Goal: Task Accomplishment & Management: Manage account settings

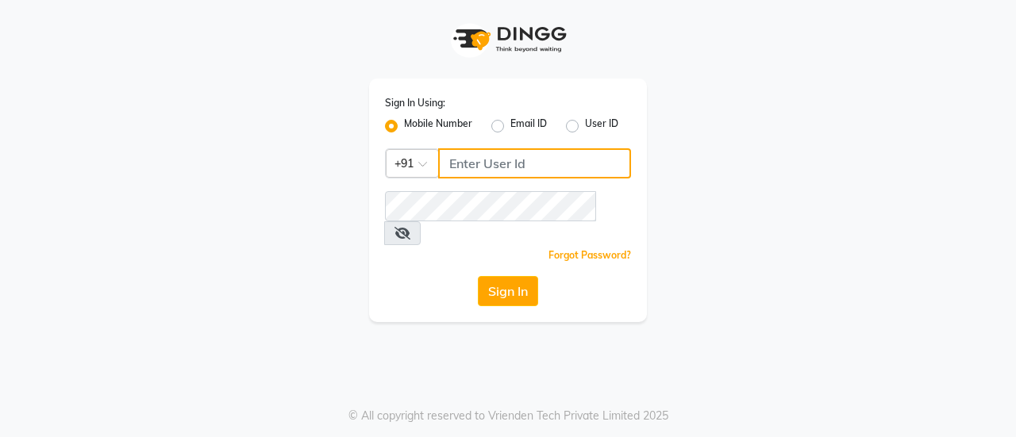
click at [489, 160] on input "Username" at bounding box center [534, 163] width 193 height 30
paste input "9643101208"
type input "9643101208"
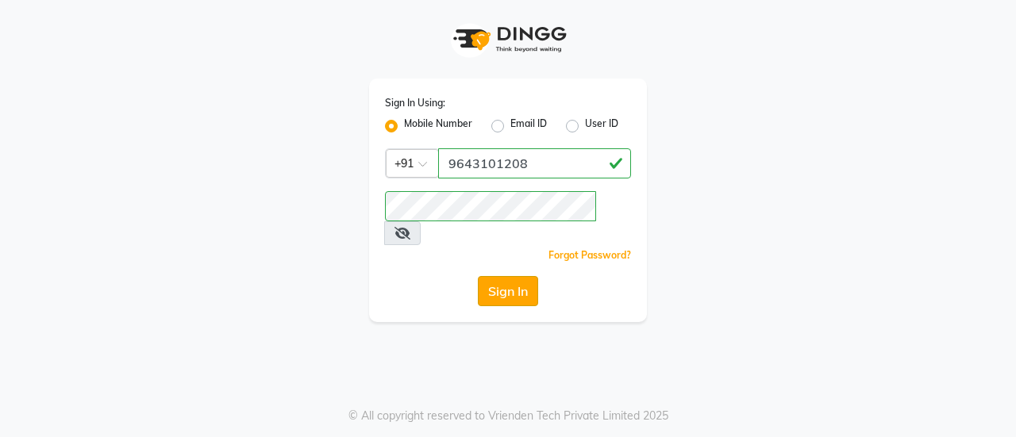
click at [512, 276] on button "Sign In" at bounding box center [508, 291] width 60 height 30
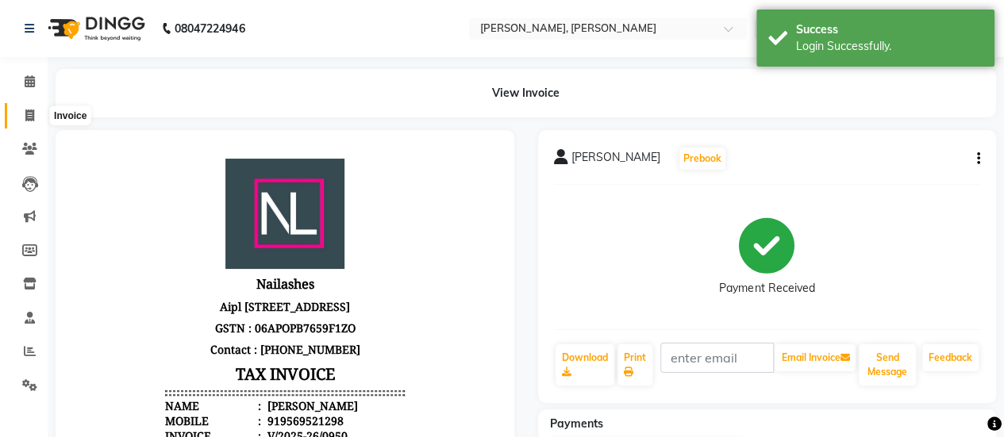
click at [36, 117] on span at bounding box center [30, 116] width 28 height 18
select select "5749"
select select "service"
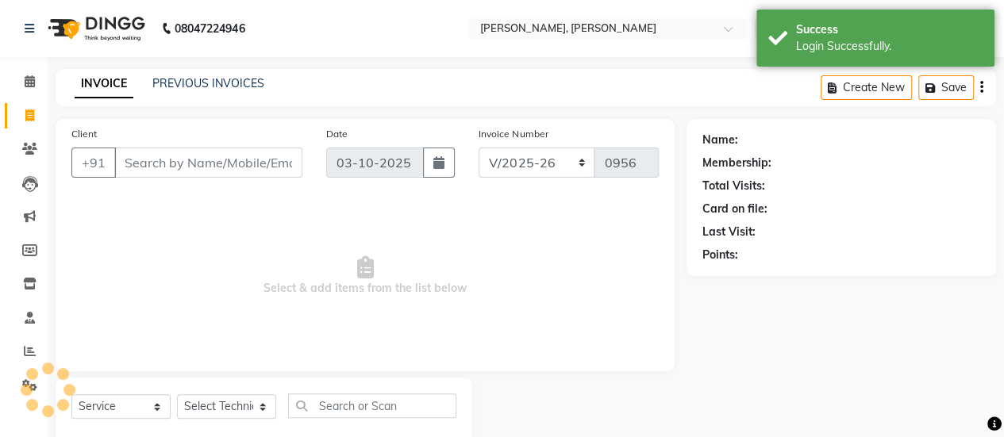
scroll to position [39, 0]
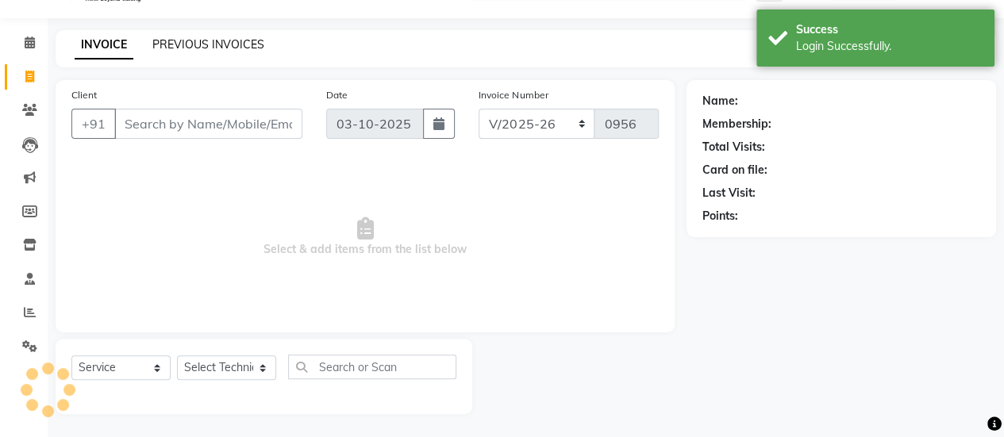
click at [187, 44] on link "PREVIOUS INVOICES" at bounding box center [208, 44] width 112 height 14
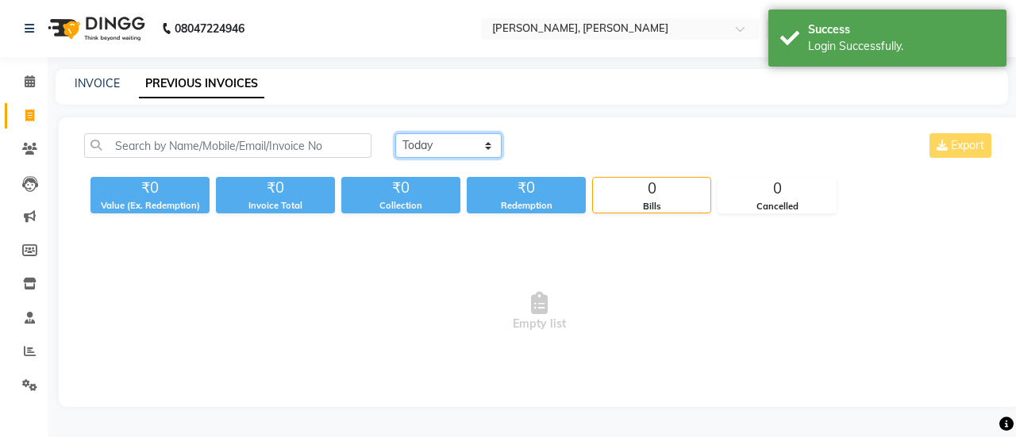
click at [410, 155] on select "Today Yesterday Custom Range" at bounding box center [448, 145] width 106 height 25
click at [395, 133] on select "Today Yesterday Custom Range" at bounding box center [448, 145] width 106 height 25
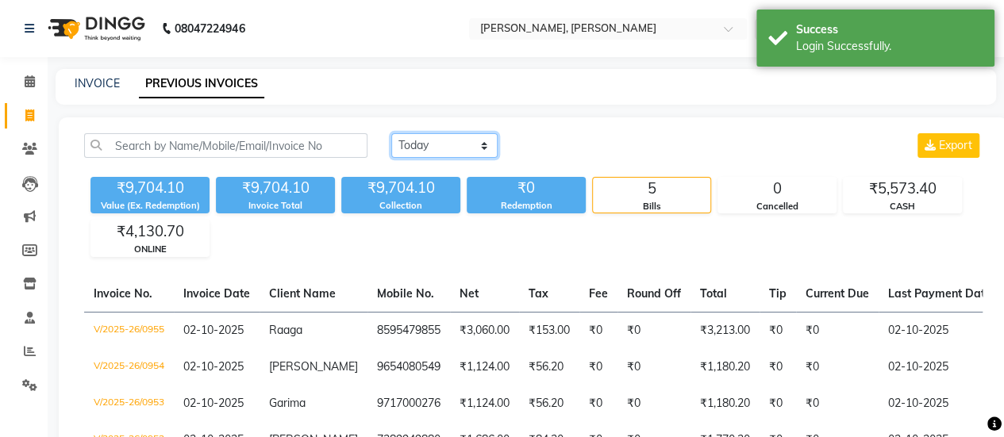
click at [455, 153] on select "[DATE] [DATE] Custom Range" at bounding box center [444, 145] width 106 height 25
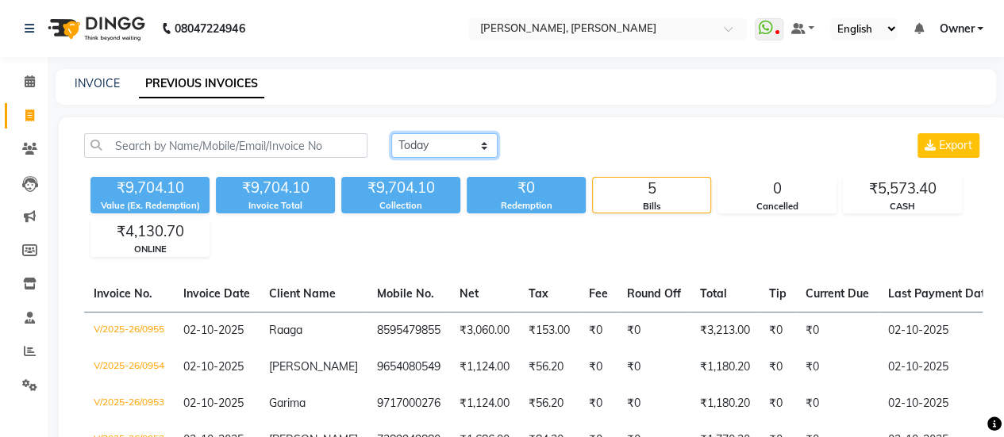
select select "today"
click at [391, 133] on select "[DATE] [DATE] Custom Range" at bounding box center [444, 145] width 106 height 25
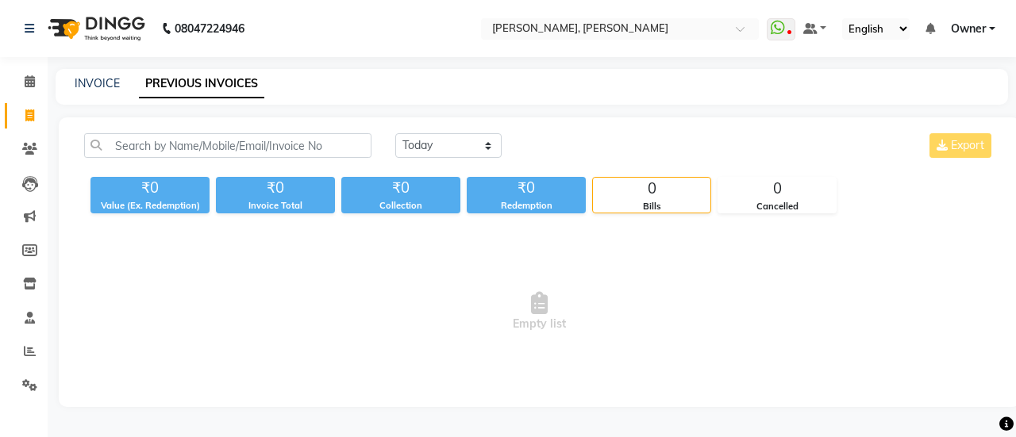
click at [429, 247] on span "Empty list" at bounding box center [539, 312] width 910 height 159
drag, startPoint x: 241, startPoint y: 23, endPoint x: 642, endPoint y: 168, distance: 426.3
click at [642, 168] on div "[DATE] [DATE] Custom Range Export" at bounding box center [694, 151] width 623 height 37
click at [87, 82] on link "INVOICE" at bounding box center [97, 83] width 45 height 14
select select "service"
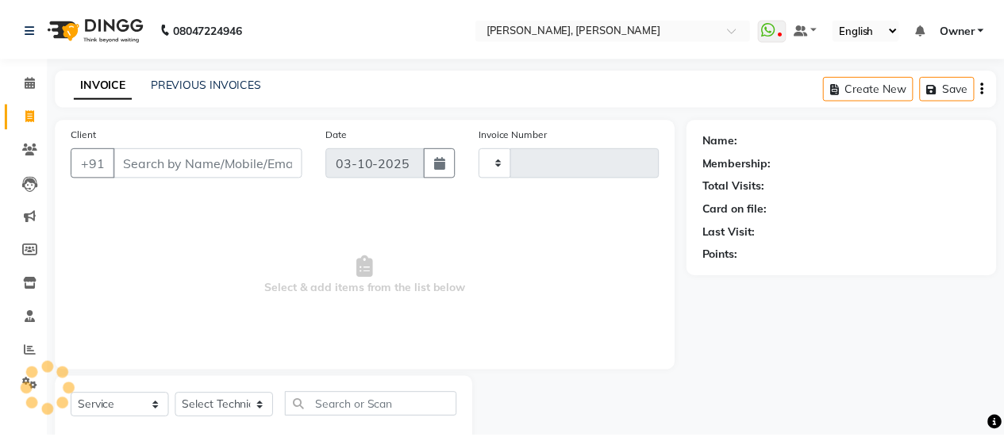
scroll to position [39, 0]
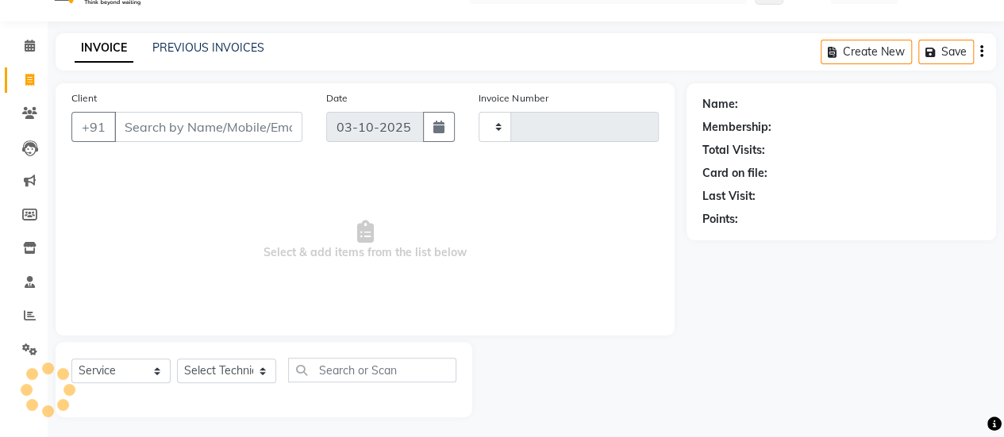
type input "0956"
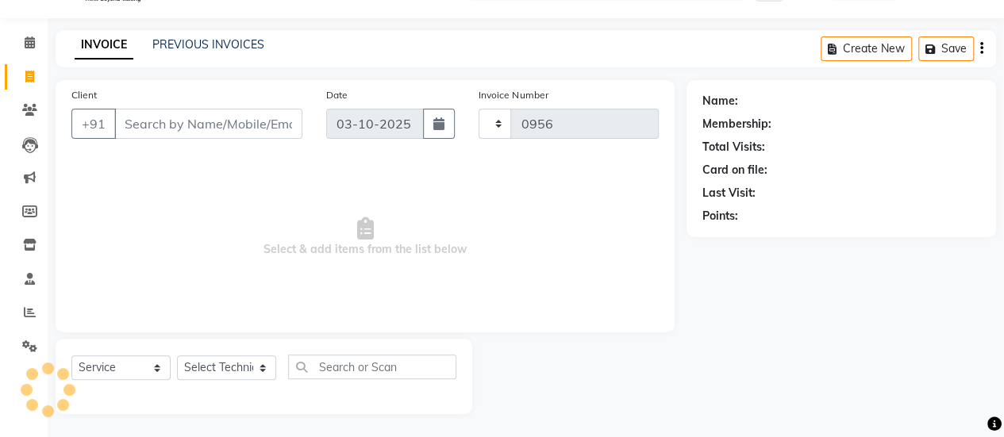
select select "5749"
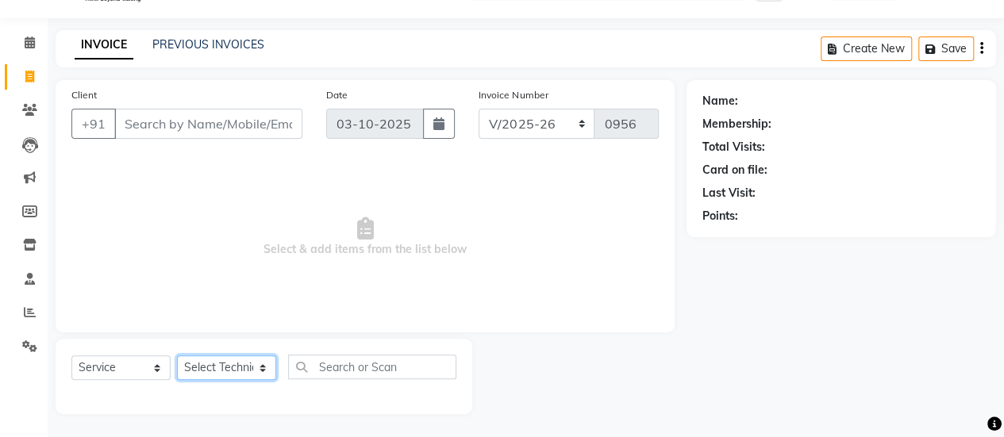
click at [202, 366] on select "Select Technician ajay ATSING Chetan Manager Muskan Owner Prosanto Salome VIVEK" at bounding box center [226, 368] width 99 height 25
select select "50117"
click at [177, 356] on select "Select Technician ajay ATSING Chetan Manager Muskan Owner Prosanto Salome VIVEK" at bounding box center [226, 368] width 99 height 25
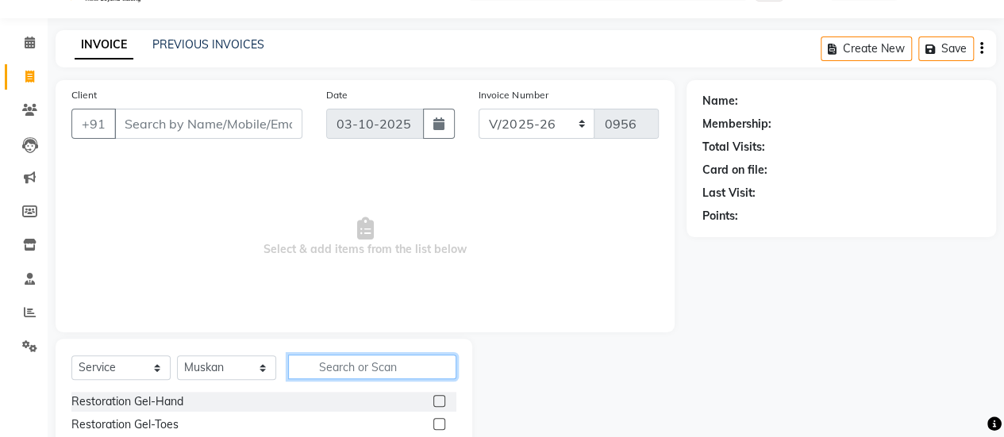
click at [338, 364] on input "text" at bounding box center [372, 367] width 168 height 25
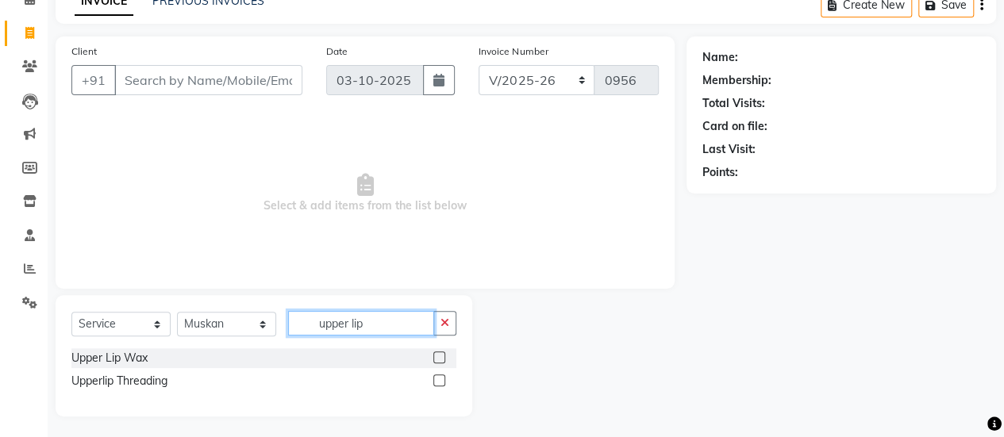
scroll to position [85, 0]
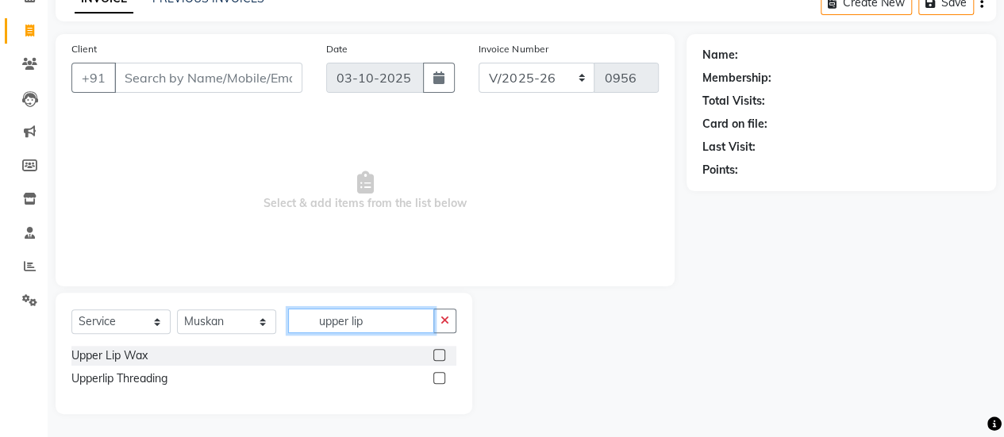
type input "upper lip"
click at [438, 353] on label at bounding box center [439, 355] width 12 height 12
click at [438, 353] on input "checkbox" at bounding box center [438, 356] width 10 height 10
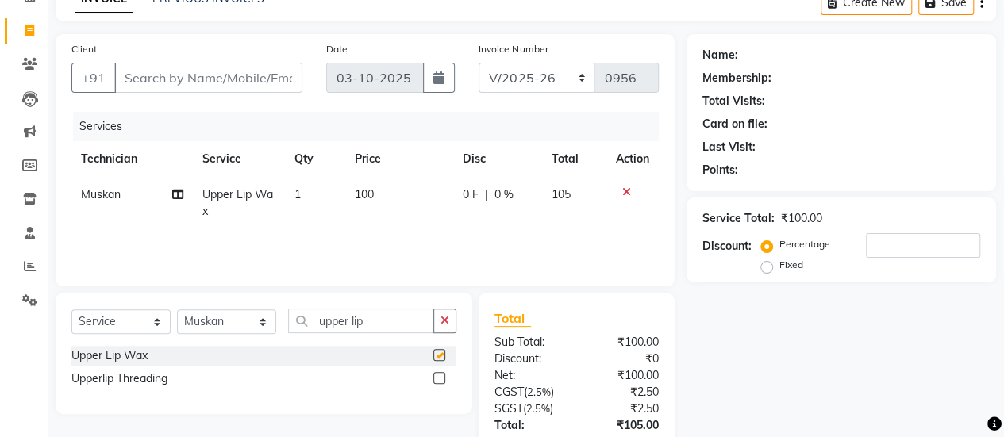
checkbox input "false"
click at [375, 190] on td "100" at bounding box center [399, 203] width 108 height 52
select select "50117"
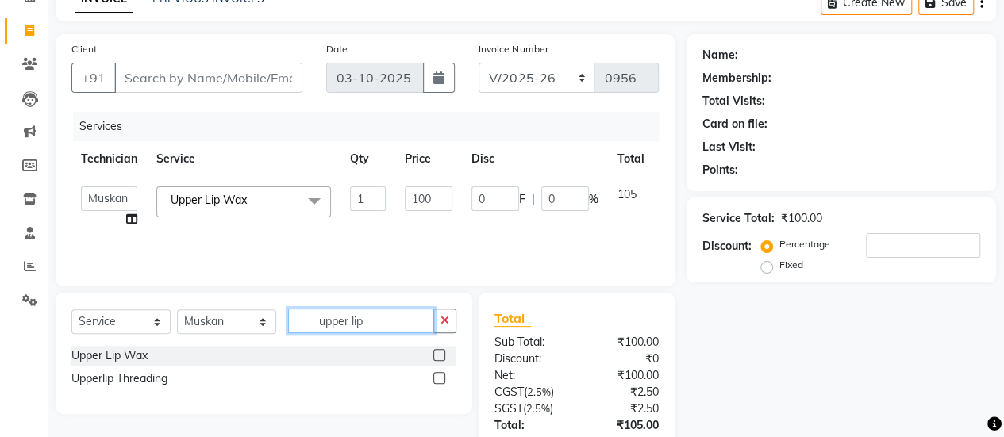
click at [383, 321] on input "upper lip" at bounding box center [361, 321] width 146 height 25
type input "u"
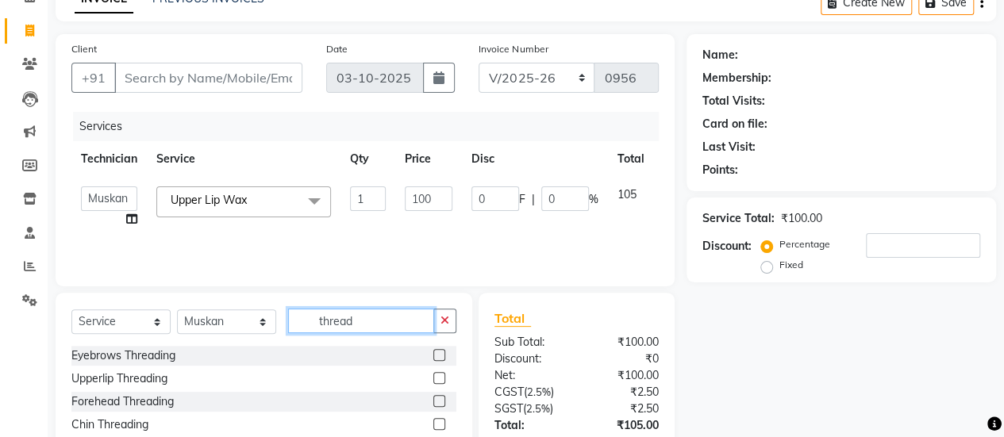
type input "thread"
click at [440, 355] on label at bounding box center [439, 355] width 12 height 12
click at [440, 355] on input "checkbox" at bounding box center [438, 356] width 10 height 10
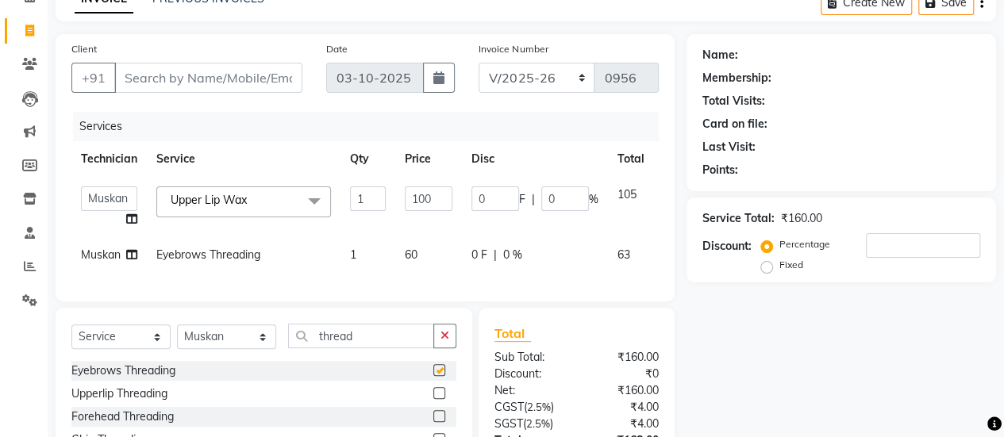
checkbox input "false"
click at [440, 198] on input "100" at bounding box center [429, 198] width 48 height 25
type input "110"
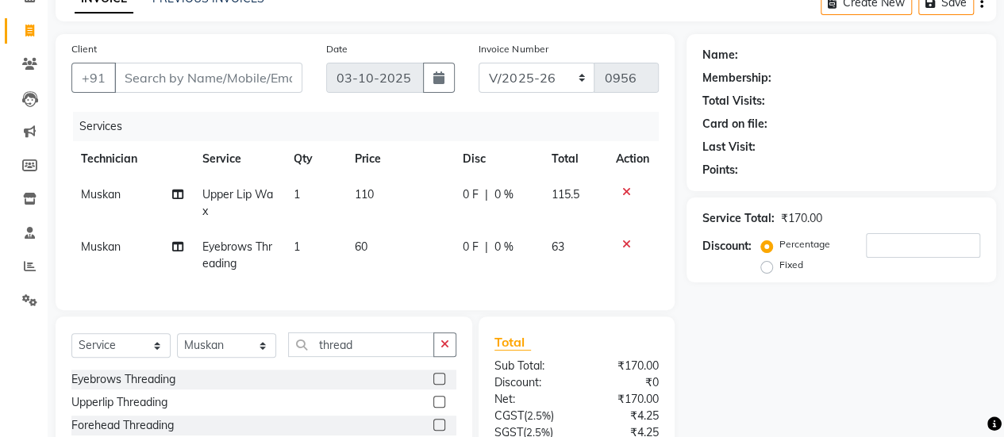
click at [483, 218] on td "0 F | 0 %" at bounding box center [497, 203] width 88 height 52
select select "50117"
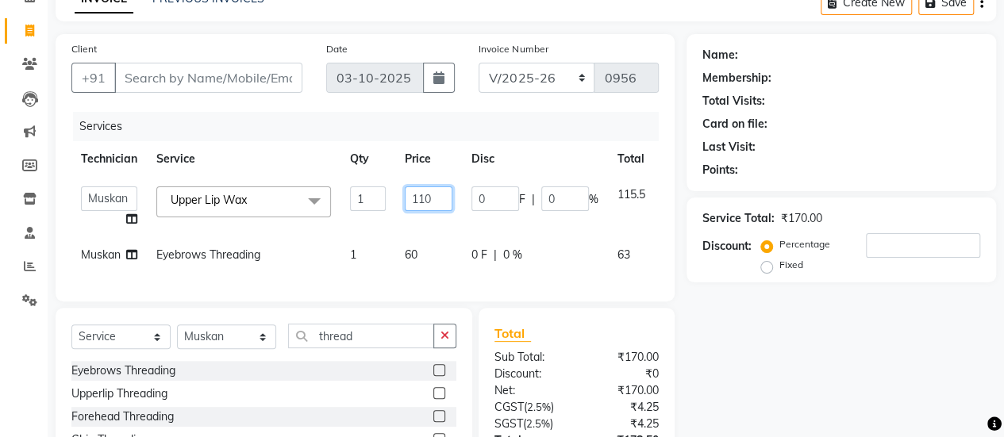
click at [440, 199] on input "110" at bounding box center [429, 198] width 48 height 25
type input "113"
click at [467, 221] on td "0 F | 0 %" at bounding box center [535, 207] width 146 height 60
select select "50117"
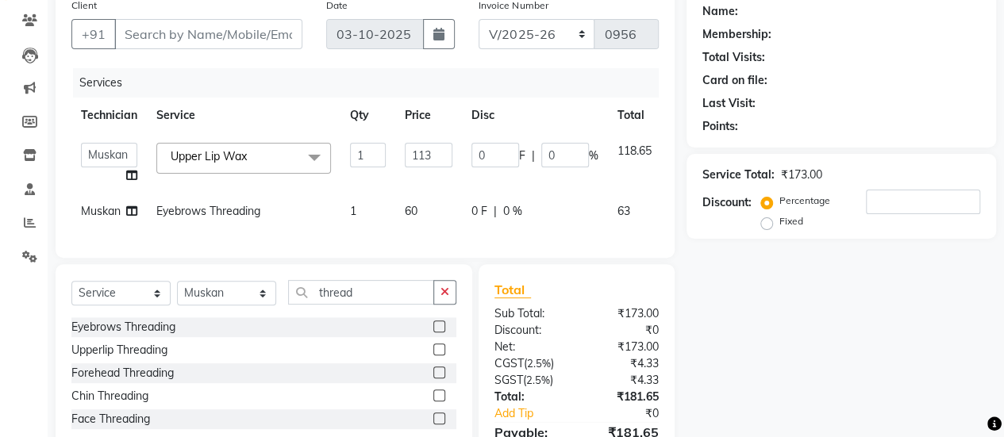
scroll to position [100, 0]
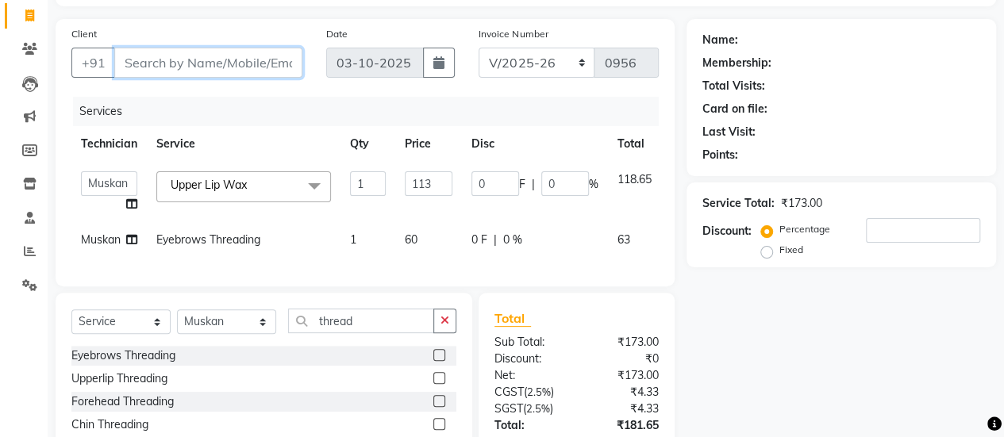
click at [195, 68] on input "Client" at bounding box center [208, 63] width 188 height 30
type input "9"
type input "0"
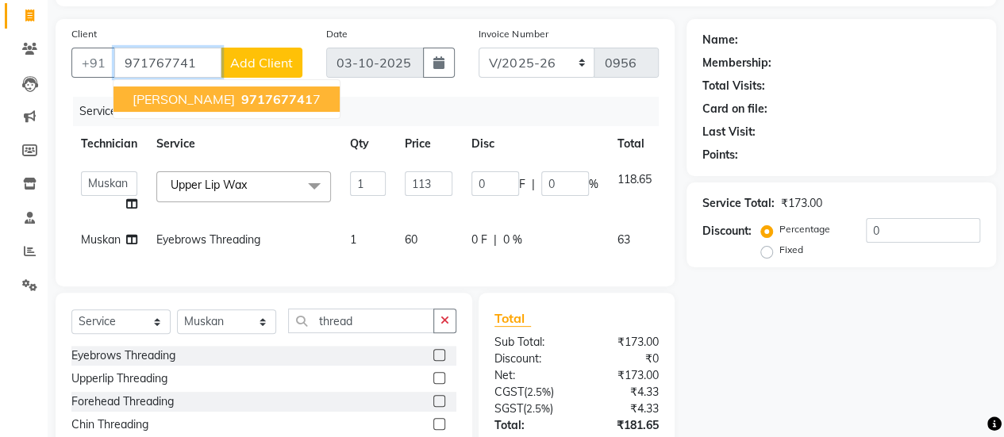
click at [241, 100] on span "971767741" at bounding box center [276, 99] width 71 height 16
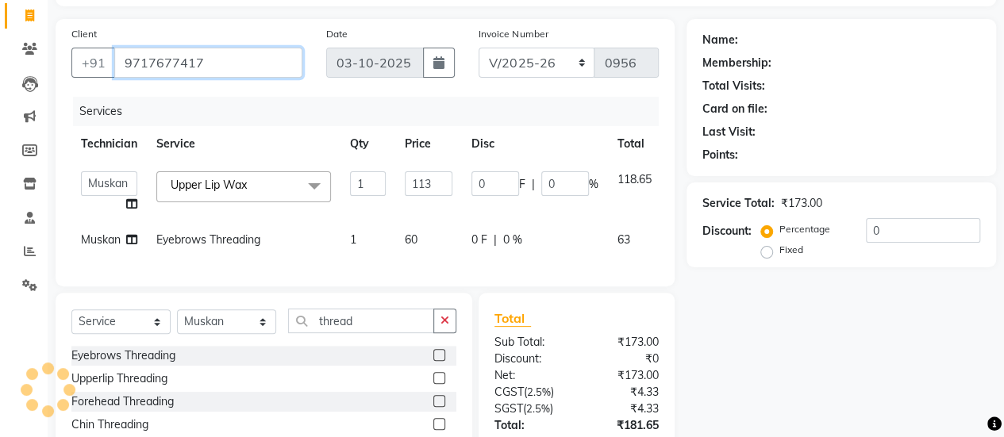
type input "9717677417"
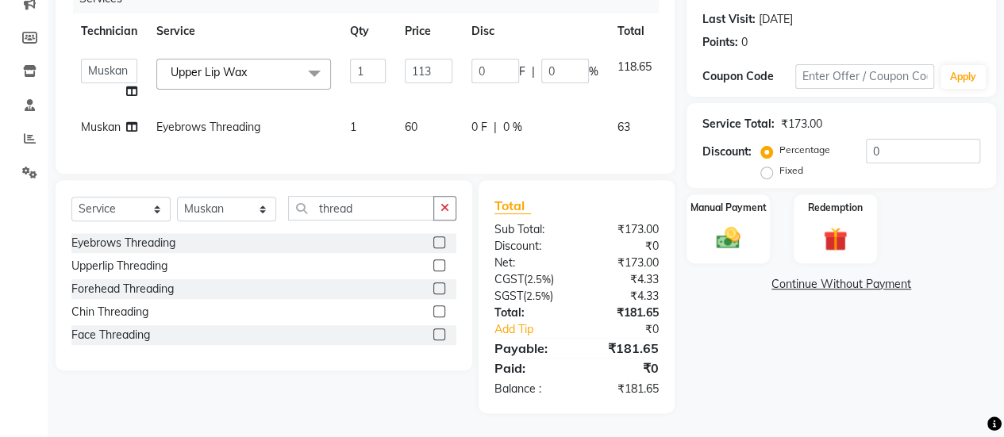
scroll to position [224, 0]
click at [734, 224] on img at bounding box center [728, 238] width 40 height 29
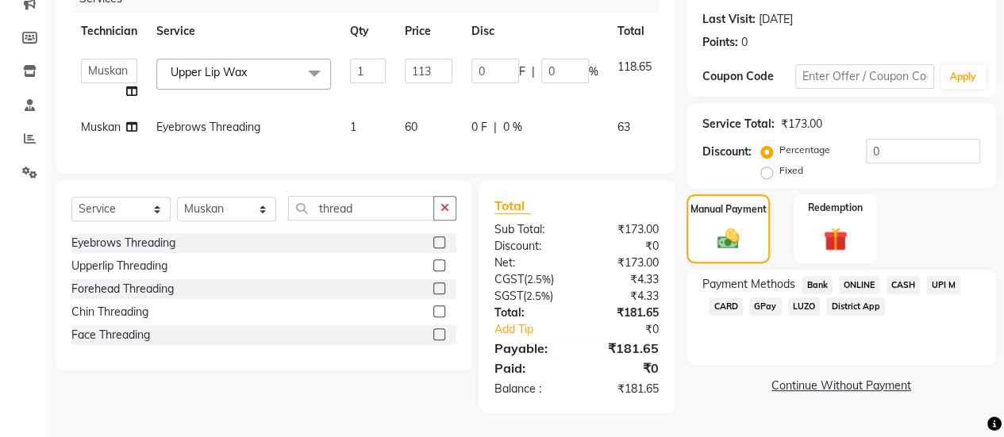
click at [864, 276] on span "ONLINE" at bounding box center [859, 285] width 41 height 18
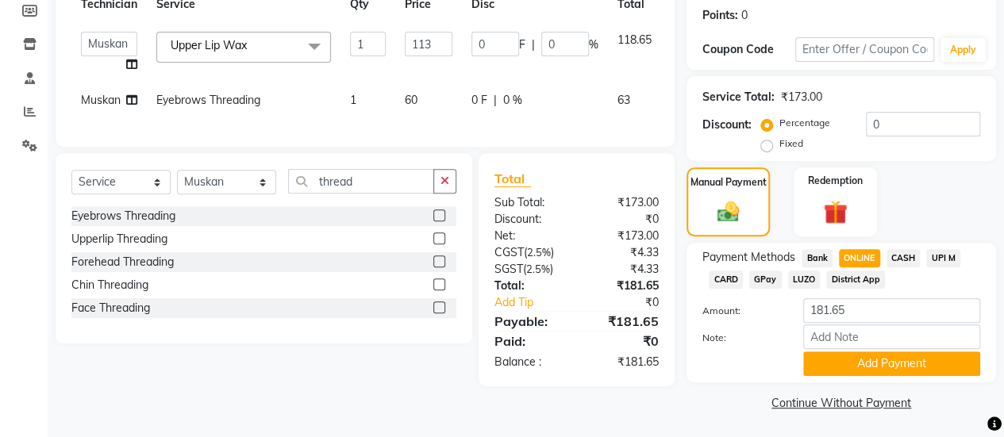
scroll to position [240, 0]
click at [779, 145] on label "Fixed" at bounding box center [791, 143] width 24 height 14
click at [764, 145] on input "Fixed" at bounding box center [769, 143] width 11 height 11
radio input "true"
click at [896, 115] on input "0" at bounding box center [923, 124] width 114 height 25
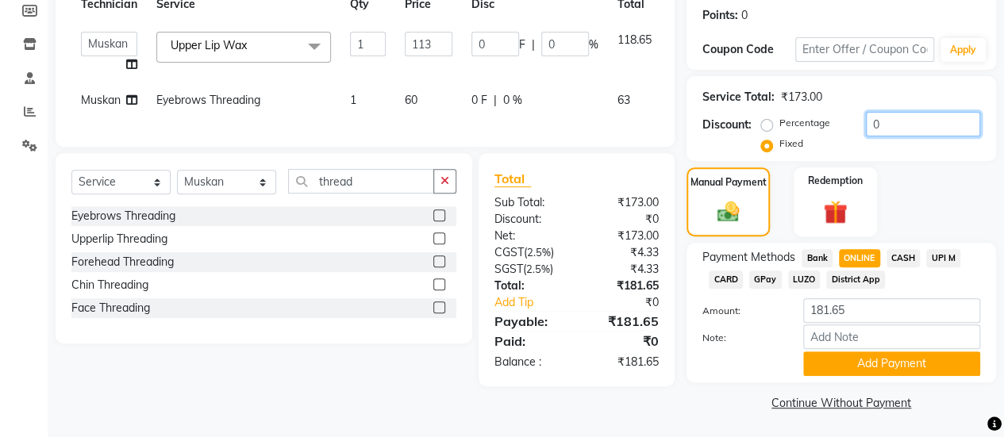
type input "0.6"
type input "0.39"
type input "0.35"
type input "0.65"
type input "0.42"
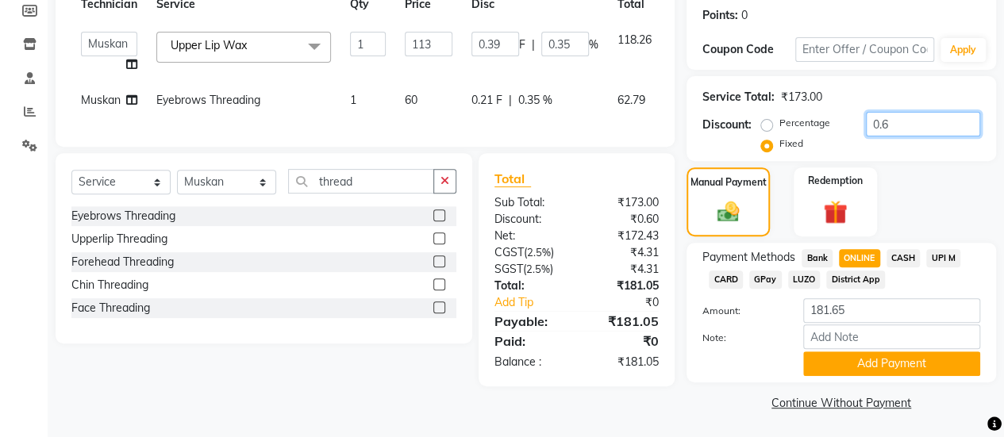
type input "0.37"
type input "0.65"
click at [871, 307] on input "181.65" at bounding box center [891, 310] width 177 height 25
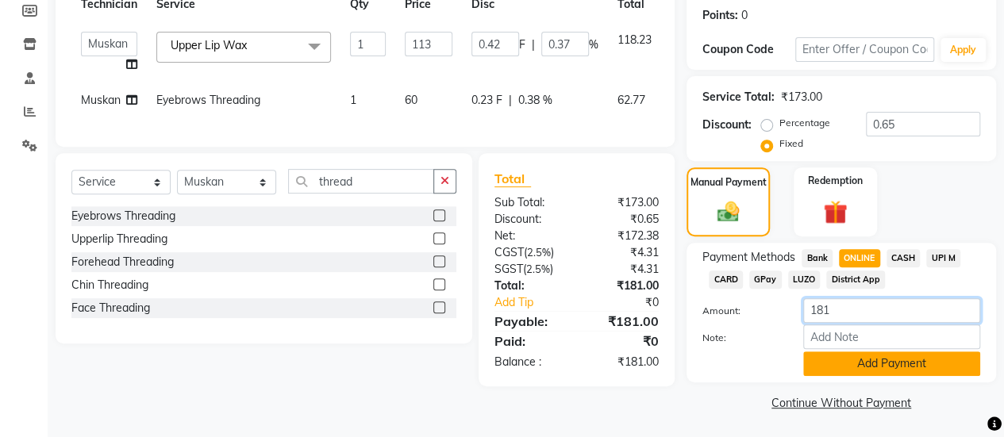
type input "181"
click at [881, 362] on button "Add Payment" at bounding box center [891, 364] width 177 height 25
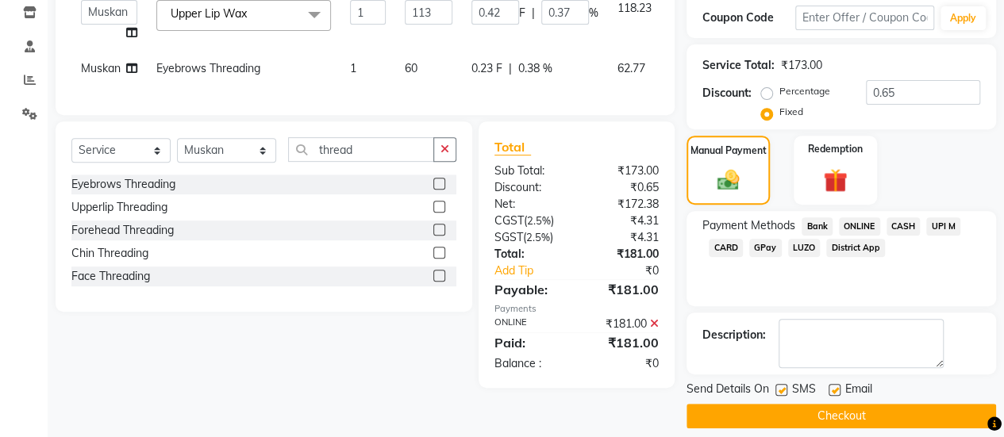
scroll to position [284, 0]
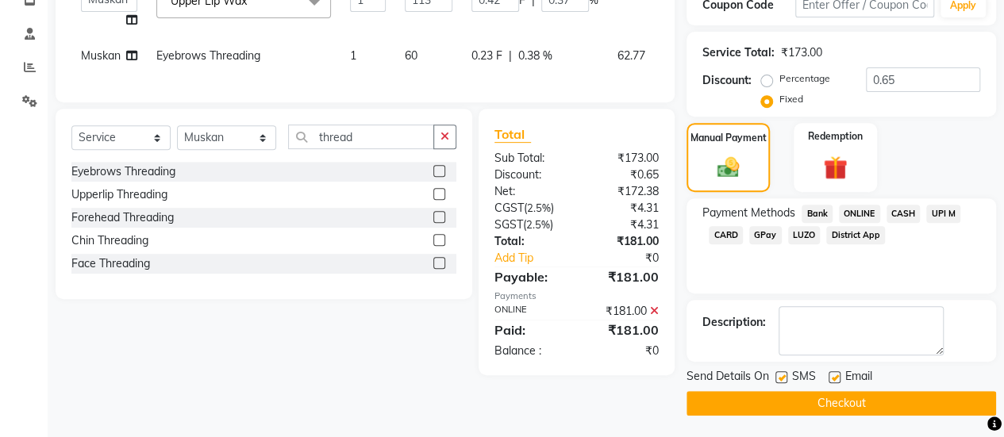
click at [867, 401] on button "Checkout" at bounding box center [840, 403] width 309 height 25
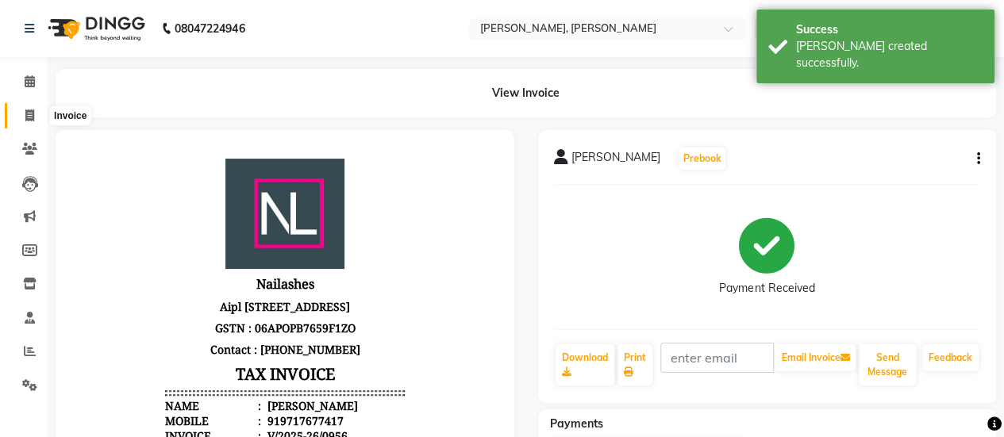
click at [29, 120] on icon at bounding box center [29, 116] width 9 height 12
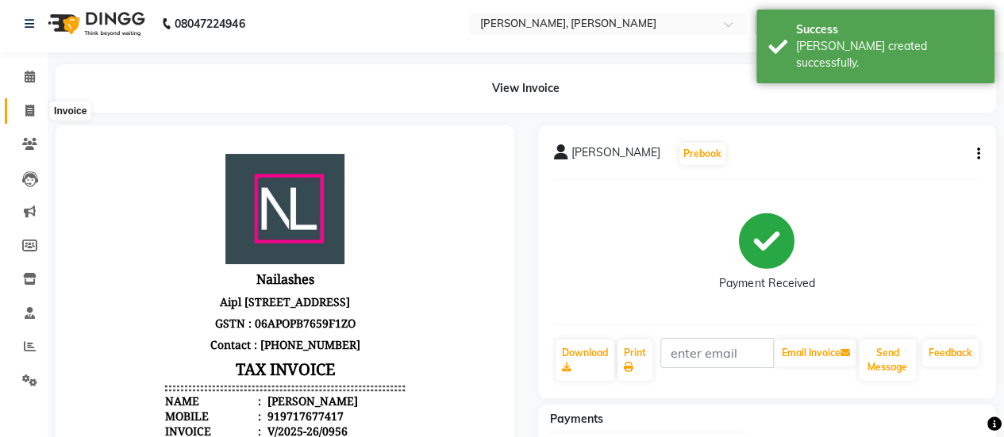
select select "5749"
select select "service"
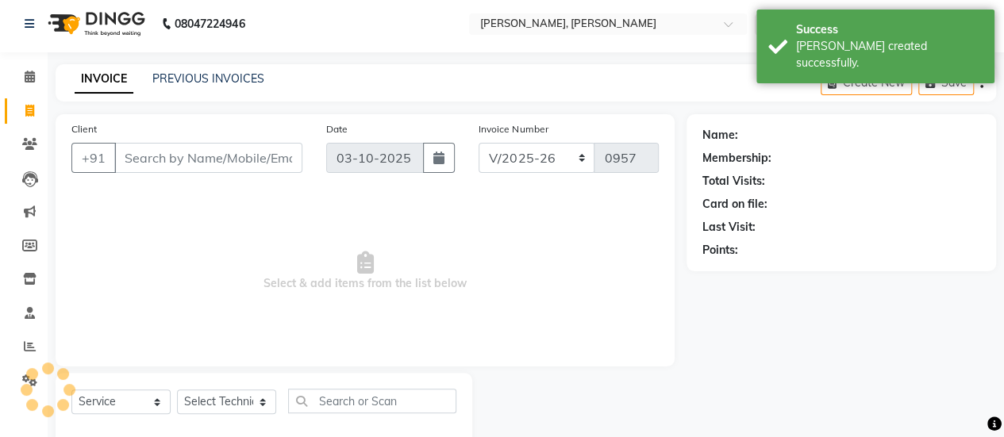
scroll to position [39, 0]
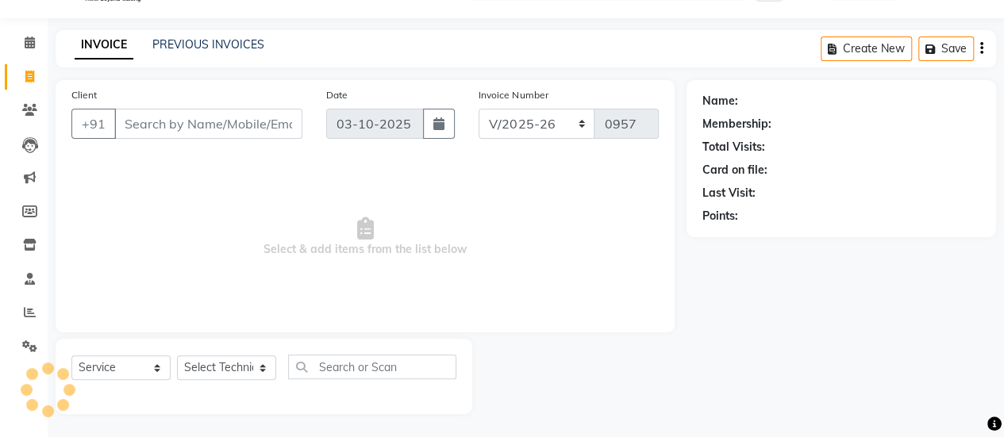
click at [190, 53] on div "INVOICE PREVIOUS INVOICES" at bounding box center [170, 46] width 228 height 18
click at [183, 39] on link "PREVIOUS INVOICES" at bounding box center [208, 44] width 112 height 14
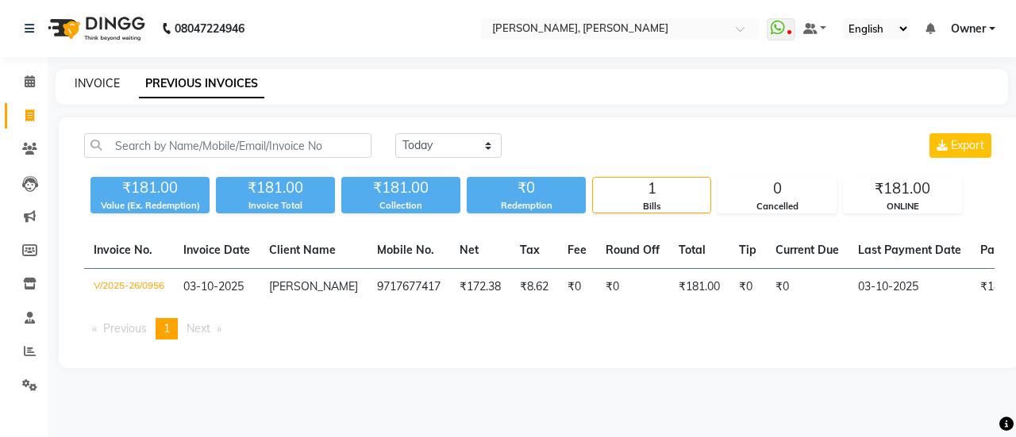
click at [94, 83] on link "INVOICE" at bounding box center [97, 83] width 45 height 14
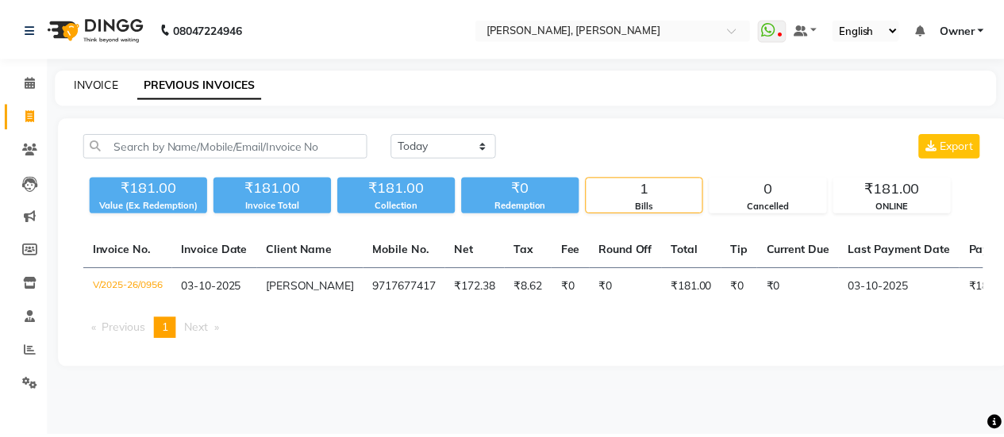
scroll to position [39, 0]
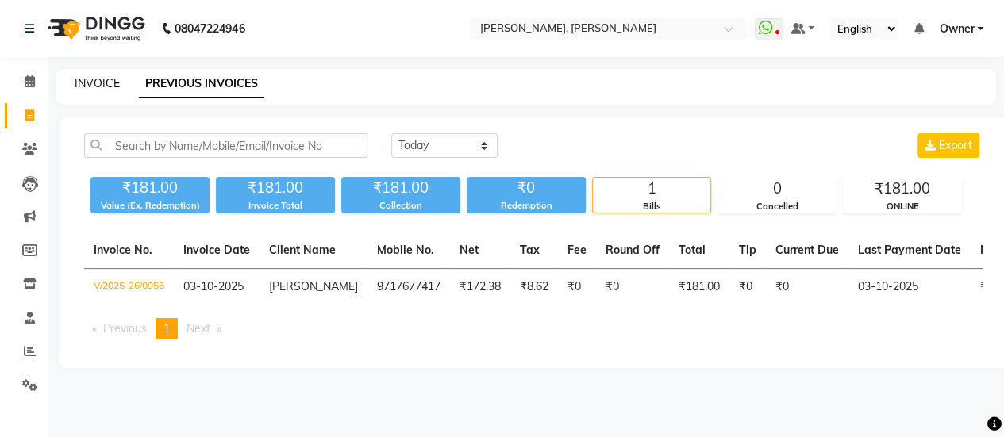
select select "service"
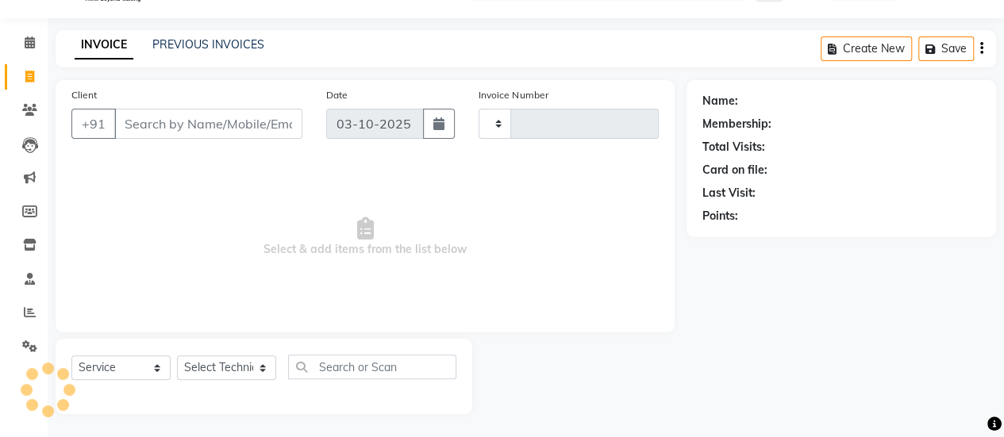
type input "0957"
select select "5749"
click at [191, 48] on link "PREVIOUS INVOICES" at bounding box center [208, 44] width 112 height 14
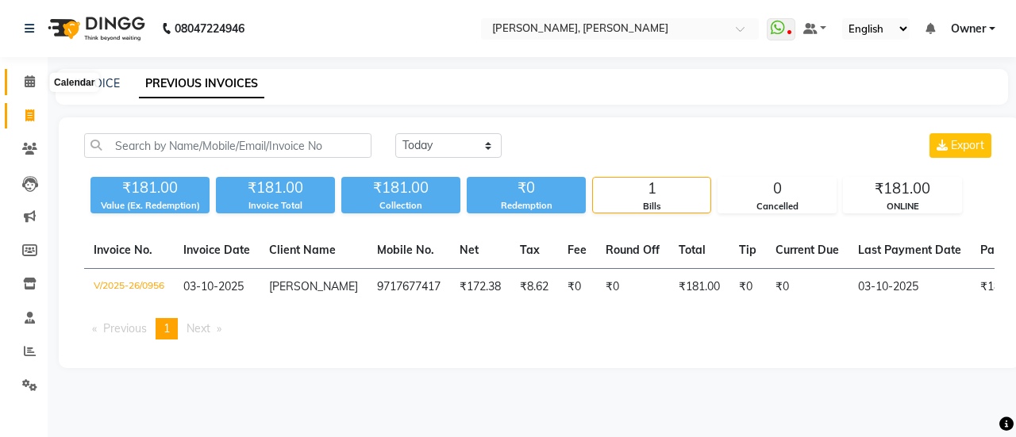
click at [41, 82] on span at bounding box center [30, 82] width 28 height 18
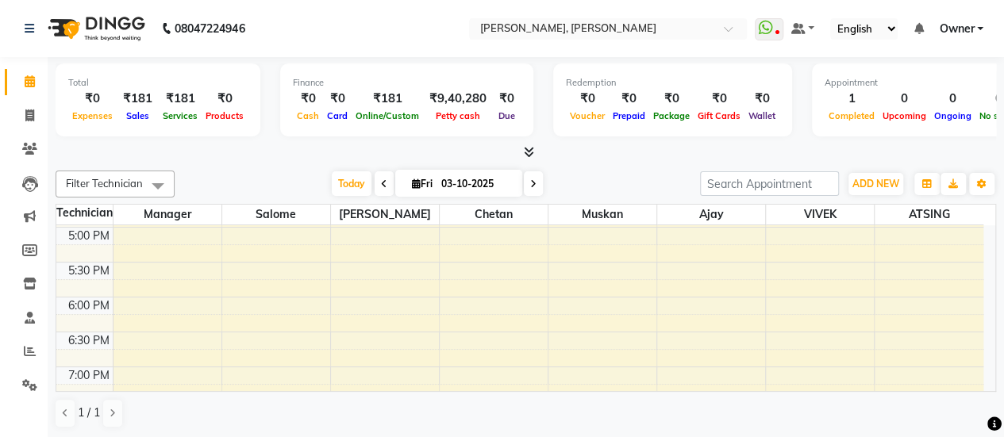
scroll to position [629, 0]
click at [535, 180] on span at bounding box center [533, 183] width 19 height 25
type input "04-10-2025"
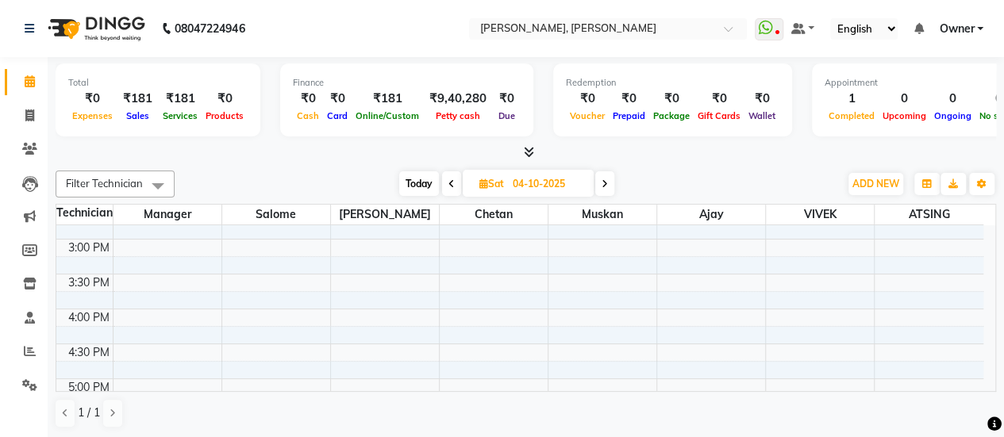
scroll to position [475, 0]
click at [317, 307] on div "8:00 AM 8:30 AM 9:00 AM 9:30 AM 10:00 AM 10:30 AM 11:00 AM 11:30 AM 12:00 PM 12…" at bounding box center [519, 203] width 927 height 907
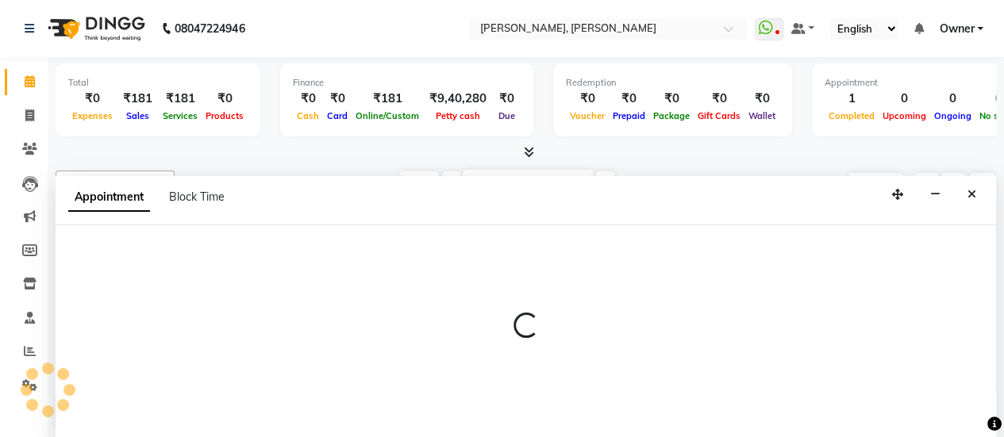
scroll to position [0, 0]
select select "39727"
select select "960"
select select "tentative"
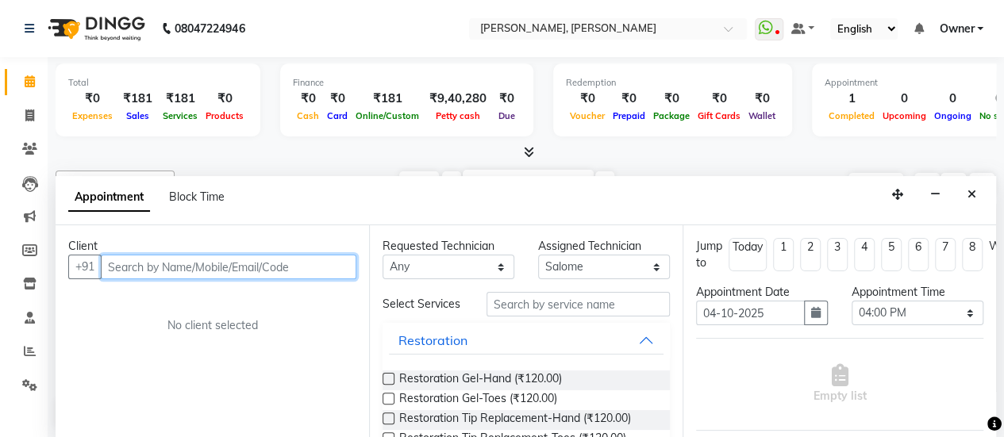
click at [221, 271] on input "text" at bounding box center [229, 267] width 256 height 25
click at [230, 267] on input "text" at bounding box center [229, 267] width 256 height 25
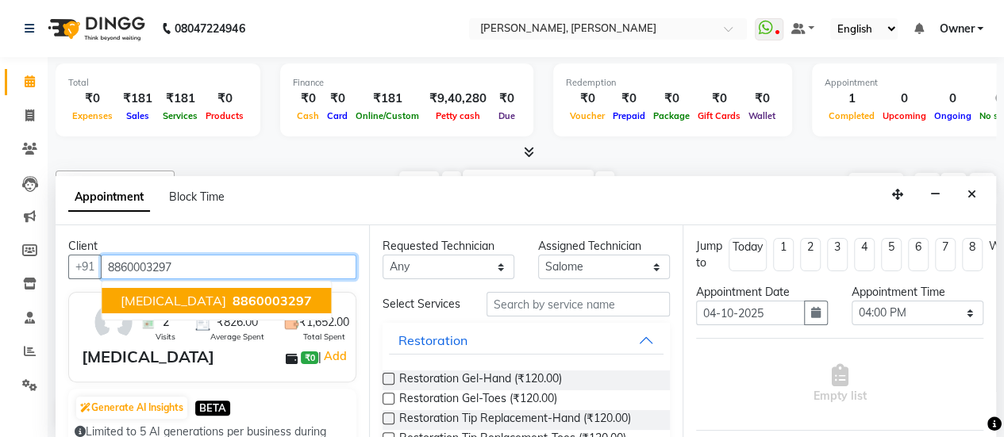
click at [233, 301] on span "8860003297" at bounding box center [272, 301] width 79 height 16
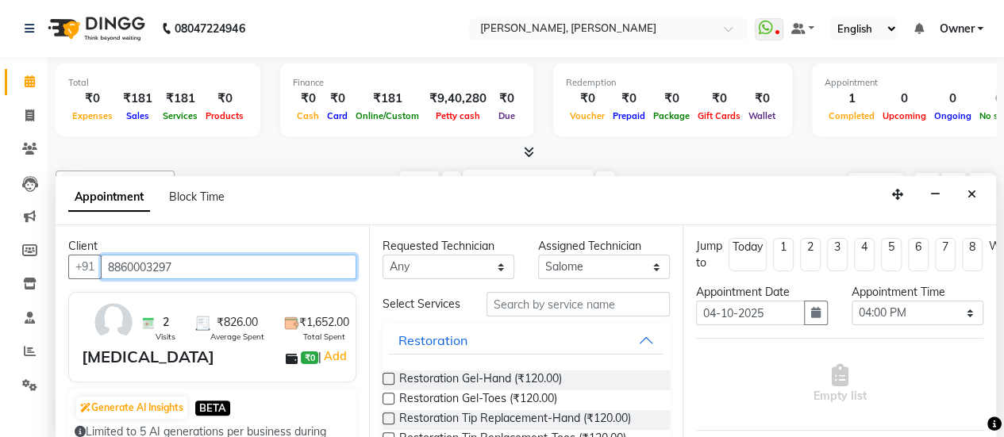
type input "8860003297"
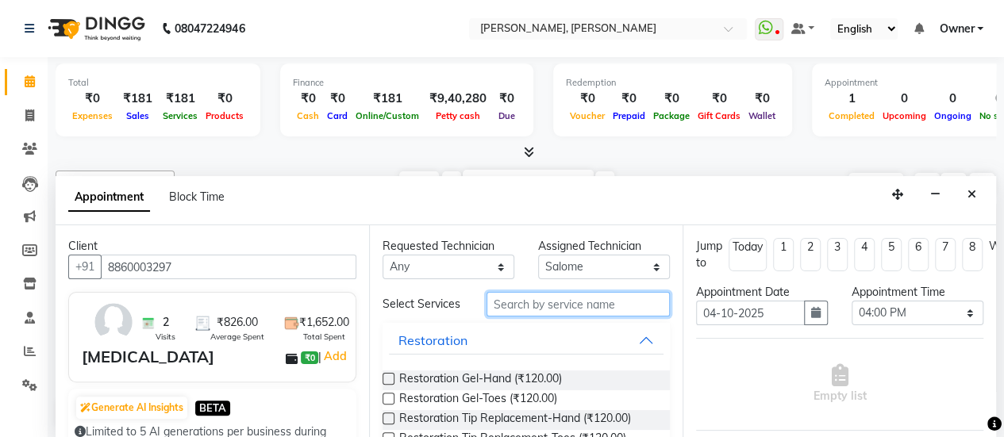
click at [519, 315] on input "text" at bounding box center [577, 304] width 183 height 25
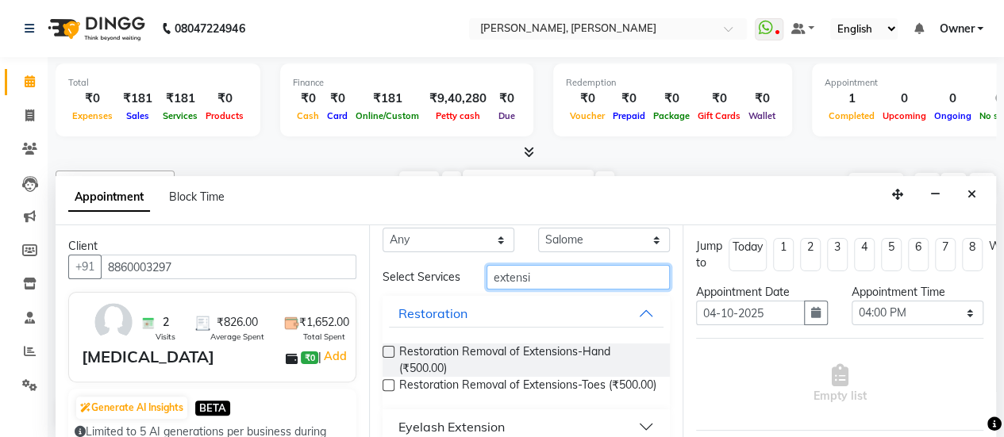
scroll to position [20, 0]
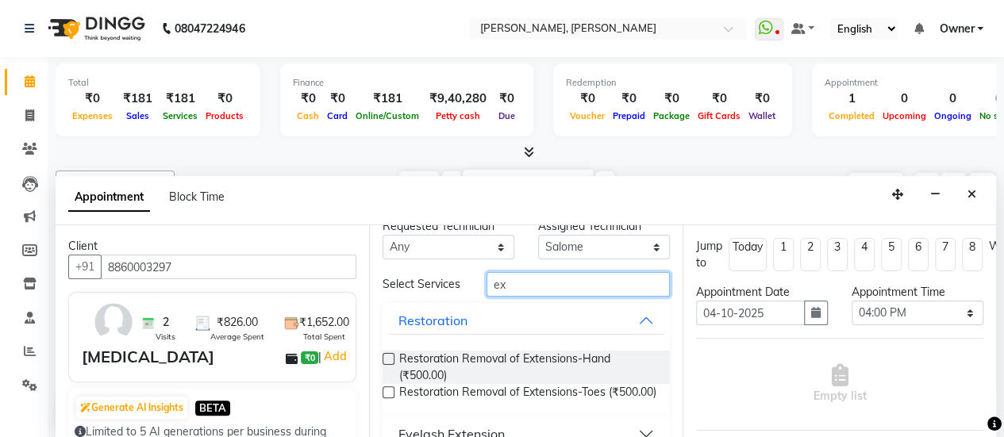
type input "e"
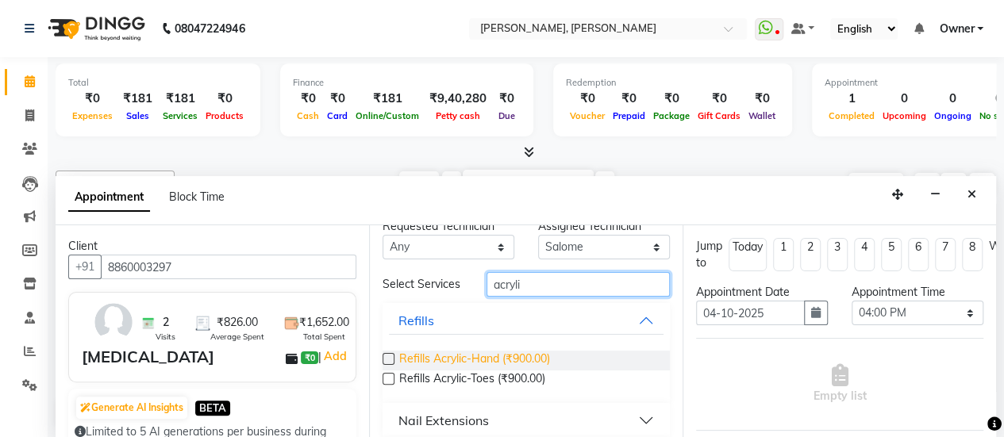
scroll to position [75, 0]
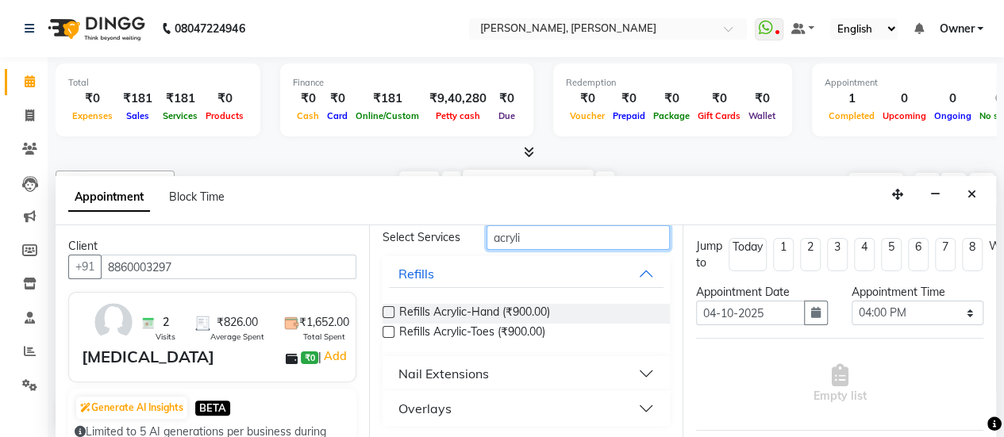
type input "acryli"
click at [517, 375] on button "Nail Extensions" at bounding box center [526, 373] width 275 height 29
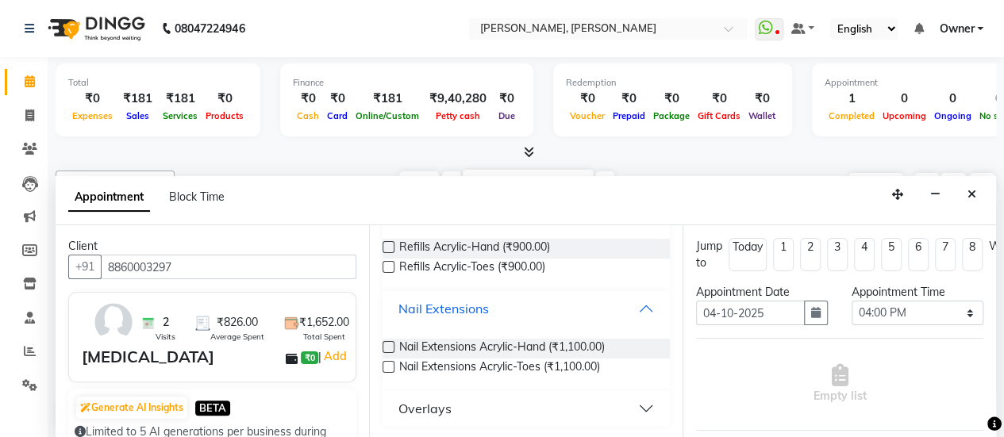
scroll to position [140, 0]
click at [390, 346] on label at bounding box center [389, 347] width 12 height 12
click at [390, 346] on input "checkbox" at bounding box center [388, 349] width 10 height 10
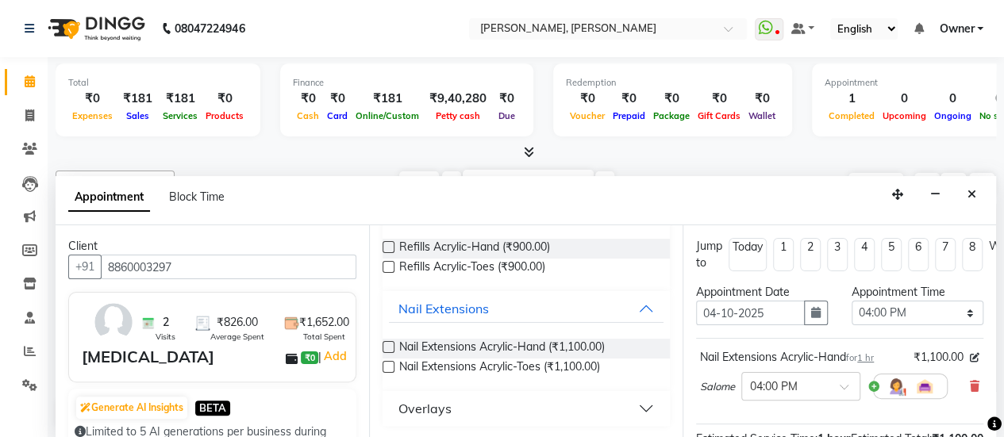
click at [390, 346] on label at bounding box center [389, 347] width 12 height 12
click at [390, 346] on input "checkbox" at bounding box center [388, 349] width 10 height 10
checkbox input "false"
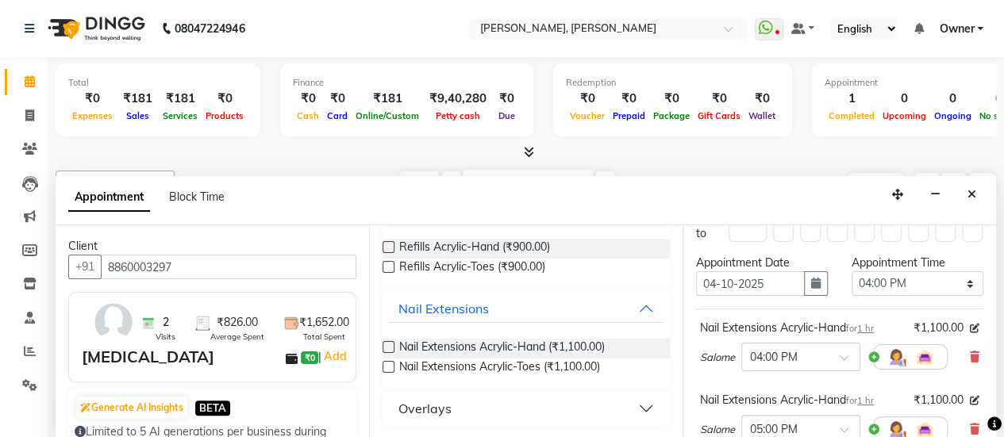
scroll to position [0, 0]
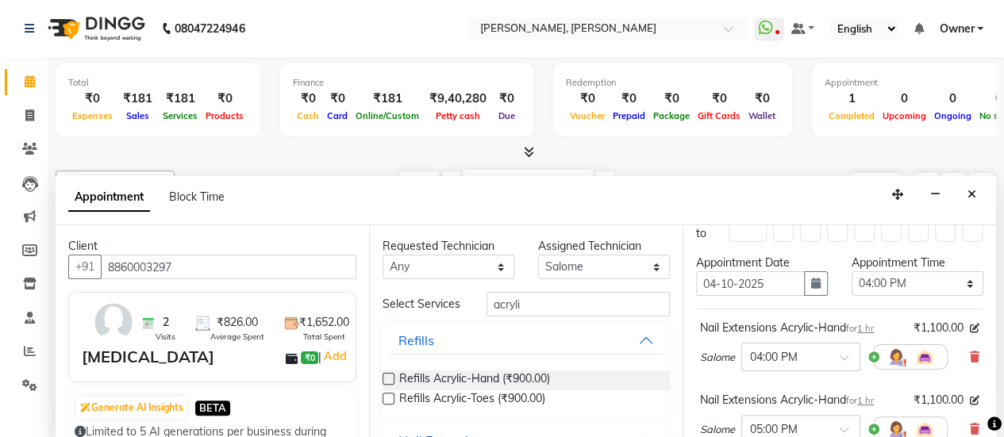
click at [552, 292] on div "Select Services acryli" at bounding box center [526, 304] width 311 height 25
click at [552, 302] on input "acryli" at bounding box center [577, 304] width 183 height 25
type input "a"
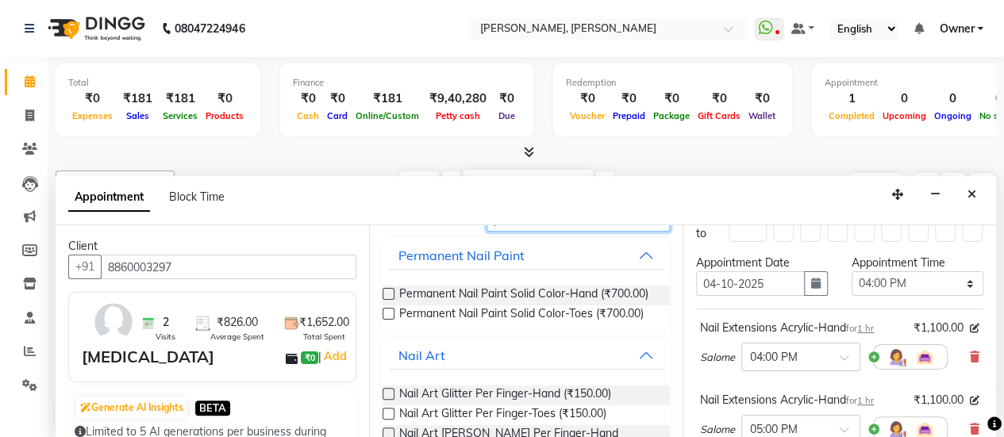
scroll to position [89, 0]
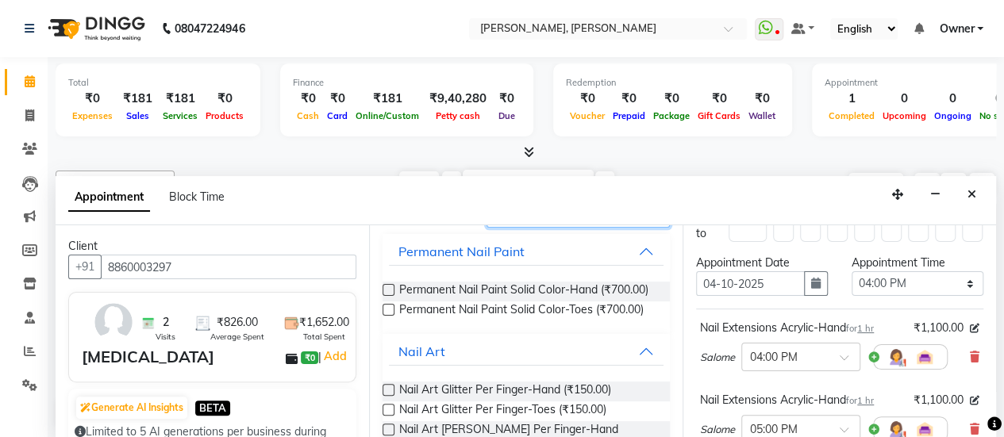
type input "per"
click at [392, 316] on label at bounding box center [389, 310] width 12 height 12
click at [392, 317] on input "checkbox" at bounding box center [388, 311] width 10 height 10
click at [390, 316] on label at bounding box center [389, 310] width 12 height 12
click at [390, 317] on input "checkbox" at bounding box center [388, 311] width 10 height 10
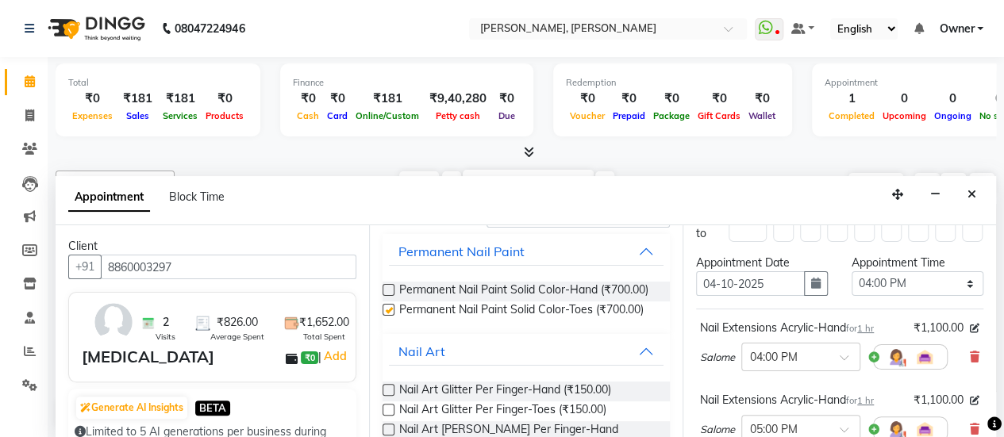
checkbox input "false"
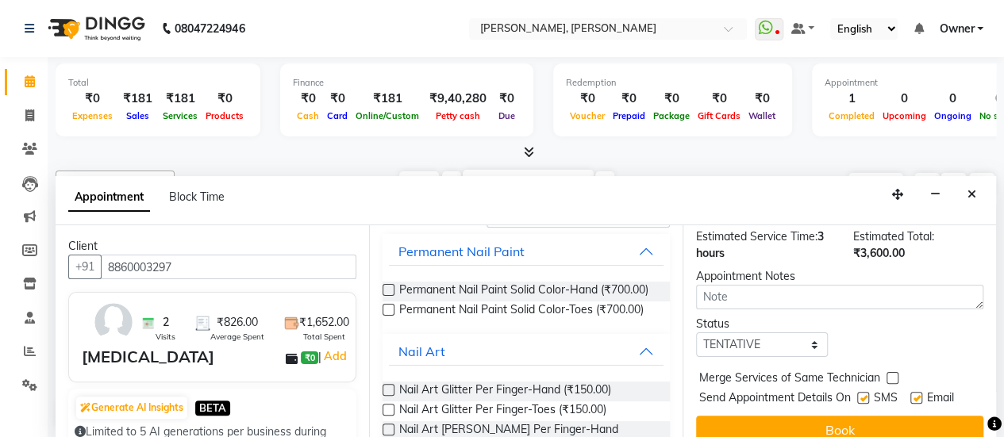
scroll to position [482, 0]
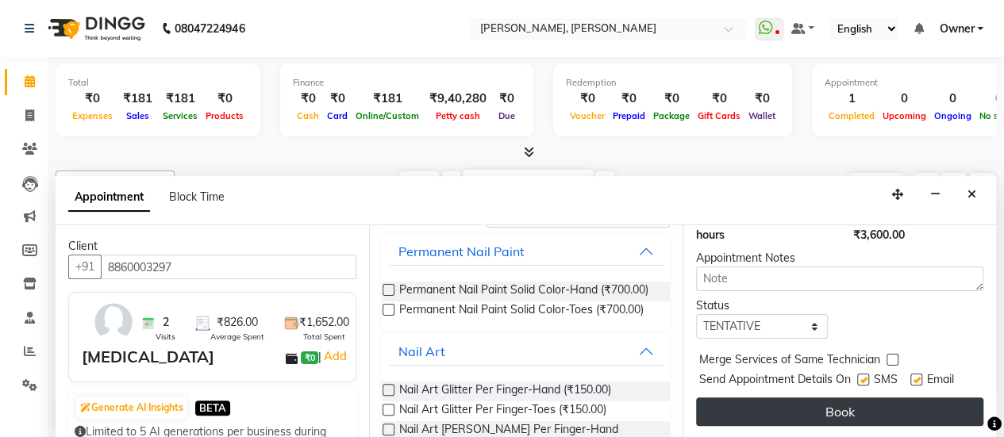
click at [844, 402] on button "Book" at bounding box center [839, 412] width 287 height 29
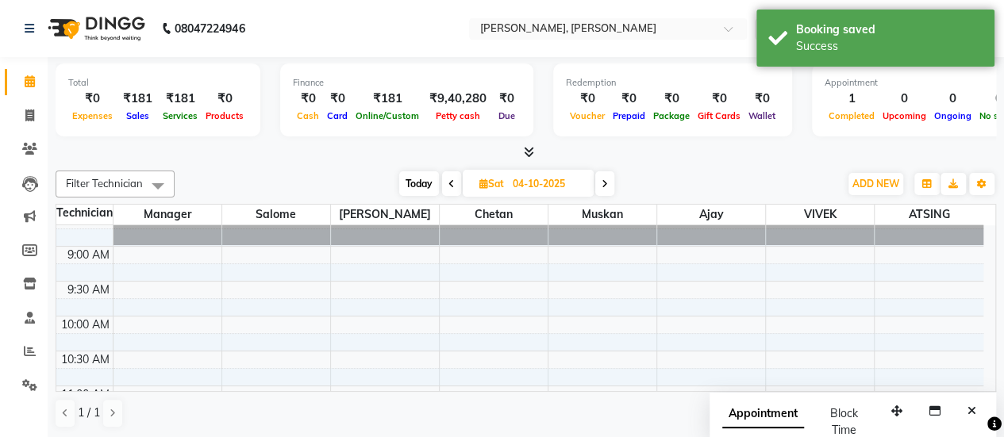
scroll to position [45, 0]
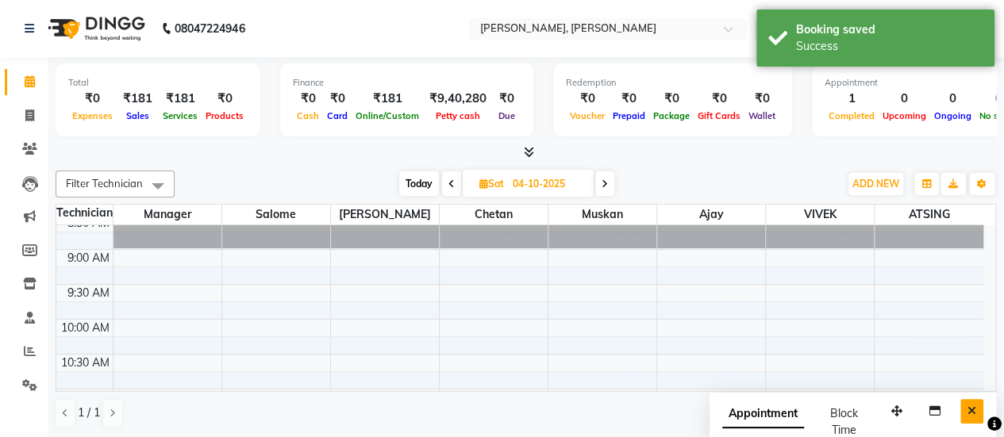
click at [968, 408] on icon "Close" at bounding box center [971, 411] width 9 height 11
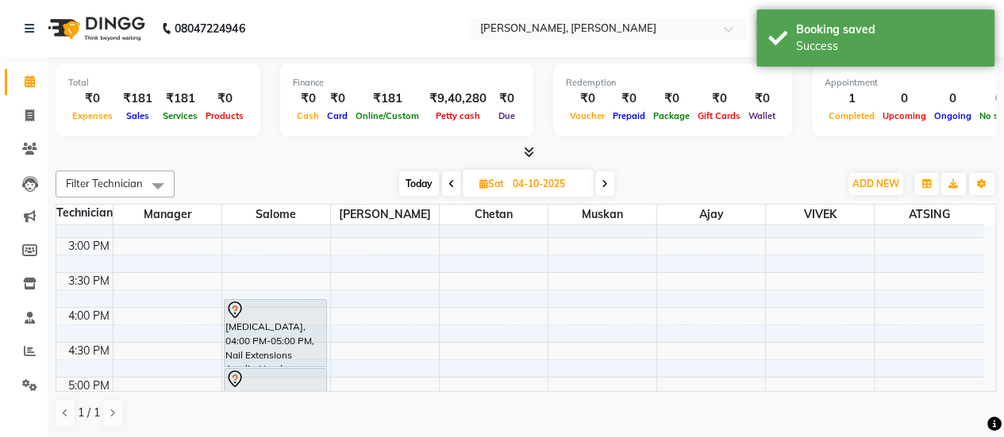
scroll to position [477, 0]
click at [417, 190] on span "Today" at bounding box center [419, 183] width 40 height 25
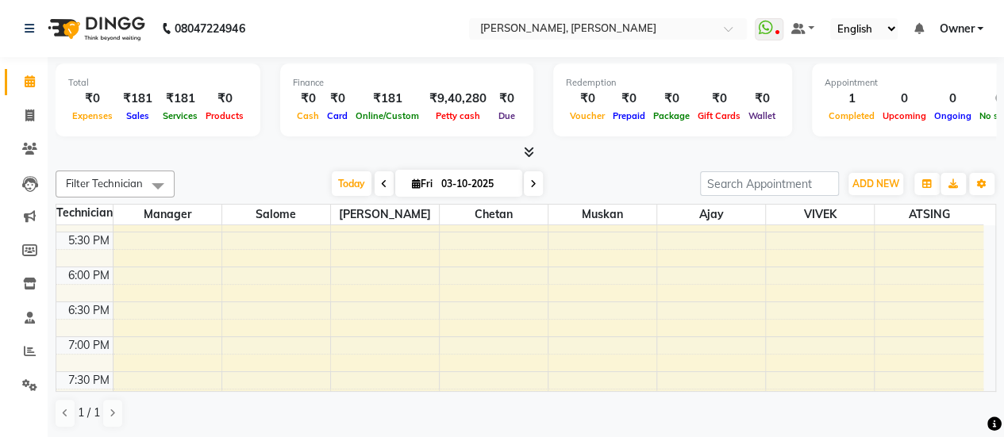
scroll to position [656, 0]
click at [528, 179] on span at bounding box center [533, 183] width 19 height 25
type input "04-10-2025"
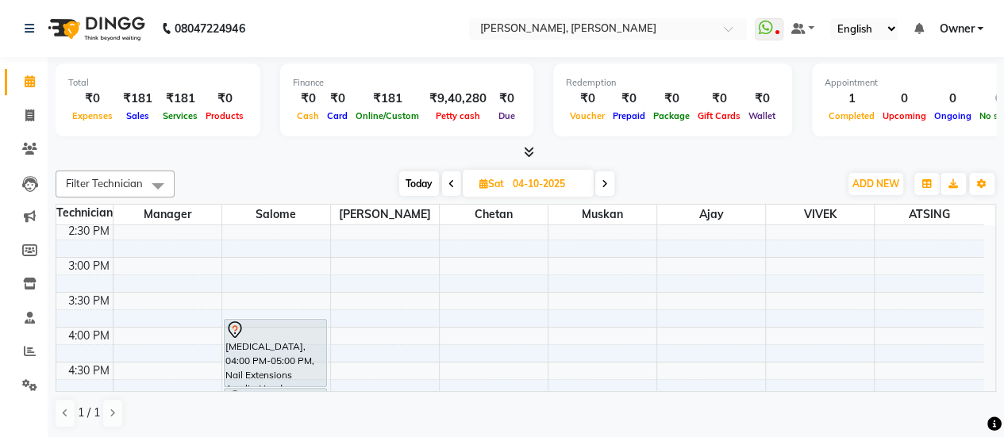
scroll to position [512, 0]
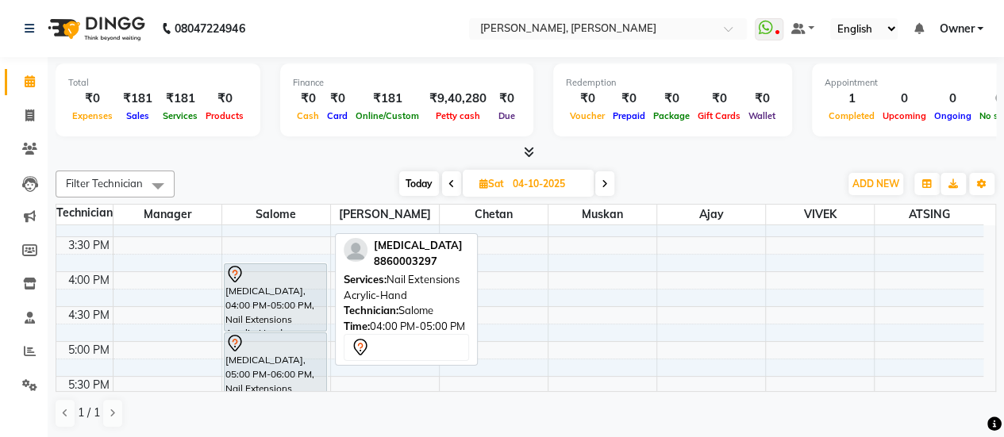
click at [254, 319] on div "[MEDICAL_DATA], 04:00 PM-05:00 PM, Nail Extensions Acrylic-Hand" at bounding box center [276, 297] width 102 height 67
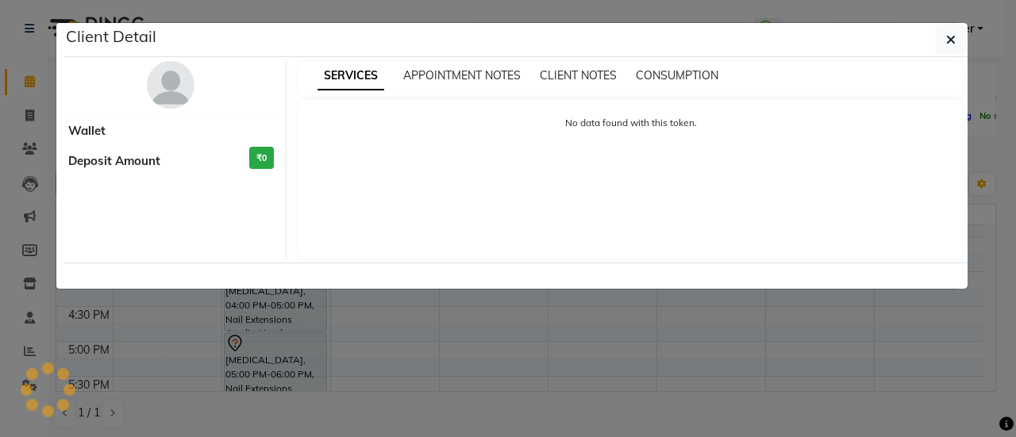
select select "7"
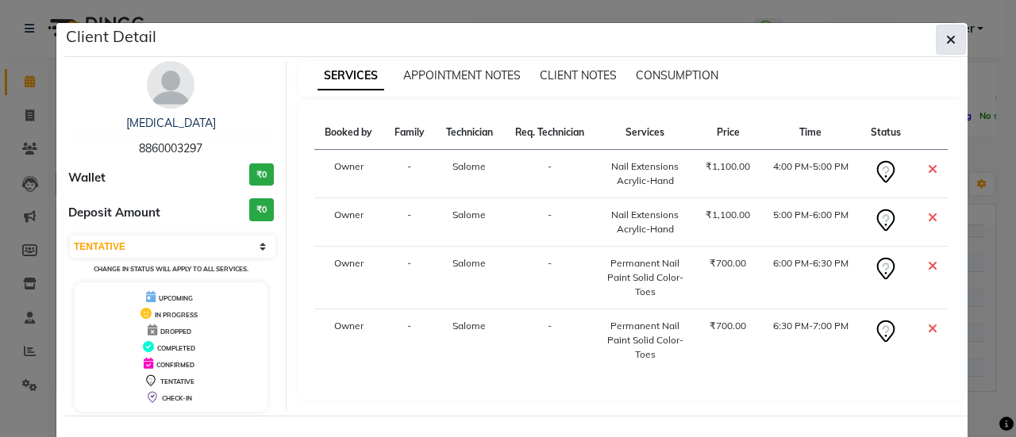
click at [951, 47] on button "button" at bounding box center [951, 40] width 30 height 30
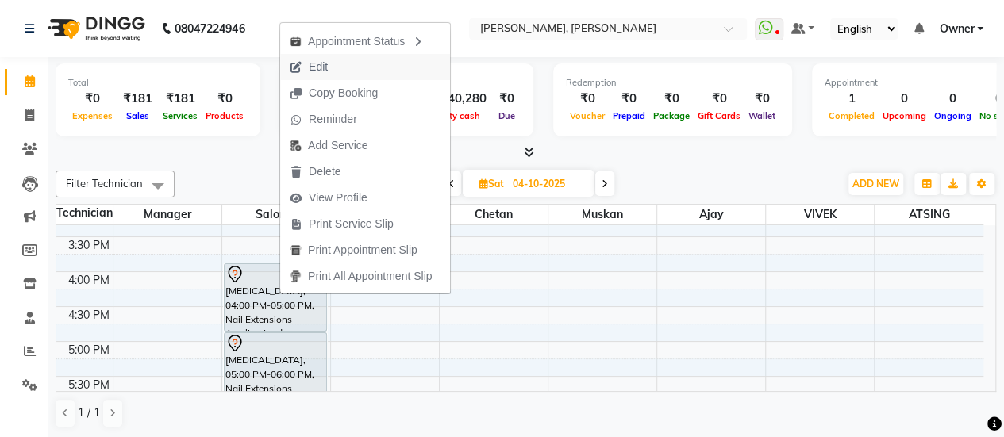
click at [323, 63] on span "Edit" at bounding box center [318, 67] width 19 height 17
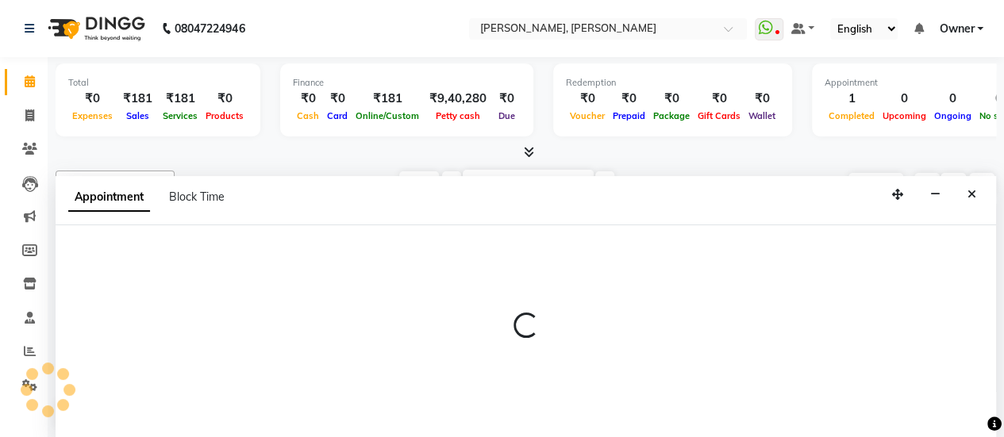
select select "tentative"
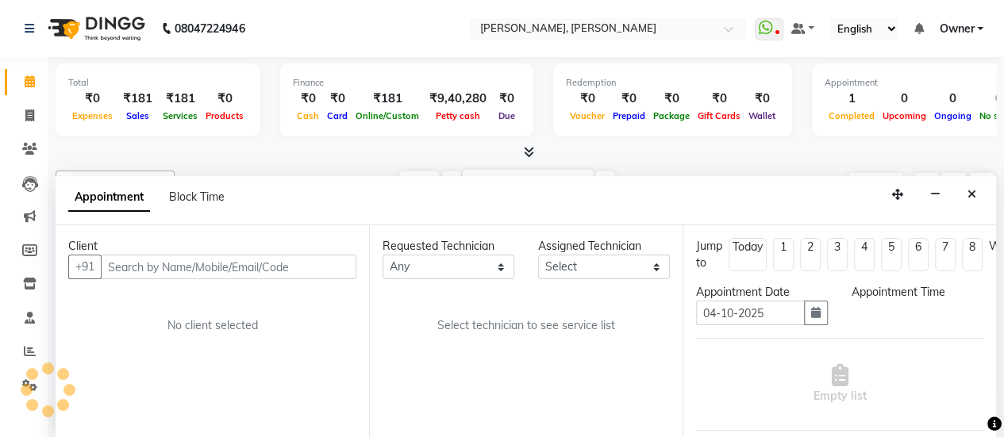
scroll to position [276, 0]
select select "39727"
select select "960"
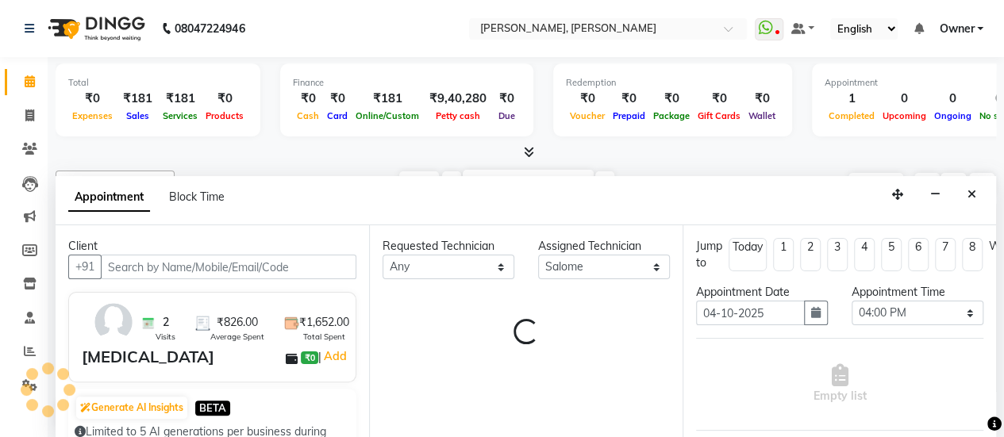
select select "2744"
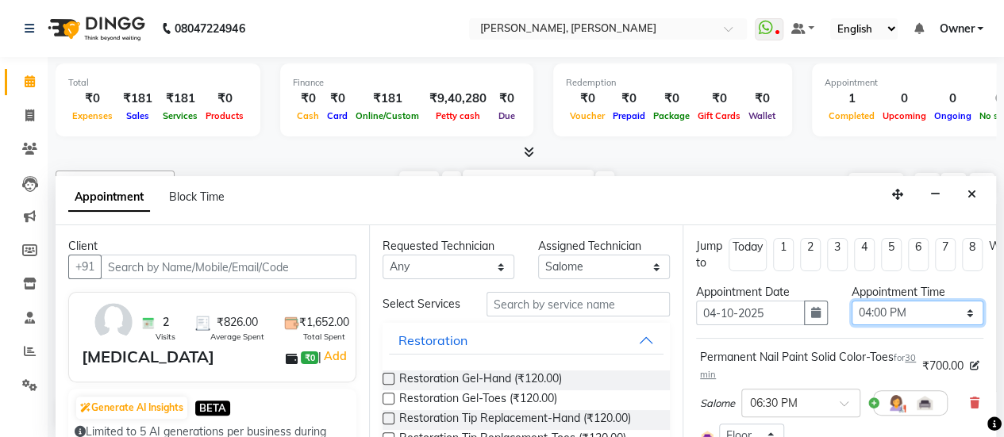
click at [902, 320] on select "Select 09:00 AM 09:15 AM 09:30 AM 09:45 AM 10:00 AM 10:15 AM 10:30 AM 10:45 AM …" at bounding box center [918, 313] width 132 height 25
select select "840"
click at [852, 301] on select "Select 09:00 AM 09:15 AM 09:30 AM 09:45 AM 10:00 AM 10:15 AM 10:30 AM 10:45 AM …" at bounding box center [918, 313] width 132 height 25
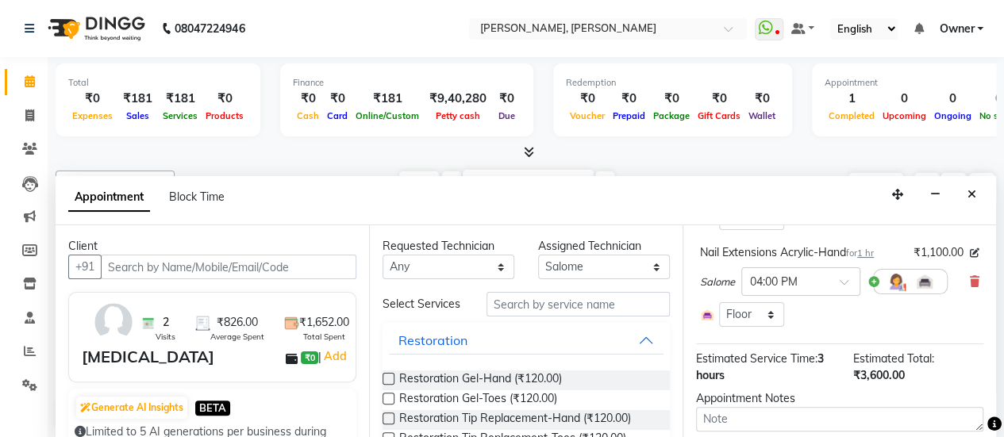
scroll to position [534, 0]
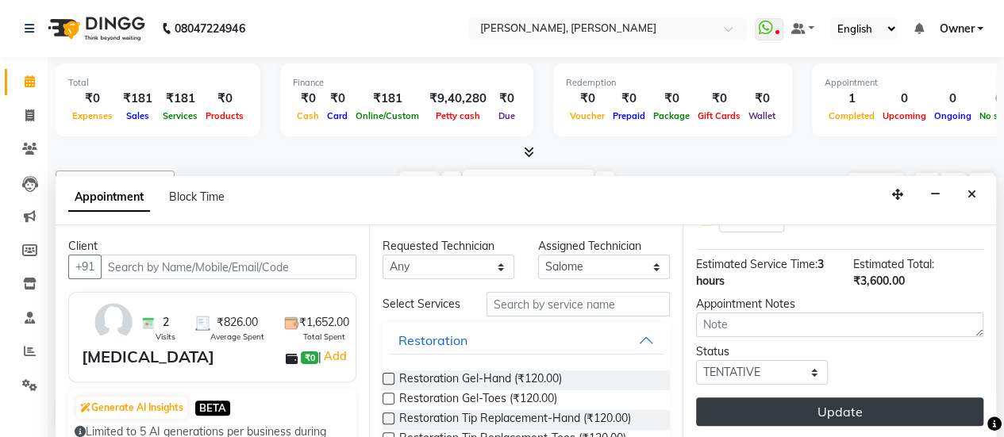
click at [836, 398] on button "Update" at bounding box center [839, 412] width 287 height 29
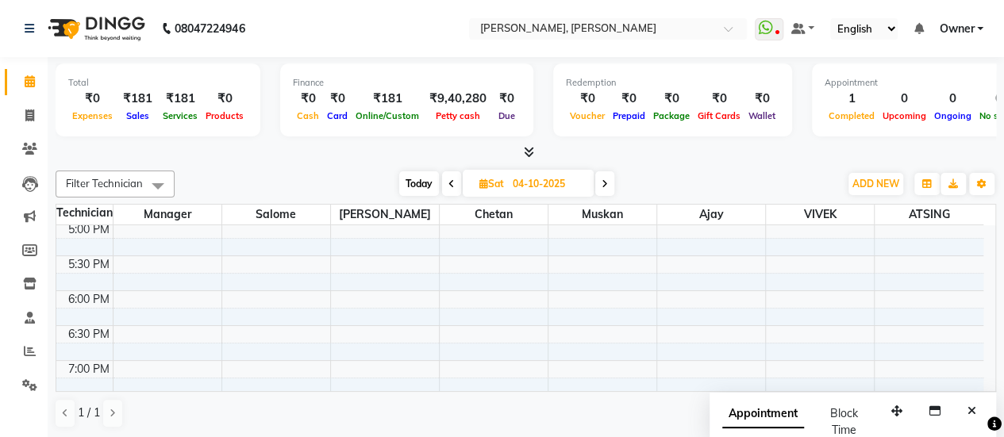
scroll to position [726, 0]
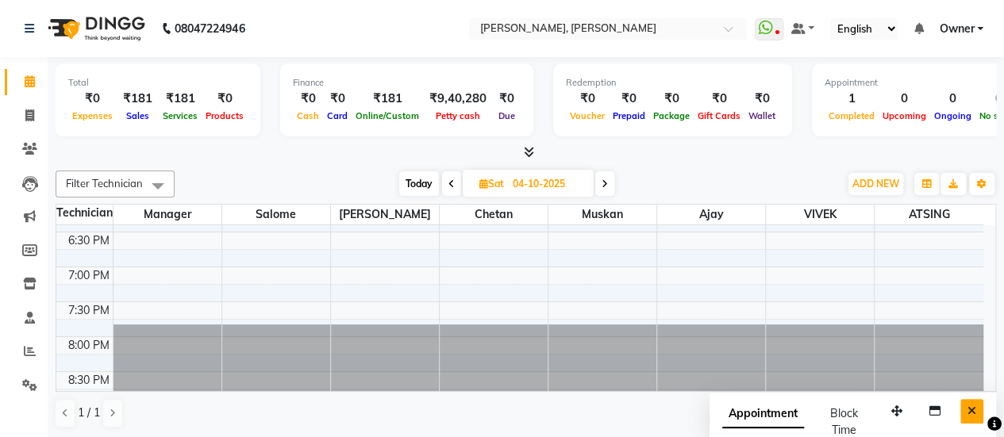
click at [971, 419] on button "Close" at bounding box center [971, 411] width 23 height 25
click at [414, 183] on span "Today" at bounding box center [419, 183] width 40 height 25
type input "03-10-2025"
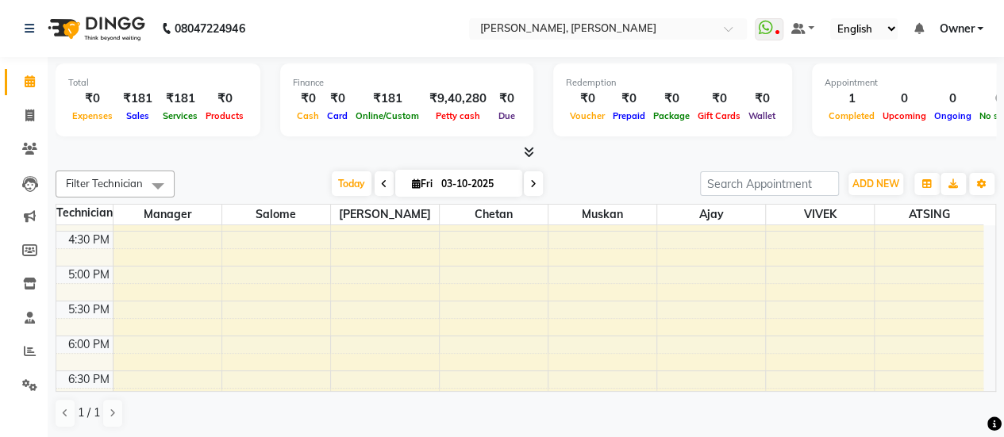
scroll to position [588, 0]
click at [33, 248] on icon at bounding box center [29, 250] width 15 height 12
select select
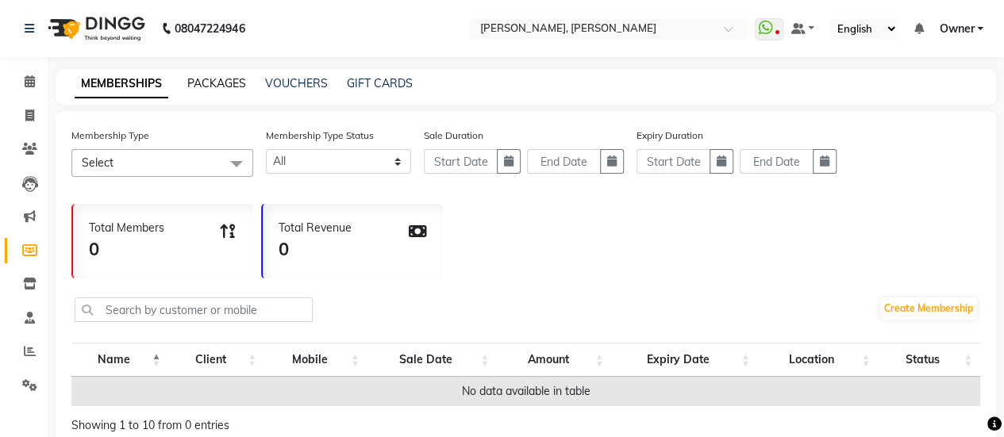
click at [197, 88] on link "PACKAGES" at bounding box center [216, 83] width 59 height 14
select select
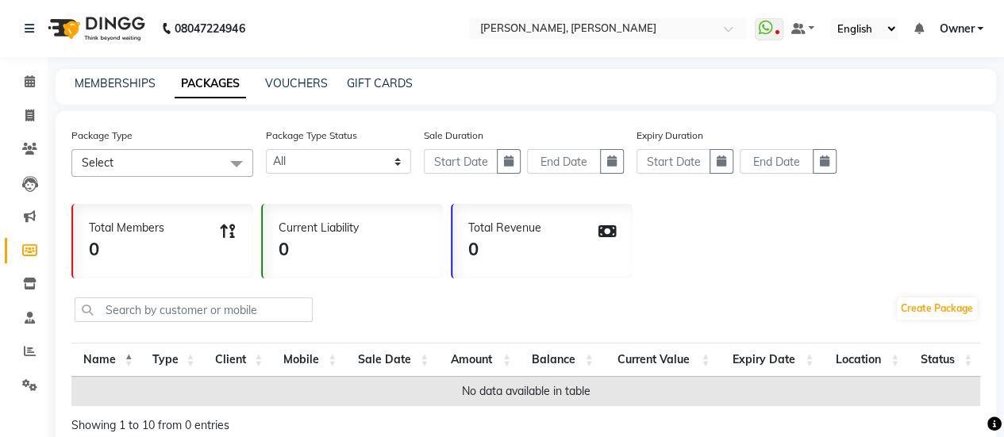
scroll to position [73, 0]
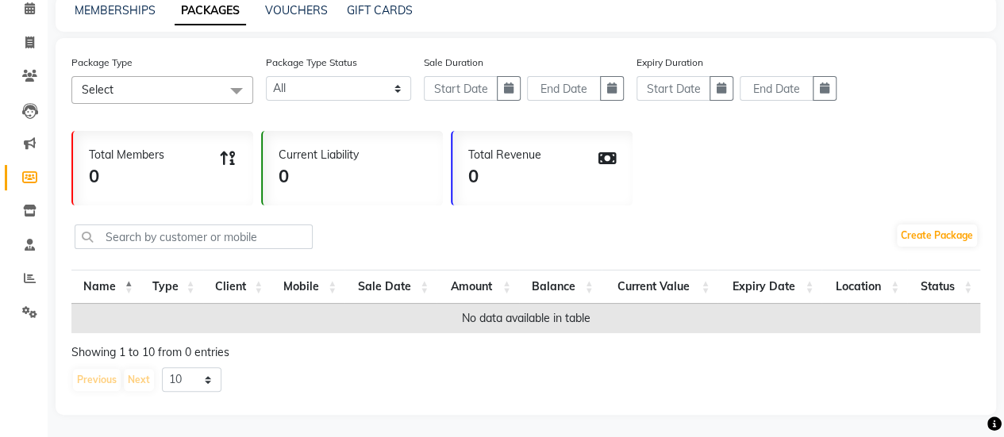
click at [221, 93] on span at bounding box center [237, 91] width 32 height 30
click at [398, 106] on div "Package Type Select No data available Package Type Status Active Expired All Sa…" at bounding box center [525, 85] width 909 height 63
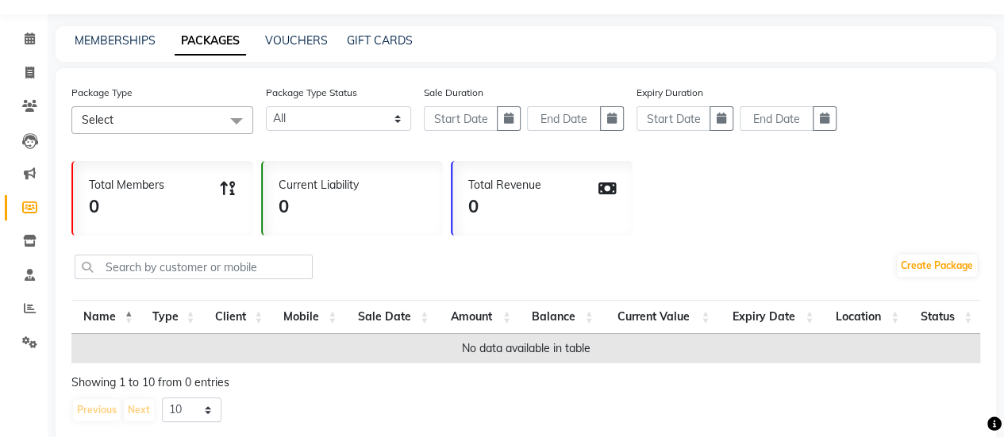
scroll to position [41, 0]
click at [317, 44] on link "VOUCHERS" at bounding box center [296, 42] width 63 height 14
select select
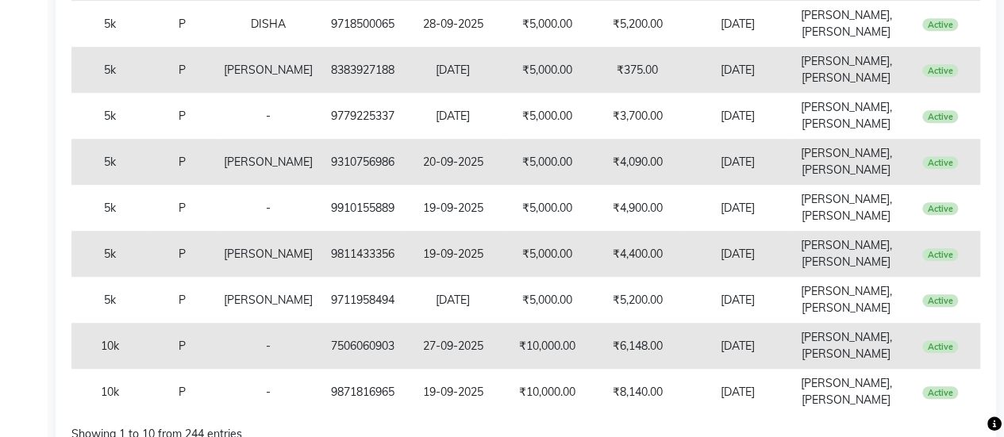
scroll to position [511, 0]
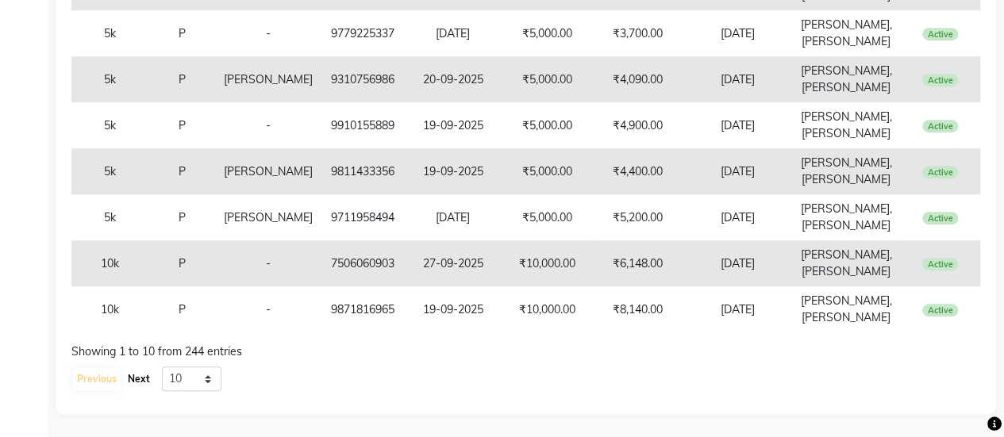
click at [149, 375] on button "Next" at bounding box center [139, 379] width 30 height 22
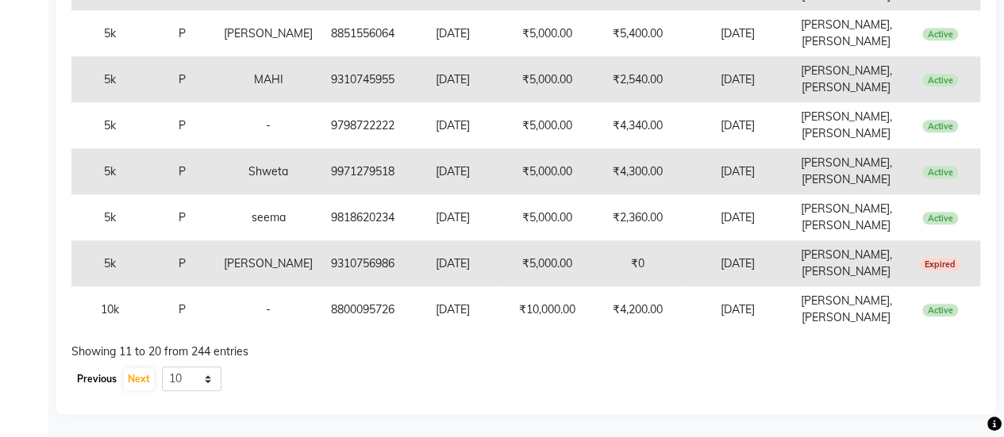
click at [89, 383] on button "Previous" at bounding box center [97, 379] width 48 height 22
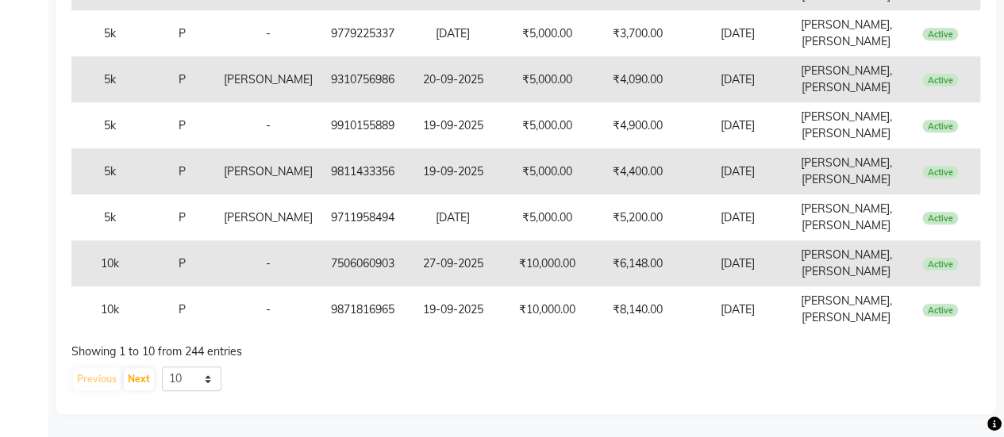
click at [153, 374] on div "Previous Next" at bounding box center [113, 379] width 84 height 25
click at [141, 379] on button "Next" at bounding box center [139, 379] width 30 height 22
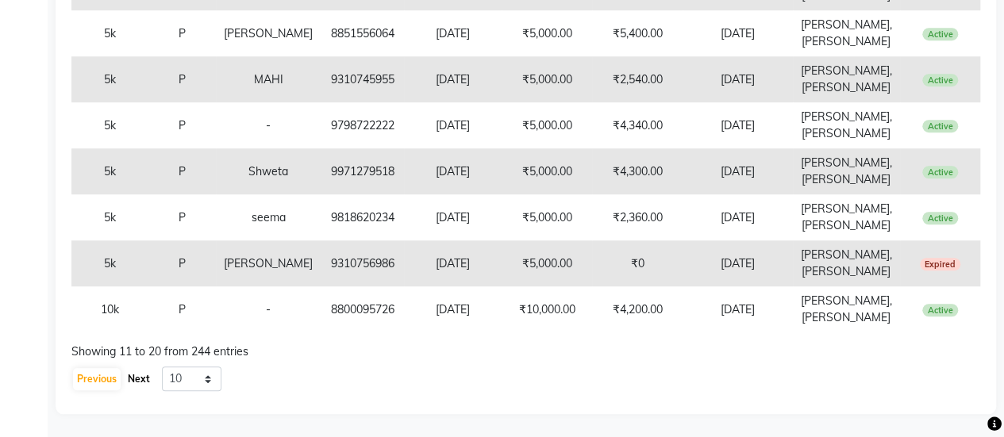
click at [140, 384] on button "Next" at bounding box center [139, 379] width 30 height 22
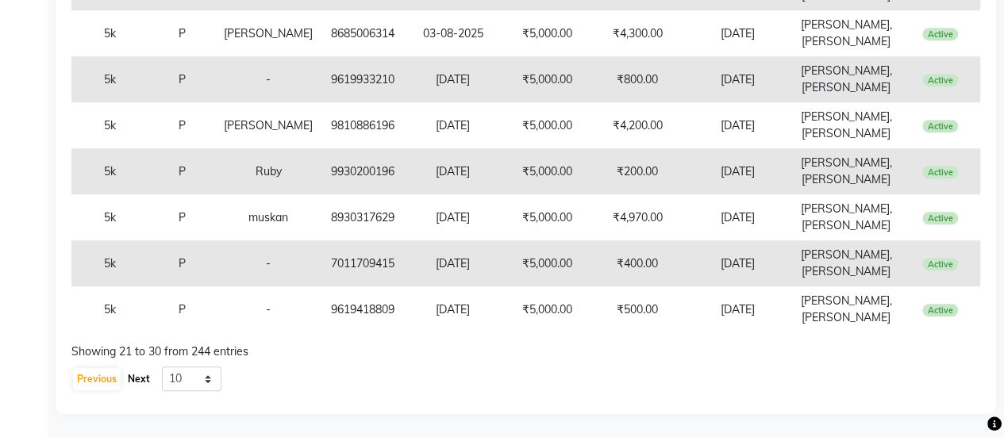
click at [143, 376] on button "Next" at bounding box center [139, 379] width 30 height 22
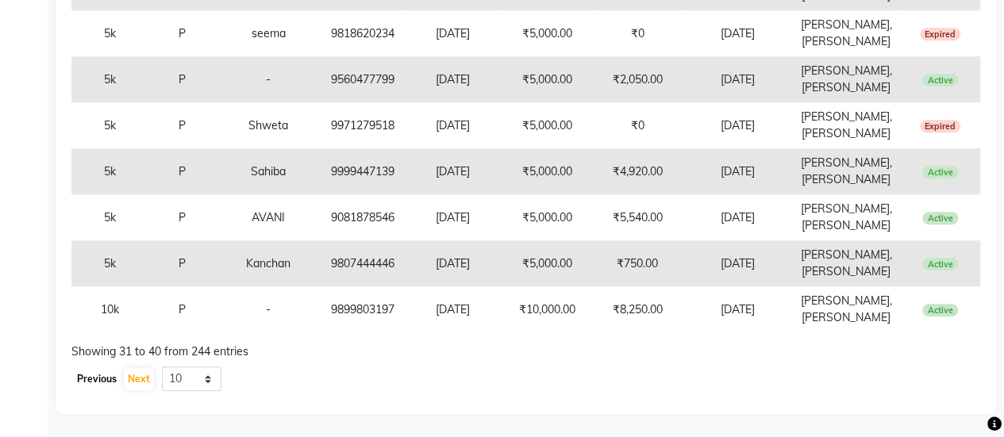
click at [77, 378] on button "Previous" at bounding box center [97, 379] width 48 height 22
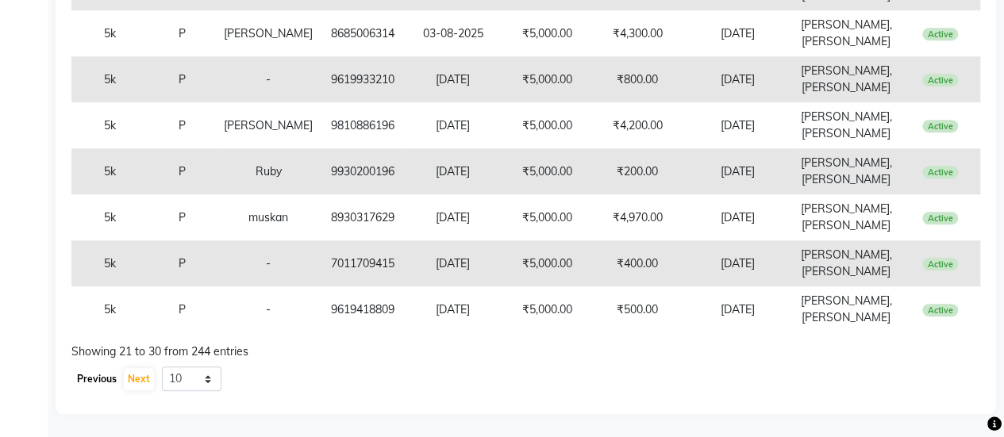
click at [81, 383] on button "Previous" at bounding box center [97, 379] width 48 height 22
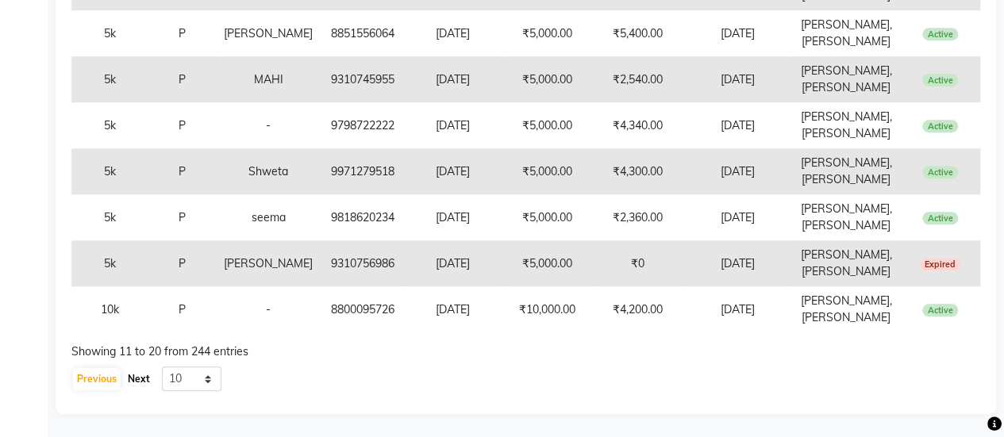
click at [143, 375] on button "Next" at bounding box center [139, 379] width 30 height 22
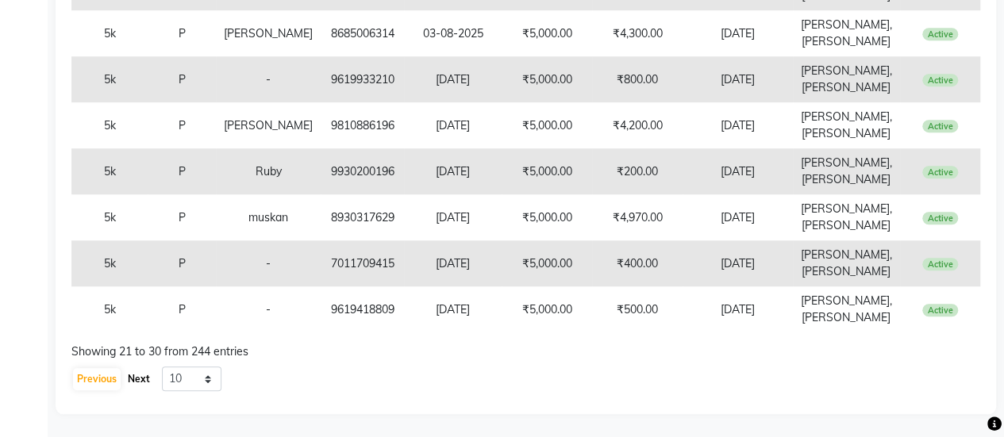
click at [143, 375] on button "Next" at bounding box center [139, 379] width 30 height 22
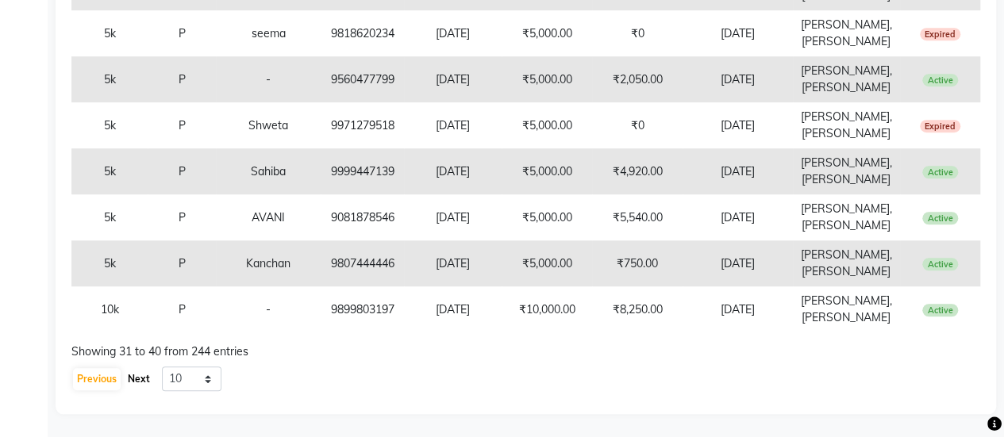
click at [143, 375] on button "Next" at bounding box center [139, 379] width 30 height 22
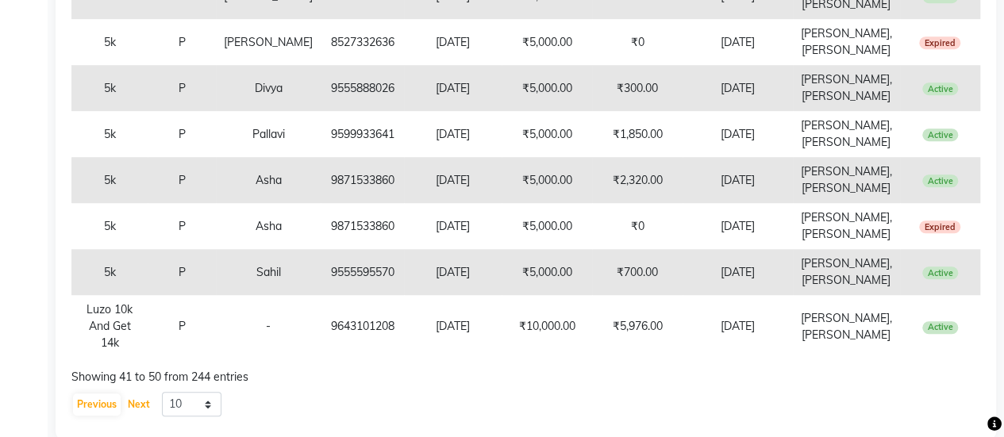
scroll to position [527, 0]
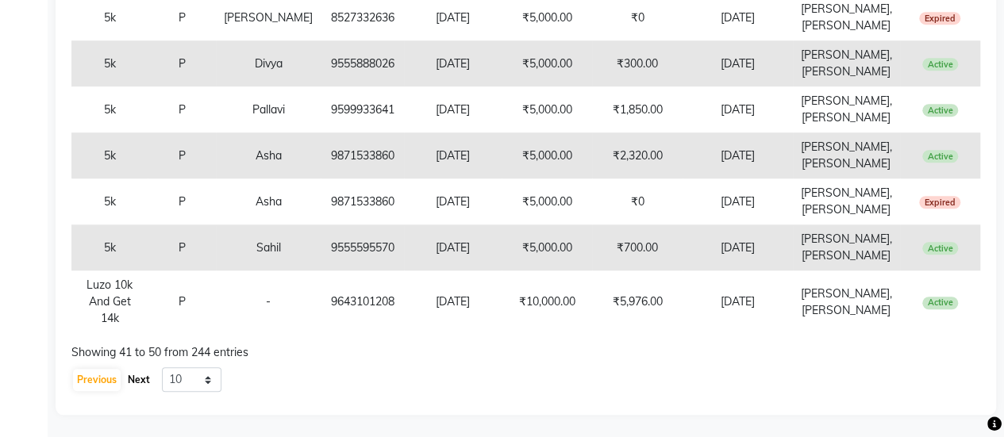
click at [148, 379] on button "Next" at bounding box center [139, 380] width 30 height 22
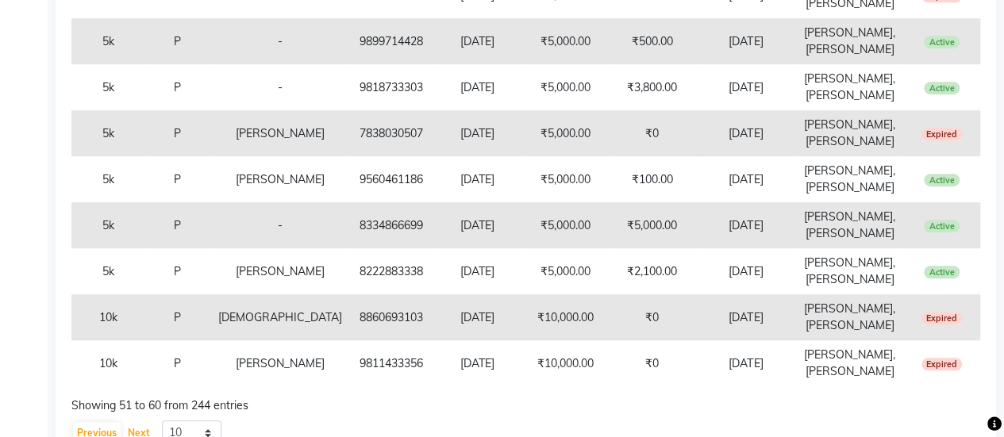
scroll to position [511, 0]
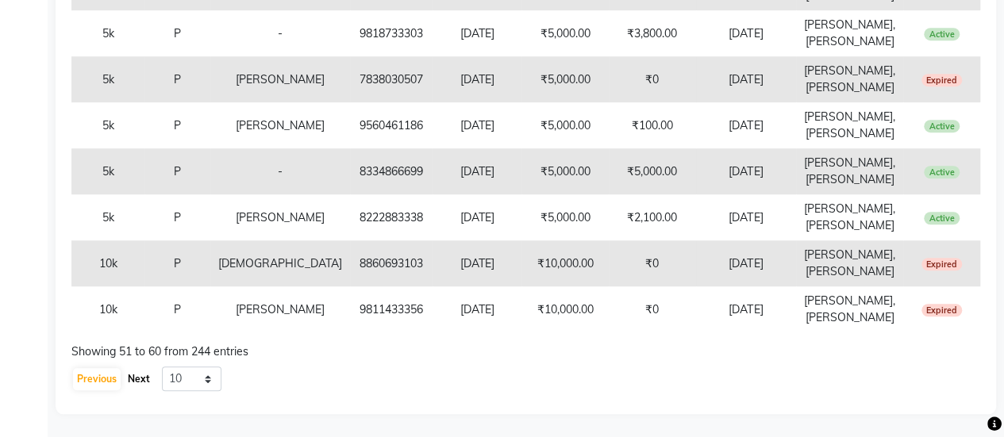
click at [126, 372] on button "Next" at bounding box center [139, 379] width 30 height 22
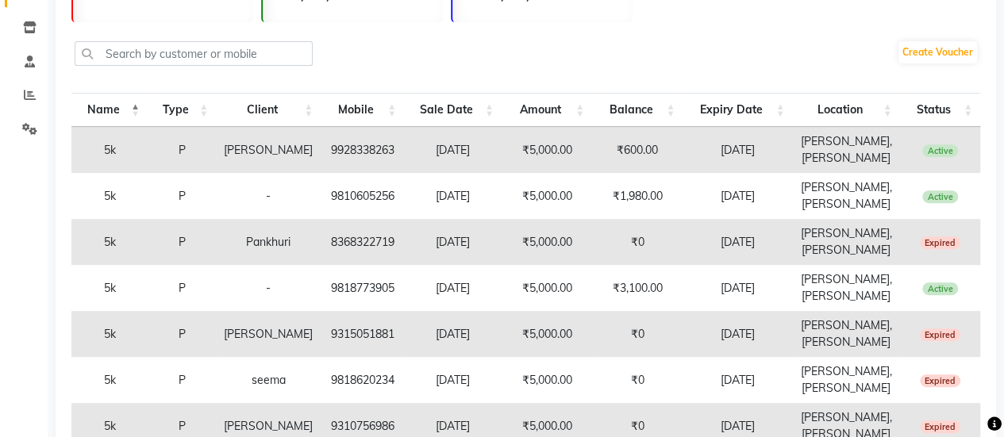
scroll to position [527, 0]
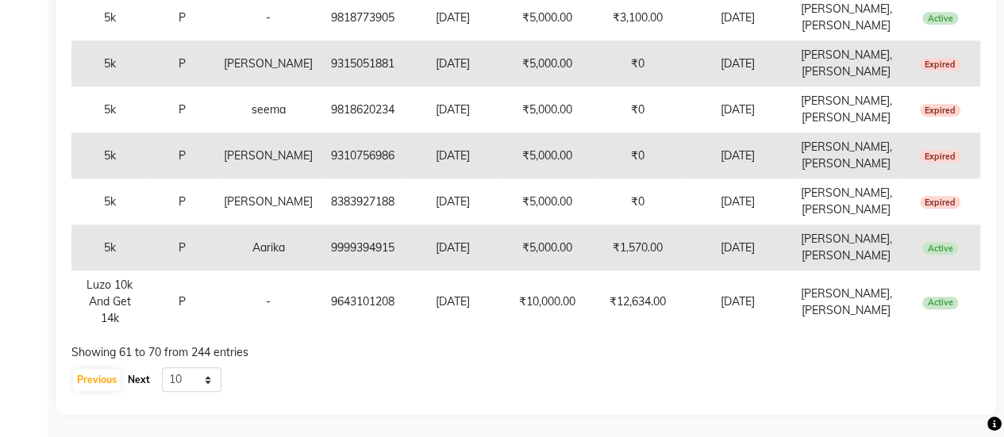
click at [137, 385] on button "Next" at bounding box center [139, 380] width 30 height 22
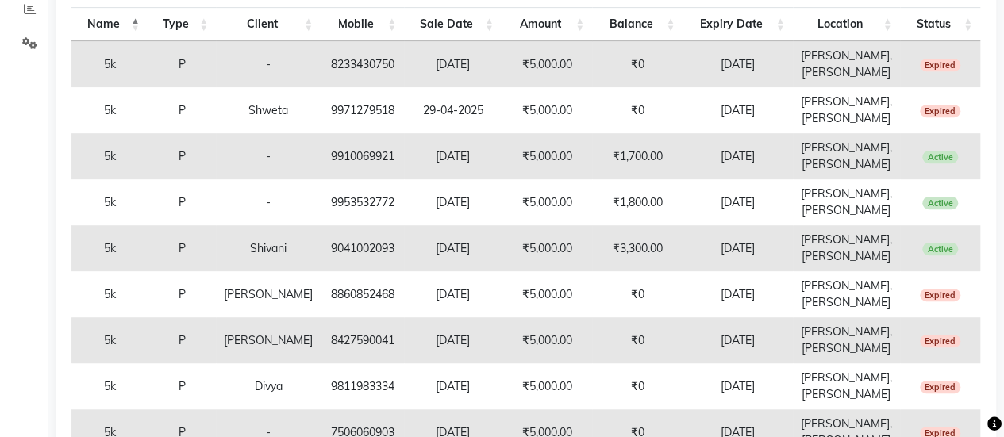
scroll to position [511, 0]
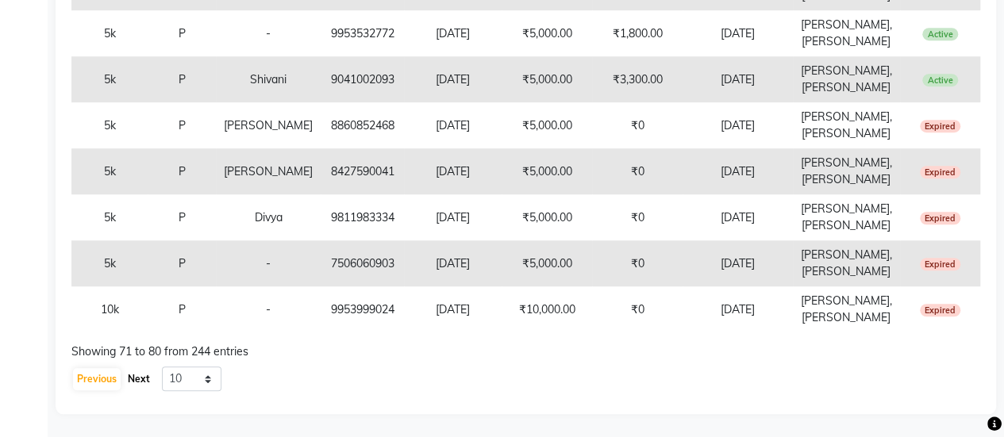
click at [144, 377] on button "Next" at bounding box center [139, 379] width 30 height 22
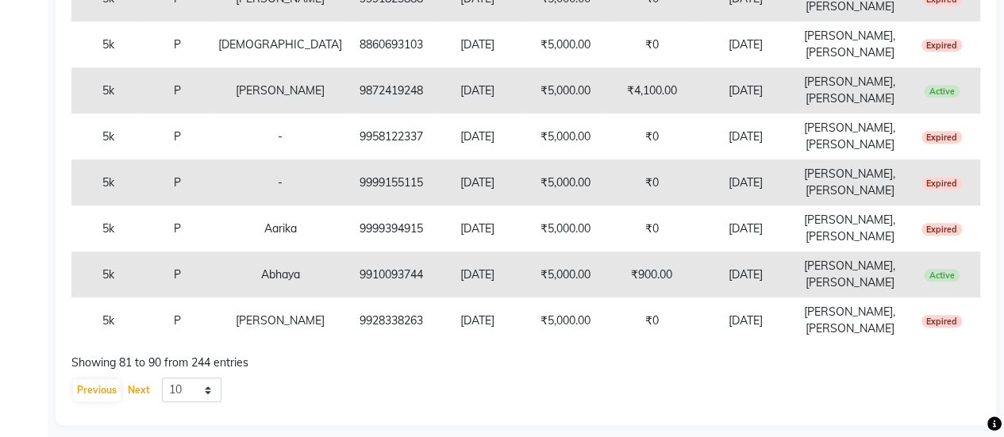
scroll to position [501, 0]
click at [136, 387] on button "Next" at bounding box center [139, 390] width 30 height 22
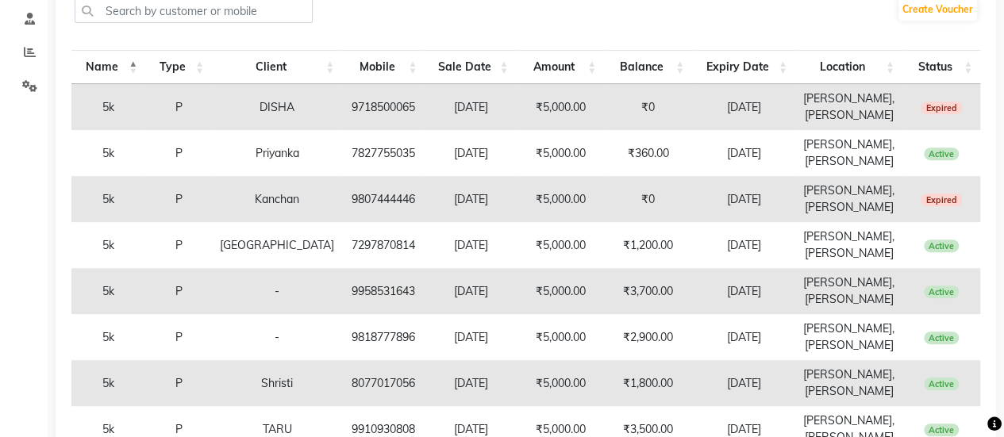
scroll to position [511, 0]
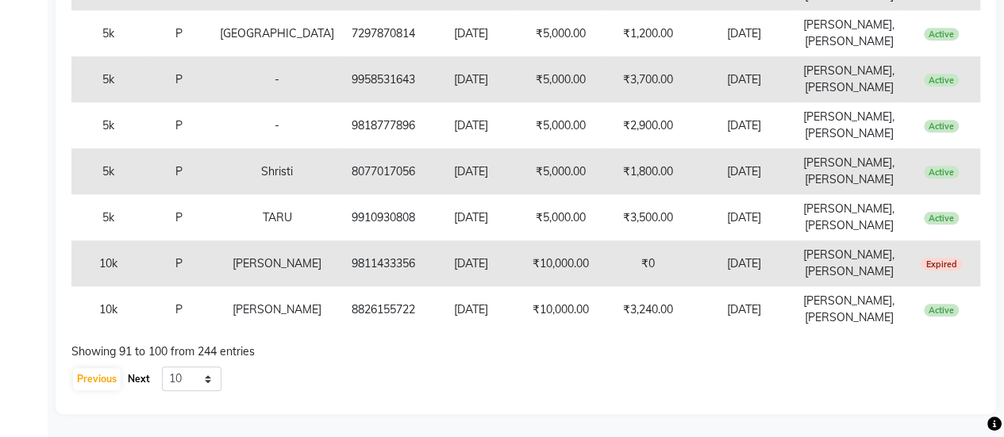
click at [140, 383] on button "Next" at bounding box center [139, 379] width 30 height 22
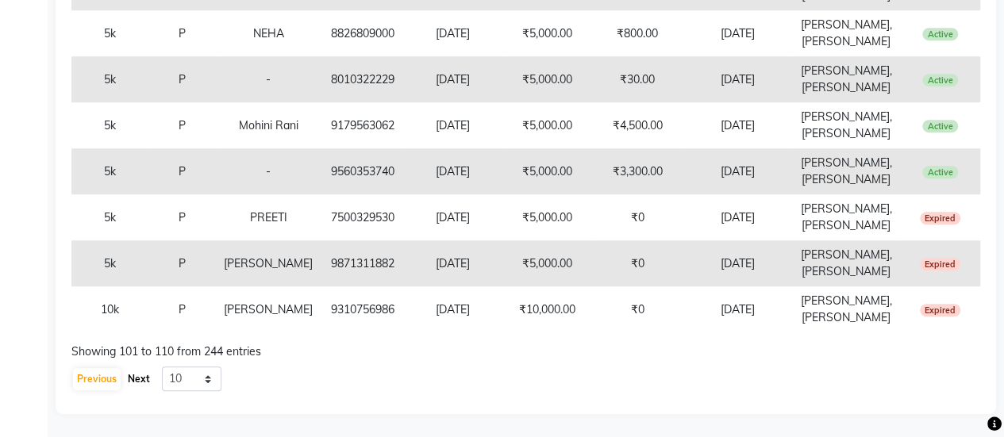
click at [136, 383] on button "Next" at bounding box center [139, 379] width 30 height 22
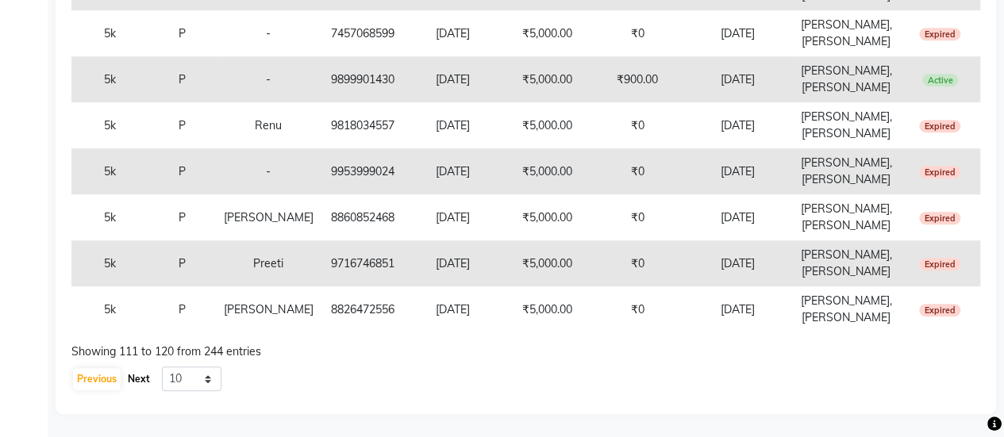
click at [144, 374] on button "Next" at bounding box center [139, 379] width 30 height 22
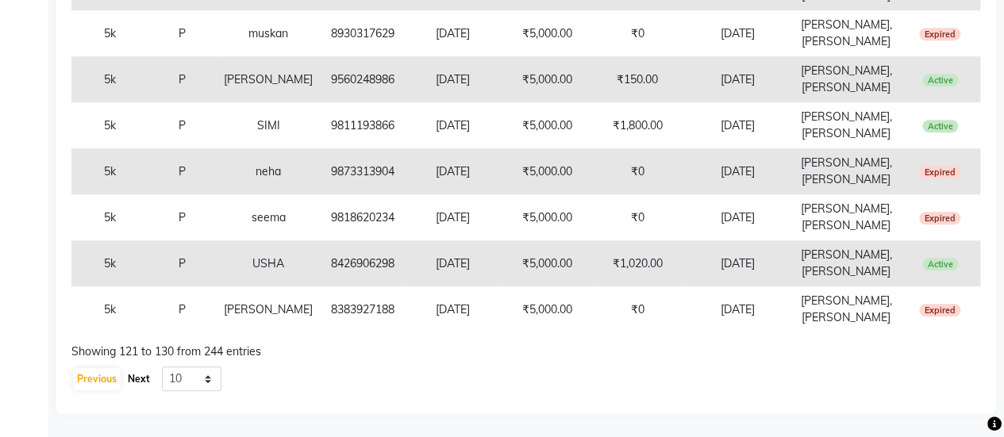
click at [134, 382] on button "Next" at bounding box center [139, 379] width 30 height 22
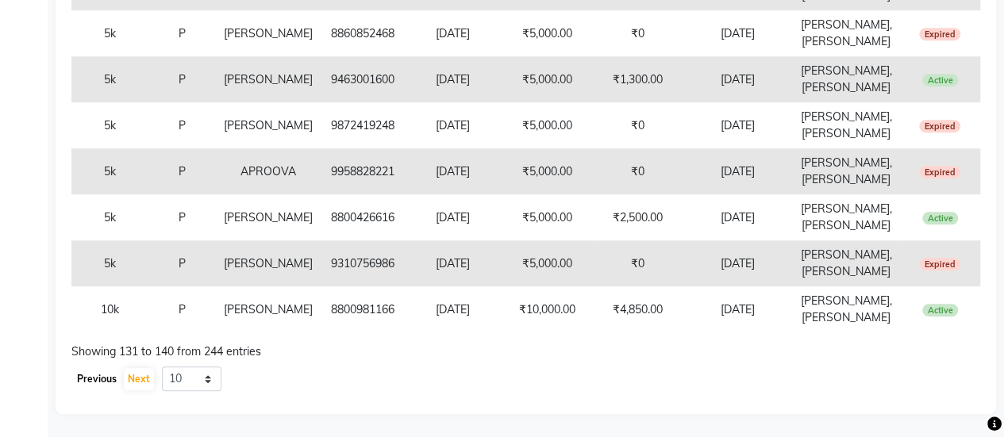
click at [116, 373] on button "Previous" at bounding box center [97, 379] width 48 height 22
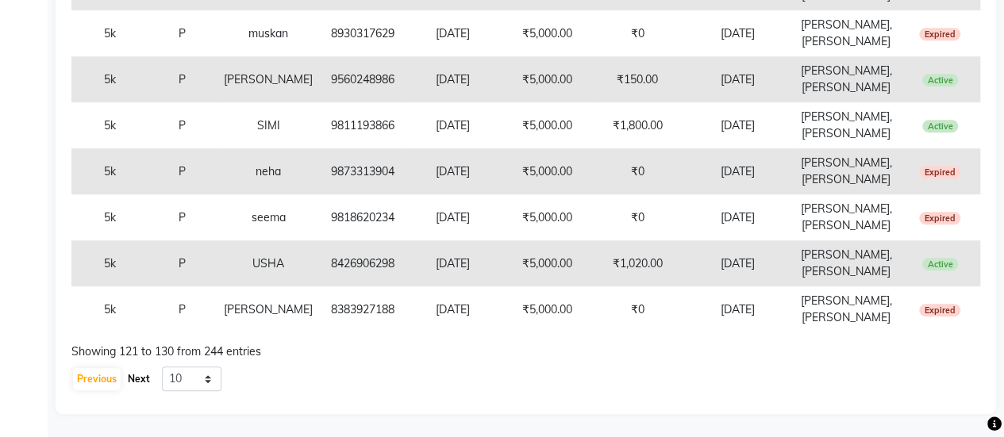
click at [147, 380] on button "Next" at bounding box center [139, 379] width 30 height 22
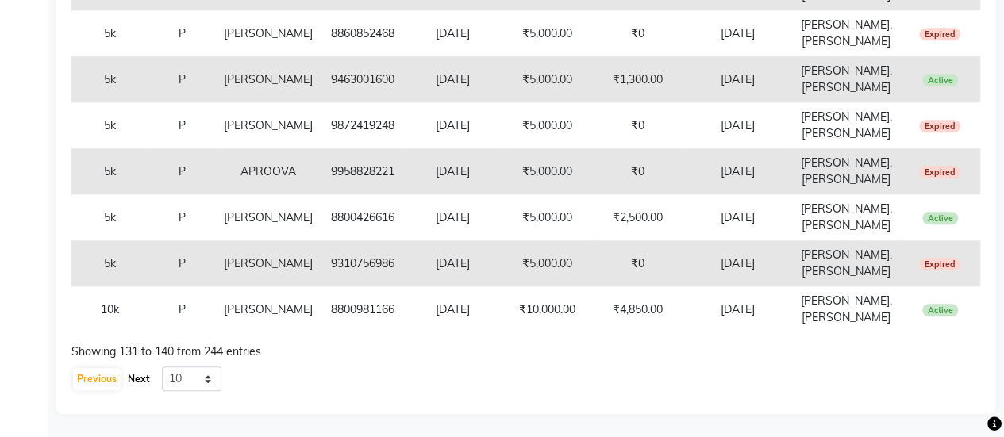
click at [147, 380] on button "Next" at bounding box center [139, 379] width 30 height 22
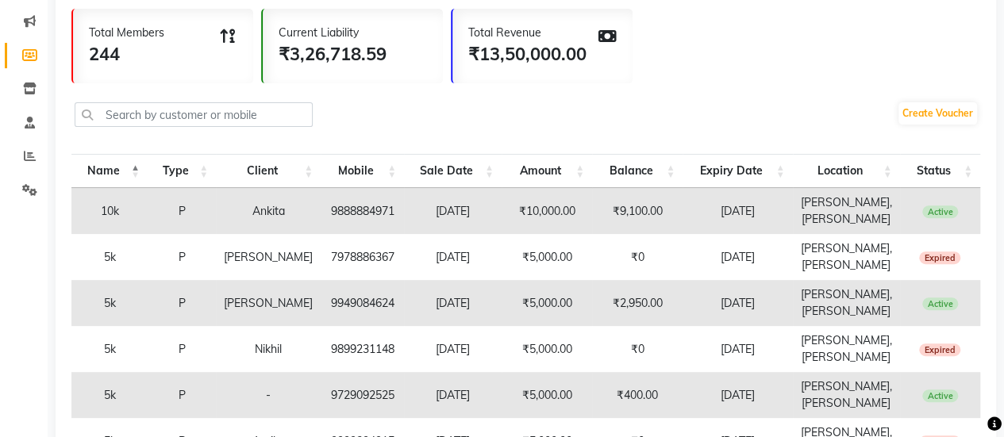
scroll to position [0, 0]
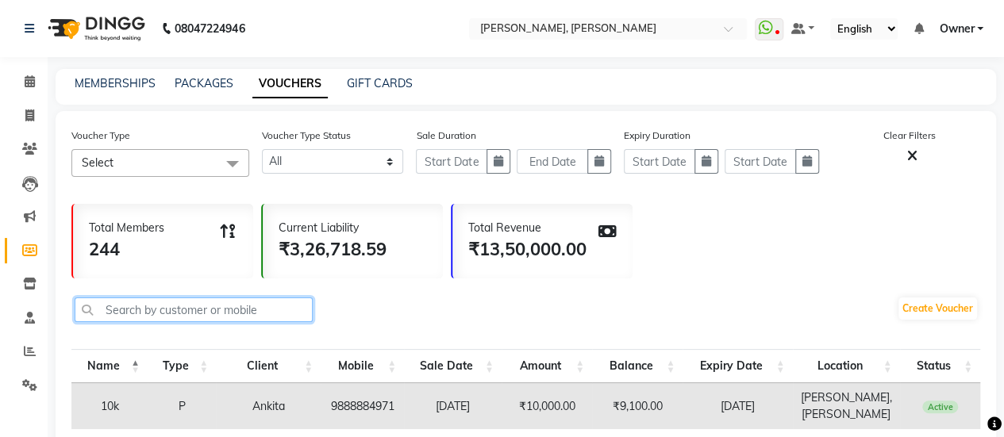
click at [171, 314] on input "text" at bounding box center [194, 310] width 238 height 25
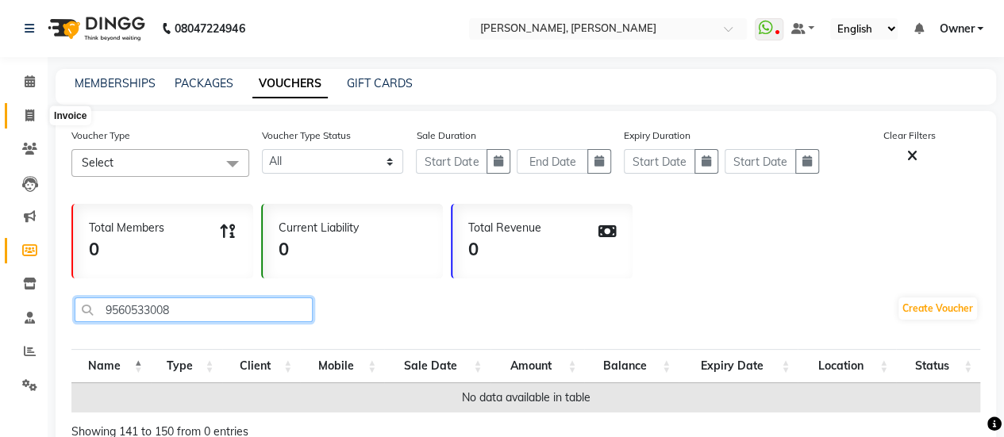
type input "9560533008"
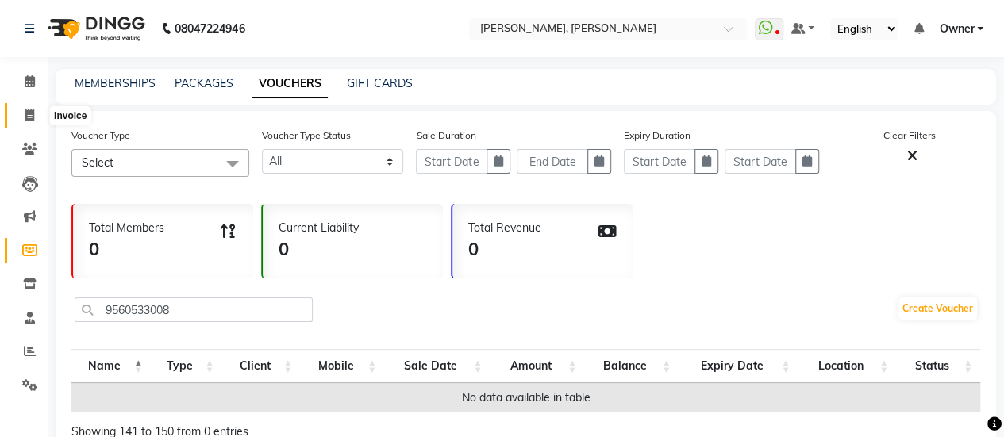
click at [20, 109] on span at bounding box center [30, 116] width 28 height 18
select select "service"
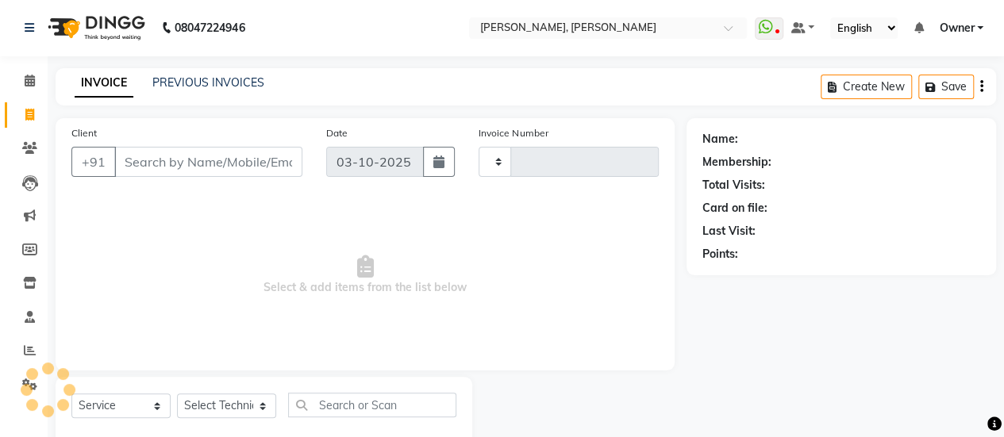
type input "0957"
select select "5749"
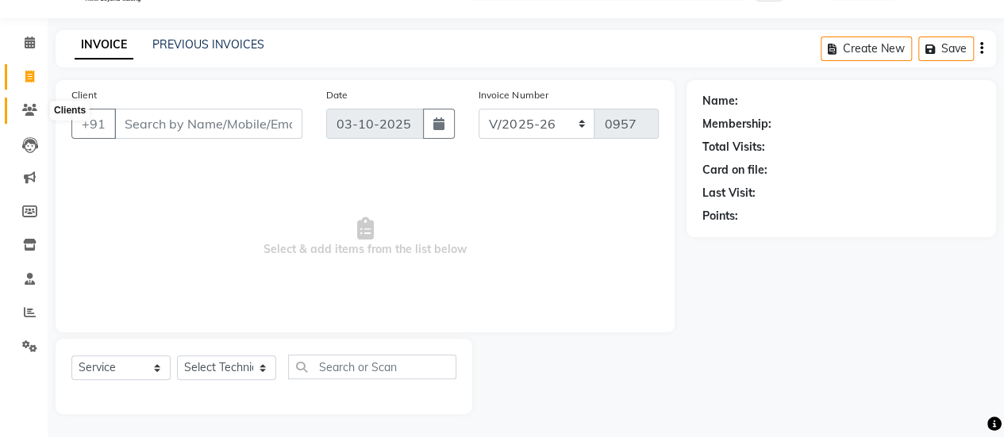
click at [34, 117] on span at bounding box center [30, 111] width 28 height 18
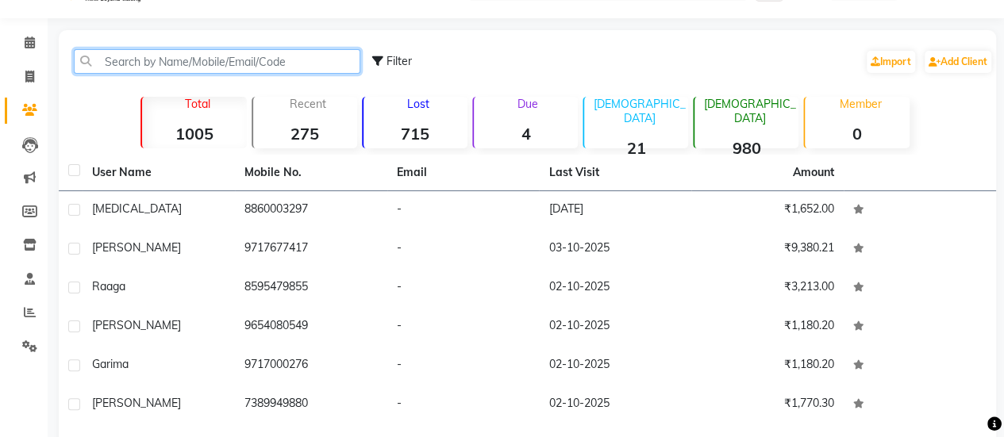
click at [152, 57] on input "text" at bounding box center [217, 61] width 286 height 25
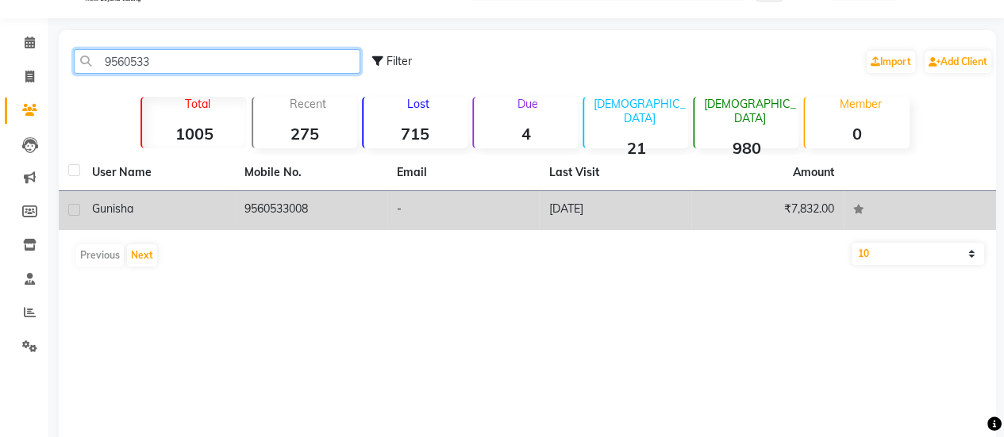
type input "9560533"
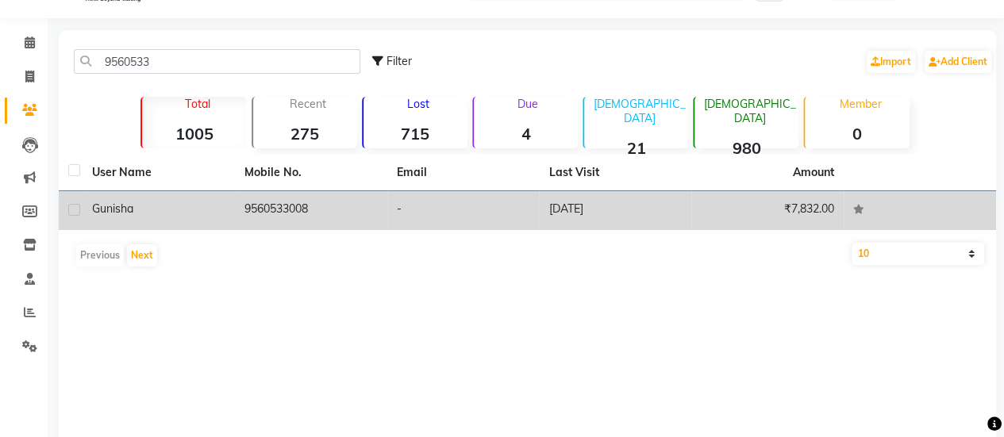
click at [327, 207] on td "9560533008" at bounding box center [311, 210] width 152 height 39
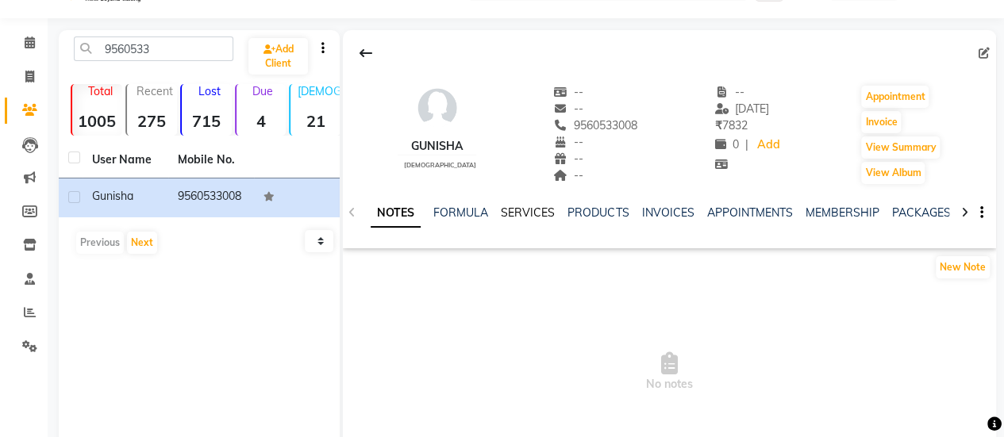
click at [524, 213] on link "SERVICES" at bounding box center [528, 213] width 54 height 14
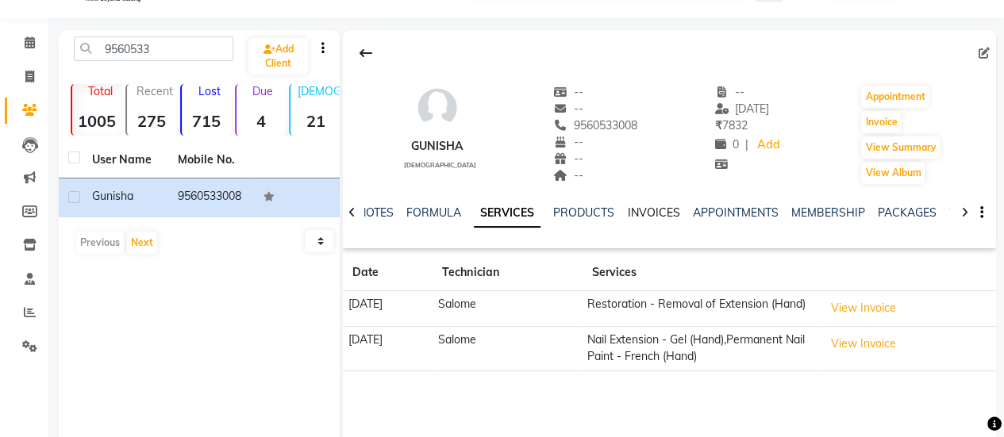
click at [649, 206] on link "INVOICES" at bounding box center [653, 213] width 52 height 14
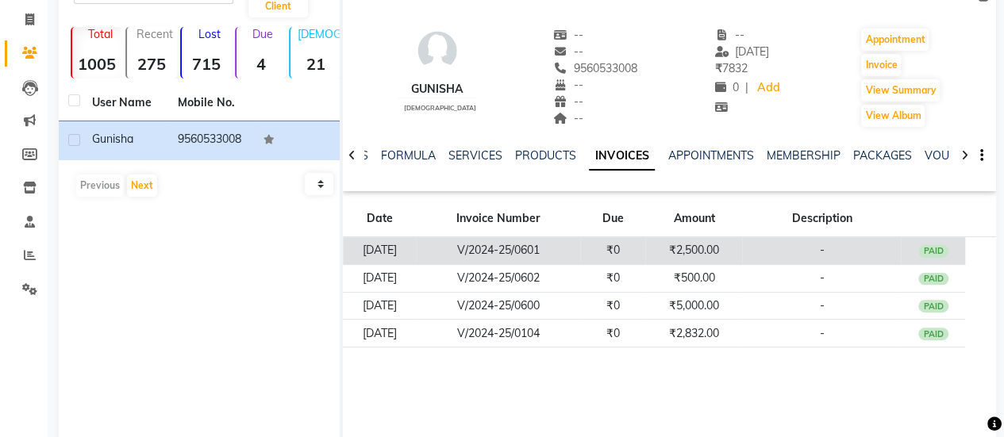
scroll to position [97, 0]
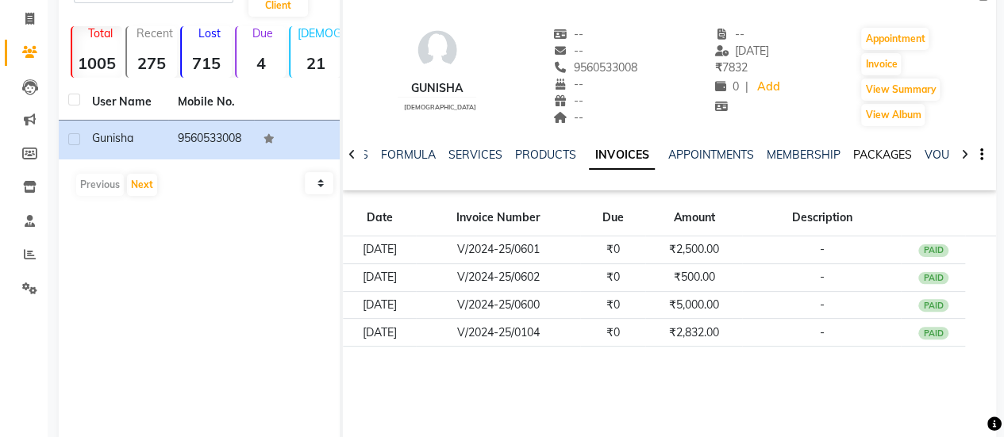
click at [860, 148] on link "PACKAGES" at bounding box center [881, 155] width 59 height 14
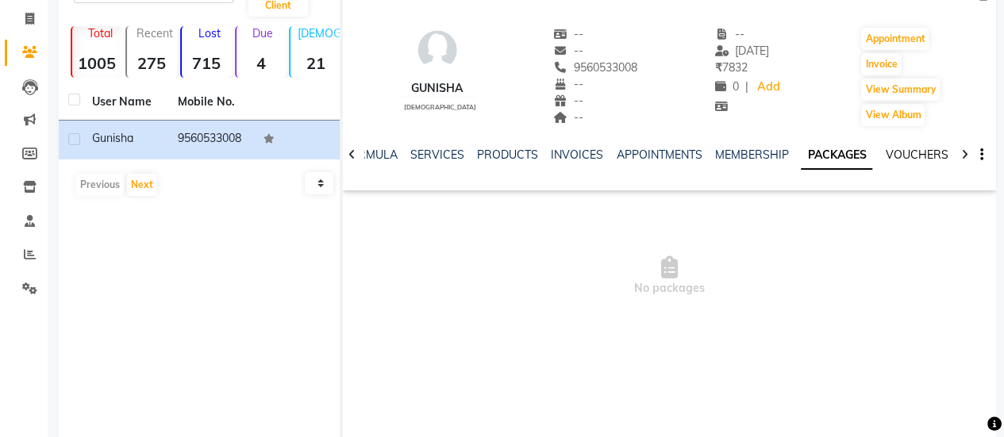
click at [902, 160] on link "VOUCHERS" at bounding box center [916, 155] width 63 height 14
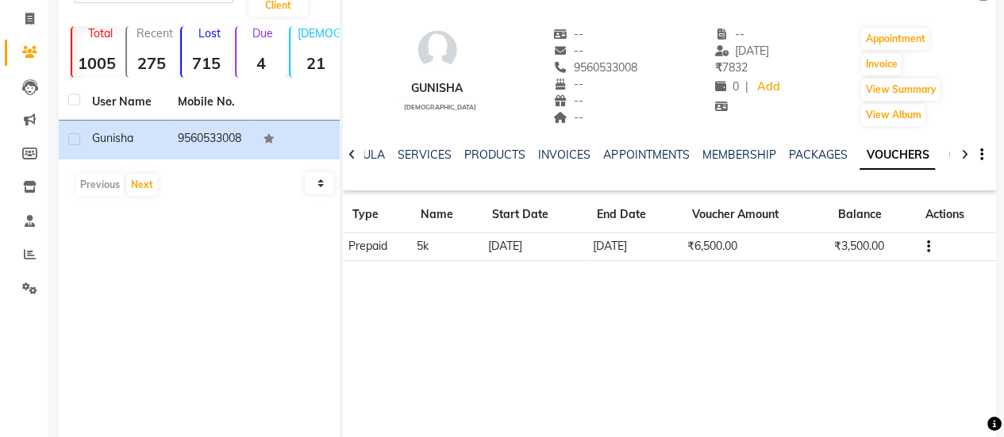
click at [855, 249] on td "₹3,500.00" at bounding box center [872, 247] width 87 height 28
click at [878, 248] on td "₹3,500.00" at bounding box center [872, 247] width 87 height 28
click at [821, 324] on div "Gunisha female -- -- 9560533008 -- -- -- -- 13-10-2024 ₹ 7832 0 | Add Appointme…" at bounding box center [669, 210] width 653 height 476
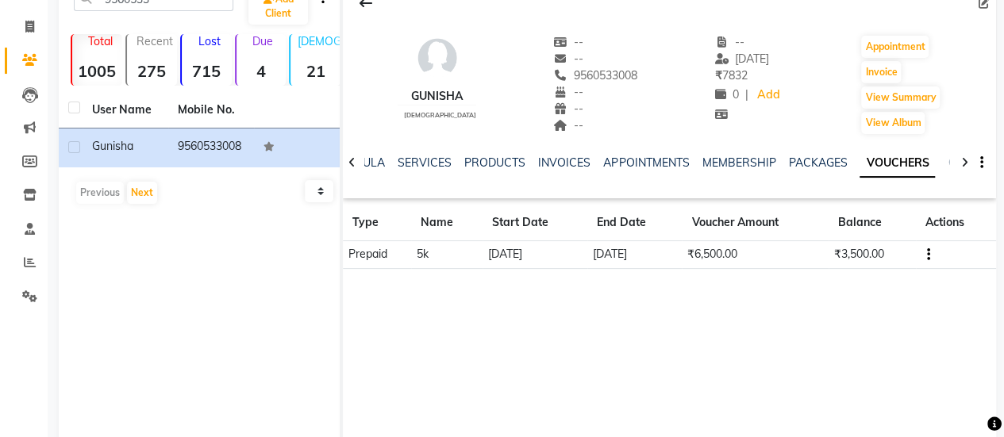
scroll to position [132, 0]
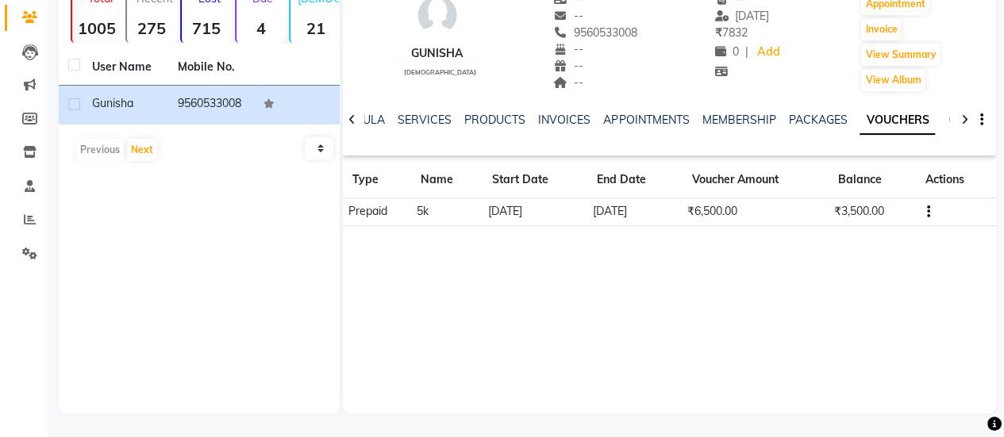
click at [674, 203] on td "31-12-2025" at bounding box center [634, 212] width 94 height 28
click at [556, 124] on link "INVOICES" at bounding box center [564, 120] width 52 height 14
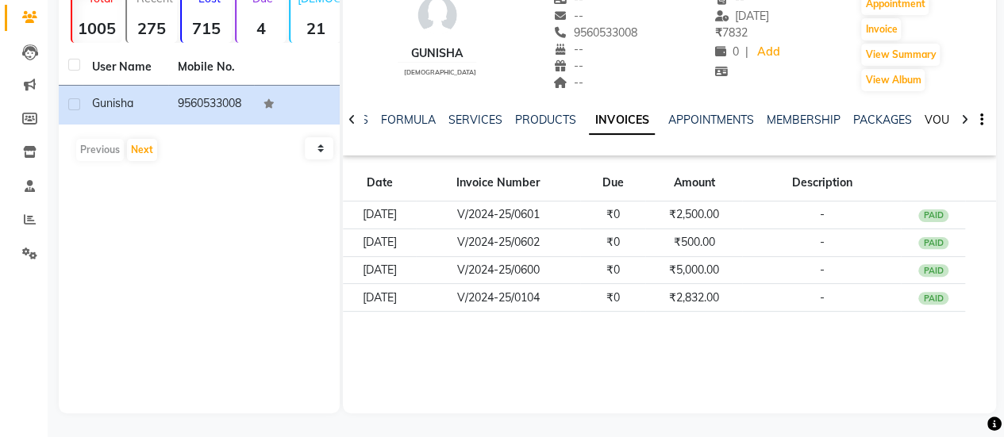
click at [927, 120] on link "VOUCHERS" at bounding box center [955, 120] width 63 height 14
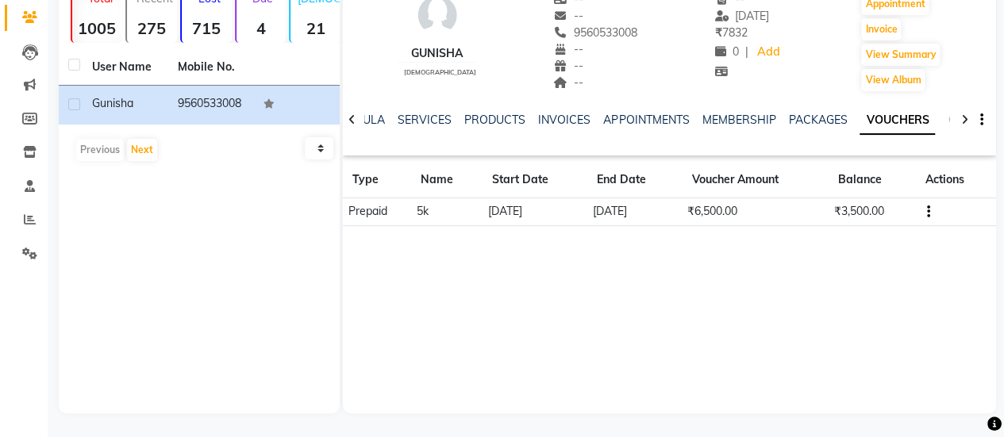
click at [821, 204] on td "₹6,500.00" at bounding box center [755, 212] width 147 height 28
click at [853, 217] on td "₹3,500.00" at bounding box center [872, 212] width 87 height 28
click at [847, 240] on div "Gunisha female -- -- 9560533008 -- -- -- -- 13-10-2024 ₹ 7832 0 | Add Appointme…" at bounding box center [669, 175] width 653 height 476
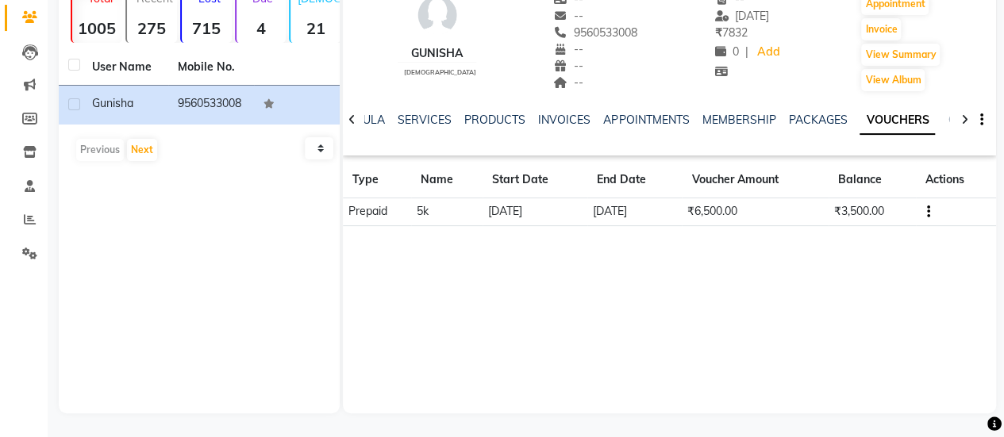
click at [847, 240] on div "Gunisha female -- -- 9560533008 -- -- -- -- 13-10-2024 ₹ 7832 0 | Add Appointme…" at bounding box center [669, 175] width 653 height 476
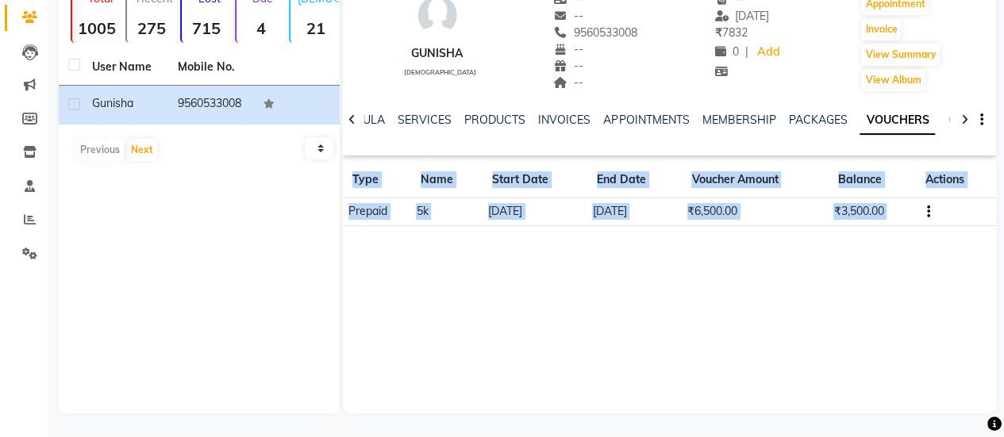
click at [847, 240] on div "Gunisha female -- -- 9560533008 -- -- -- -- 13-10-2024 ₹ 7832 0 | Add Appointme…" at bounding box center [669, 175] width 653 height 476
click at [835, 293] on div "Gunisha female -- -- 9560533008 -- -- -- -- 13-10-2024 ₹ 7832 0 | Add Appointme…" at bounding box center [669, 175] width 653 height 476
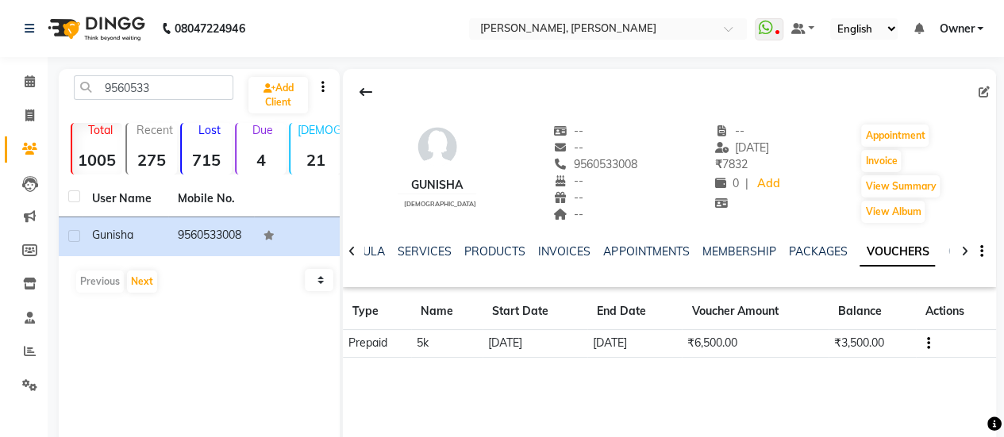
scroll to position [132, 0]
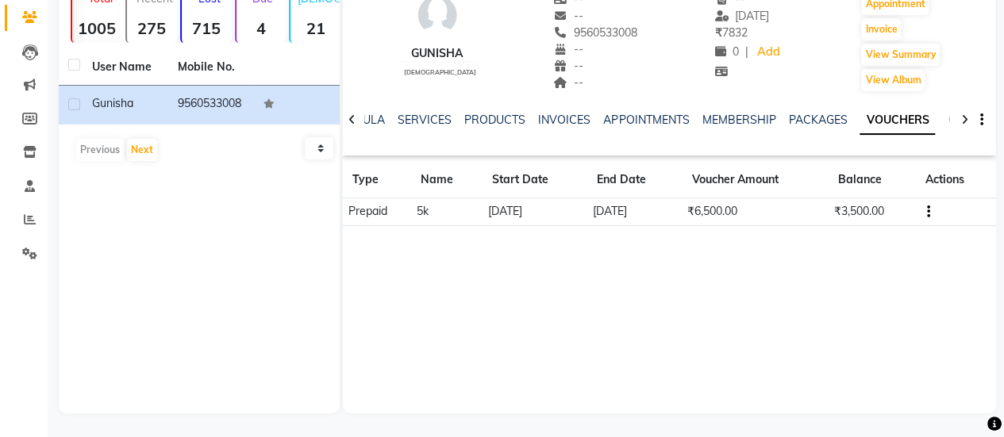
click at [770, 372] on div "Gunisha female -- -- 9560533008 -- -- -- -- 13-10-2024 ₹ 7832 0 | Add Appointme…" at bounding box center [669, 175] width 653 height 476
click at [572, 125] on link "INVOICES" at bounding box center [564, 120] width 52 height 14
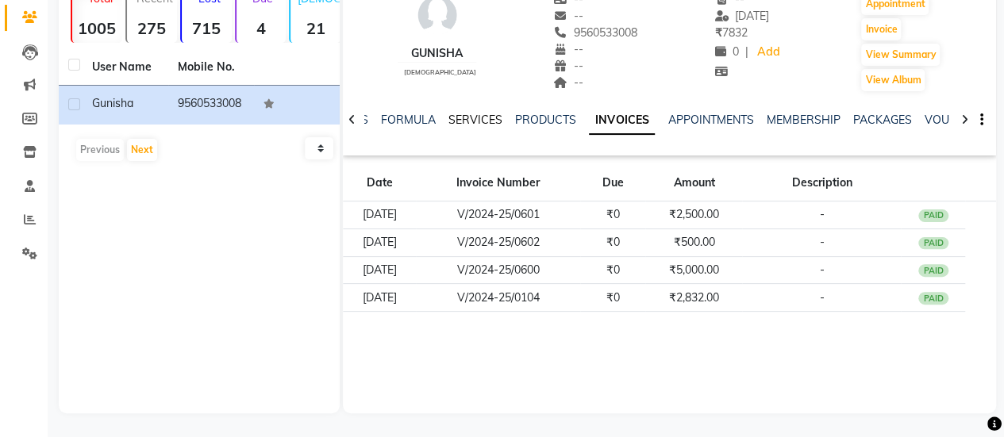
click at [488, 117] on link "SERVICES" at bounding box center [475, 120] width 54 height 14
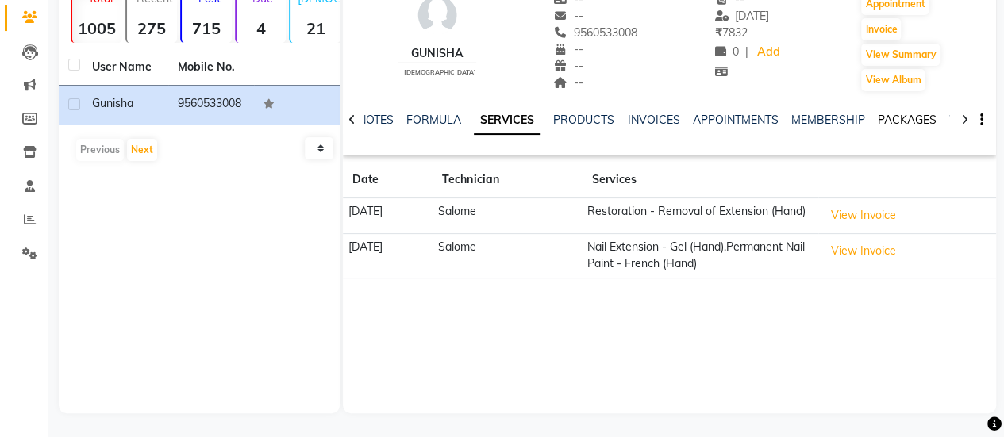
click at [894, 123] on link "PACKAGES" at bounding box center [906, 120] width 59 height 14
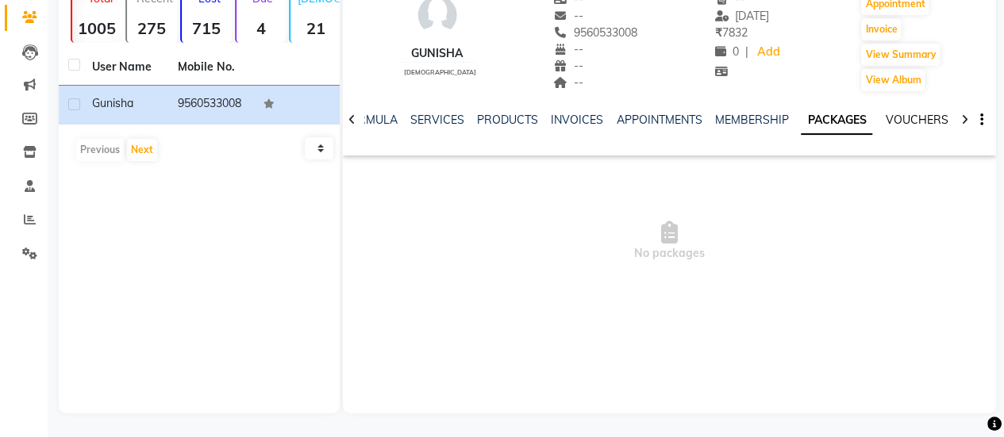
click at [903, 117] on link "VOUCHERS" at bounding box center [916, 120] width 63 height 14
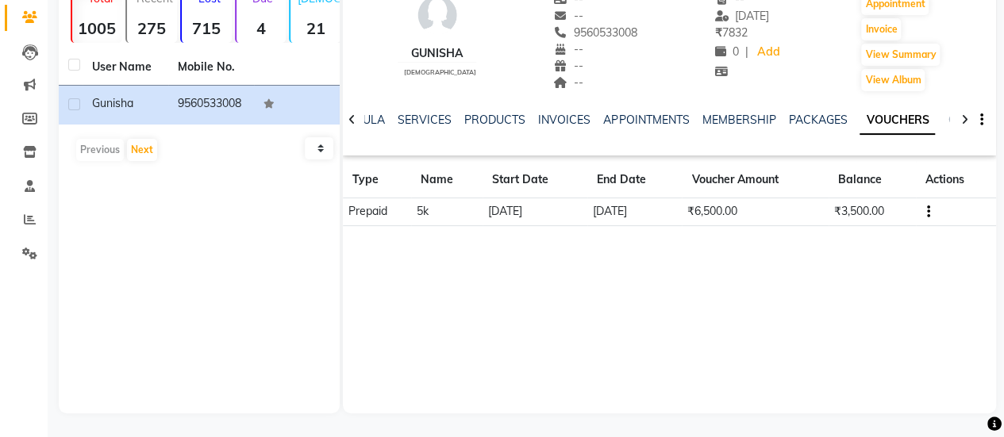
click at [753, 218] on td "₹6,500.00" at bounding box center [755, 212] width 147 height 28
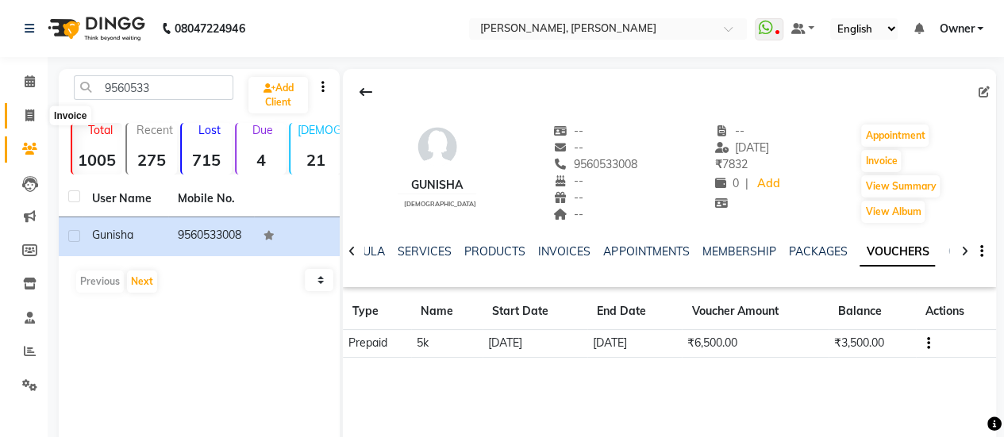
click at [31, 113] on icon at bounding box center [29, 116] width 9 height 12
select select "5749"
select select "service"
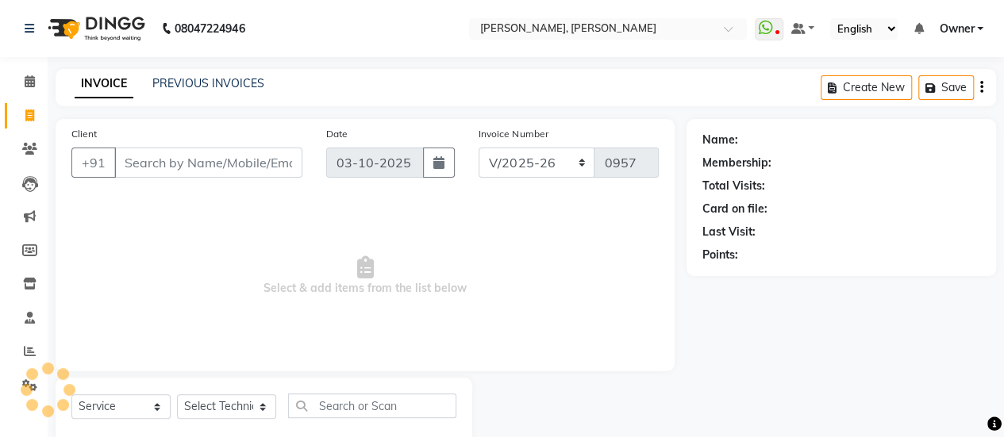
scroll to position [39, 0]
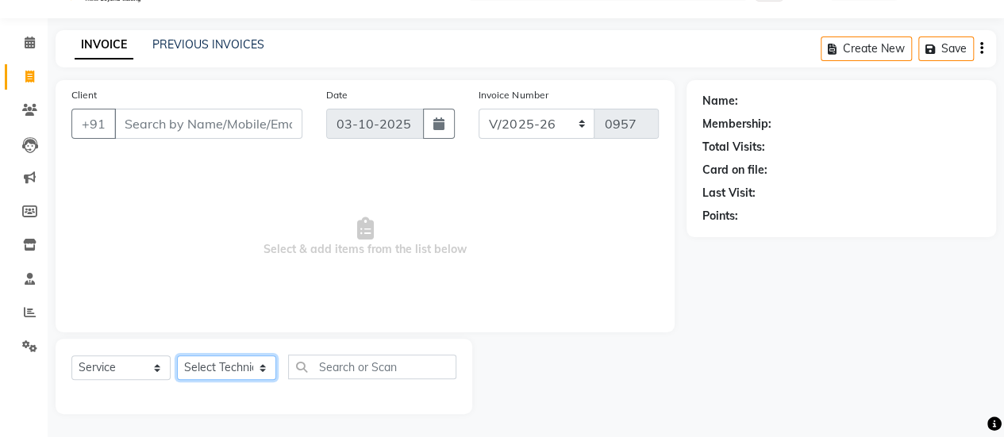
click at [221, 366] on select "Select Technician ajay ATSING Chetan Manager Muskan Owner Prosanto Salome VIVEK" at bounding box center [226, 368] width 99 height 25
select select "40522"
click at [177, 356] on select "Select Technician ajay ATSING Chetan Manager Muskan Owner Prosanto Salome VIVEK" at bounding box center [226, 368] width 99 height 25
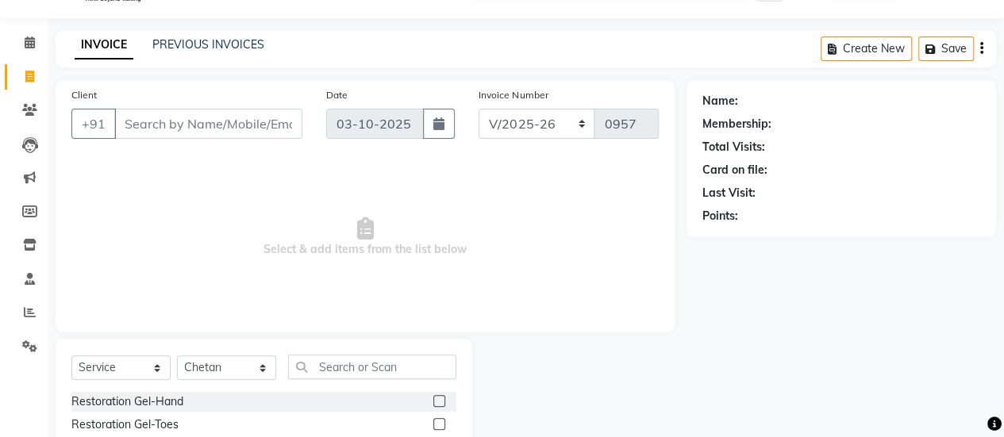
click at [433, 404] on label at bounding box center [439, 401] width 12 height 12
click at [433, 404] on input "checkbox" at bounding box center [438, 402] width 10 height 10
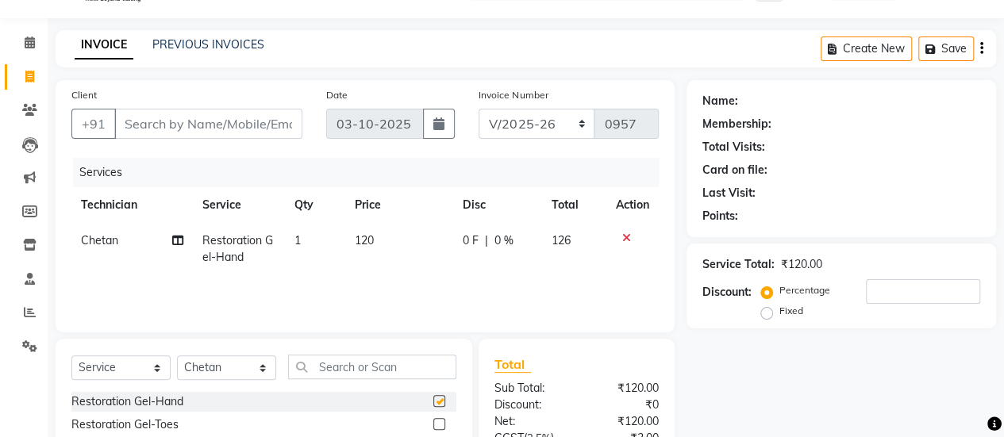
checkbox input "false"
click at [230, 125] on input "Client" at bounding box center [208, 124] width 188 height 30
type input "9"
type input "0"
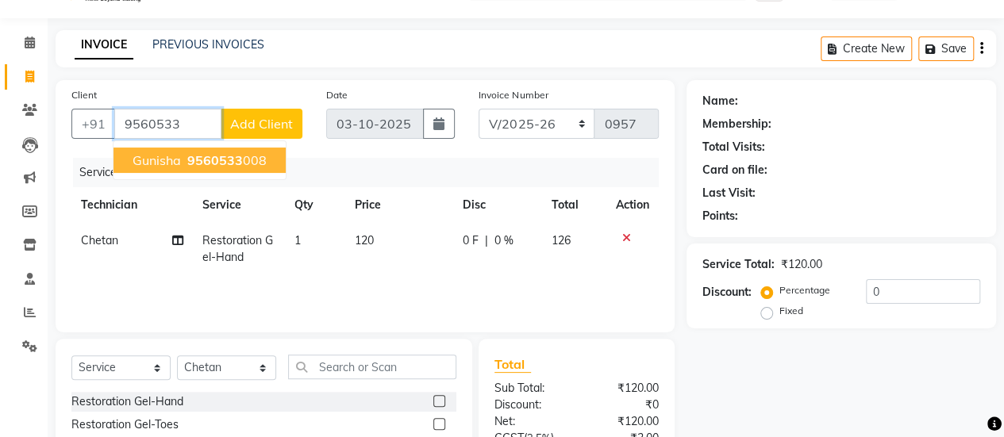
click at [263, 160] on button "Gunisha 9560533 008" at bounding box center [199, 160] width 172 height 25
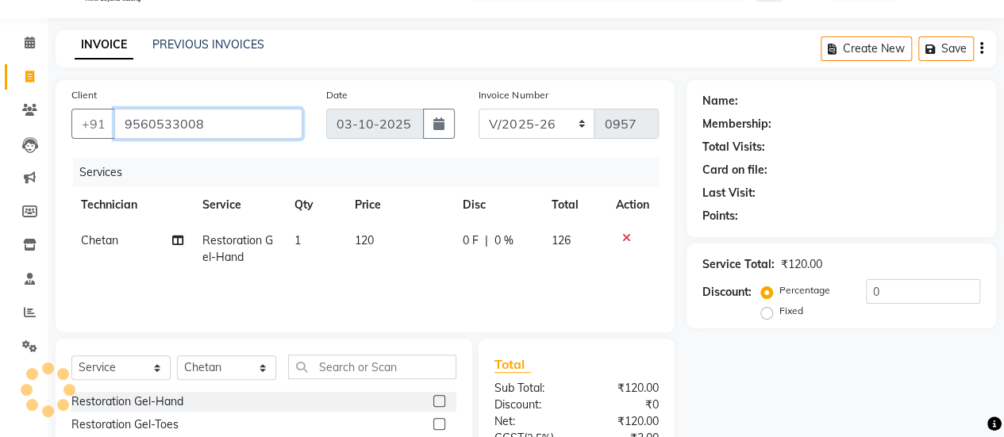
type input "9560533008"
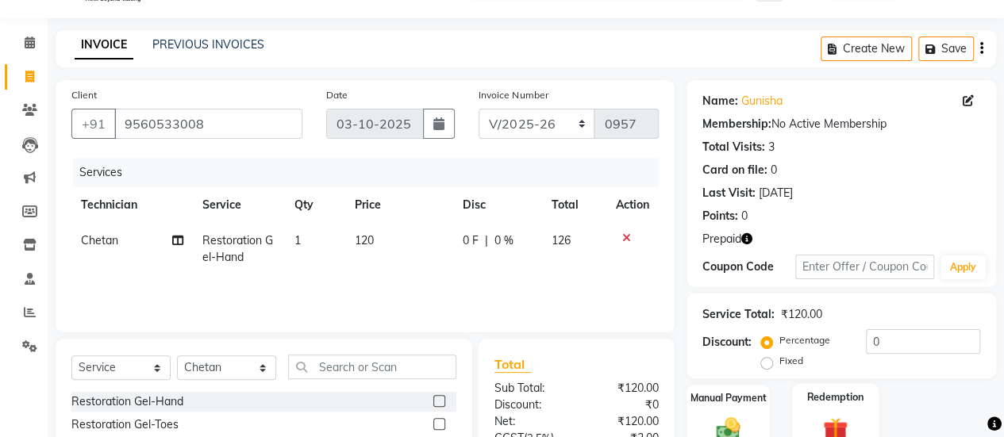
scroll to position [198, 0]
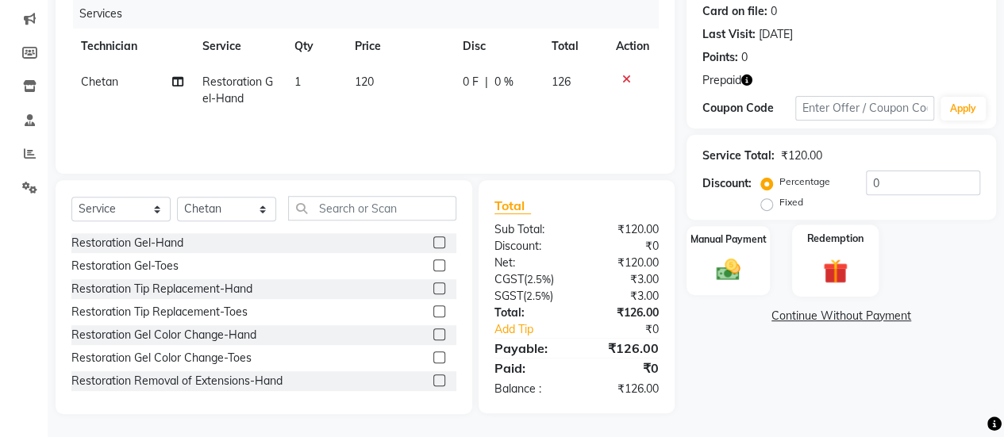
click at [829, 264] on img at bounding box center [835, 271] width 40 height 31
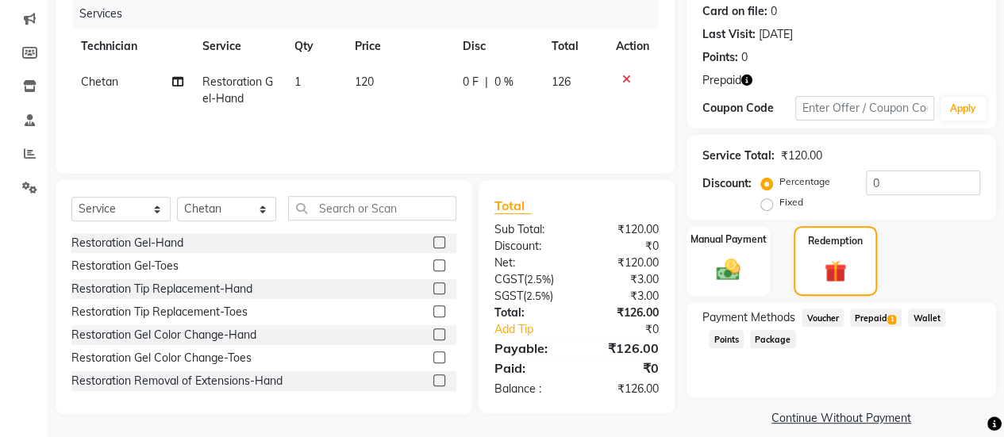
click at [869, 321] on span "Prepaid 1" at bounding box center [876, 318] width 52 height 18
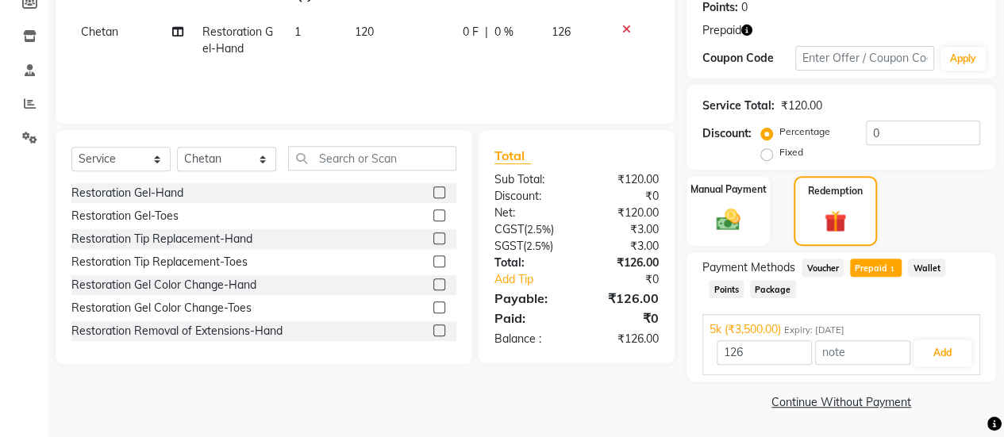
scroll to position [0, 0]
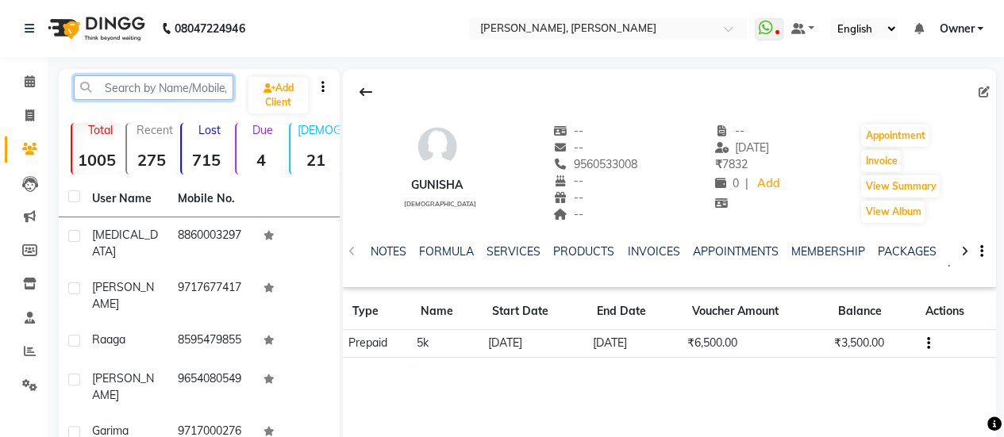
click at [140, 94] on input "text" at bounding box center [154, 87] width 160 height 25
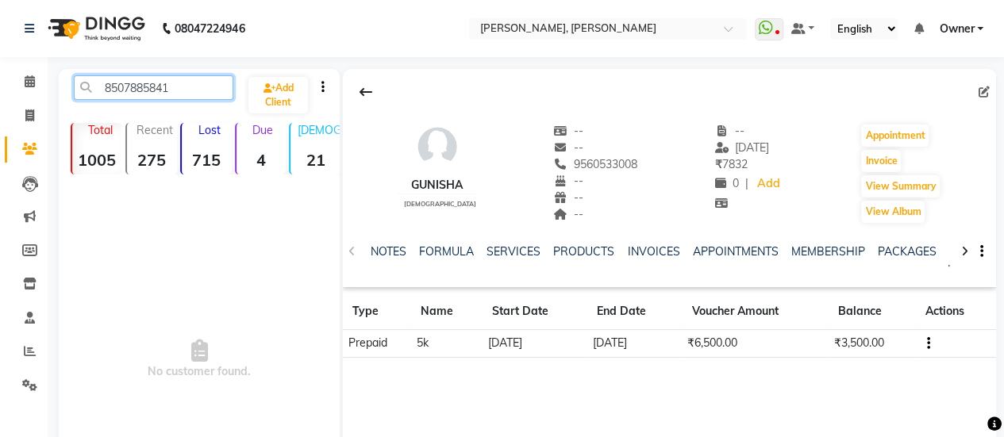
click at [187, 92] on input "8507885841" at bounding box center [154, 87] width 160 height 25
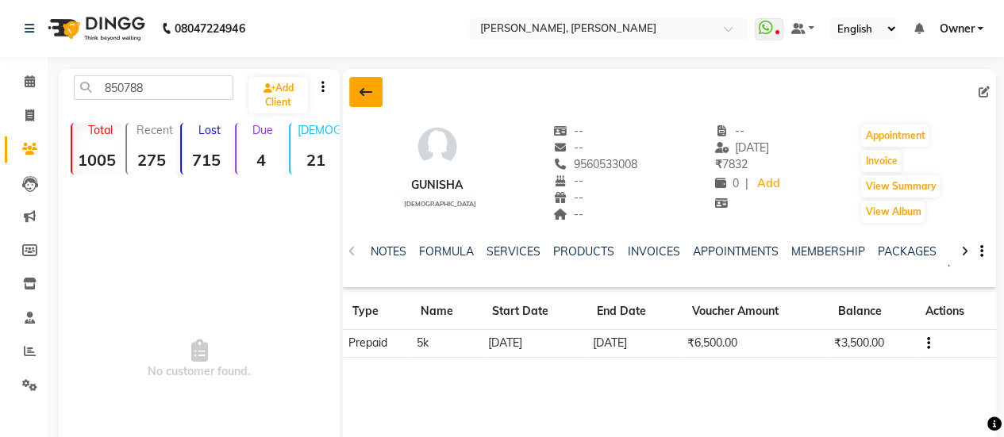
click at [373, 94] on button at bounding box center [365, 92] width 33 height 30
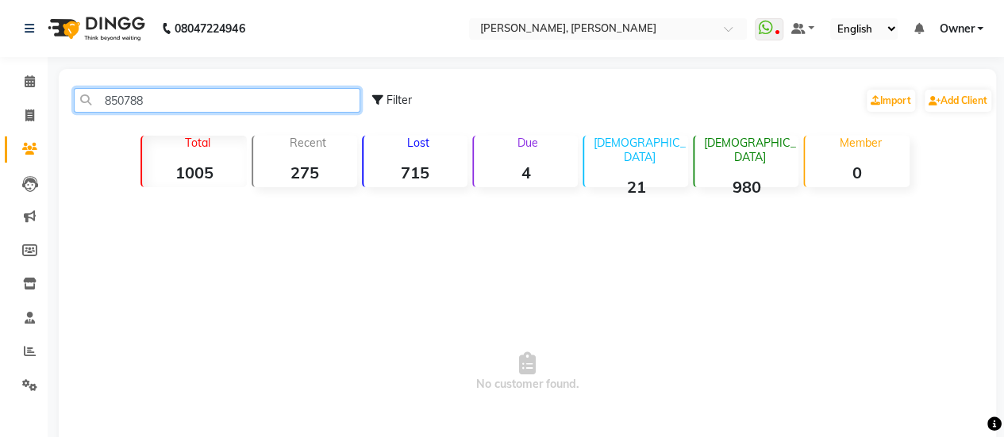
click at [217, 99] on input "850788" at bounding box center [217, 100] width 286 height 25
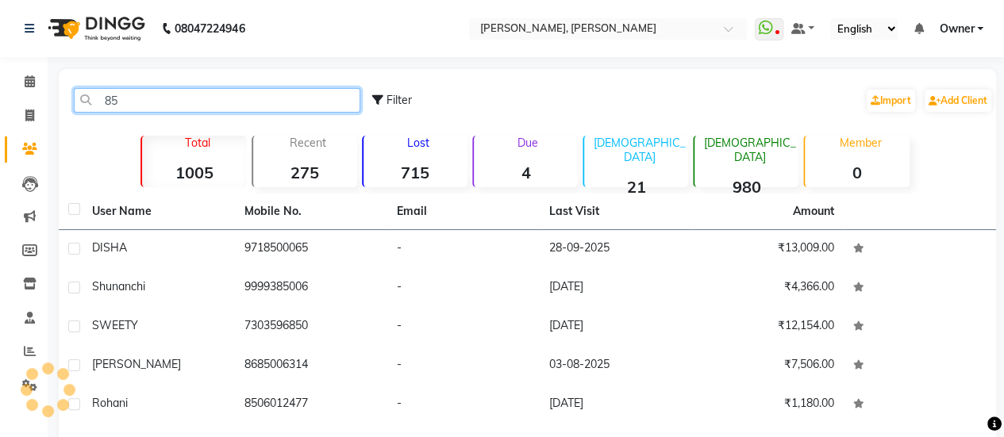
type input "8"
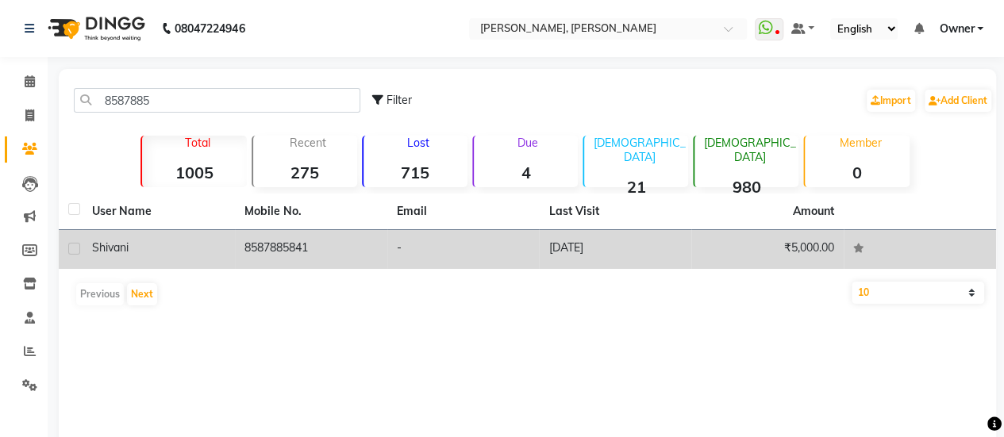
click at [295, 235] on td "8587885841" at bounding box center [311, 249] width 152 height 39
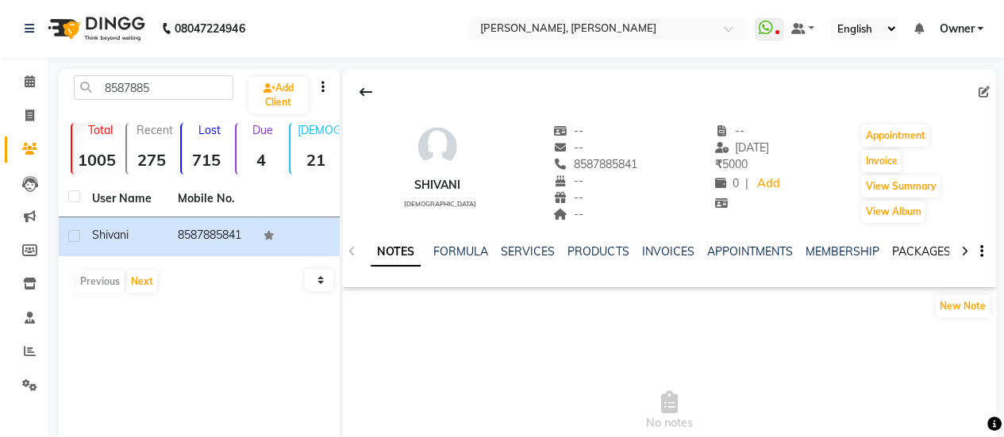
click at [900, 247] on link "PACKAGES" at bounding box center [920, 251] width 59 height 14
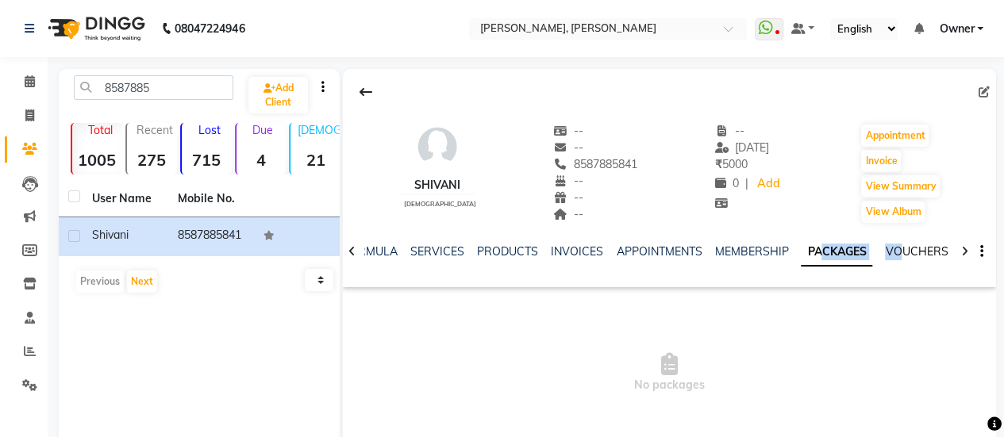
click at [894, 248] on div "NOTES FORMULA SERVICES PRODUCTS INVOICES APPOINTMENTS MEMBERSHIP PACKAGES VOUCH…" at bounding box center [669, 252] width 653 height 55
click at [894, 248] on link "VOUCHERS" at bounding box center [916, 251] width 63 height 14
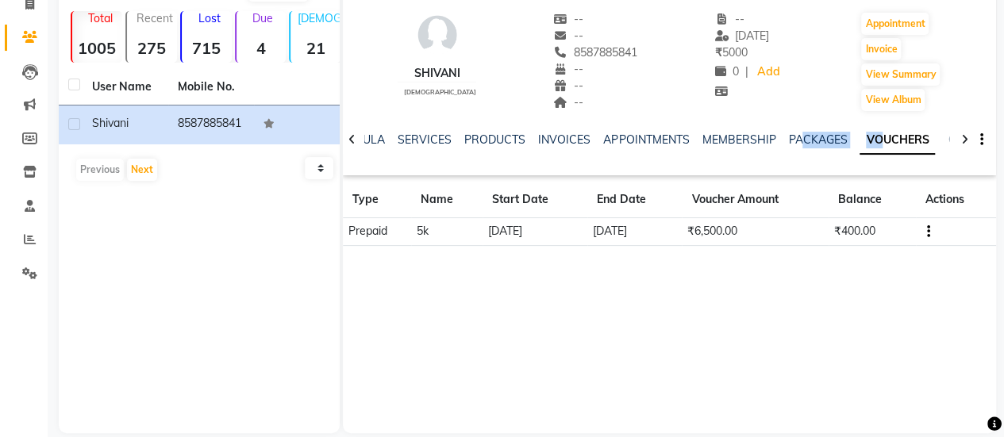
scroll to position [113, 0]
click at [644, 309] on div "Shivani female -- -- 8587885841 -- -- -- -- 22-06-2025 ₹ 5000 0 | Add Appointme…" at bounding box center [669, 194] width 653 height 476
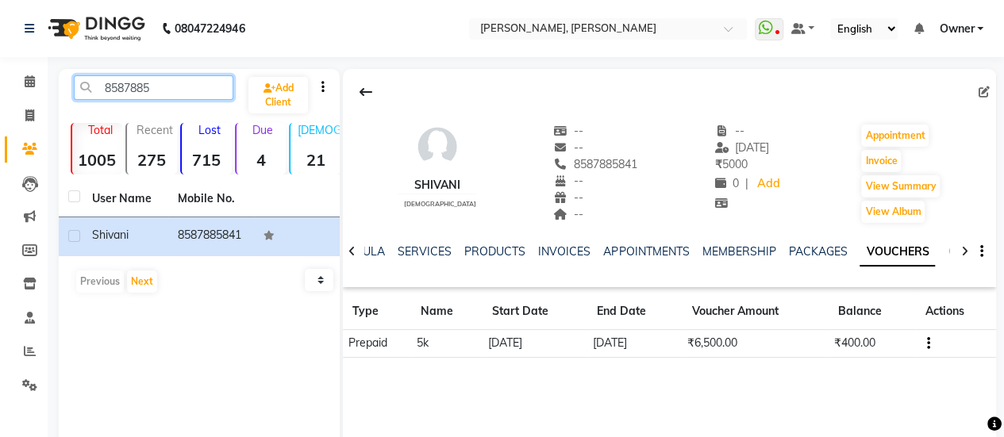
click at [189, 83] on input "8587885" at bounding box center [154, 87] width 160 height 25
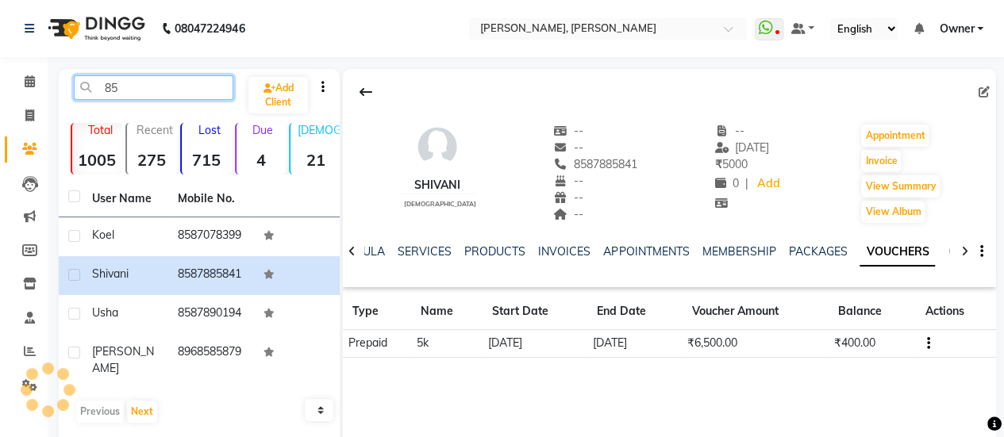
type input "8"
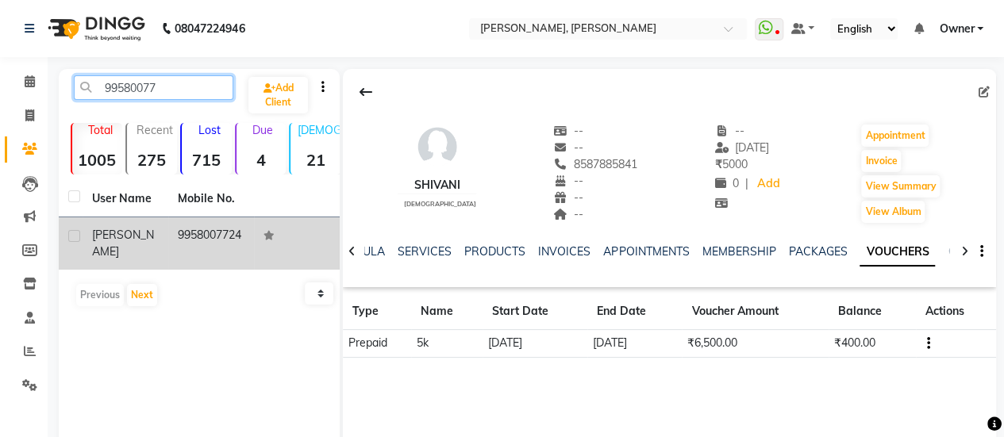
type input "99580077"
click at [210, 226] on td "9958007724" at bounding box center [211, 243] width 86 height 52
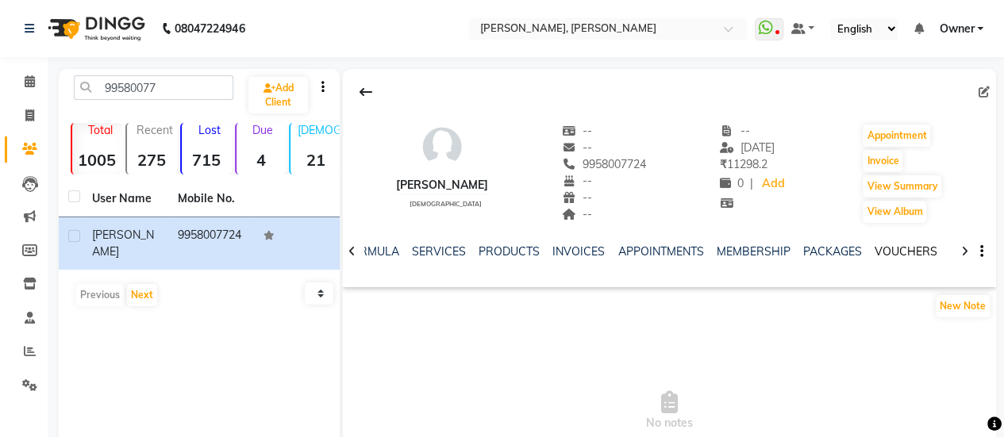
click at [898, 256] on link "VOUCHERS" at bounding box center [905, 251] width 63 height 14
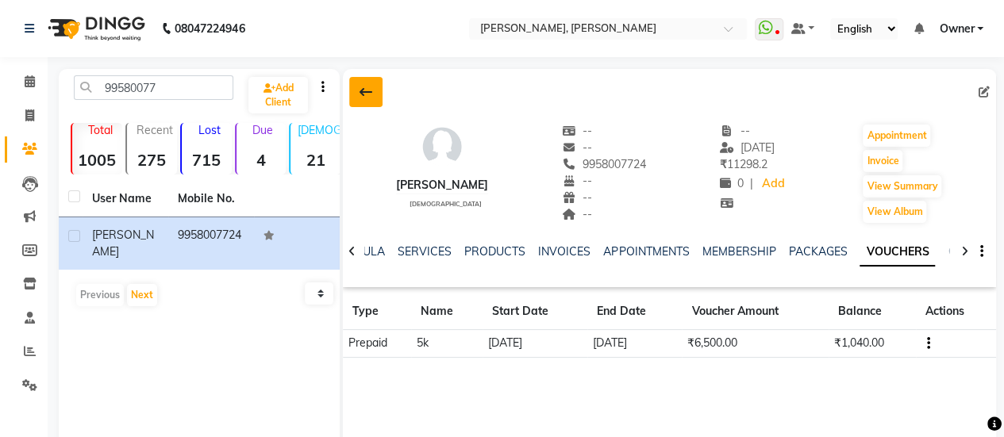
click at [381, 94] on button at bounding box center [365, 92] width 33 height 30
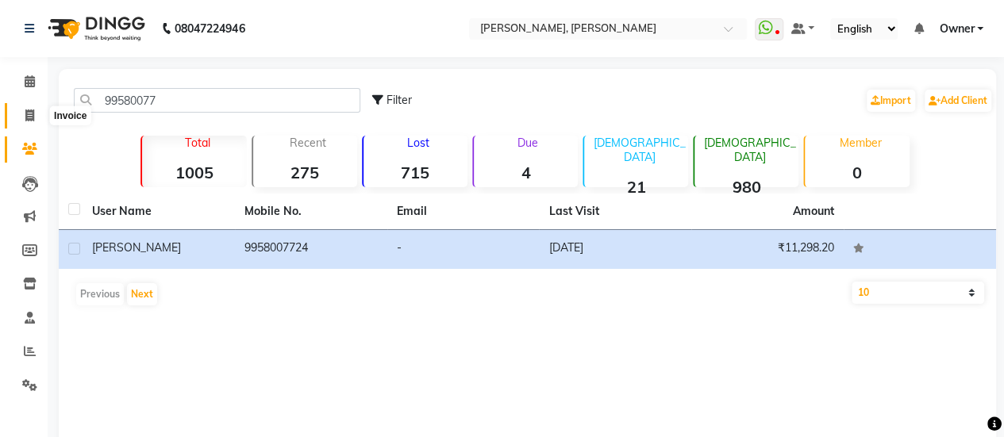
click at [25, 113] on icon at bounding box center [29, 116] width 9 height 12
select select "service"
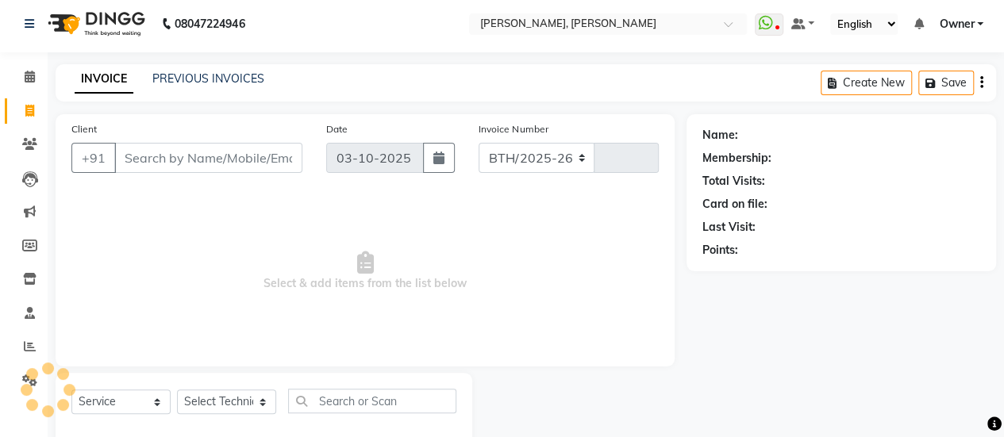
select select "5749"
type input "0957"
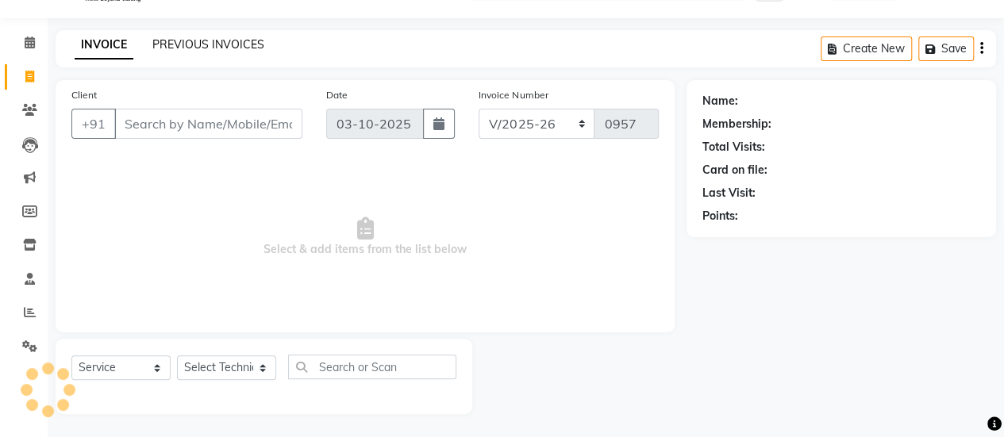
click at [208, 40] on link "PREVIOUS INVOICES" at bounding box center [208, 44] width 112 height 14
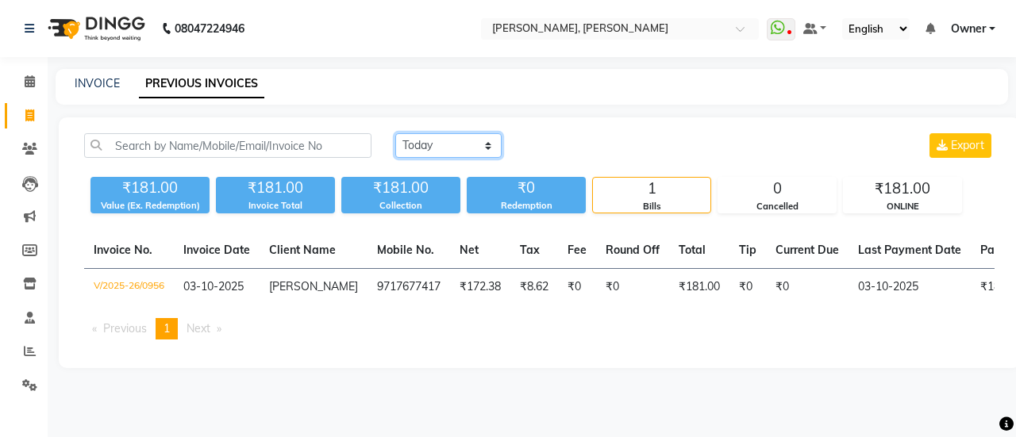
click at [489, 142] on select "[DATE] [DATE] Custom Range" at bounding box center [448, 145] width 106 height 25
select select "[DATE]"
click at [395, 133] on select "[DATE] [DATE] Custom Range" at bounding box center [448, 145] width 106 height 25
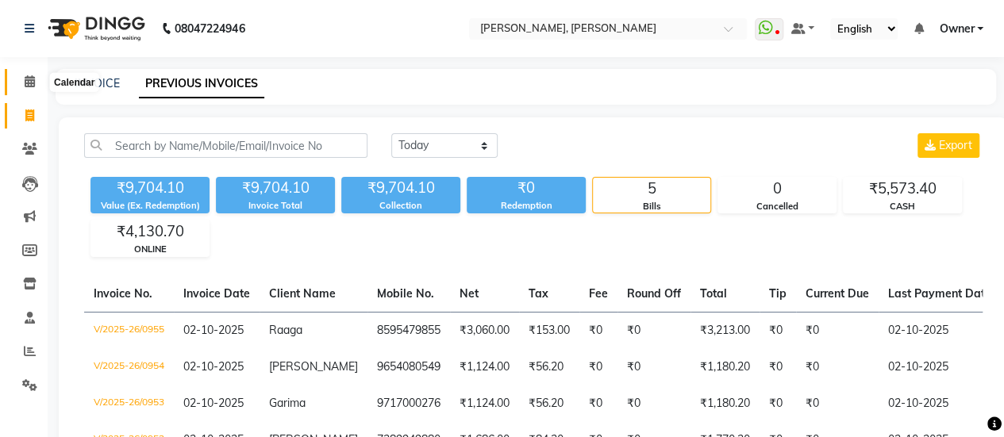
click at [29, 83] on icon at bounding box center [30, 81] width 10 height 12
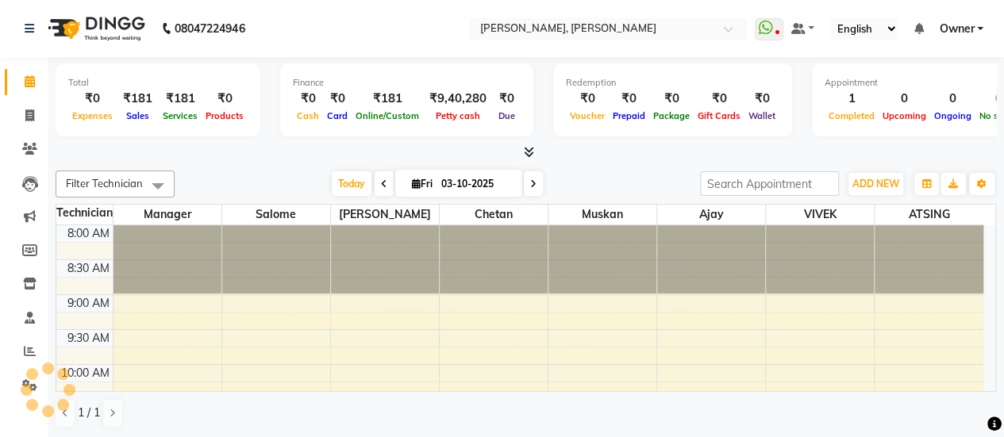
scroll to position [276, 0]
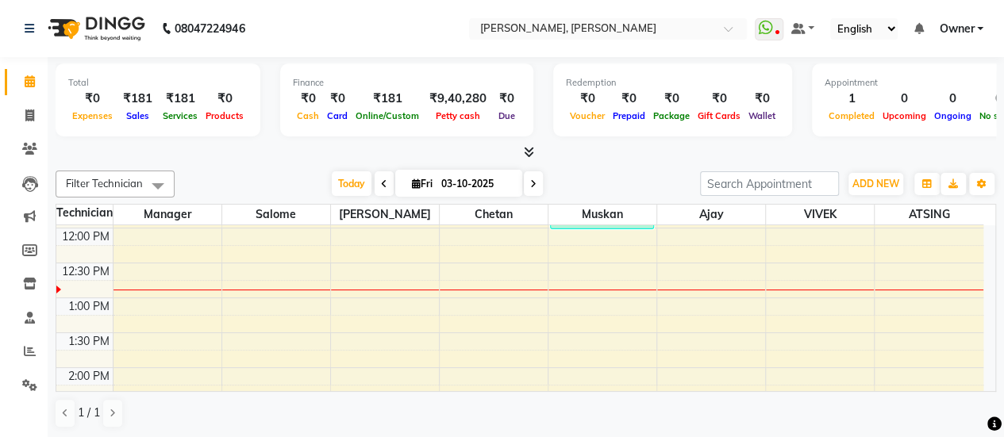
click at [530, 189] on span at bounding box center [533, 183] width 19 height 25
type input "04-10-2025"
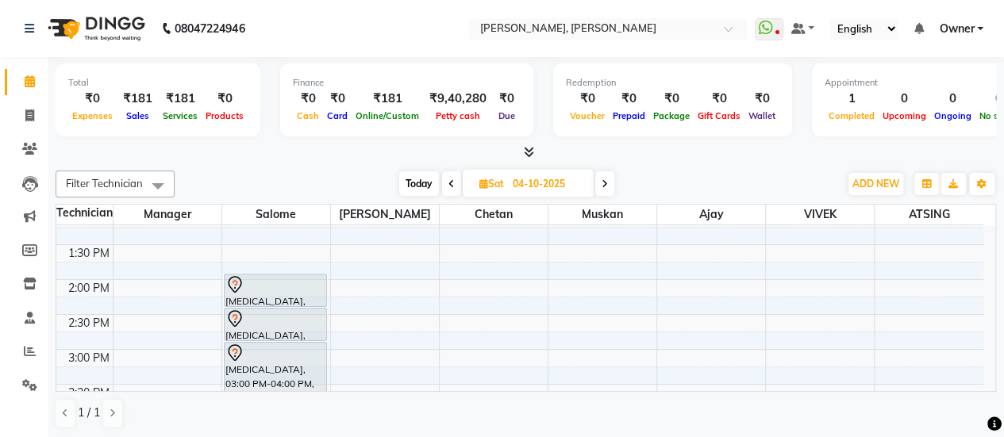
scroll to position [365, 0]
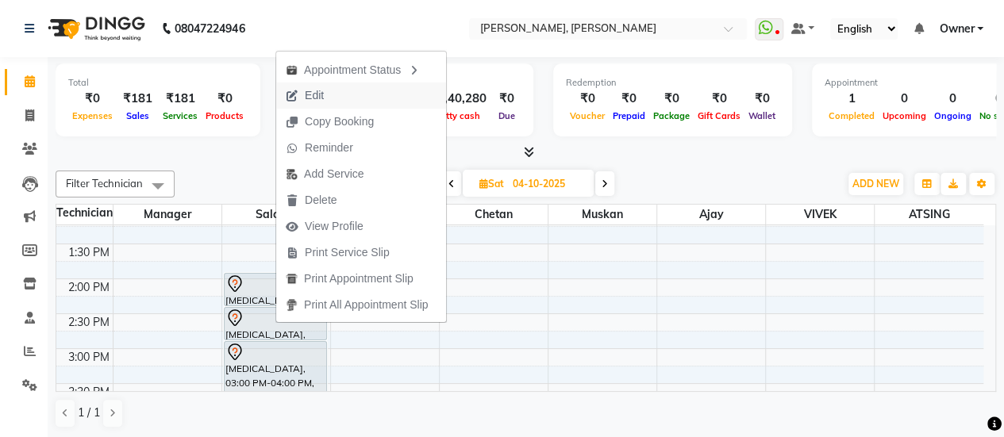
click at [310, 93] on span "Edit" at bounding box center [314, 95] width 19 height 17
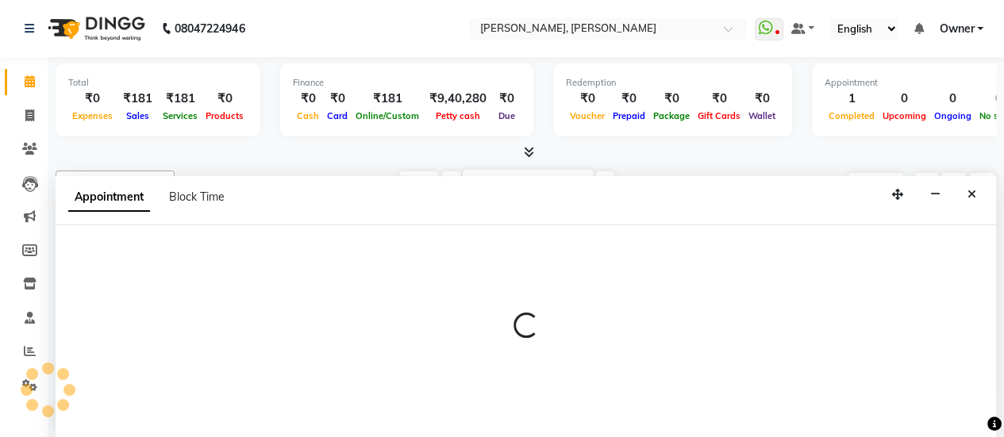
scroll to position [0, 0]
select select "tentative"
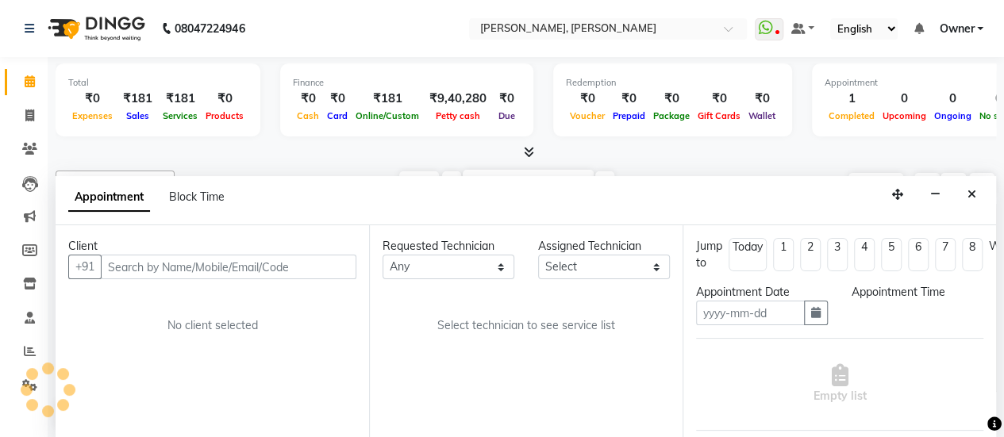
type input "04-10-2025"
select select "39727"
select select "840"
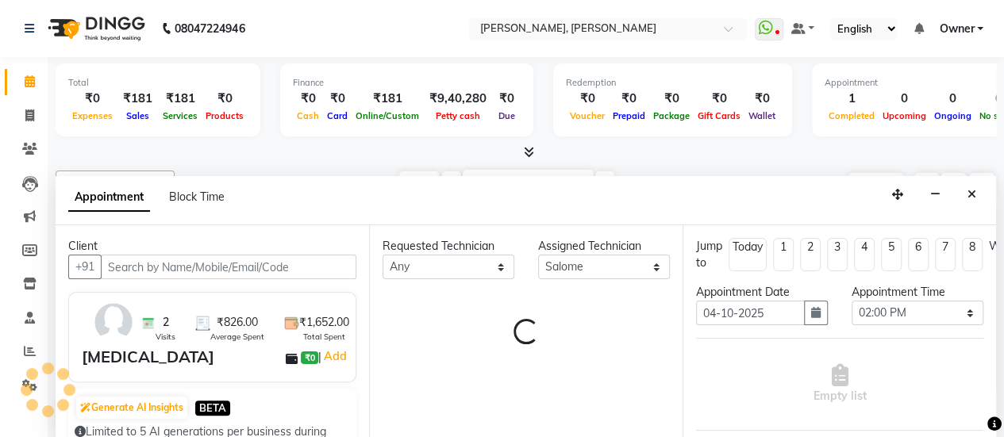
select select "2744"
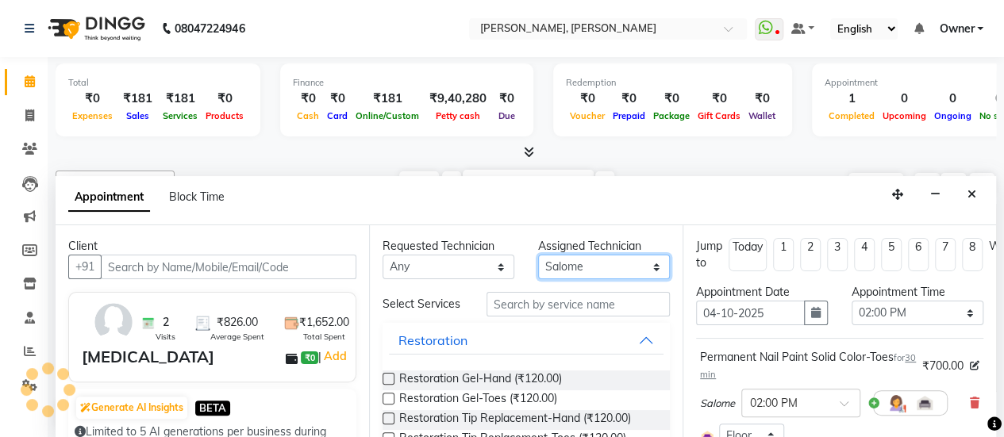
click at [596, 264] on select "Select ajay ATSING Chetan Manager Muskan Prosanto Salome VIVEK" at bounding box center [604, 267] width 132 height 25
select select "2744"
select select "39728"
click at [538, 255] on select "Select ajay ATSING Chetan Manager Muskan Prosanto Salome VIVEK" at bounding box center [604, 267] width 132 height 25
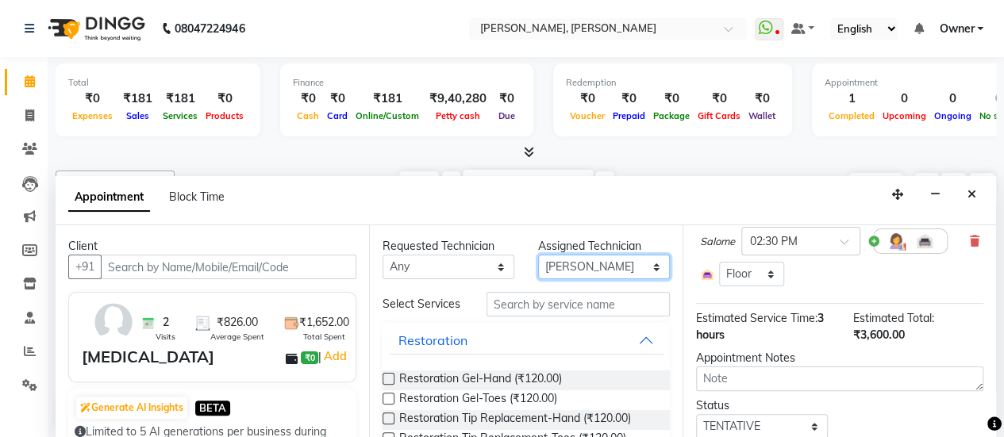
scroll to position [534, 0]
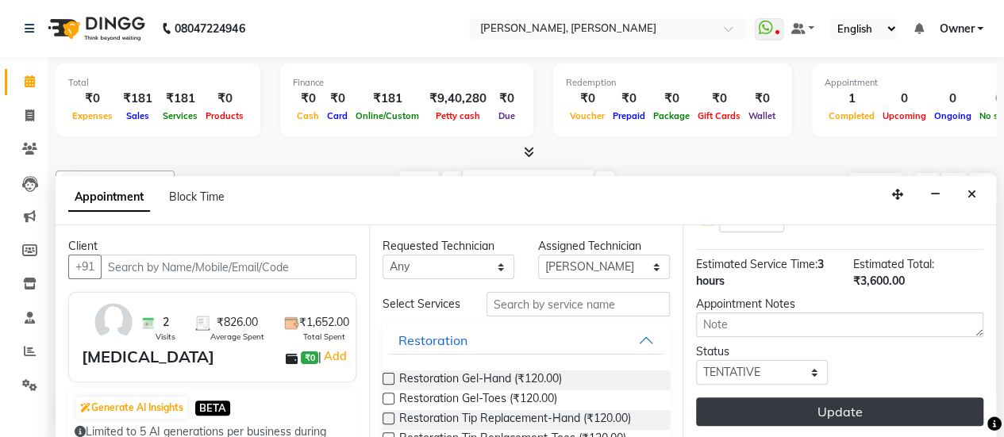
click at [832, 398] on button "Update" at bounding box center [839, 412] width 287 height 29
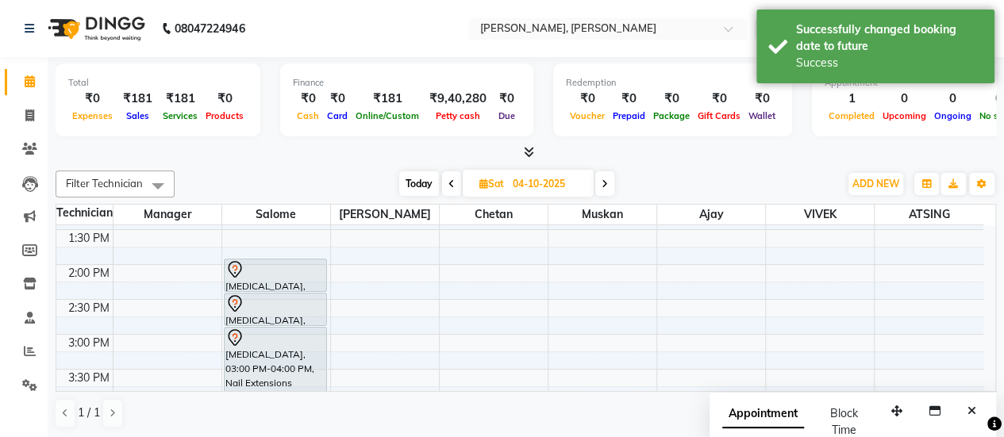
scroll to position [378, 0]
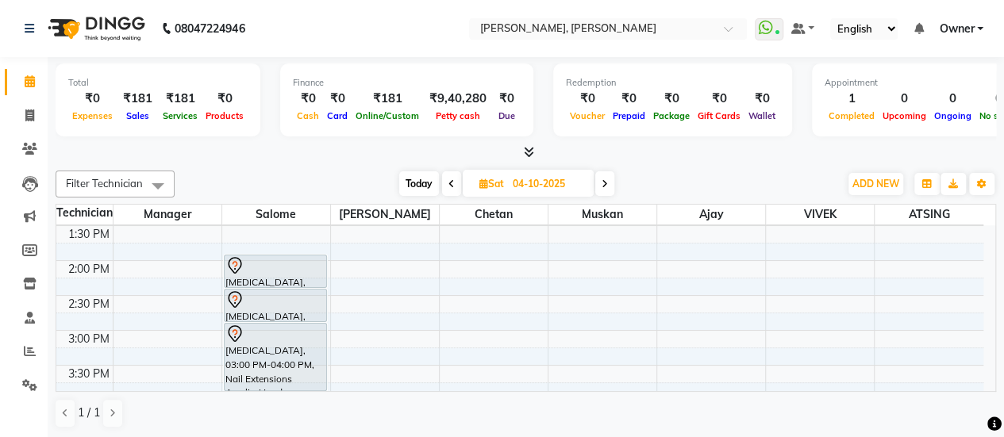
scroll to position [383, 0]
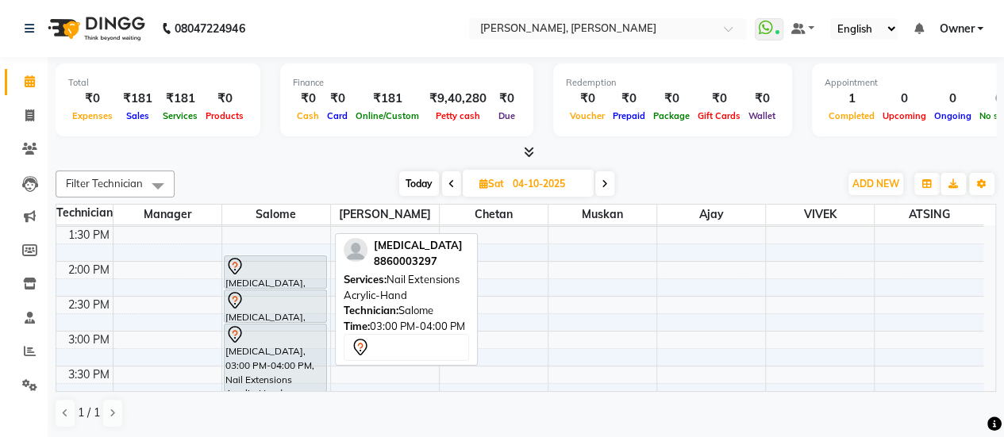
click at [284, 340] on div at bounding box center [275, 334] width 101 height 19
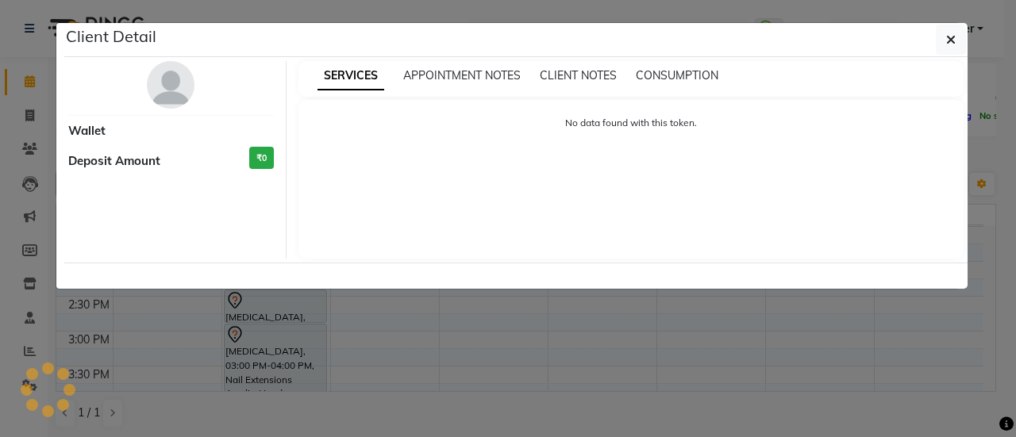
select select "7"
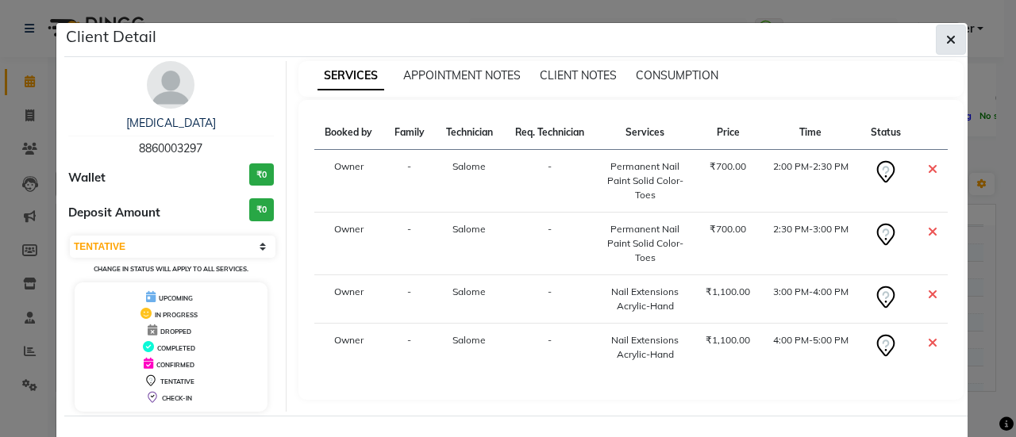
click at [948, 40] on icon "button" at bounding box center [951, 39] width 10 height 13
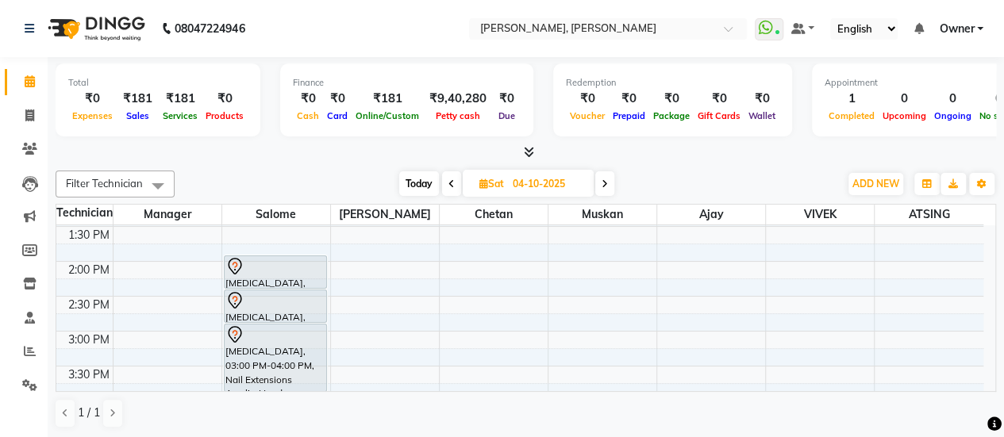
click at [377, 365] on div "8:00 AM 8:30 AM 9:00 AM 9:30 AM 10:00 AM 10:30 AM 11:00 AM 11:30 AM 12:00 PM 12…" at bounding box center [519, 296] width 927 height 907
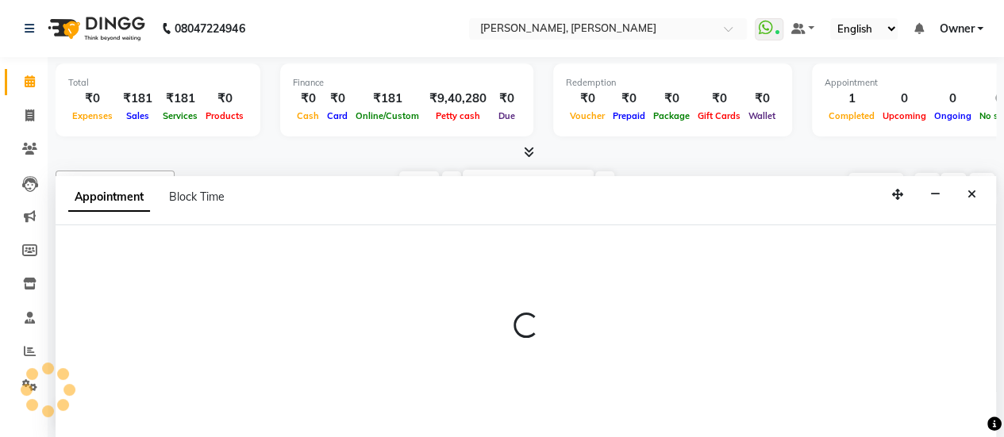
select select "39728"
select select "930"
select select "tentative"
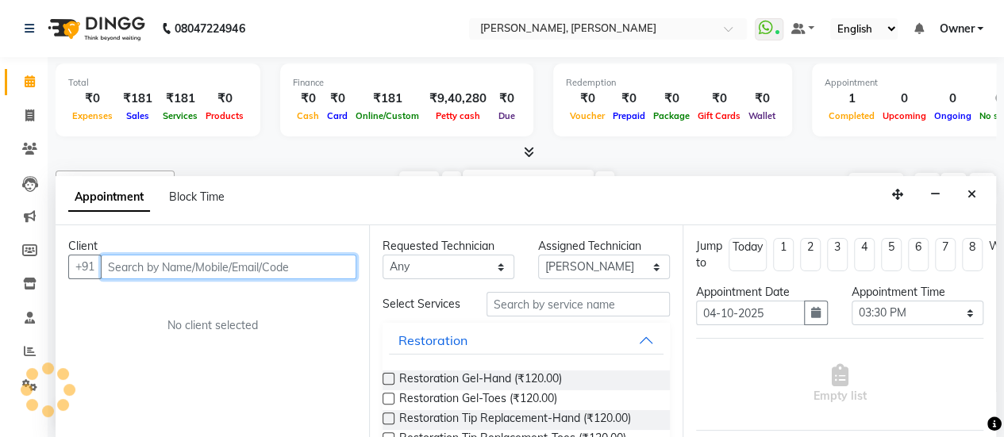
scroll to position [0, 0]
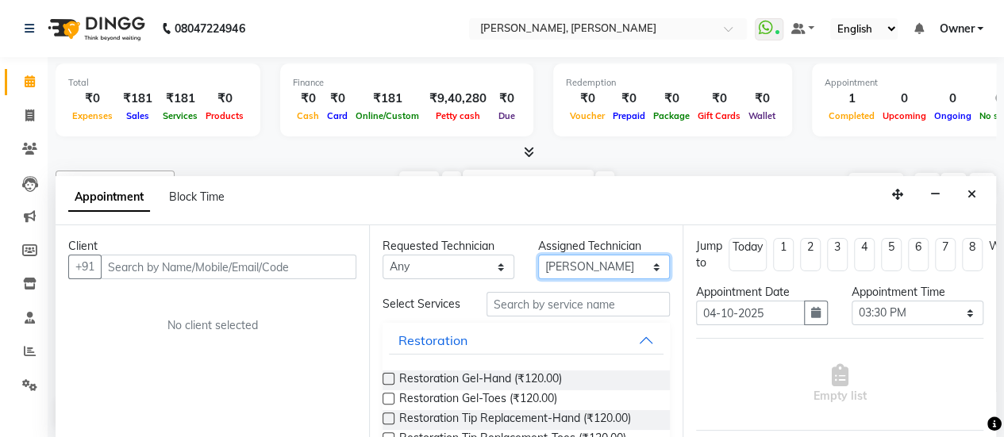
click at [565, 271] on select "Select ajay ATSING Chetan Manager Muskan Prosanto Salome VIVEK" at bounding box center [604, 267] width 132 height 25
select select "39727"
click at [538, 255] on select "Select ajay ATSING Chetan Manager Muskan Prosanto Salome VIVEK" at bounding box center [604, 267] width 132 height 25
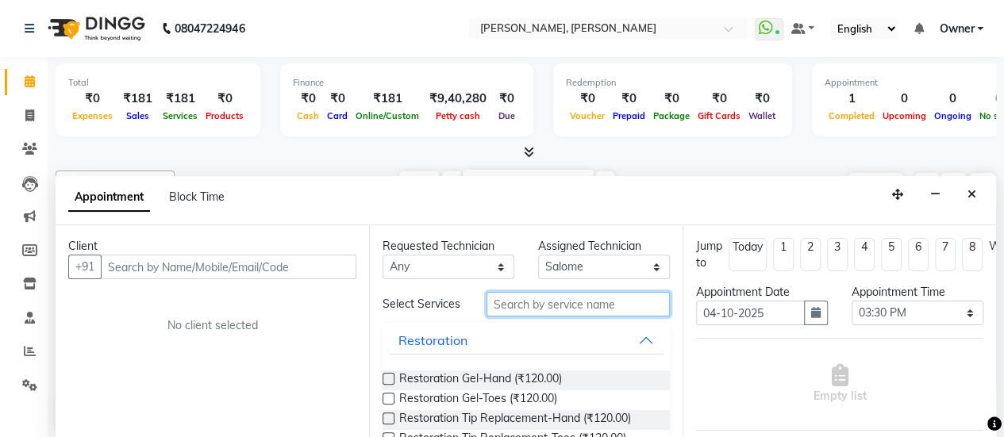
click at [576, 304] on input "text" at bounding box center [577, 304] width 183 height 25
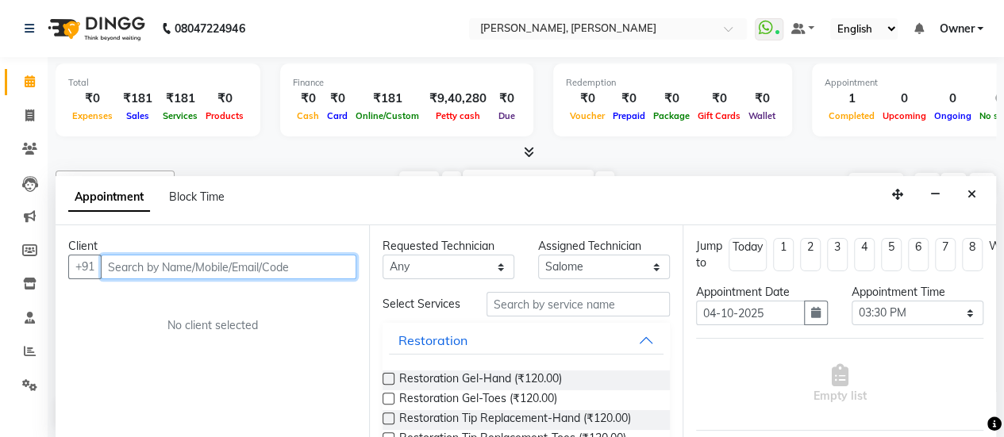
click at [316, 264] on input "text" at bounding box center [229, 267] width 256 height 25
click at [297, 266] on input "text" at bounding box center [229, 267] width 256 height 25
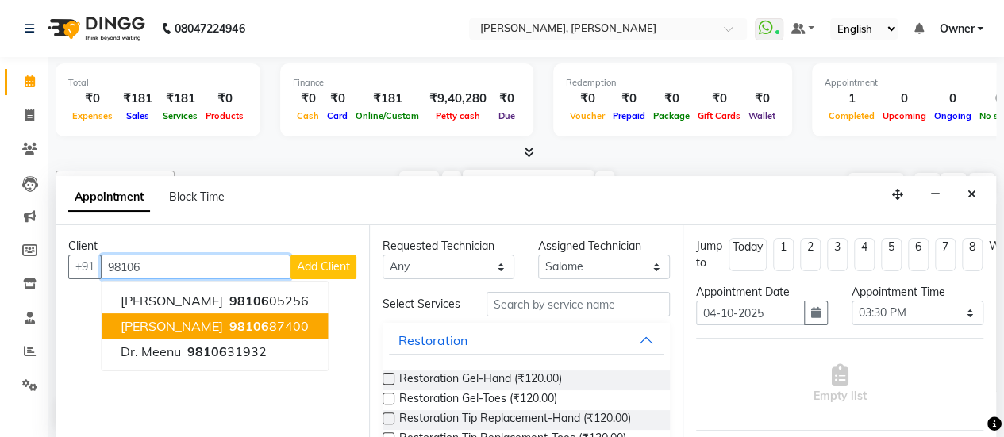
click at [230, 319] on ngb-highlight "98106 87400" at bounding box center [267, 326] width 83 height 16
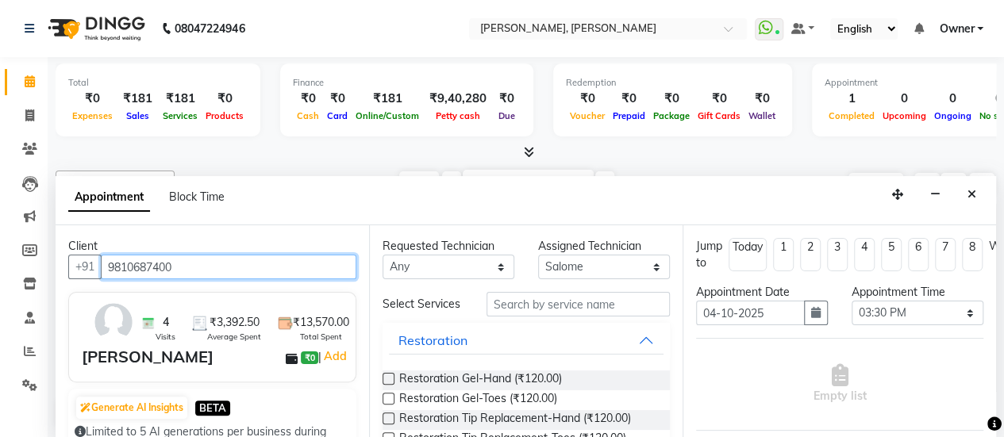
type input "9810687400"
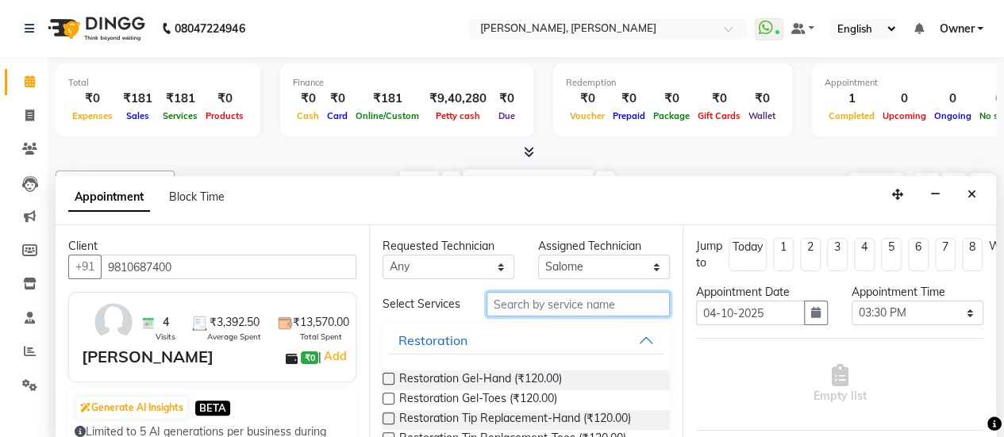
click at [580, 313] on input "text" at bounding box center [577, 304] width 183 height 25
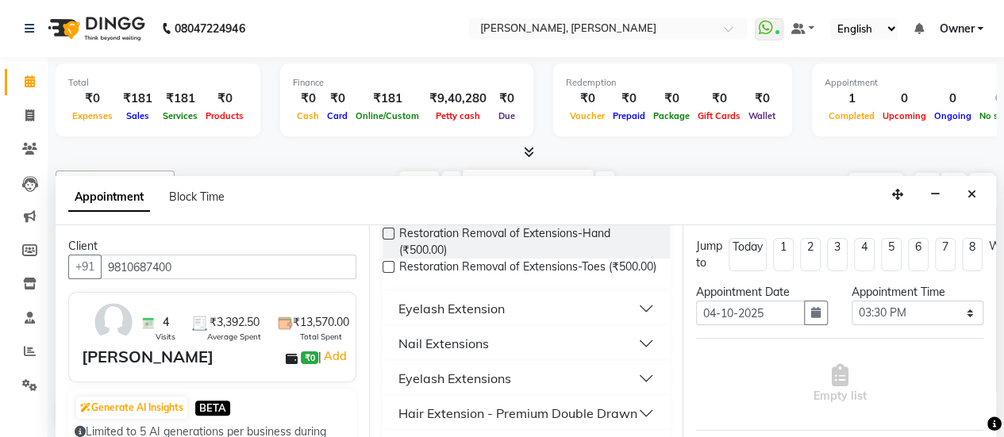
scroll to position [148, 0]
type input "exten"
click at [575, 321] on button "Eyelash Extension" at bounding box center [526, 306] width 275 height 29
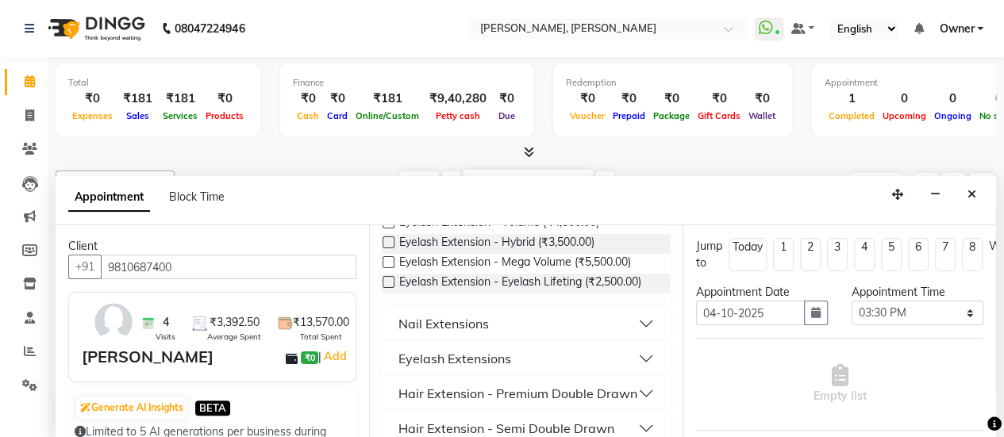
scroll to position [316, 0]
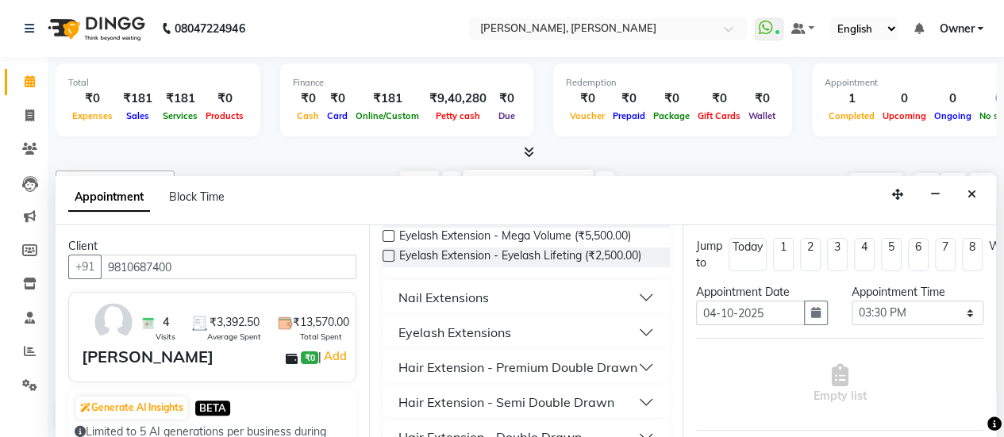
click at [519, 336] on div "Eyelash Extensions" at bounding box center [526, 332] width 287 height 35
click at [509, 312] on button "Nail Extensions" at bounding box center [526, 297] width 275 height 29
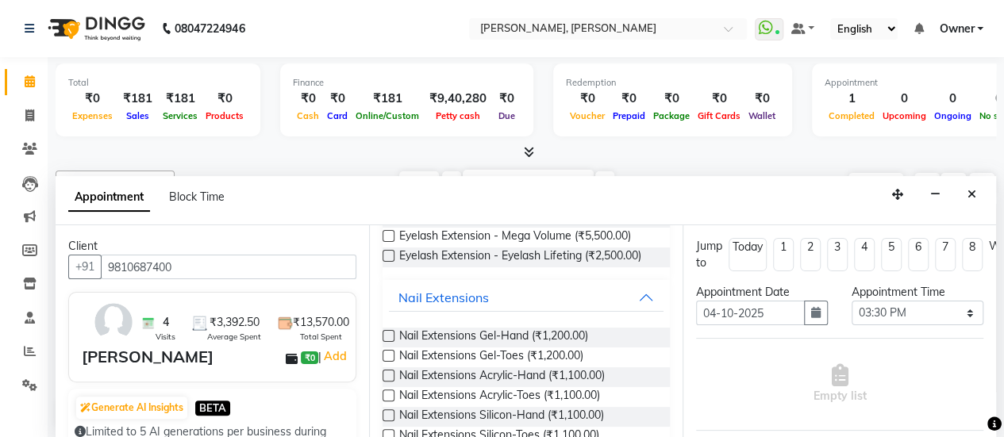
click at [390, 342] on label at bounding box center [389, 336] width 12 height 12
click at [390, 343] on input "checkbox" at bounding box center [388, 338] width 10 height 10
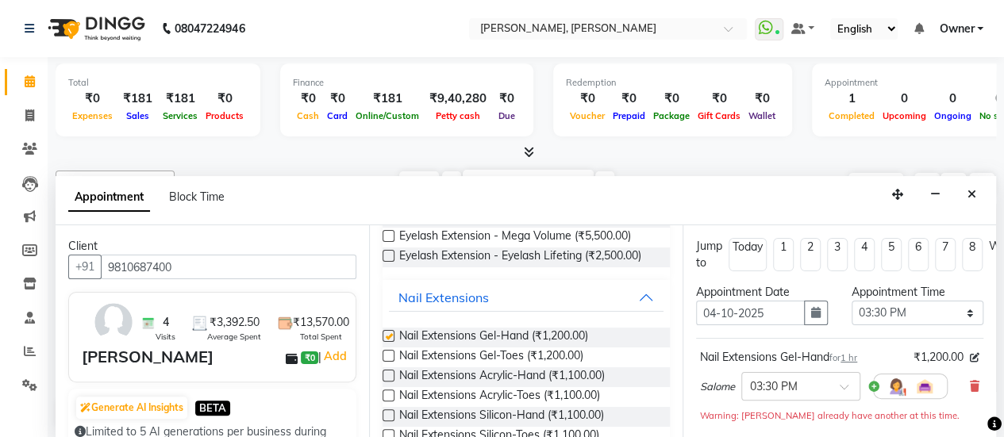
checkbox input "false"
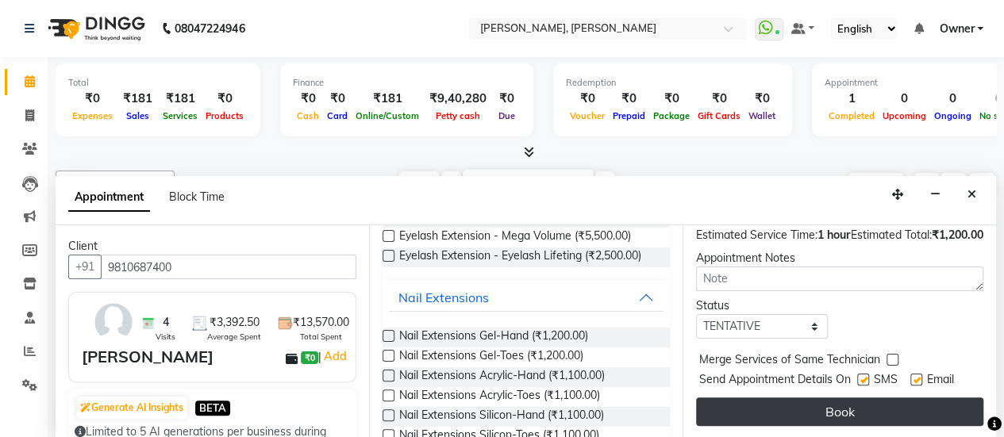
click at [857, 404] on button "Book" at bounding box center [839, 412] width 287 height 29
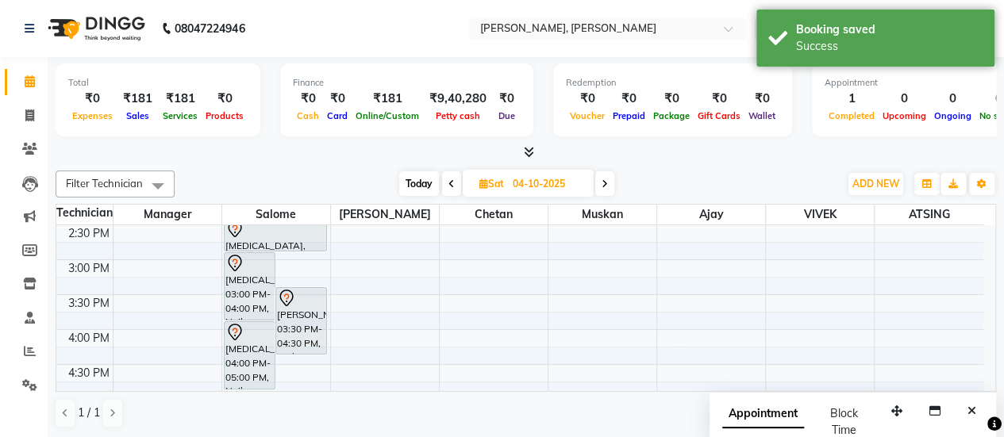
scroll to position [456, 0]
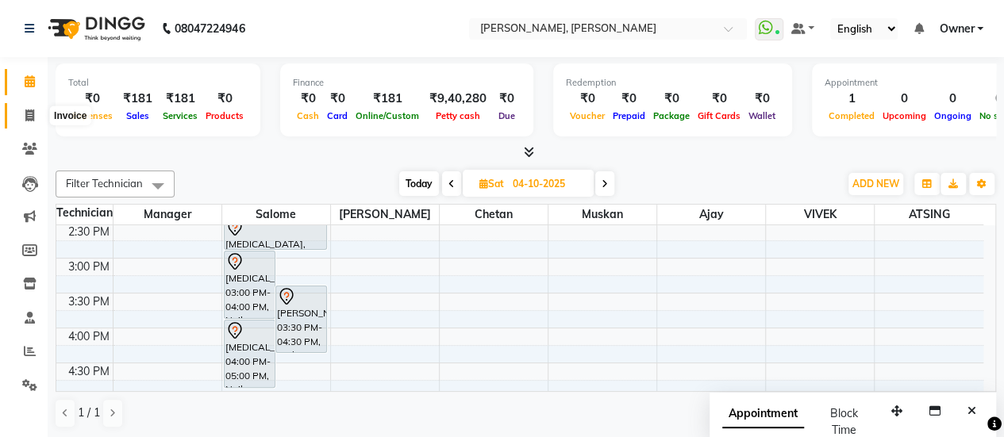
click at [25, 113] on icon at bounding box center [29, 116] width 9 height 12
select select "service"
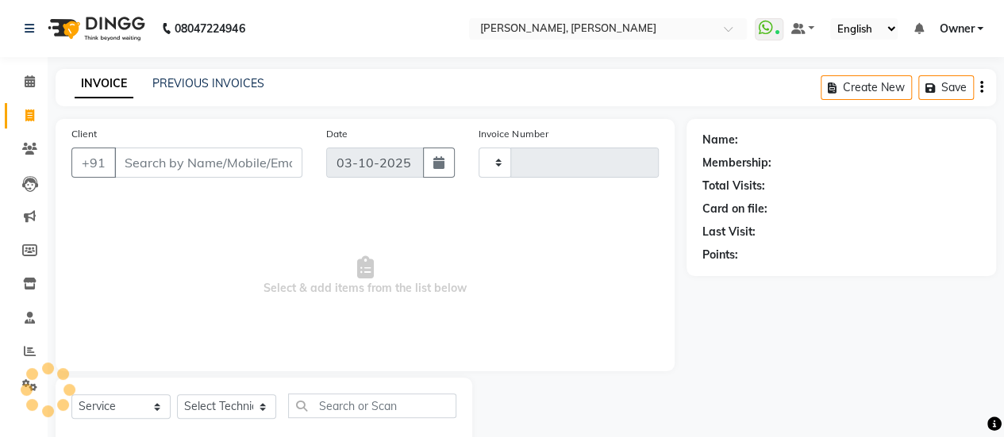
type input "0957"
select select "5749"
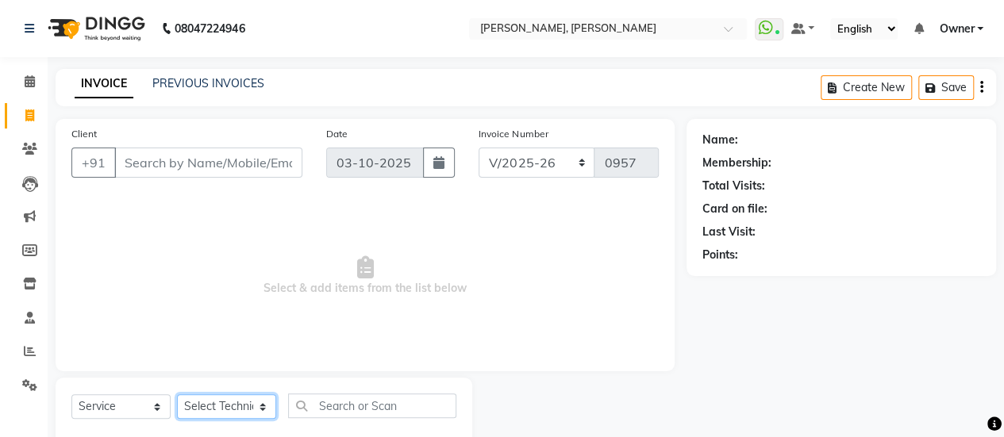
click at [230, 409] on select "Select Technician ajay ATSING Chetan Manager Muskan Owner Prosanto Salome VIVEK" at bounding box center [226, 406] width 99 height 25
select select "60492"
click at [177, 394] on select "Select Technician ajay ATSING Chetan Manager Muskan Owner Prosanto Salome VIVEK" at bounding box center [226, 406] width 99 height 25
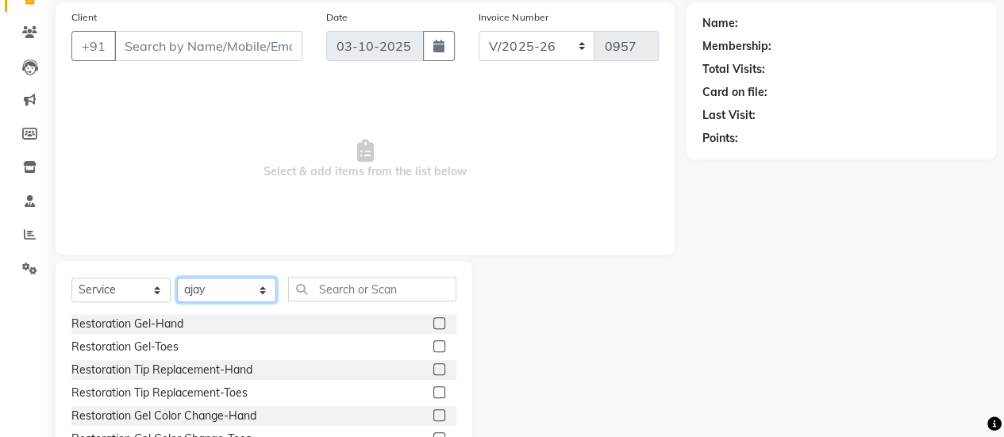
scroll to position [117, 0]
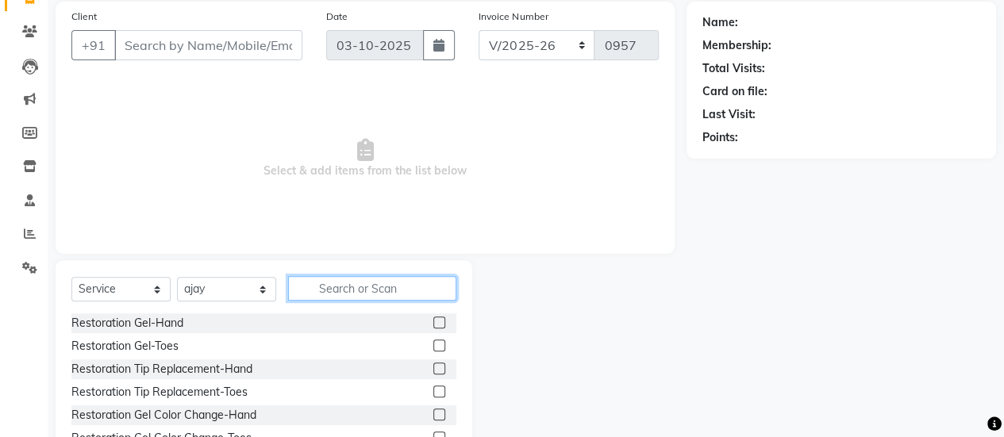
click at [367, 290] on input "text" at bounding box center [372, 288] width 168 height 25
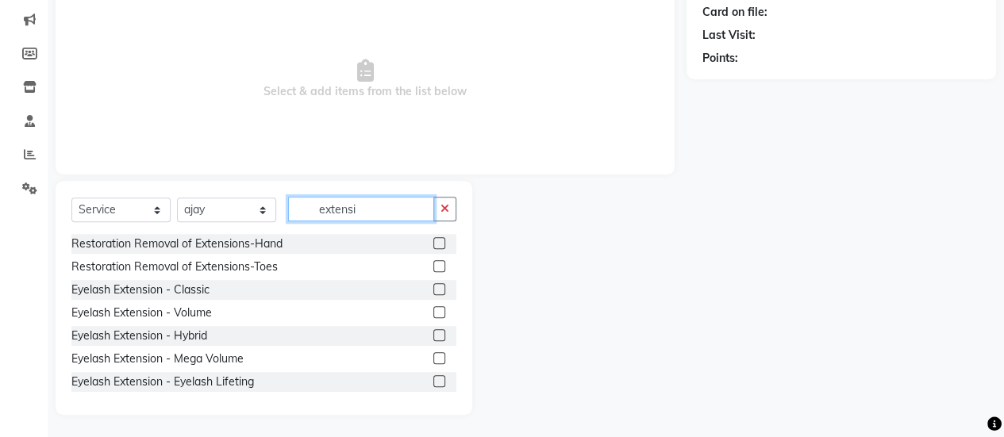
scroll to position [198, 0]
type input "e"
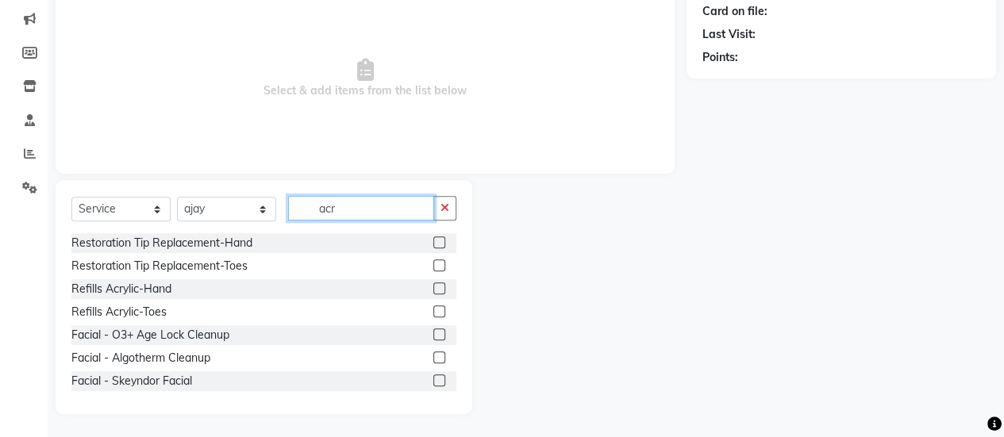
scroll to position [177, 0]
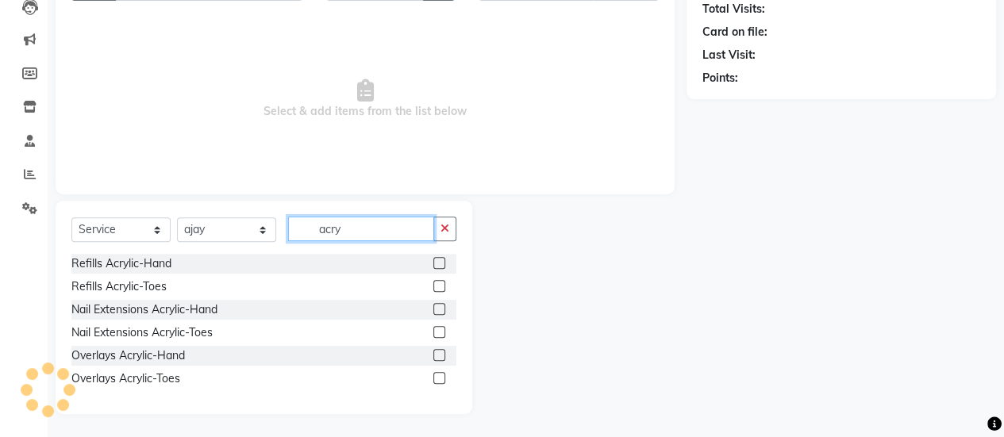
type input "acry"
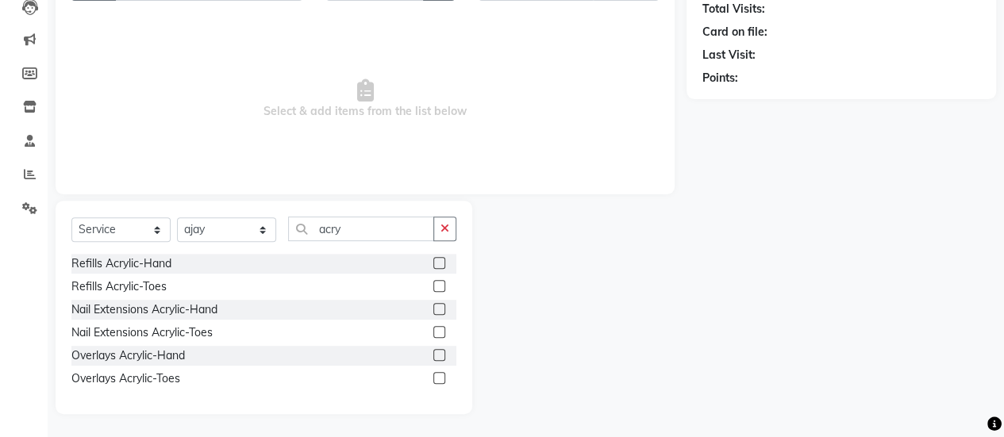
click at [438, 311] on label at bounding box center [439, 309] width 12 height 12
click at [438, 311] on input "checkbox" at bounding box center [438, 310] width 10 height 10
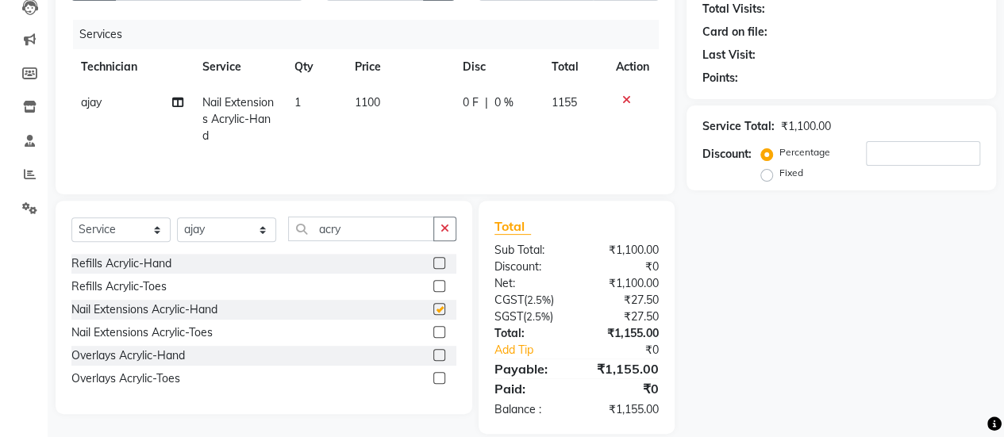
checkbox input "false"
click at [903, 61] on div "Last Visit:" at bounding box center [841, 55] width 278 height 17
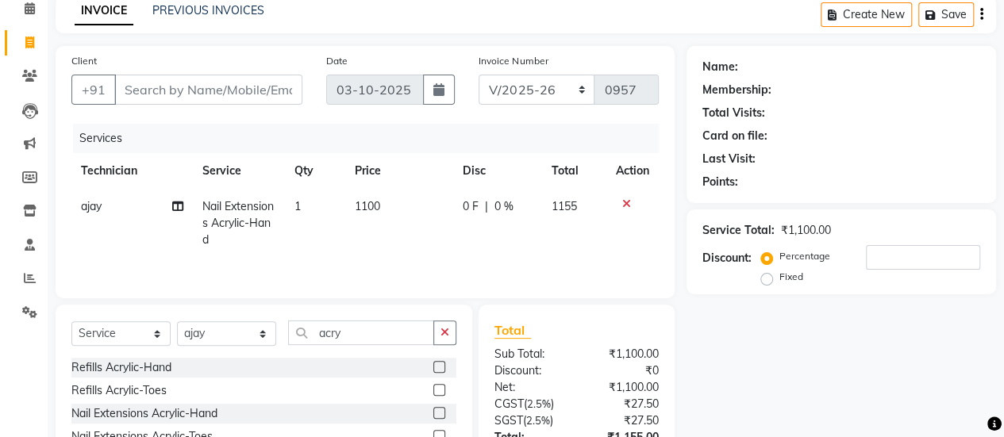
scroll to position [74, 0]
click at [233, 85] on input "Client" at bounding box center [208, 89] width 188 height 30
type input "9"
type input "0"
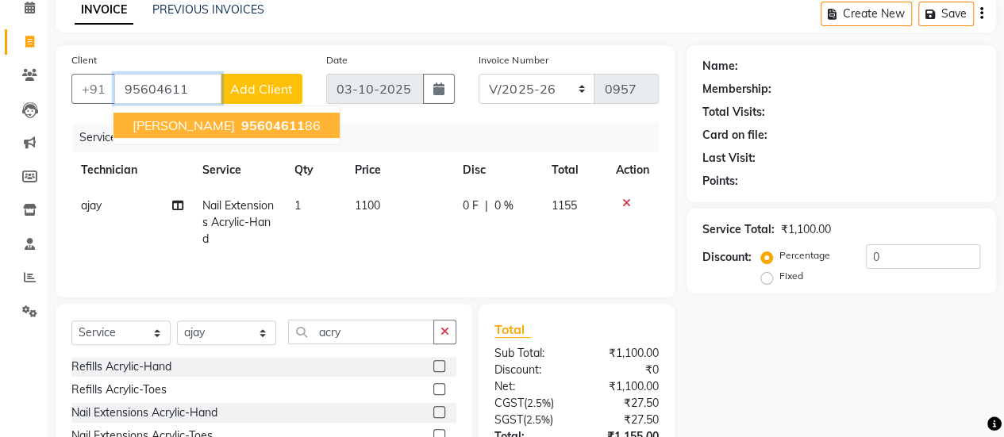
click at [241, 125] on span "95604611" at bounding box center [272, 125] width 63 height 16
type input "9560461186"
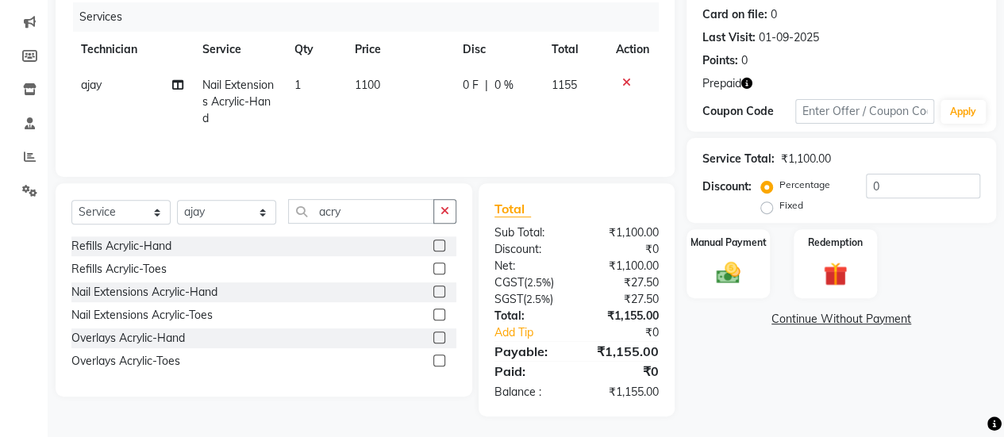
scroll to position [196, 0]
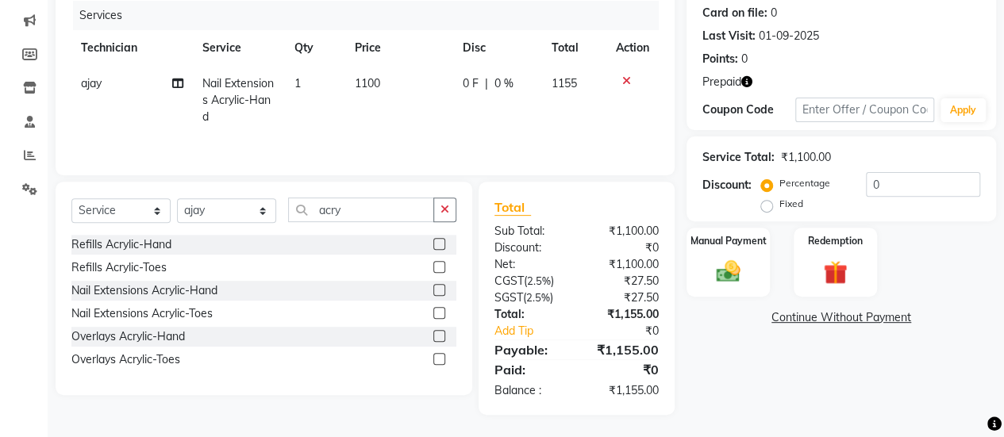
click at [390, 80] on td "1100" at bounding box center [399, 100] width 108 height 69
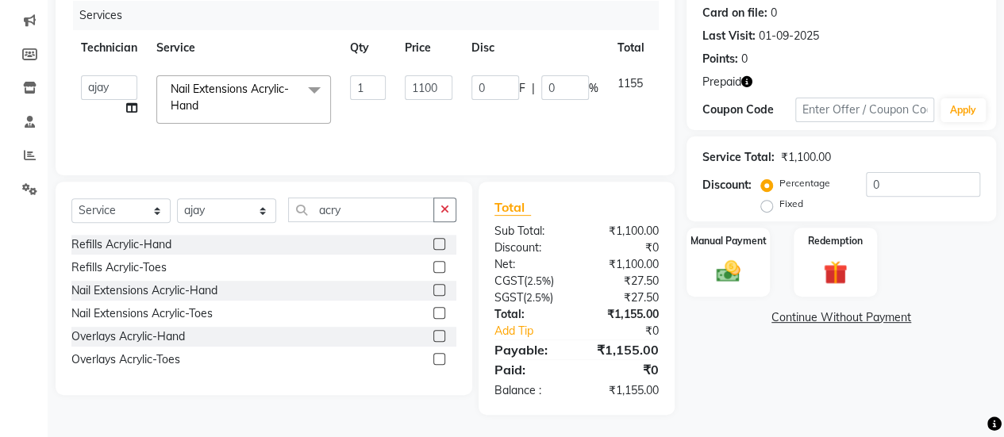
click at [306, 101] on span at bounding box center [314, 90] width 32 height 30
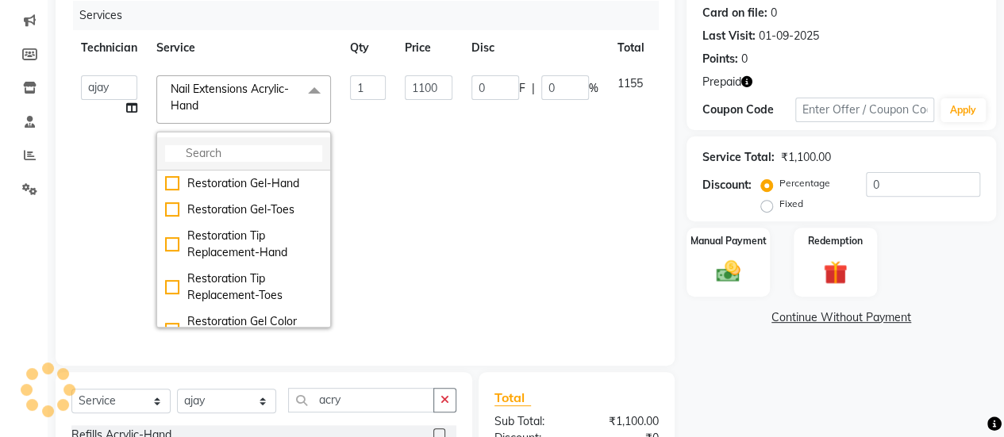
click at [225, 147] on input "multiselect-search" at bounding box center [243, 153] width 157 height 17
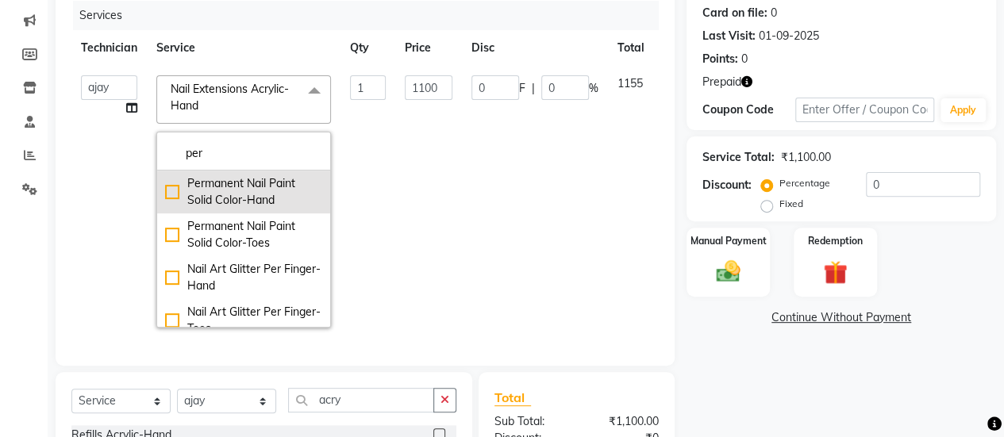
type input "per"
click at [171, 184] on div "Permanent Nail Paint Solid Color-Hand" at bounding box center [243, 191] width 157 height 33
checkbox input "true"
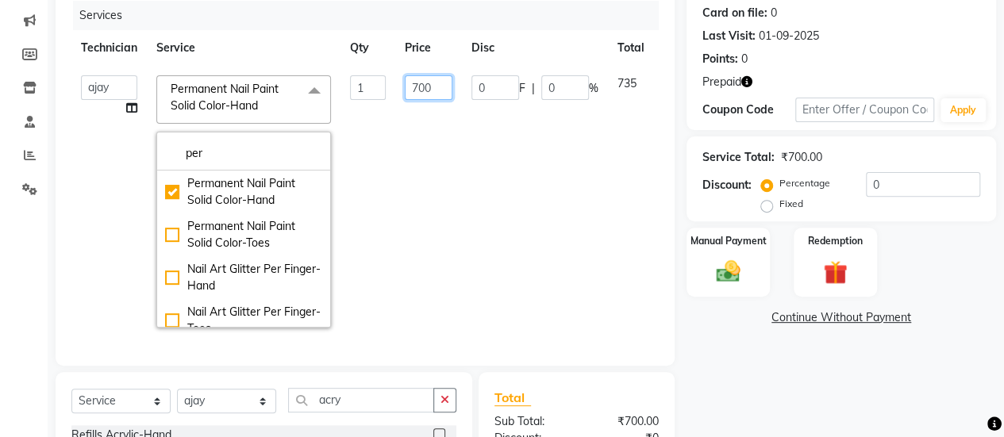
click at [438, 89] on input "700" at bounding box center [429, 87] width 48 height 25
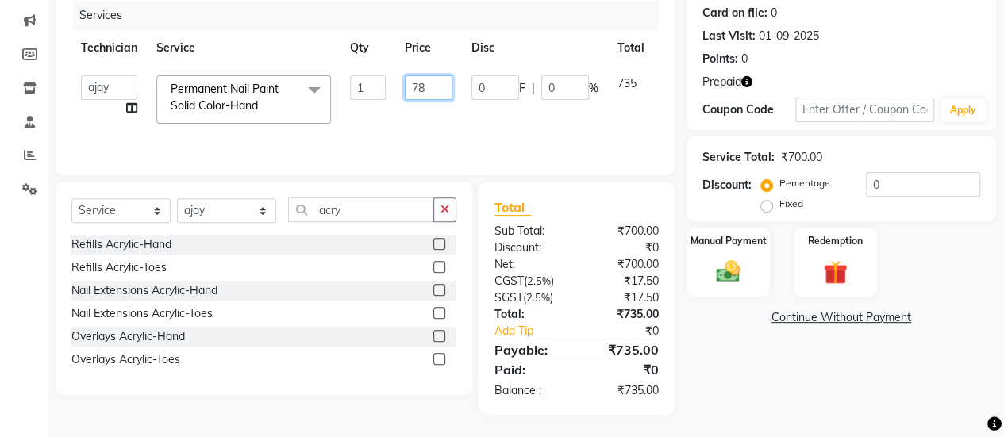
type input "787"
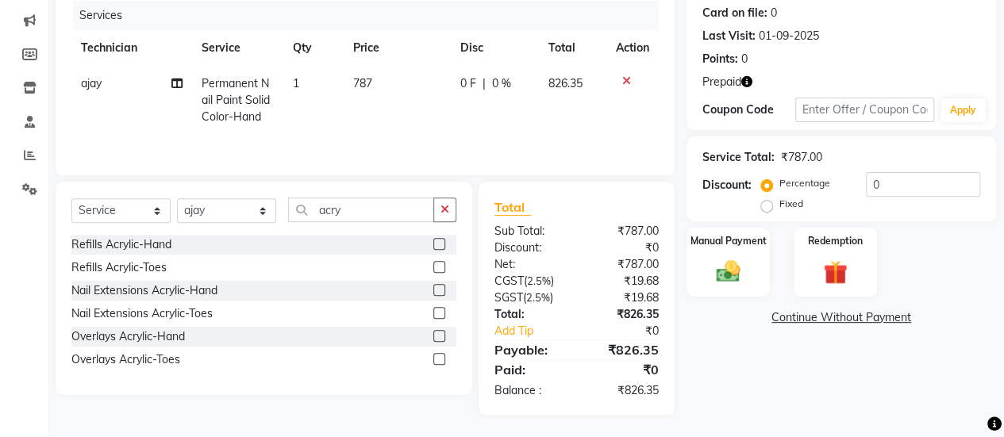
click at [448, 110] on td "787" at bounding box center [397, 100] width 107 height 69
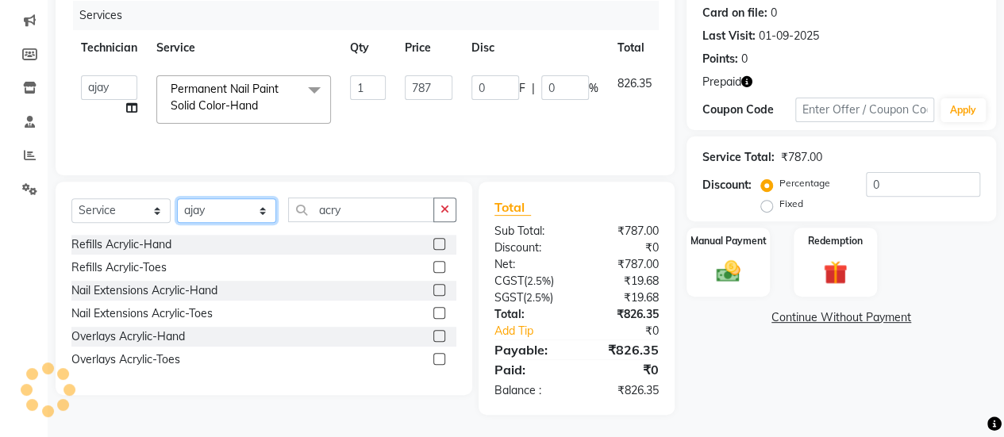
click at [224, 207] on select "Select Technician ajay ATSING Chetan Manager Muskan Owner Prosanto Salome VIVEK" at bounding box center [226, 210] width 99 height 25
select select "40522"
click at [177, 198] on select "Select Technician ajay ATSING Chetan Manager Muskan Owner Prosanto Salome VIVEK" at bounding box center [226, 210] width 99 height 25
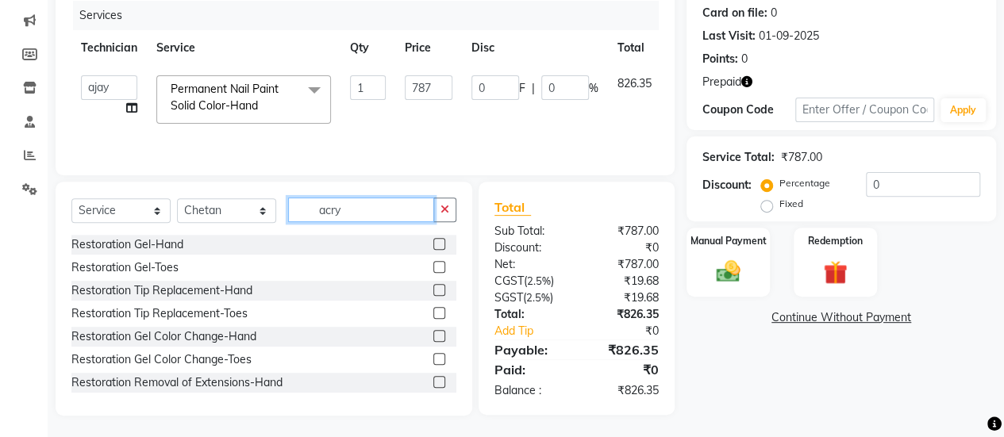
click at [370, 209] on input "acry" at bounding box center [361, 210] width 146 height 25
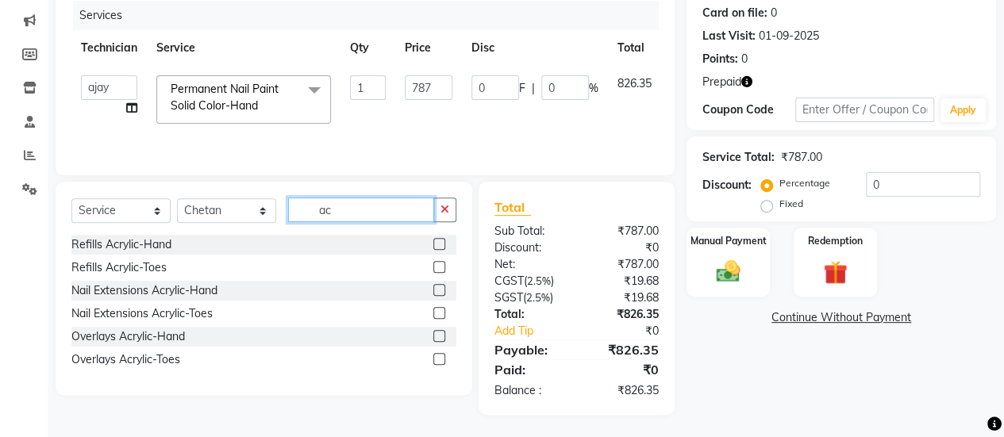
type input "a"
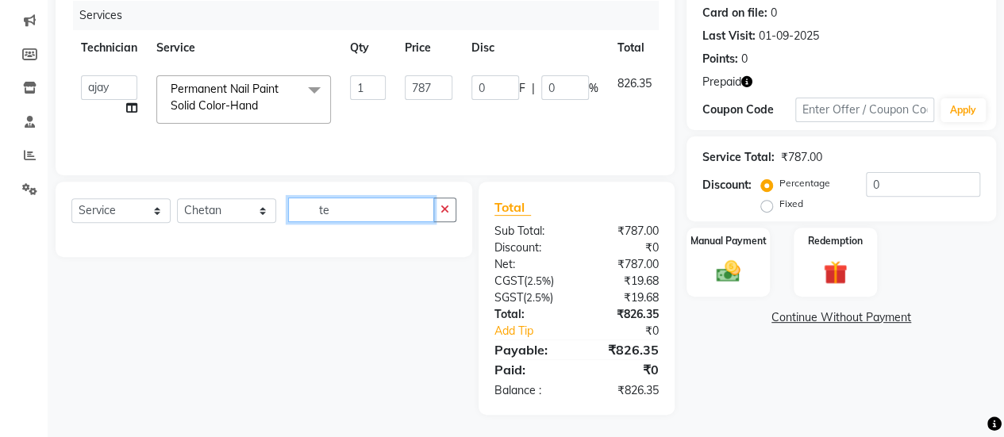
type input "t"
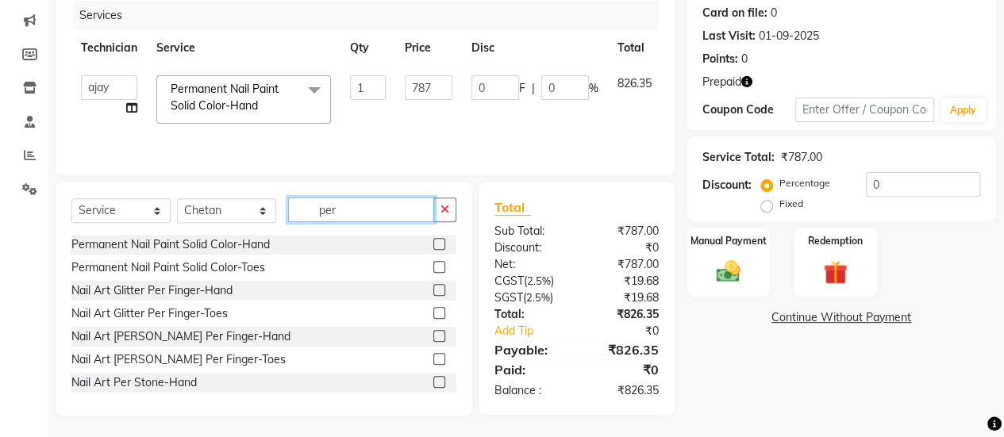
type input "per"
click at [433, 269] on label at bounding box center [439, 267] width 12 height 12
click at [433, 269] on input "checkbox" at bounding box center [438, 268] width 10 height 10
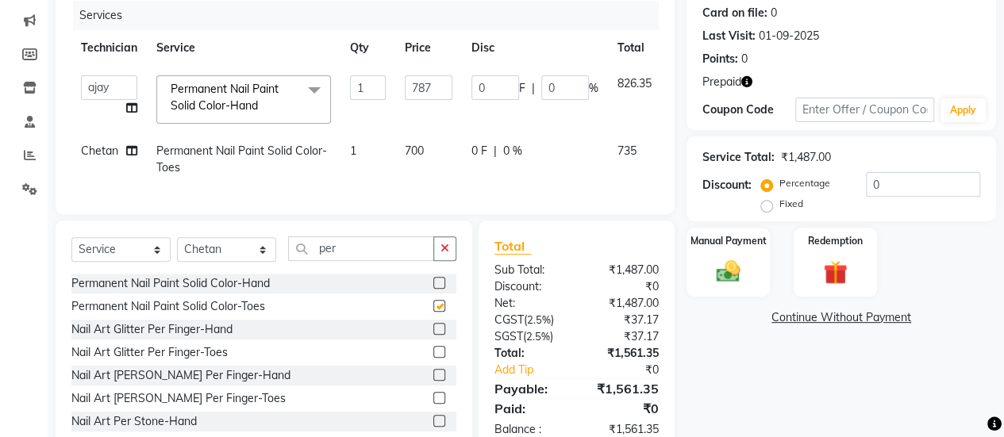
checkbox input "false"
click at [411, 162] on td "700" at bounding box center [428, 159] width 67 height 52
select select "40522"
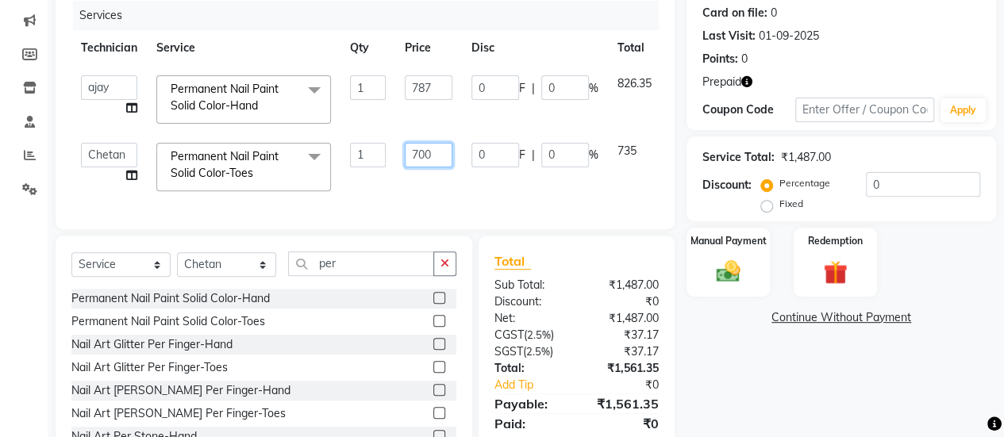
click at [419, 149] on input "700" at bounding box center [429, 155] width 48 height 25
type input "200"
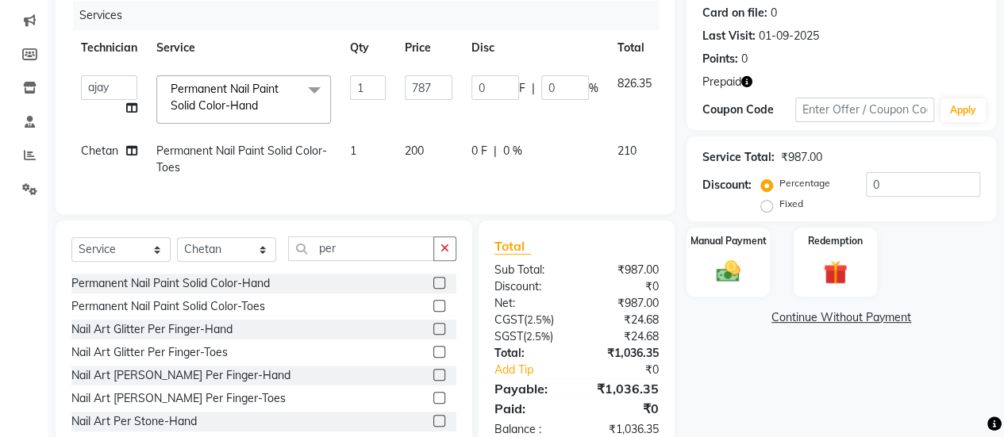
click at [463, 181] on td "0 F | 0 %" at bounding box center [535, 159] width 146 height 52
select select "40522"
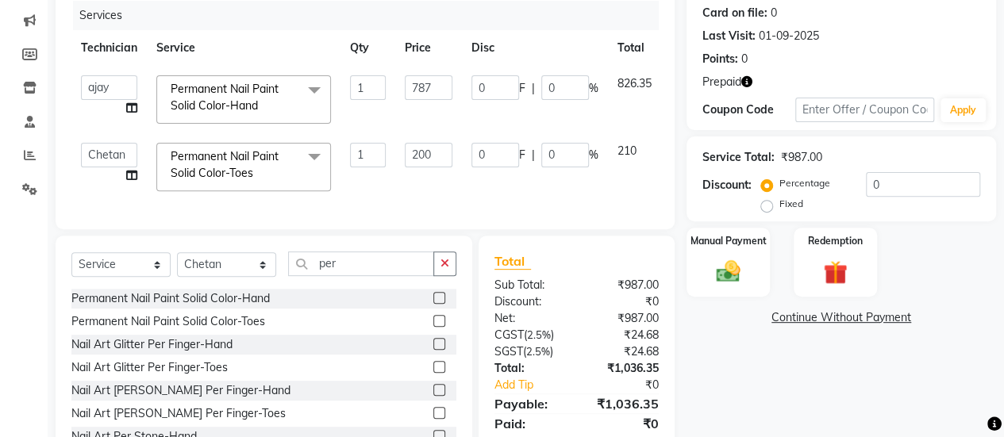
scroll to position [262, 0]
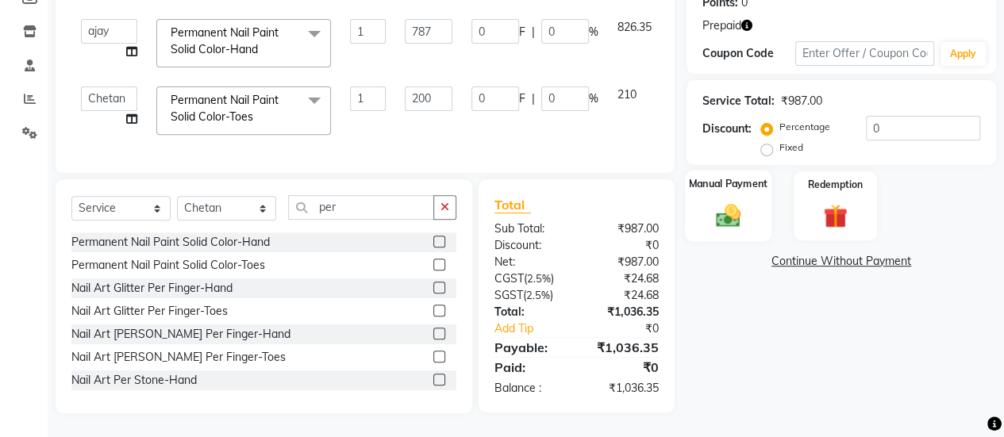
click at [747, 176] on label "Manual Payment" at bounding box center [728, 183] width 79 height 15
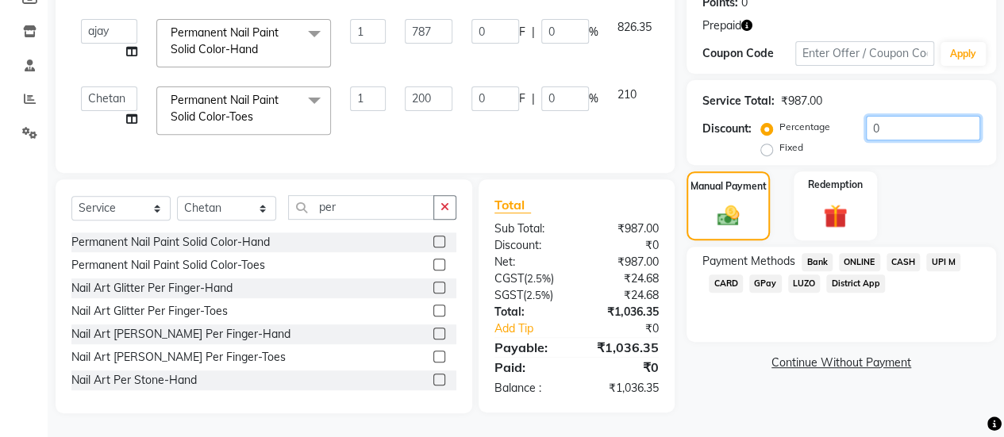
click at [889, 127] on input "0" at bounding box center [923, 128] width 114 height 25
type input "0.3"
type input "2.36"
type input "0.3"
type input "0.6"
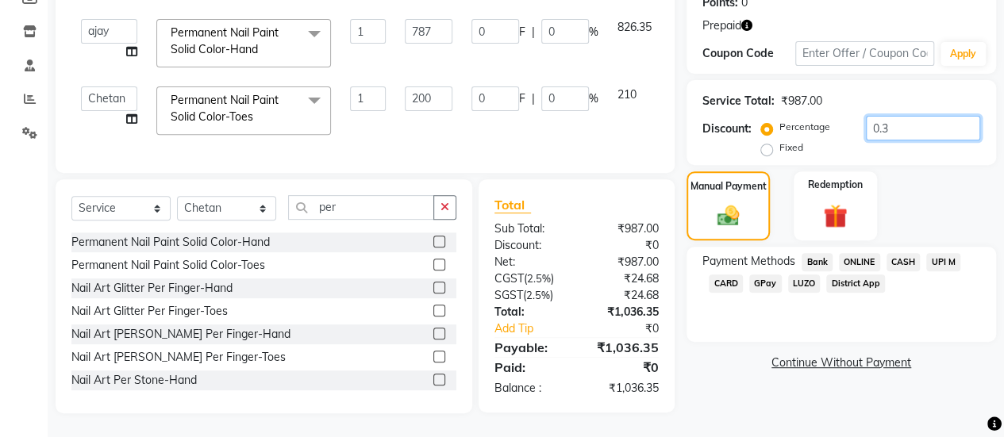
type input "0.3"
type input "0.35"
type input "2.75"
type input "0.35"
type input "0.7"
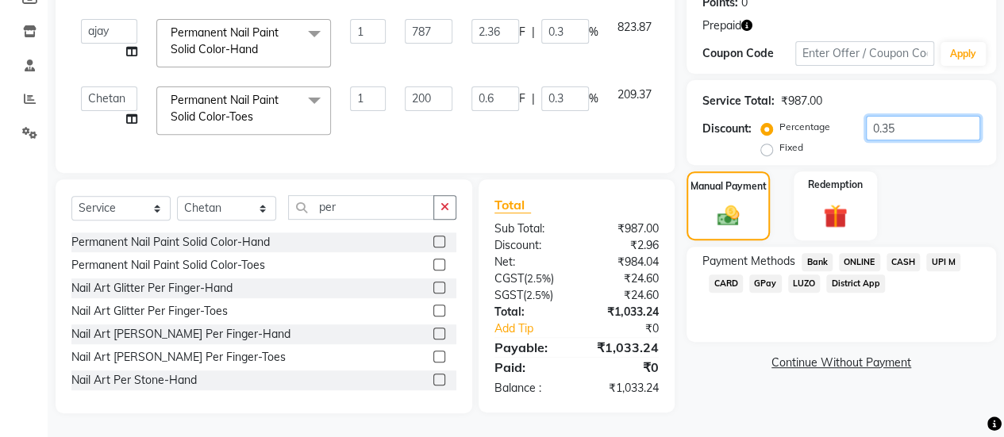
type input "0.35"
click at [914, 155] on div "Name: Harmit Membership: No Active Membership Total Visits: 4 Card on file: 0 L…" at bounding box center [846, 140] width 321 height 547
click at [904, 116] on input "0.35" at bounding box center [923, 128] width 114 height 25
type input "0.3"
type input "2.36"
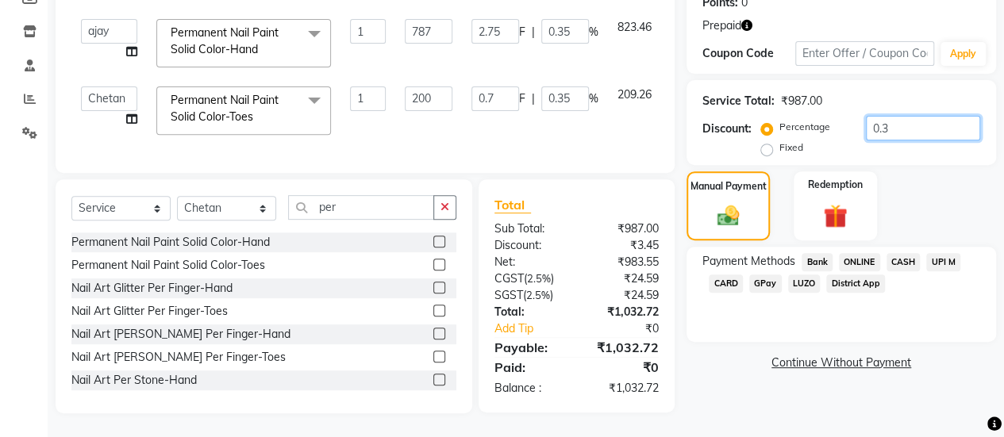
type input "0.3"
type input "0.6"
type input "0.3"
type input "0"
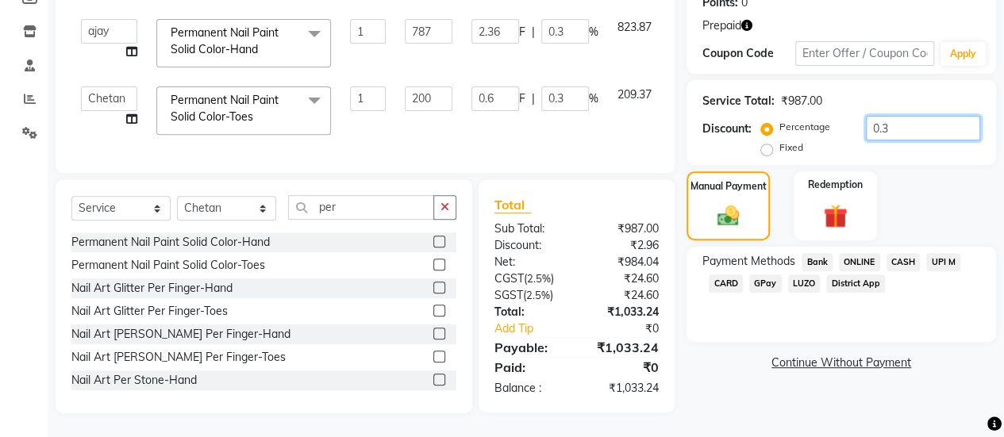
type input "0"
click at [924, 145] on div "Percentage Fixed" at bounding box center [872, 137] width 216 height 43
click at [855, 253] on span "ONLINE" at bounding box center [859, 262] width 41 height 18
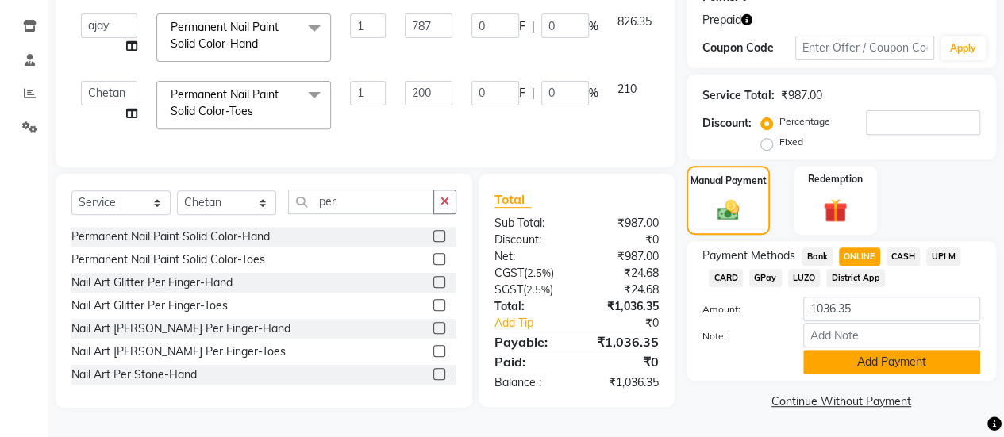
click at [841, 363] on button "Add Payment" at bounding box center [891, 362] width 177 height 25
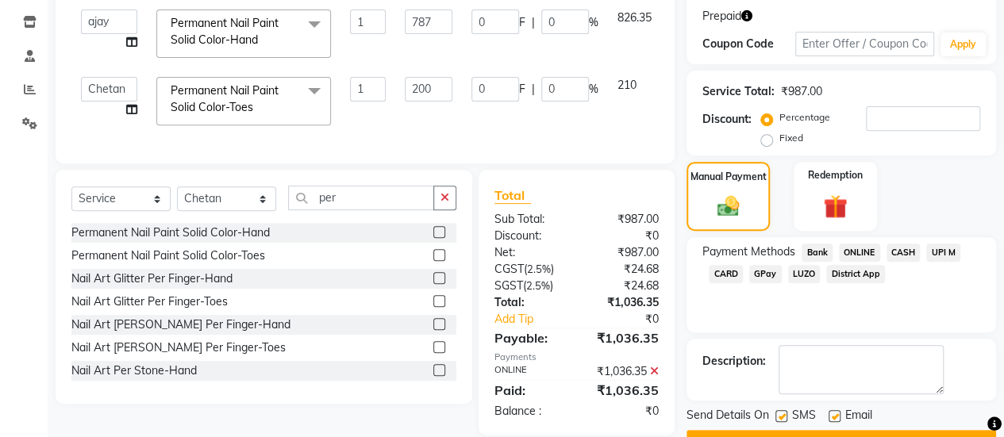
scroll to position [302, 0]
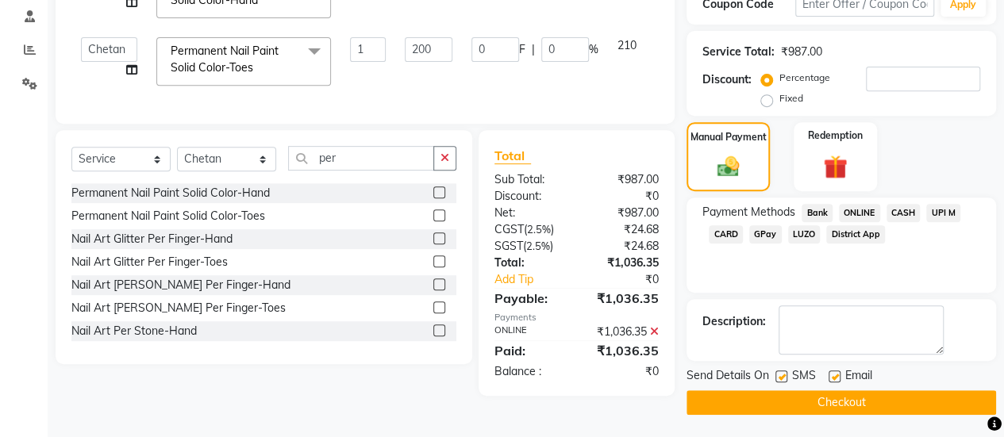
click at [832, 402] on button "Checkout" at bounding box center [840, 402] width 309 height 25
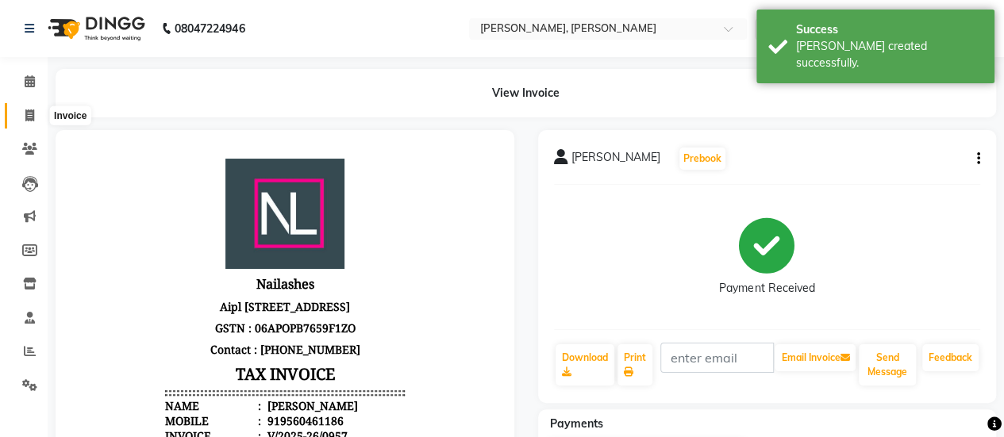
click at [40, 112] on span at bounding box center [30, 116] width 28 height 18
select select "service"
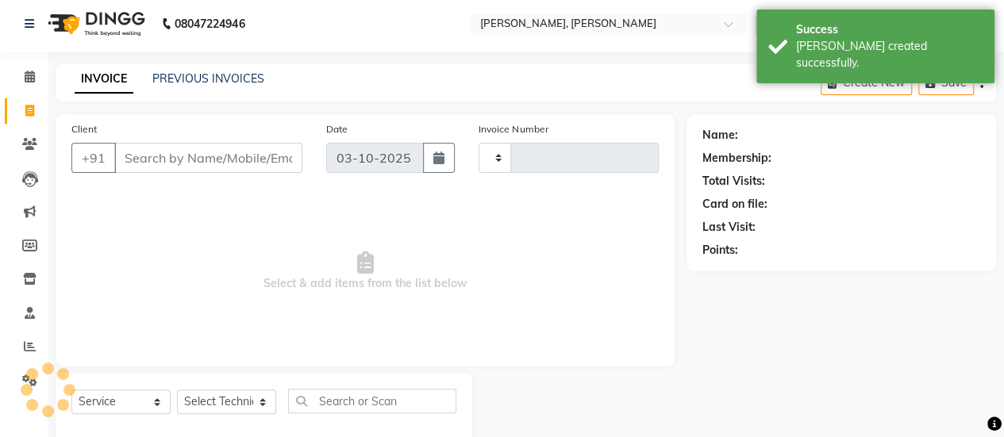
type input "0958"
select select "5749"
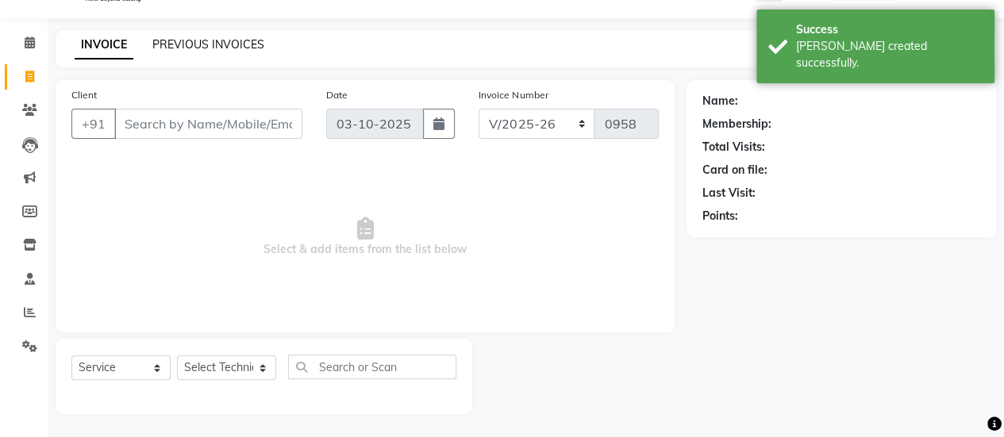
click at [201, 41] on link "PREVIOUS INVOICES" at bounding box center [208, 44] width 112 height 14
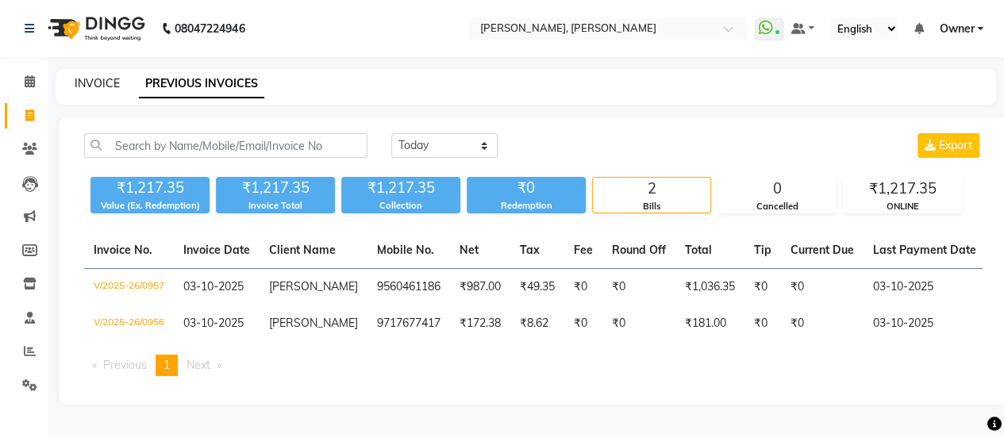
click at [94, 82] on link "INVOICE" at bounding box center [97, 83] width 45 height 14
select select "service"
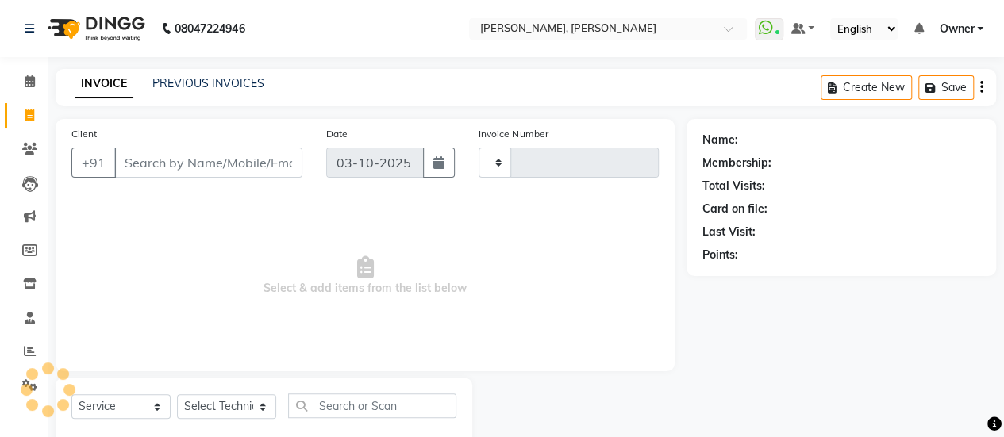
type input "0958"
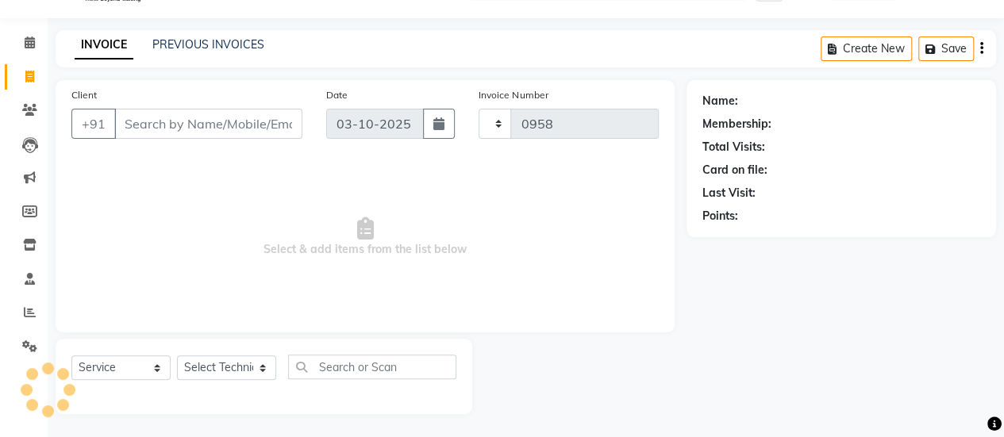
select select "5749"
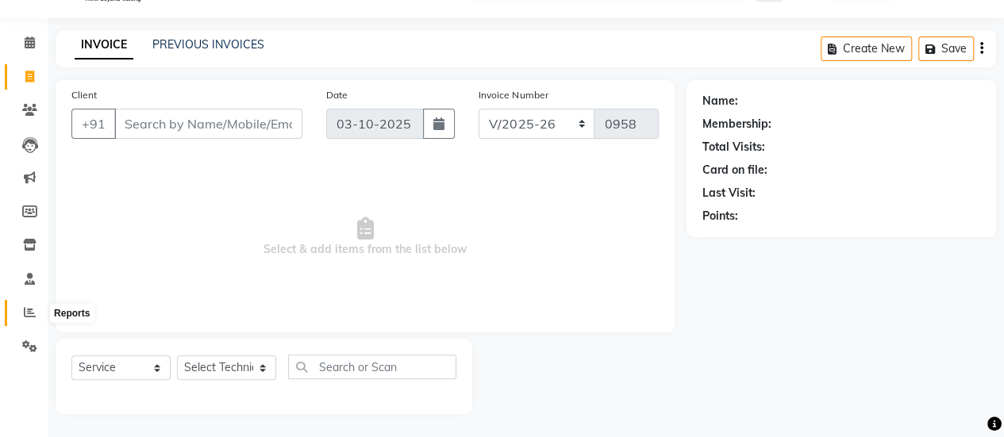
click at [21, 313] on span at bounding box center [30, 313] width 28 height 18
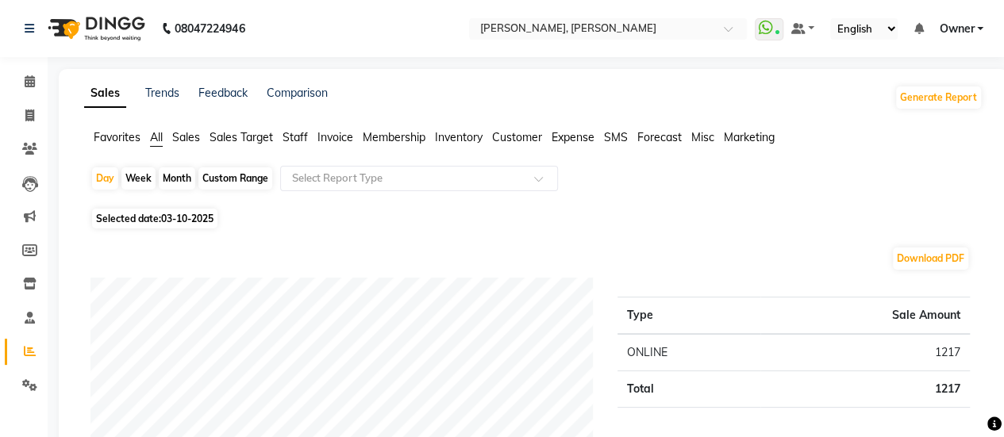
click at [302, 136] on span "Staff" at bounding box center [295, 137] width 25 height 14
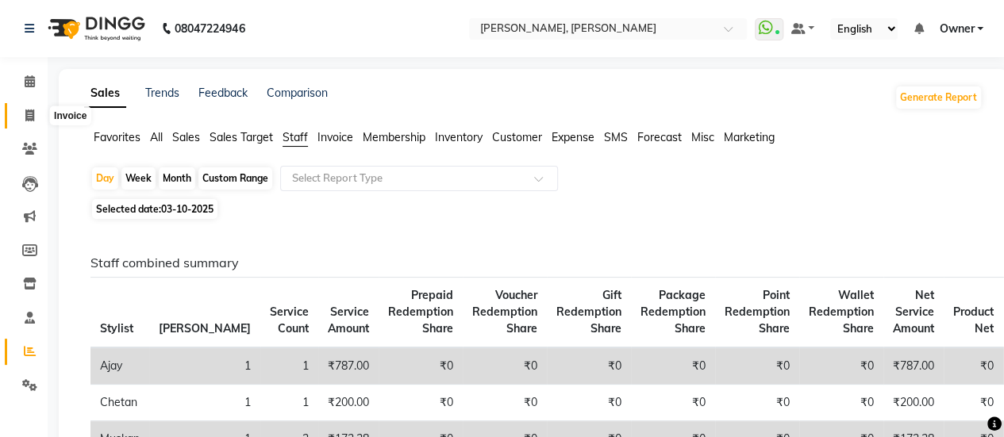
click at [33, 112] on icon at bounding box center [29, 116] width 9 height 12
select select "5749"
select select "service"
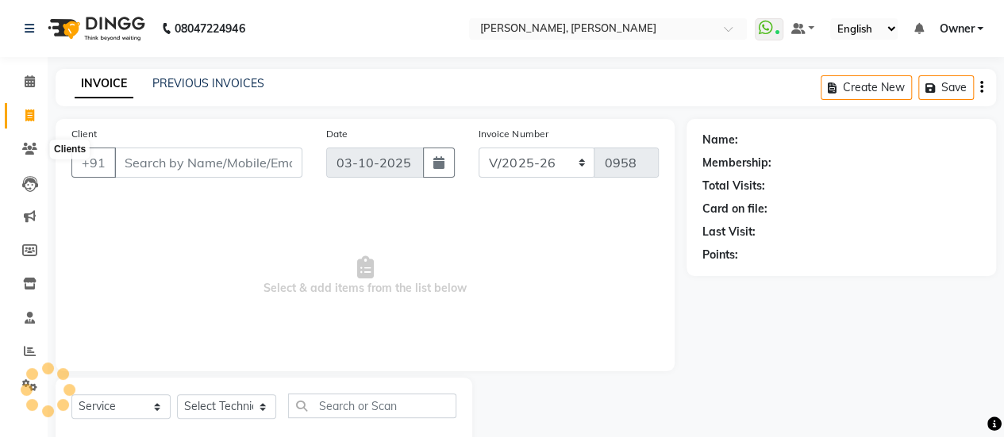
scroll to position [39, 0]
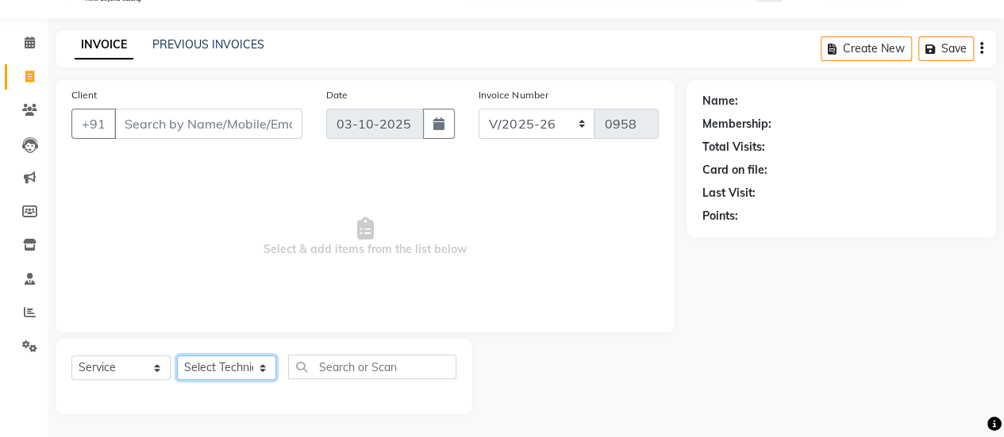
click at [221, 361] on select "Select Technician ajay ATSING Chetan Manager Muskan Owner Prosanto Salome VIVEK" at bounding box center [226, 368] width 99 height 25
select select "62295"
click at [177, 356] on select "Select Technician ajay ATSING Chetan Manager Muskan Owner Prosanto Salome VIVEK" at bounding box center [226, 368] width 99 height 25
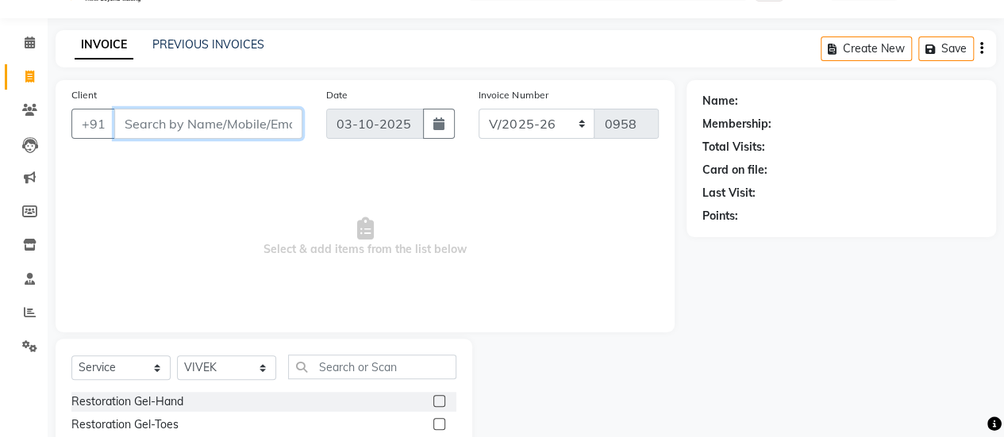
click at [186, 127] on input "Client" at bounding box center [208, 124] width 188 height 30
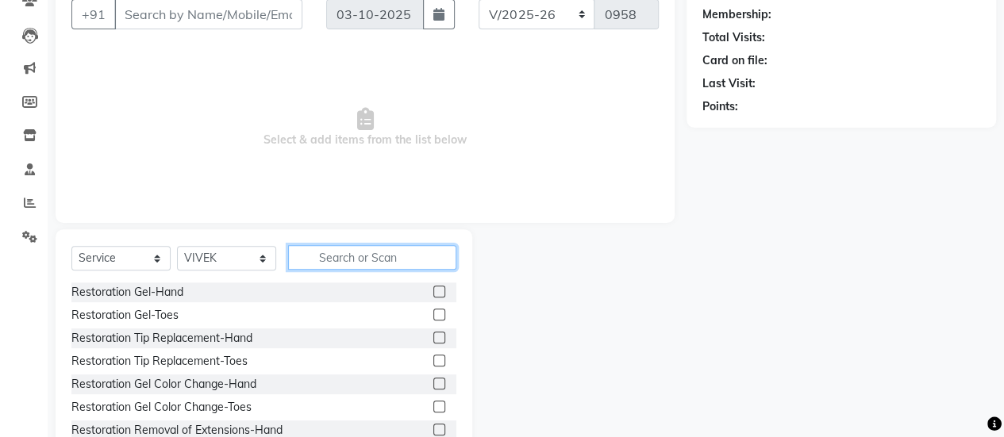
click at [348, 254] on input "text" at bounding box center [372, 257] width 168 height 25
click at [233, 123] on span "Select & add items from the list below" at bounding box center [364, 127] width 587 height 159
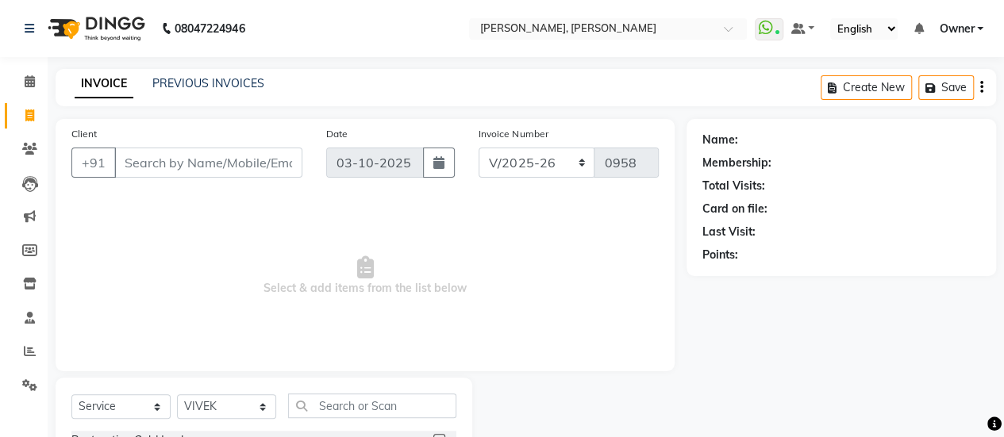
click at [98, 87] on link "INVOICE" at bounding box center [104, 84] width 59 height 29
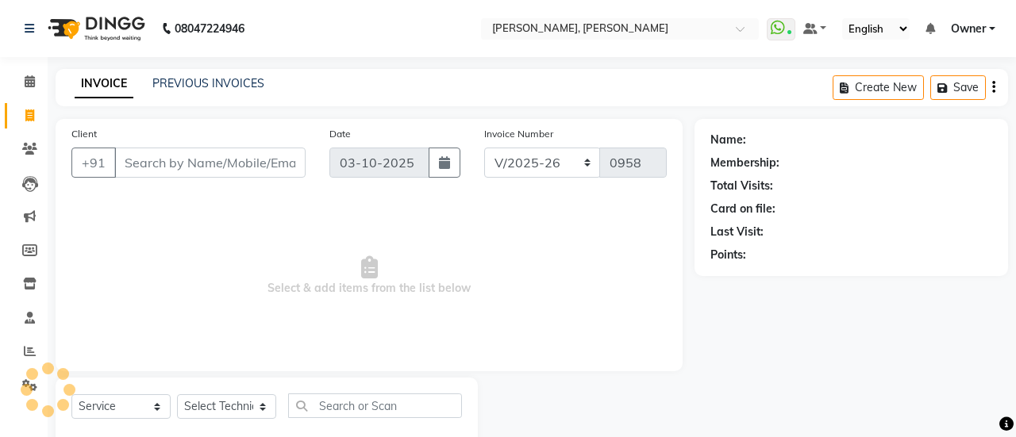
select select "5749"
select select "service"
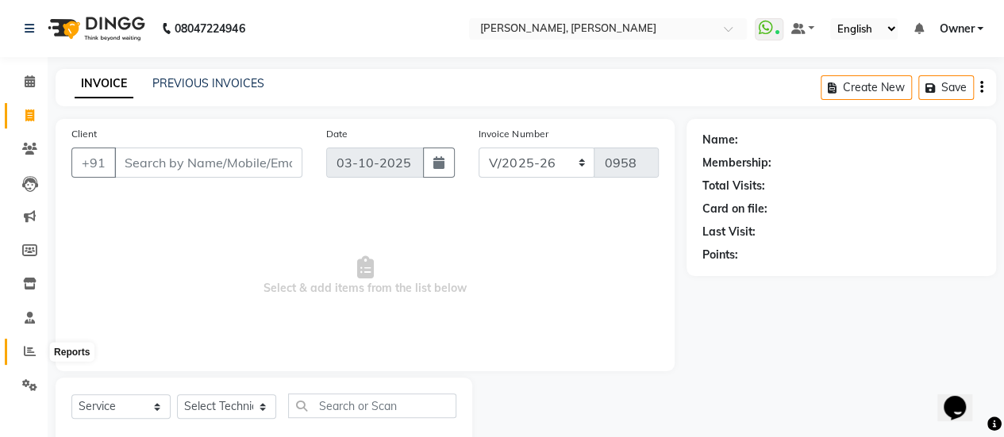
click at [27, 360] on span at bounding box center [30, 352] width 28 height 18
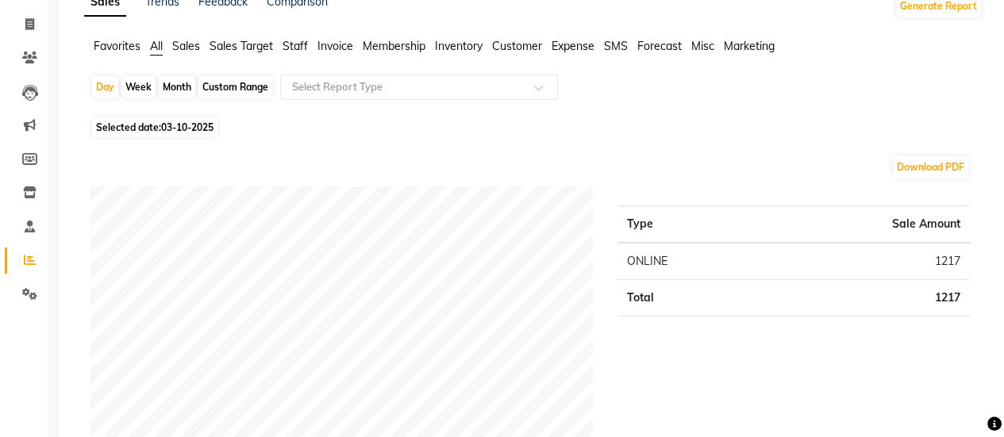
scroll to position [81, 0]
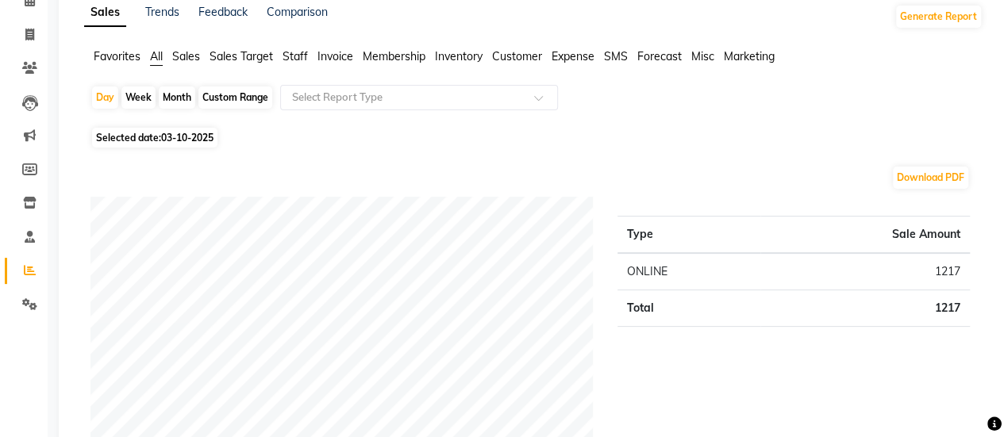
click at [292, 58] on span "Staff" at bounding box center [295, 56] width 25 height 14
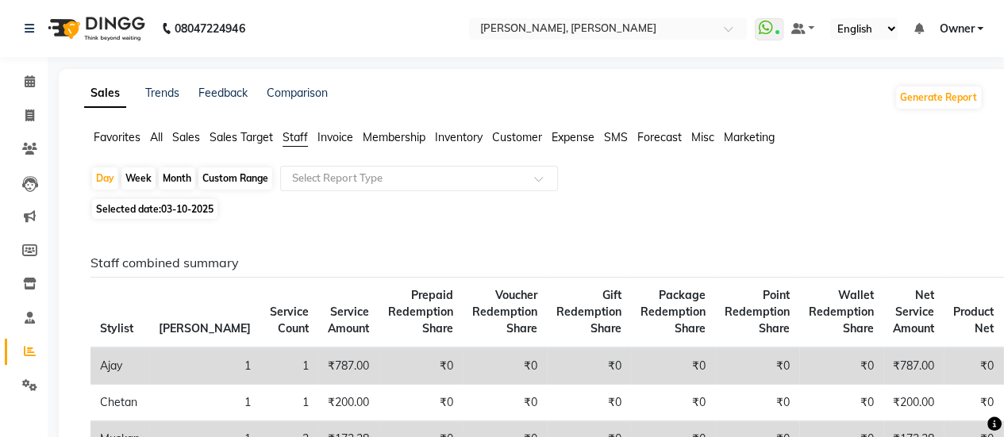
click at [238, 177] on div "Custom Range" at bounding box center [235, 178] width 74 height 22
select select "10"
select select "2025"
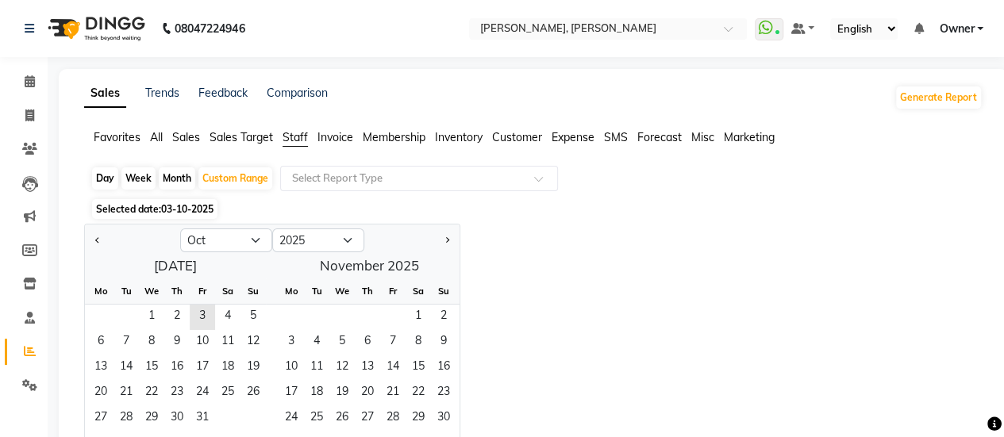
click at [90, 238] on div at bounding box center [132, 240] width 95 height 25
click at [97, 239] on span "Previous month" at bounding box center [98, 240] width 6 height 6
select select "9"
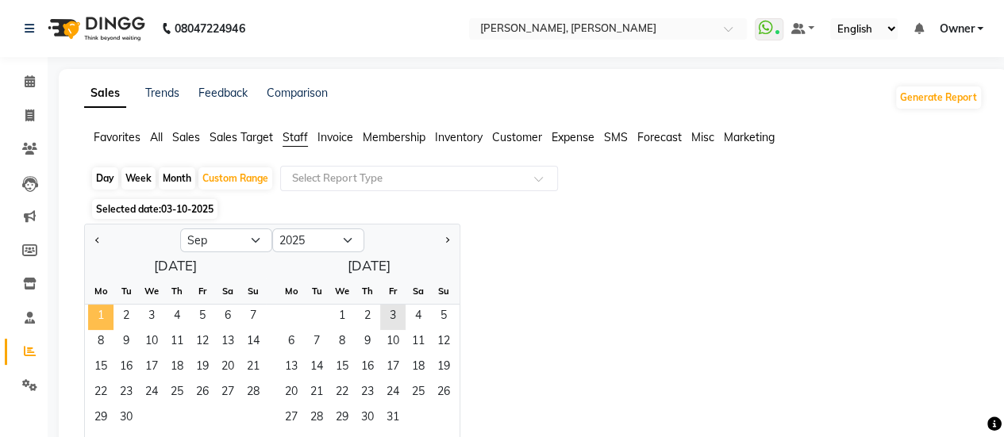
click at [89, 317] on span "1" at bounding box center [100, 317] width 25 height 25
click at [110, 407] on span "29" at bounding box center [100, 418] width 25 height 25
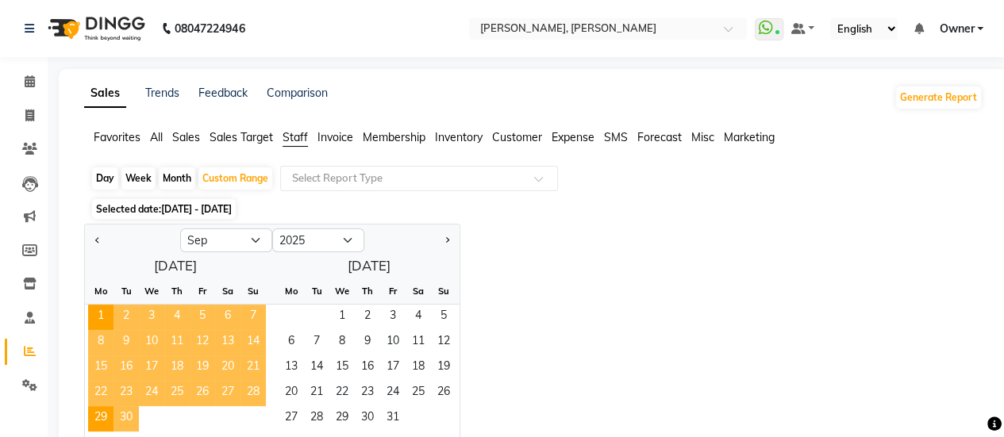
click at [124, 410] on span "30" at bounding box center [125, 418] width 25 height 25
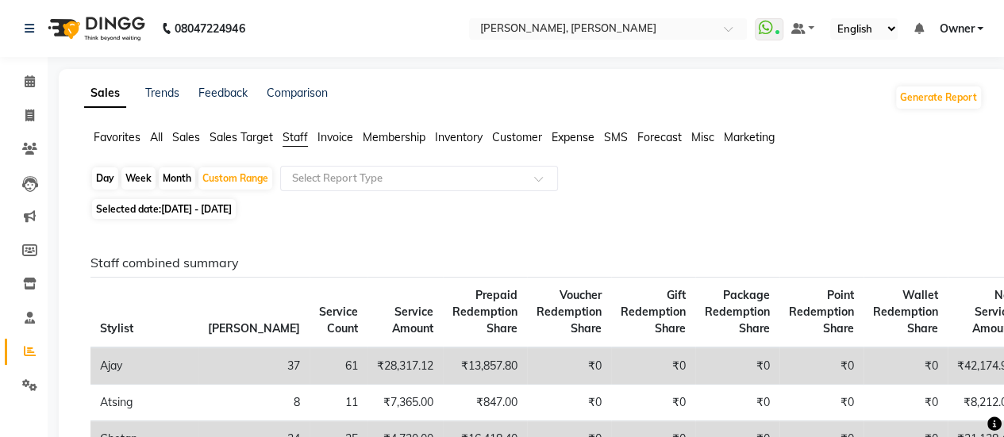
click at [232, 213] on span "[DATE] - [DATE]" at bounding box center [196, 209] width 71 height 12
select select "9"
select select "2025"
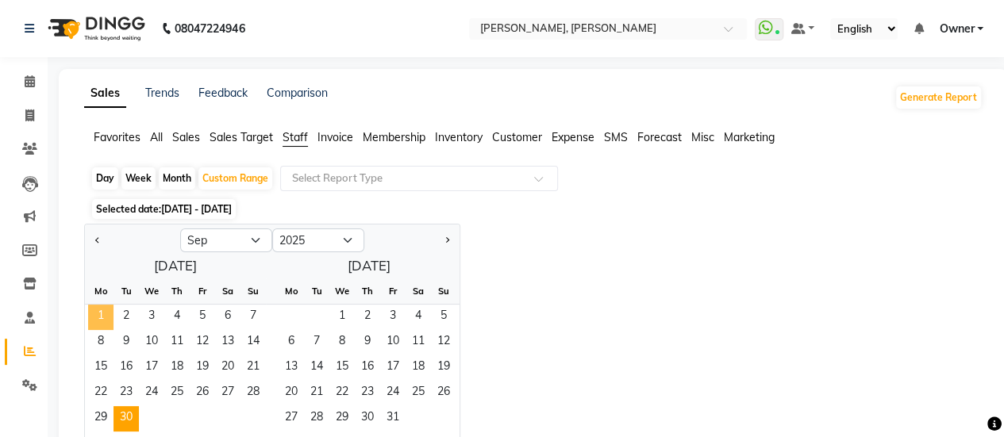
click at [93, 313] on span "1" at bounding box center [100, 317] width 25 height 25
click at [133, 417] on span "30" at bounding box center [125, 418] width 25 height 25
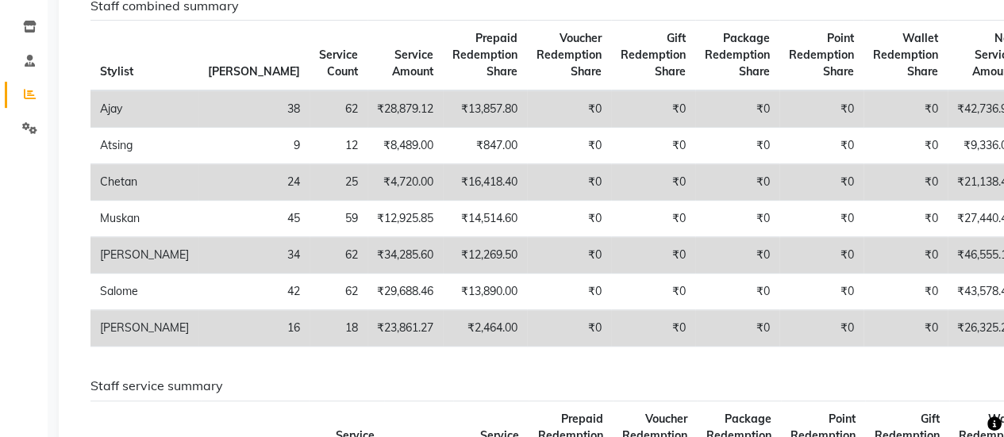
scroll to position [258, 0]
click at [948, 119] on td "₹42,736.92" at bounding box center [985, 108] width 75 height 37
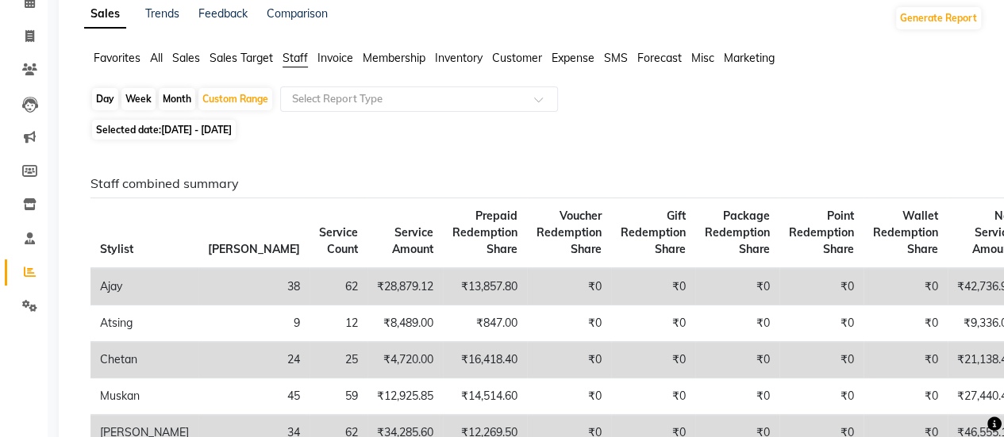
scroll to position [79, 0]
click at [37, 36] on span at bounding box center [30, 38] width 28 height 18
select select "service"
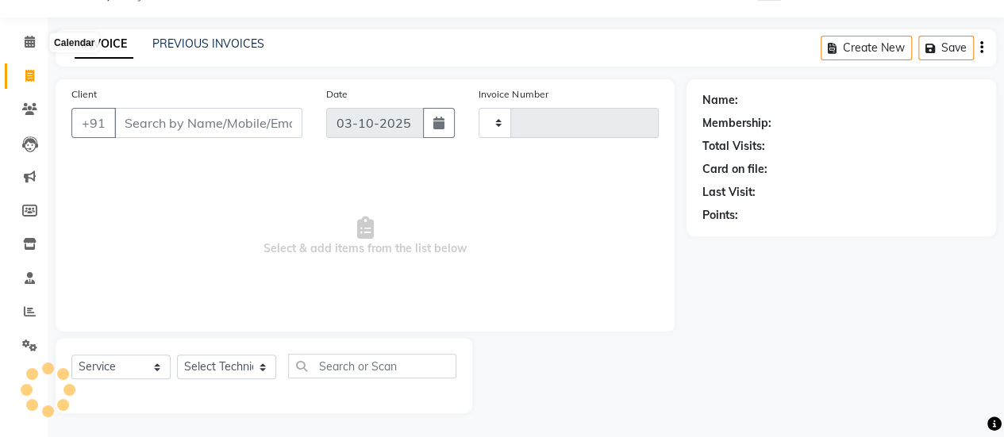
scroll to position [39, 0]
type input "0958"
select select "5749"
click at [25, 37] on icon at bounding box center [30, 43] width 10 height 12
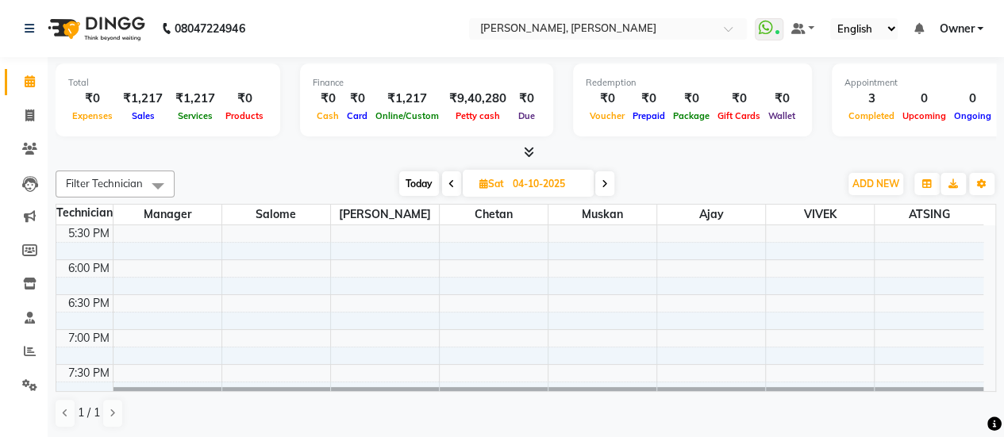
scroll to position [664, 0]
click at [26, 152] on icon at bounding box center [29, 149] width 15 height 12
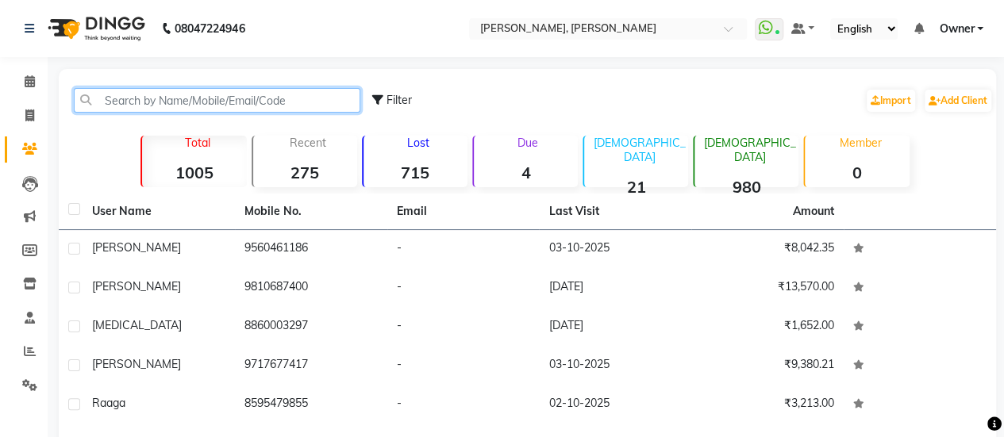
click at [230, 101] on input "text" at bounding box center [217, 100] width 286 height 25
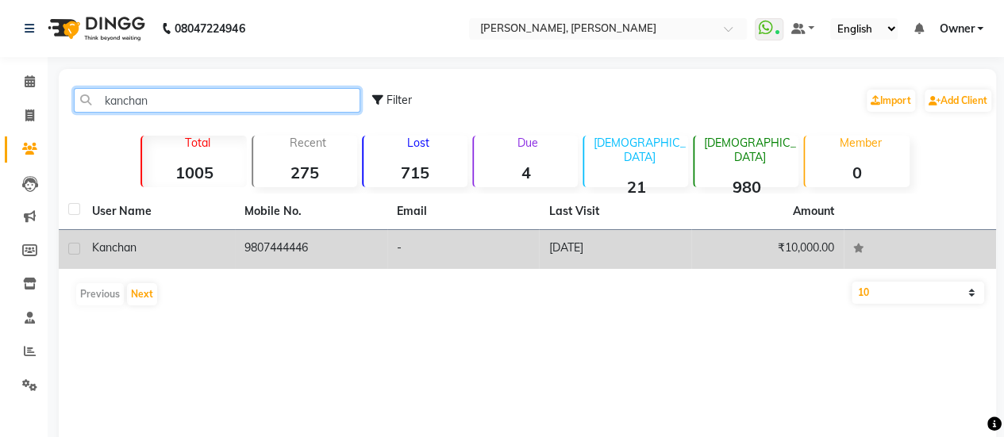
type input "kanchan"
click at [378, 263] on td "9807444446" at bounding box center [311, 249] width 152 height 39
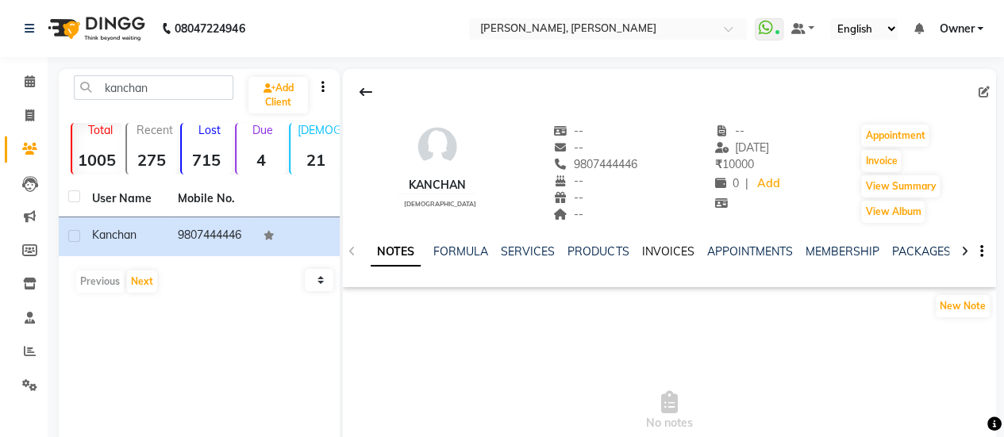
click at [660, 253] on link "INVOICES" at bounding box center [667, 251] width 52 height 14
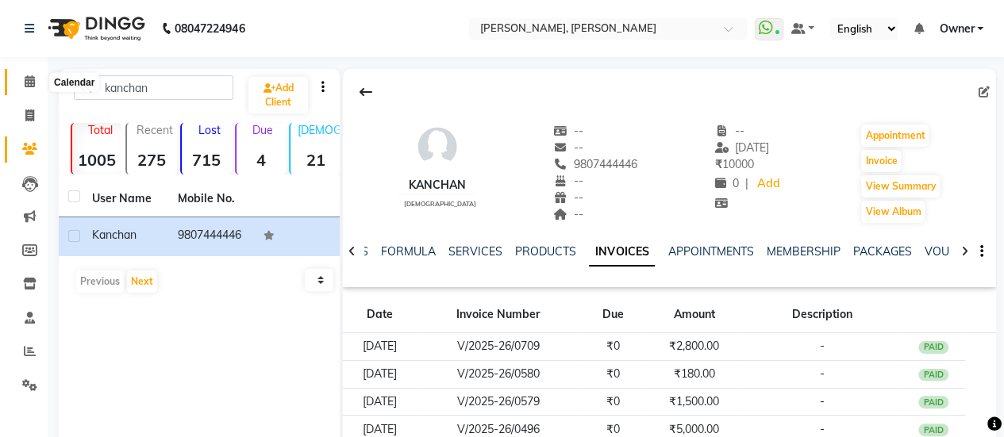
click at [27, 88] on span at bounding box center [30, 82] width 28 height 18
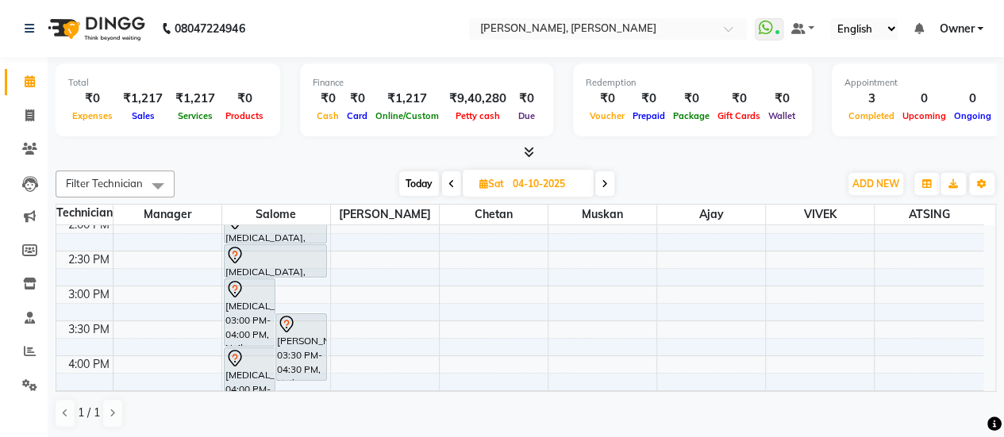
scroll to position [427, 0]
click at [501, 248] on div "8:00 AM 8:30 AM 9:00 AM 9:30 AM 10:00 AM 10:30 AM 11:00 AM 11:30 AM 12:00 PM 12…" at bounding box center [519, 251] width 927 height 907
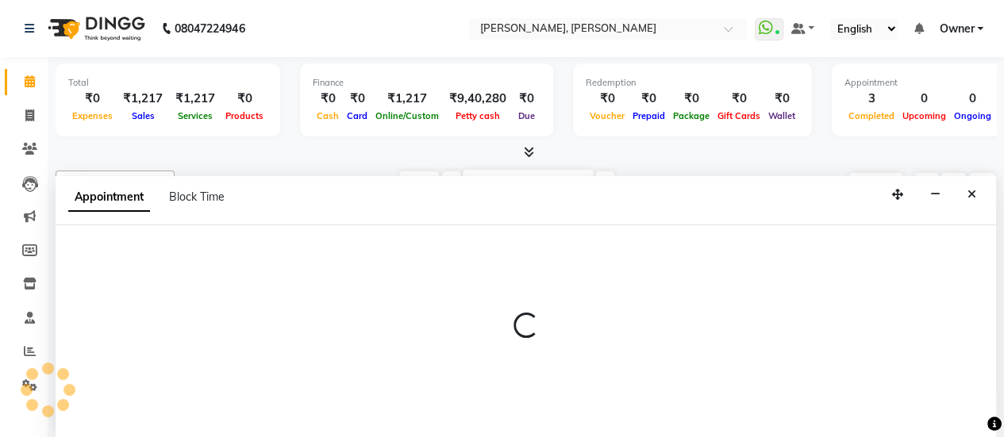
scroll to position [0, 0]
select select "40522"
select select "870"
select select "tentative"
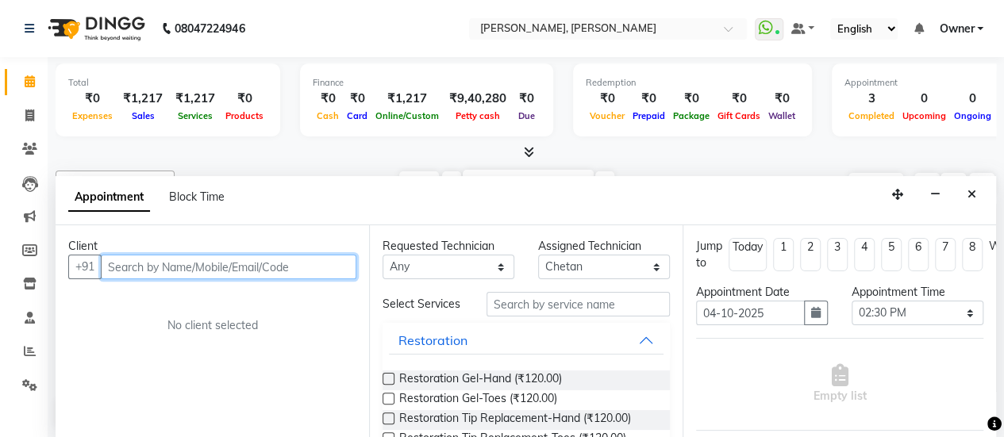
click at [284, 264] on input "text" at bounding box center [229, 267] width 256 height 25
click at [240, 264] on input "text" at bounding box center [229, 267] width 256 height 25
click at [281, 263] on input "text" at bounding box center [229, 267] width 256 height 25
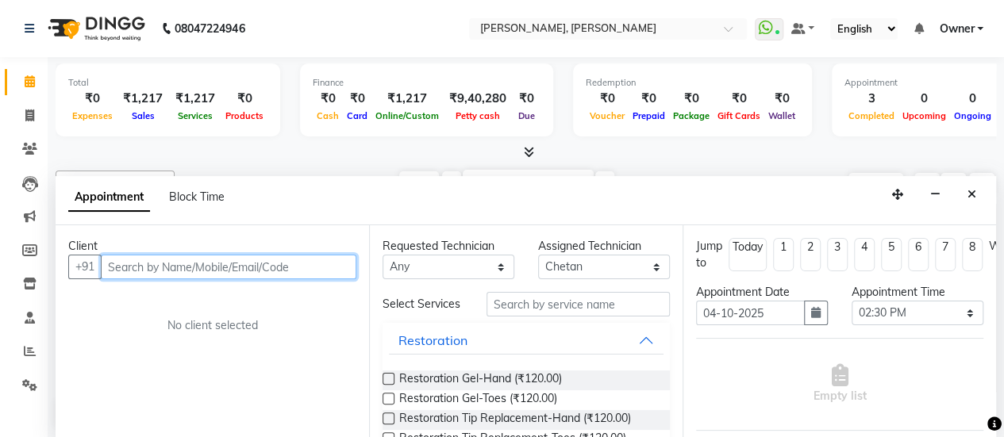
click at [281, 263] on input "text" at bounding box center [229, 267] width 256 height 25
click at [256, 263] on input "text" at bounding box center [229, 267] width 256 height 25
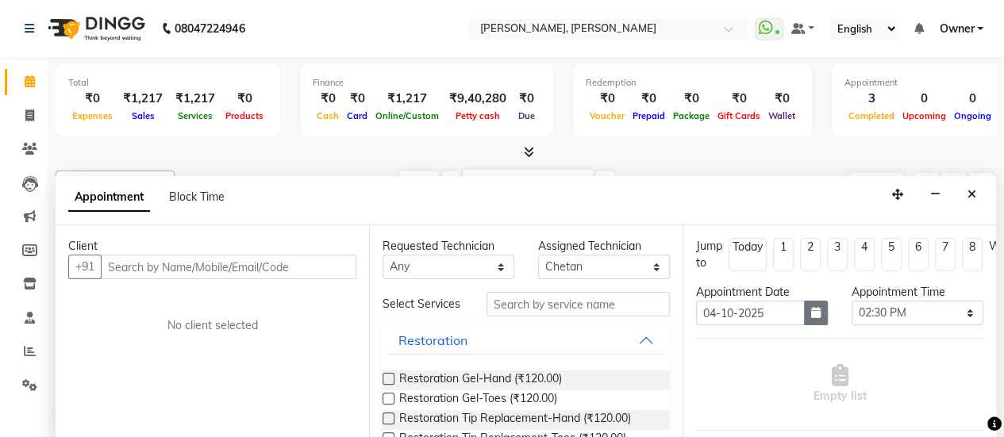
click at [811, 317] on icon "button" at bounding box center [816, 312] width 10 height 11
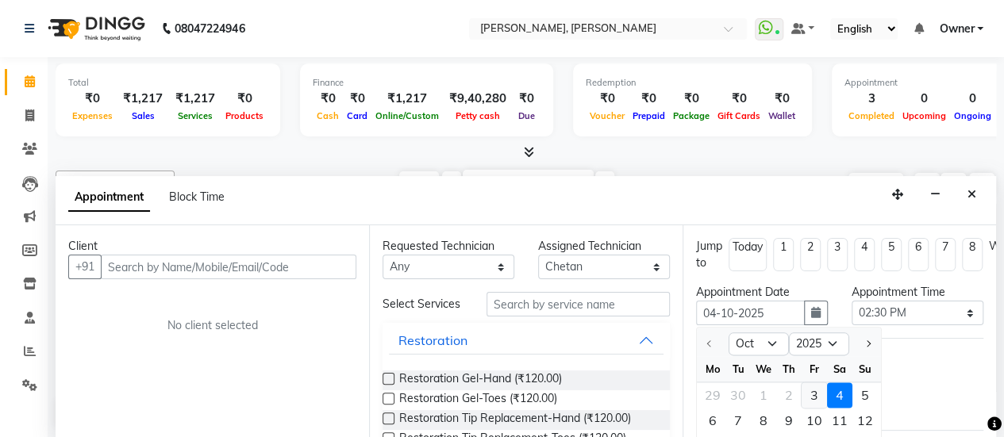
click at [806, 394] on div "3" at bounding box center [814, 395] width 25 height 25
type input "03-10-2025"
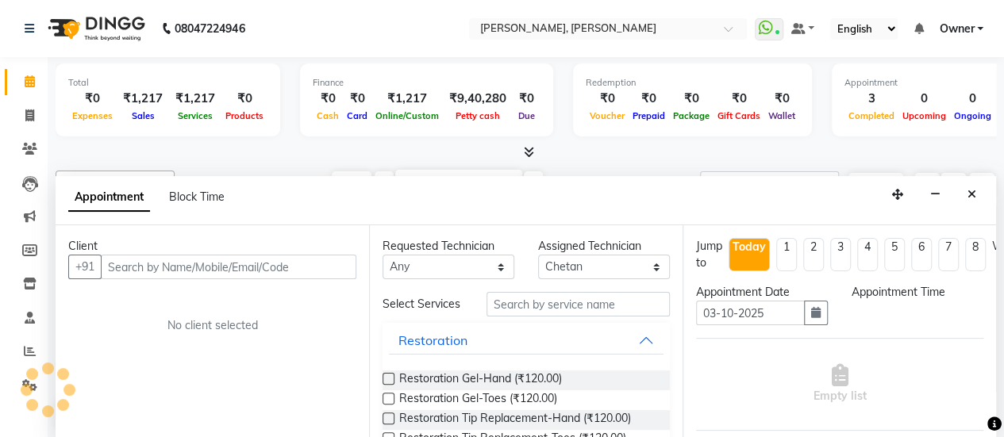
select select "870"
click at [22, 352] on span at bounding box center [30, 352] width 28 height 18
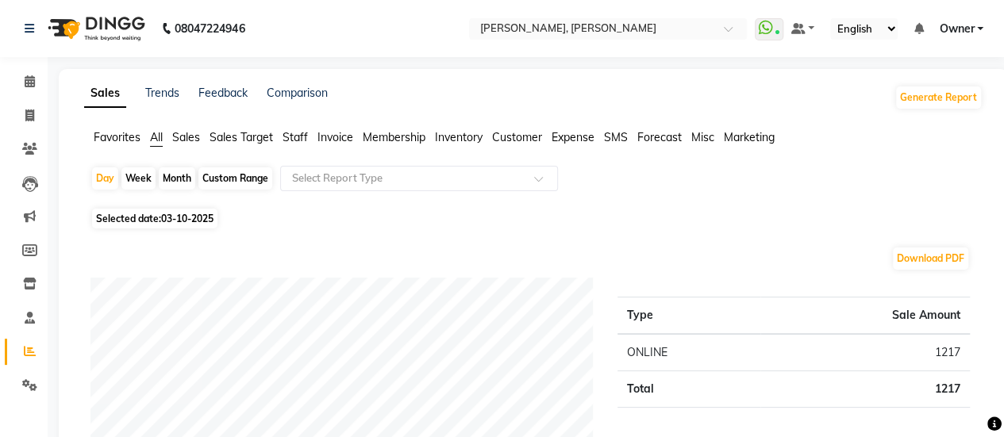
click at [292, 140] on span "Staff" at bounding box center [295, 137] width 25 height 14
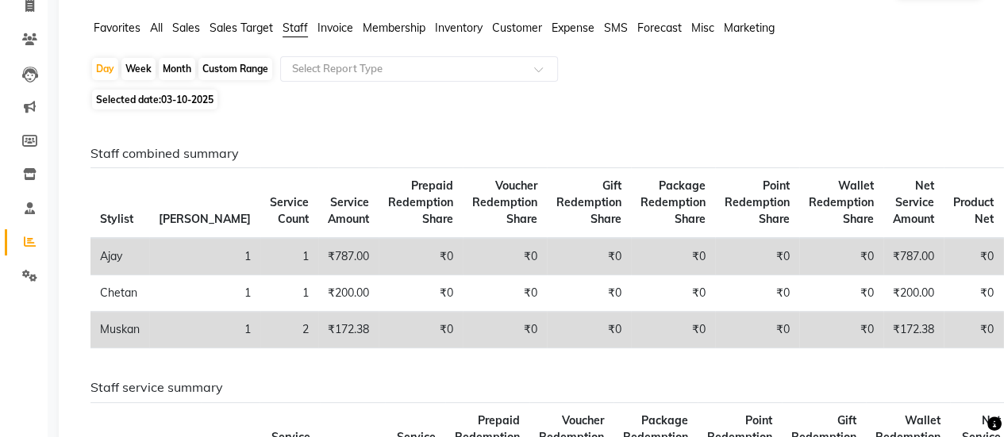
scroll to position [110, 0]
click at [233, 64] on div "Custom Range" at bounding box center [235, 68] width 74 height 22
select select "10"
select select "2025"
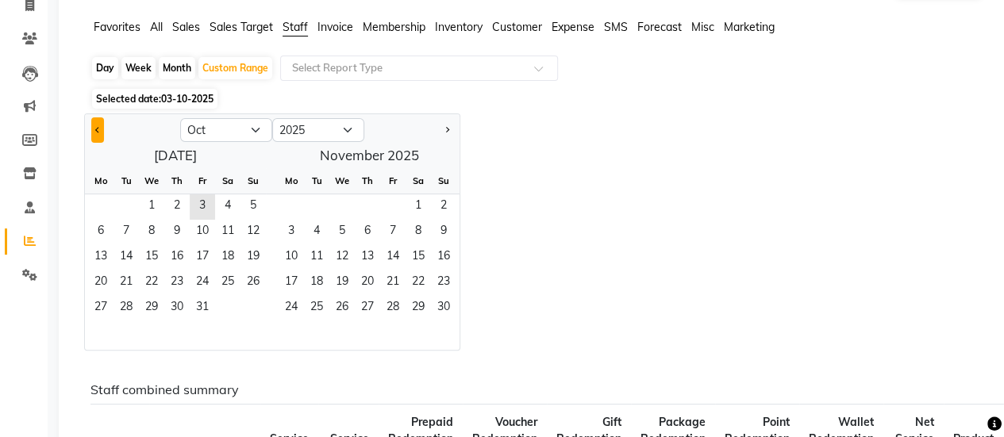
click at [100, 125] on button "Previous month" at bounding box center [97, 129] width 13 height 25
select select "9"
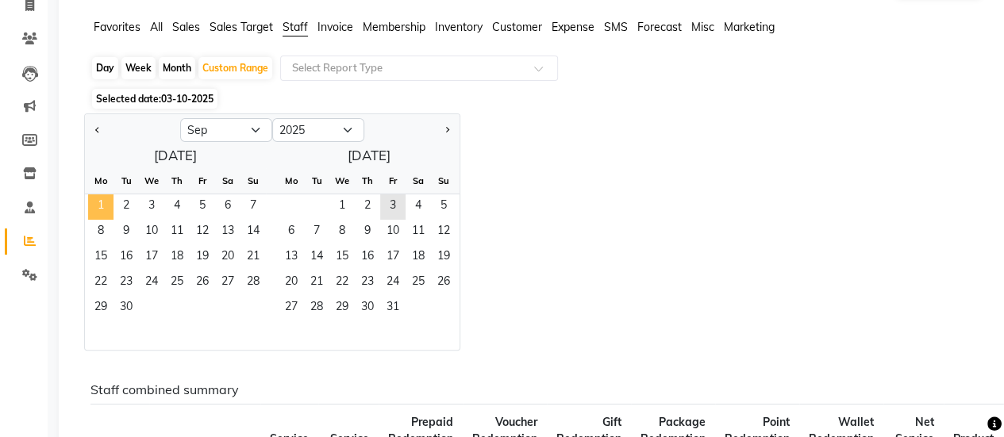
click at [90, 206] on span "1" at bounding box center [100, 206] width 25 height 25
click at [118, 309] on span "30" at bounding box center [125, 308] width 25 height 25
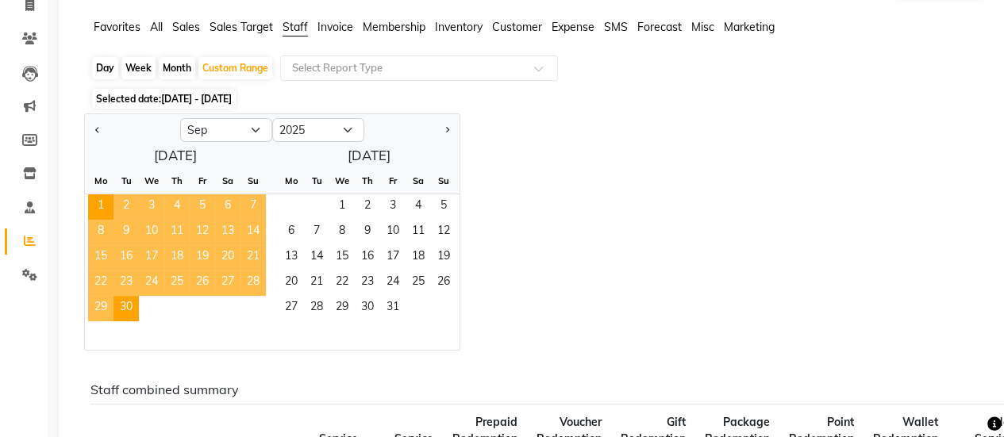
click at [909, 125] on div "Jan Feb Mar Apr May Jun [DATE] Aug Sep Oct Nov [DATE] 2016 2017 2018 2019 2020 …" at bounding box center [533, 231] width 898 height 237
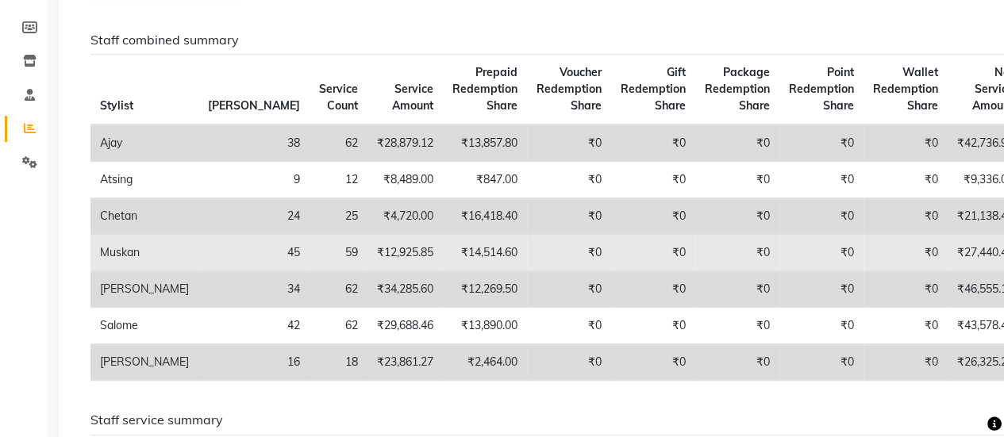
scroll to position [0, 0]
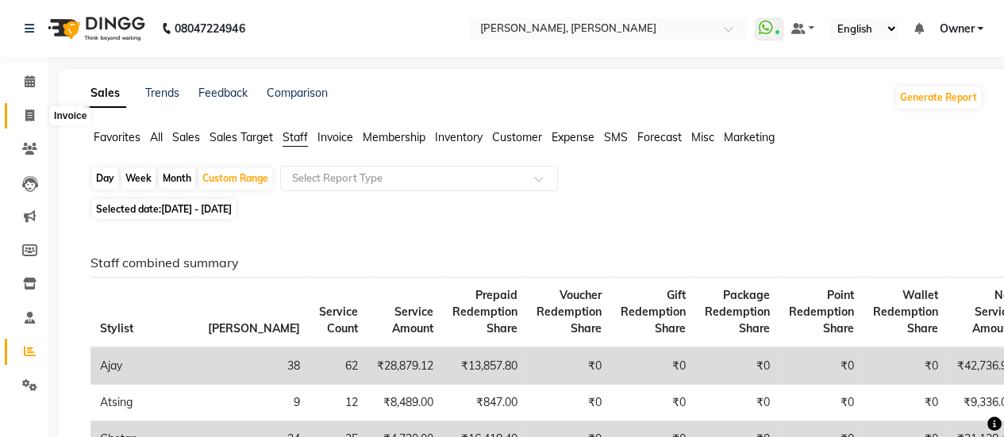
click at [35, 112] on span at bounding box center [30, 116] width 28 height 18
select select "service"
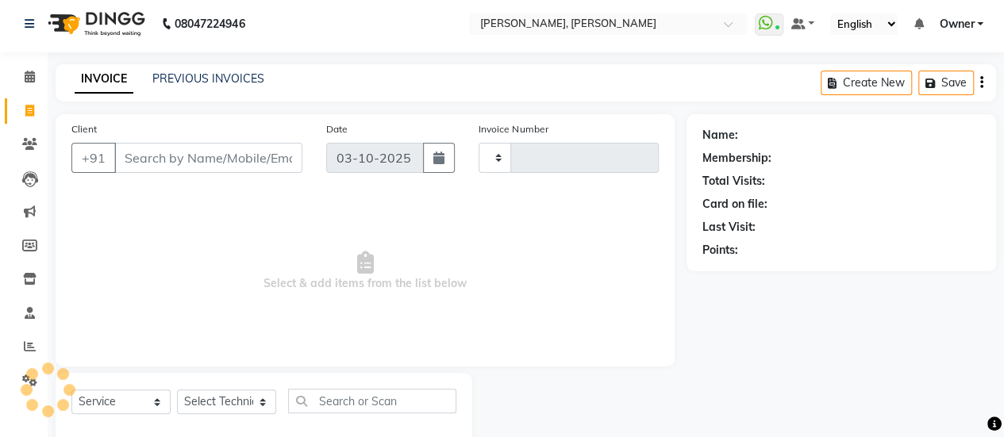
scroll to position [39, 0]
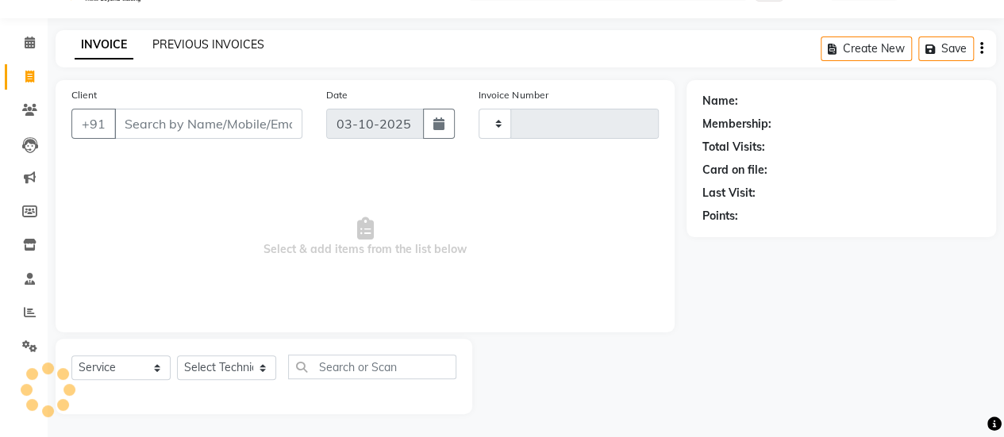
click at [182, 48] on link "PREVIOUS INVOICES" at bounding box center [208, 44] width 112 height 14
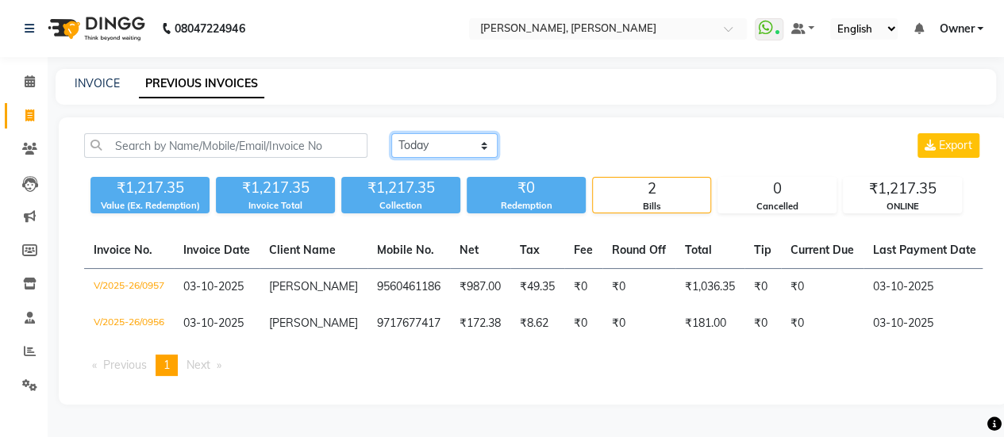
click at [414, 144] on select "[DATE] [DATE] Custom Range" at bounding box center [444, 145] width 106 height 25
select select "range"
click at [391, 133] on select "[DATE] [DATE] Custom Range" at bounding box center [444, 145] width 106 height 25
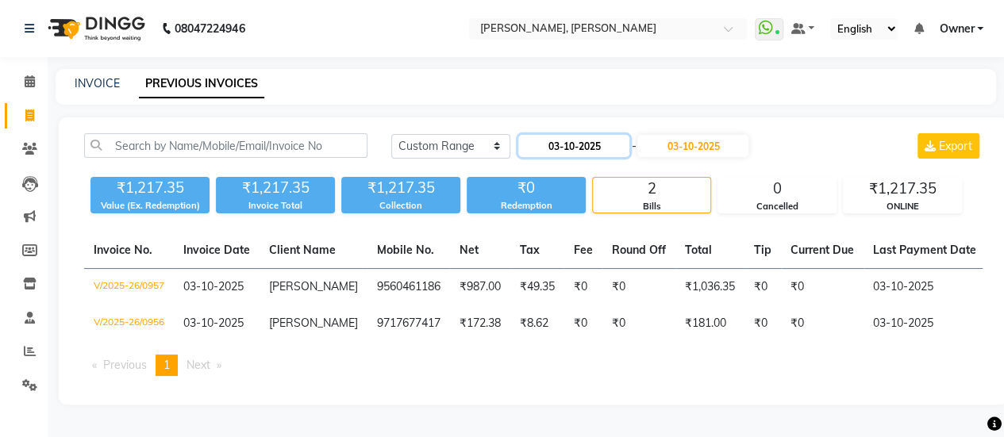
click at [570, 141] on input "03-10-2025" at bounding box center [573, 146] width 111 height 22
select select "10"
select select "2025"
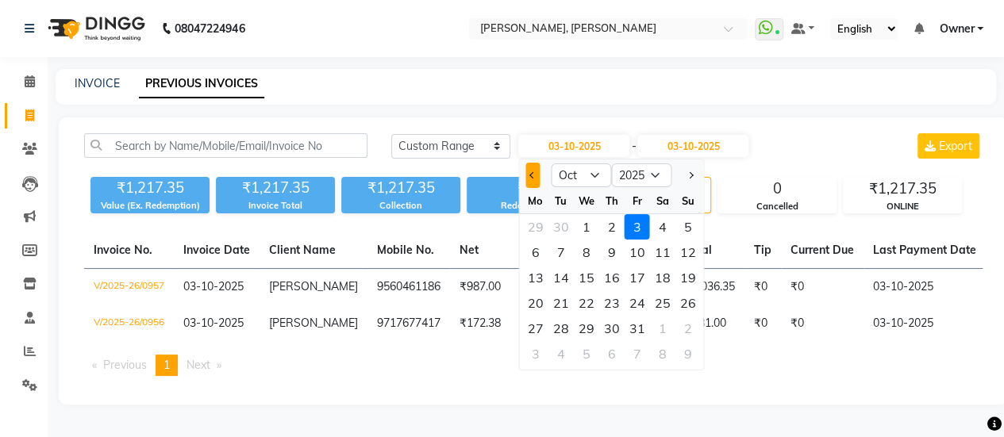
click at [533, 169] on button "Previous month" at bounding box center [532, 175] width 13 height 25
select select "9"
click at [535, 215] on div "1" at bounding box center [535, 226] width 25 height 25
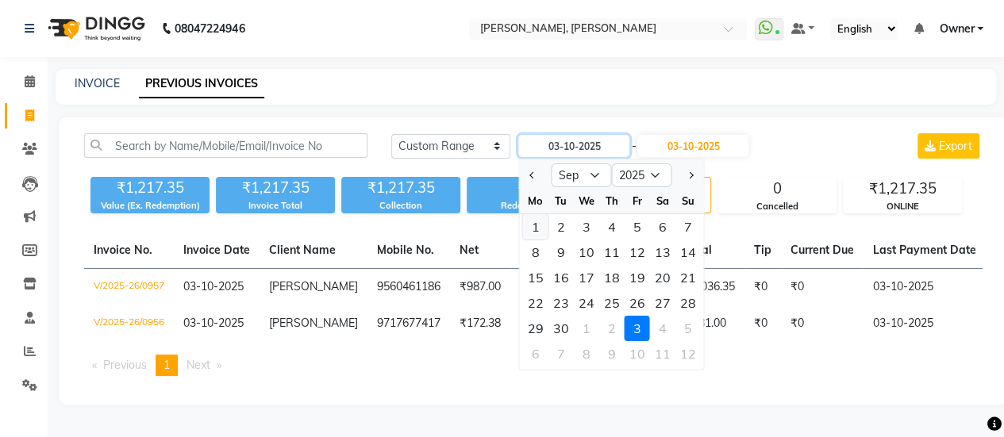
type input "01-09-2025"
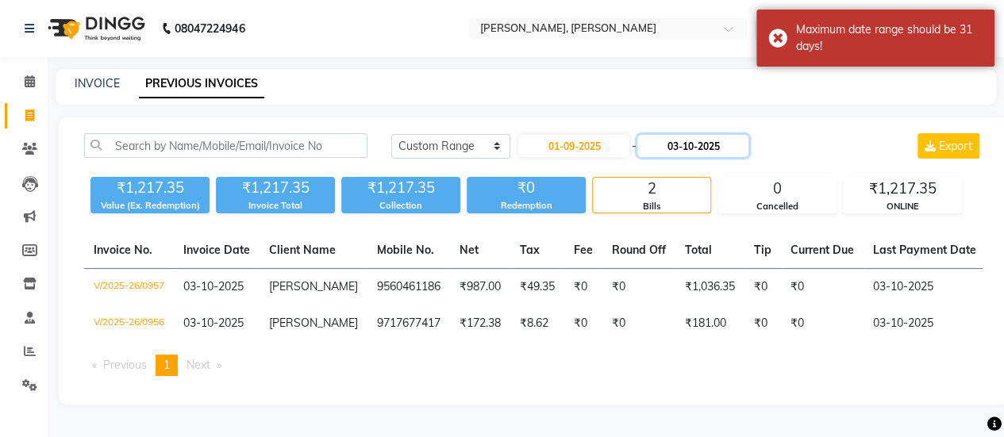
click at [688, 148] on input "03-10-2025" at bounding box center [692, 146] width 111 height 22
select select "10"
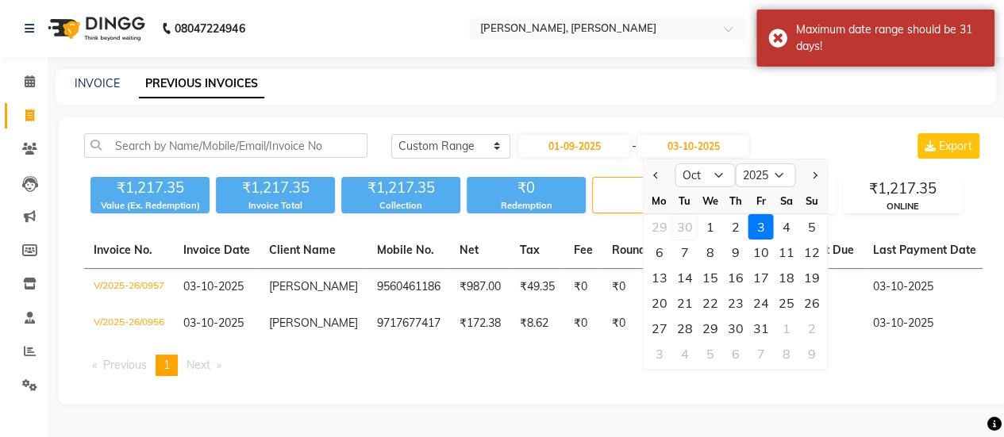
click at [681, 223] on div "30" at bounding box center [684, 226] width 25 height 25
type input "30-09-2025"
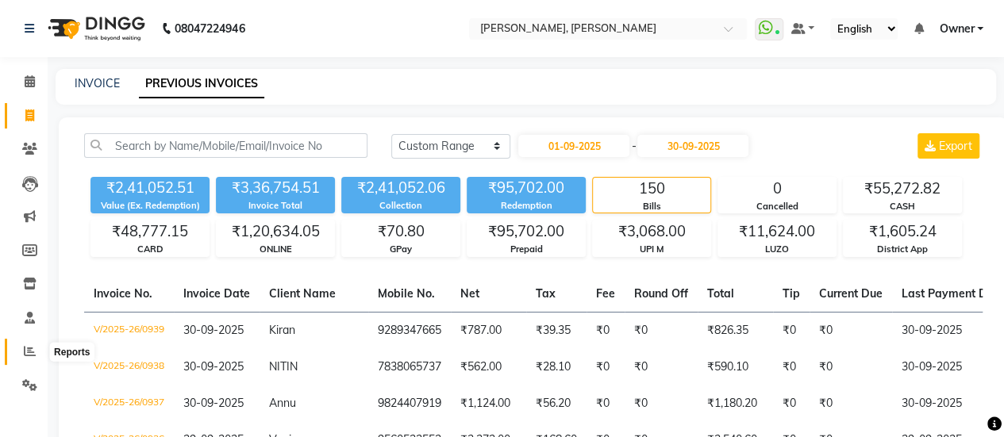
click at [16, 346] on span at bounding box center [30, 352] width 28 height 18
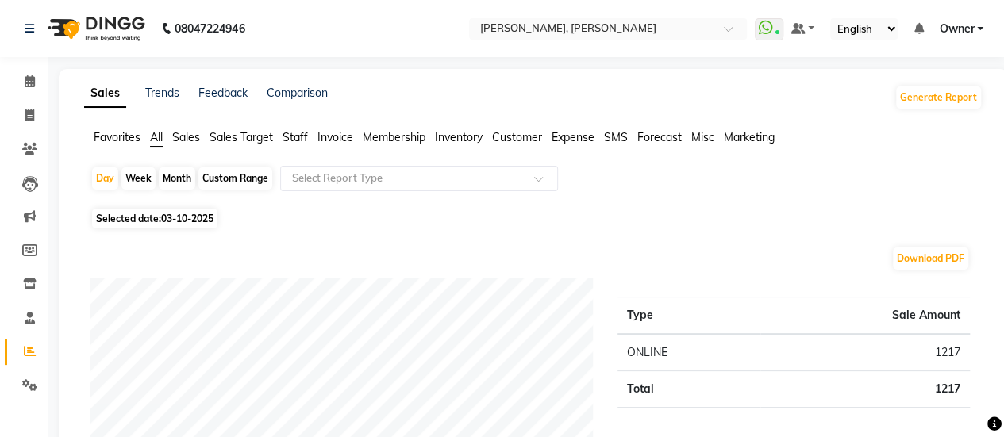
click at [298, 136] on span "Staff" at bounding box center [295, 137] width 25 height 14
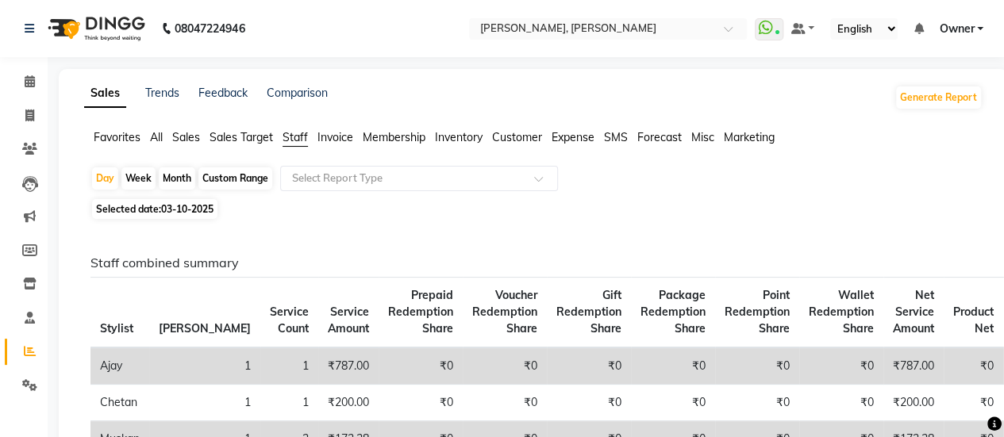
click at [249, 174] on div "Custom Range" at bounding box center [235, 178] width 74 height 22
select select "10"
select select "2025"
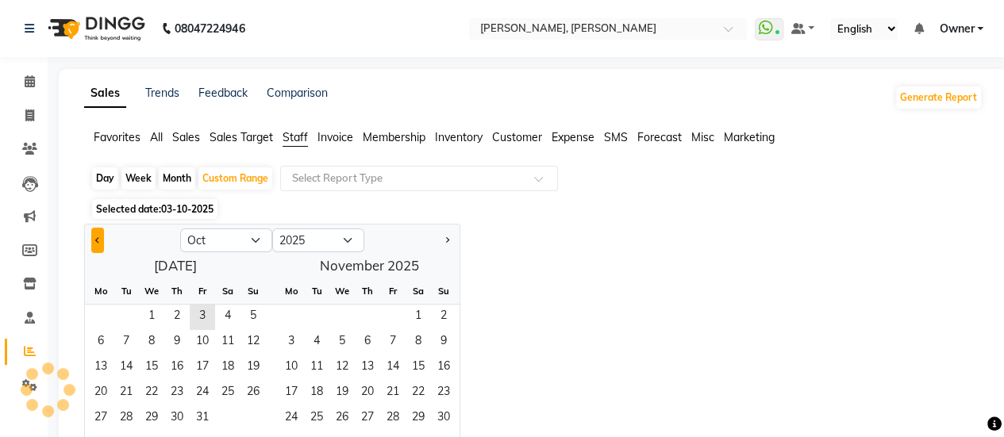
click at [94, 244] on button "Previous month" at bounding box center [97, 240] width 13 height 25
select select "9"
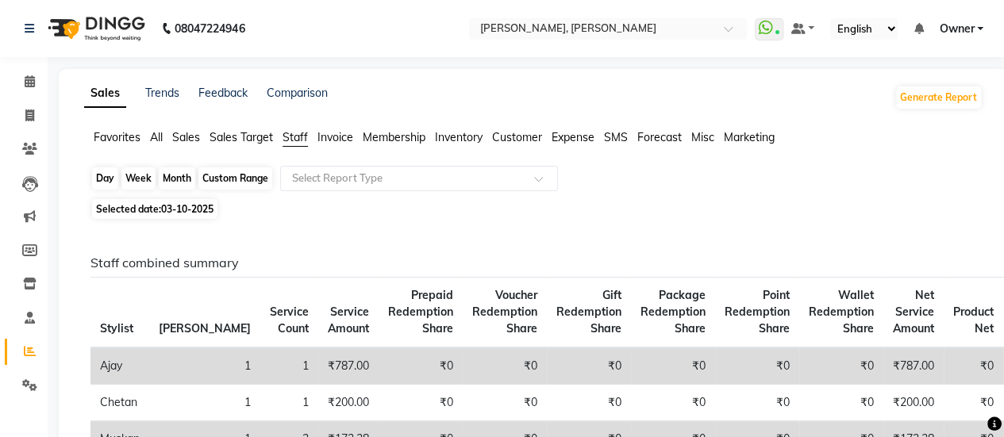
click at [221, 176] on div "Custom Range" at bounding box center [235, 178] width 74 height 22
select select "10"
select select "2025"
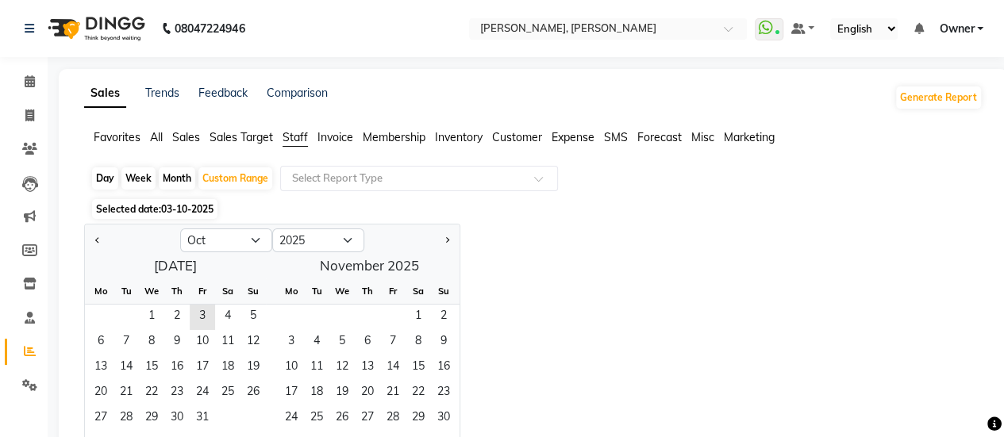
click at [91, 240] on button "Previous month" at bounding box center [97, 240] width 13 height 25
select select "9"
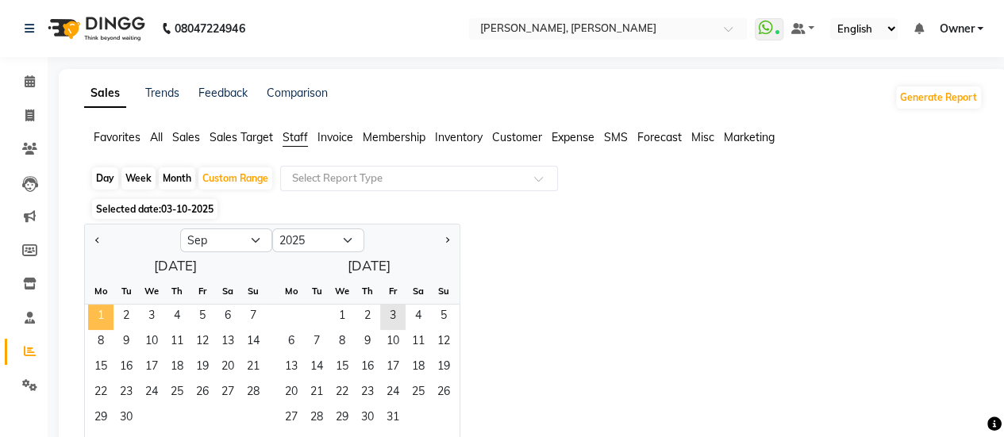
click at [94, 317] on span "1" at bounding box center [100, 317] width 25 height 25
click at [129, 411] on span "30" at bounding box center [125, 418] width 25 height 25
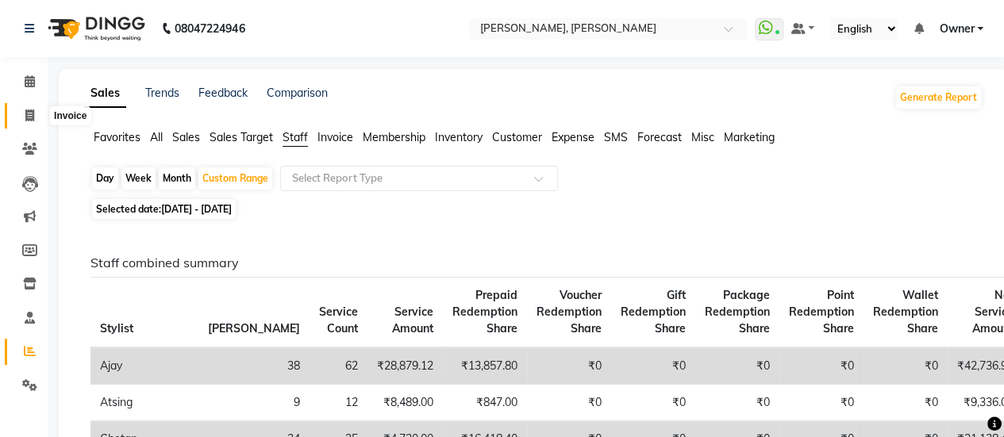
click at [33, 110] on icon at bounding box center [29, 116] width 9 height 12
select select "service"
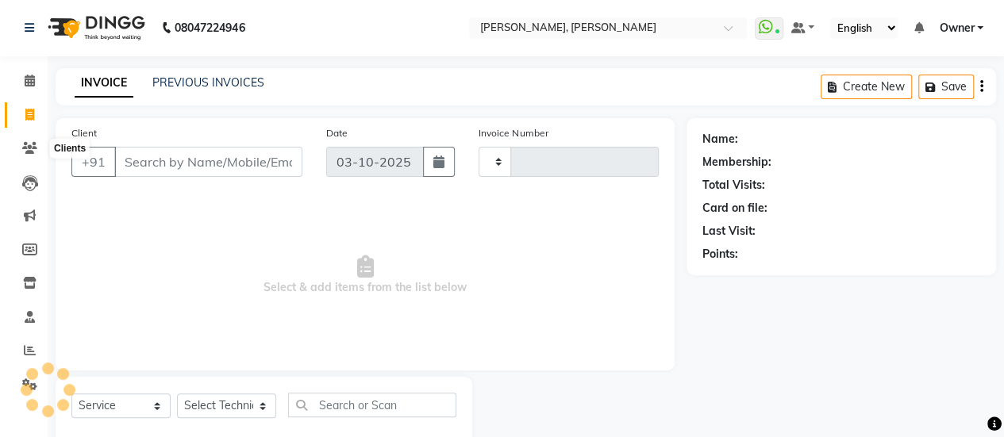
scroll to position [39, 0]
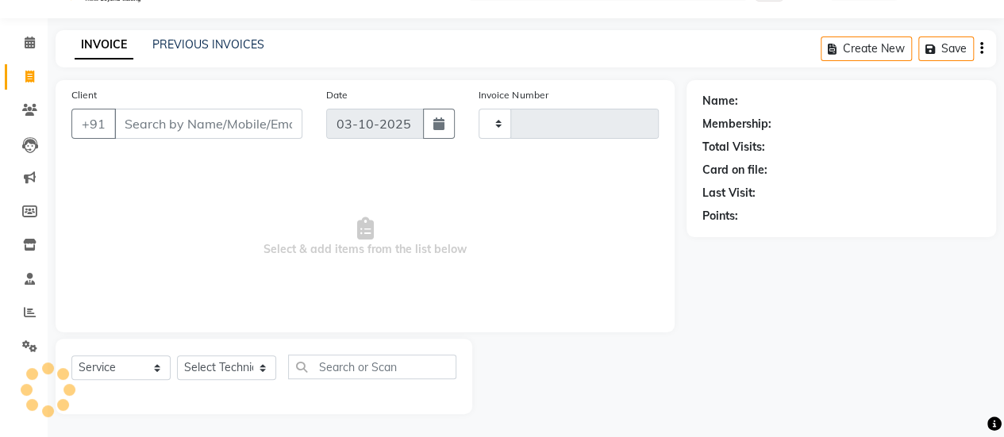
type input "0958"
select select "5749"
click at [210, 51] on link "PREVIOUS INVOICES" at bounding box center [208, 44] width 112 height 14
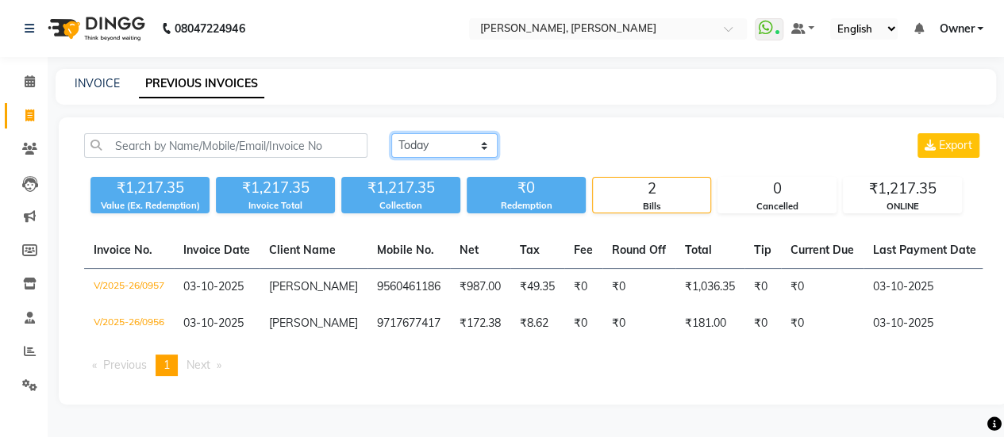
click at [423, 139] on select "[DATE] [DATE] Custom Range" at bounding box center [444, 145] width 106 height 25
click at [391, 133] on select "[DATE] [DATE] Custom Range" at bounding box center [444, 145] width 106 height 25
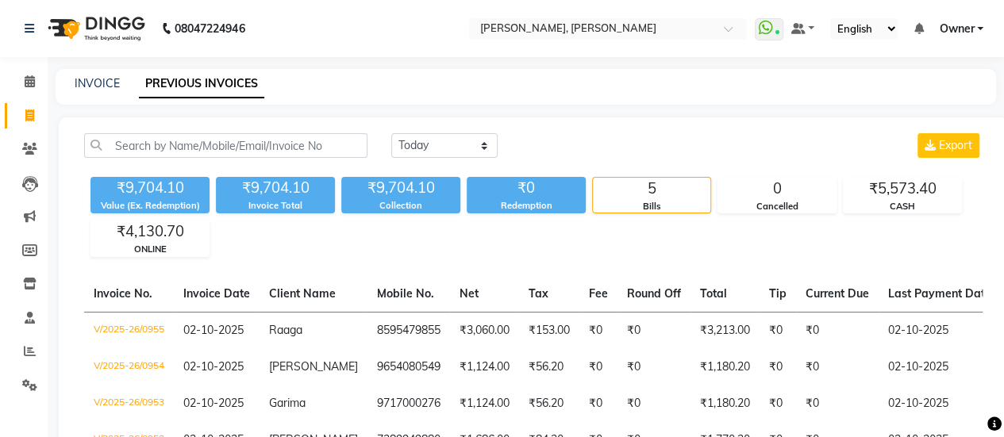
click at [429, 160] on div "[DATE] [DATE] Custom Range Export" at bounding box center [686, 151] width 615 height 37
click at [421, 145] on select "[DATE] [DATE] Custom Range" at bounding box center [444, 145] width 106 height 25
select select "today"
click at [391, 133] on select "[DATE] [DATE] Custom Range" at bounding box center [444, 145] width 106 height 25
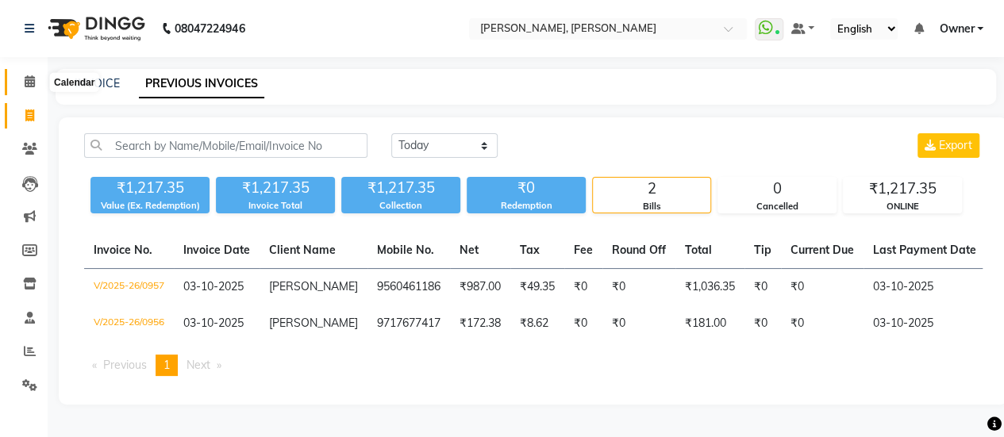
click at [34, 75] on icon at bounding box center [30, 81] width 10 height 12
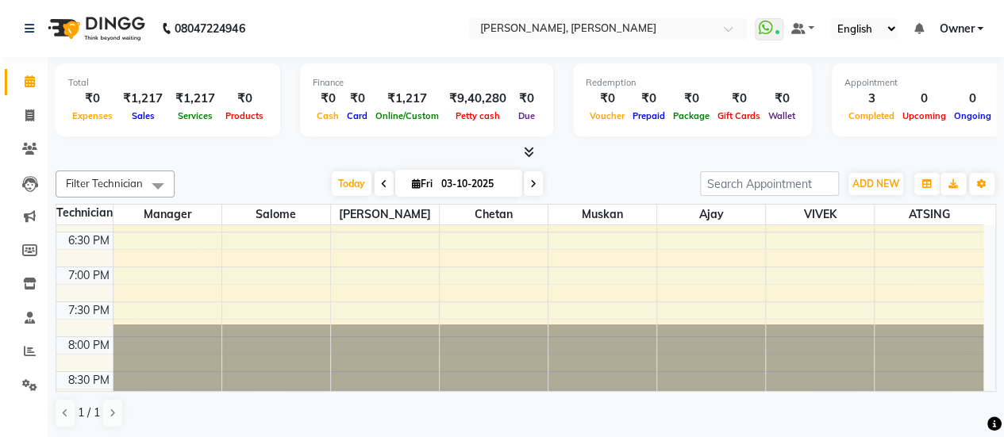
click at [532, 180] on icon at bounding box center [533, 184] width 6 height 10
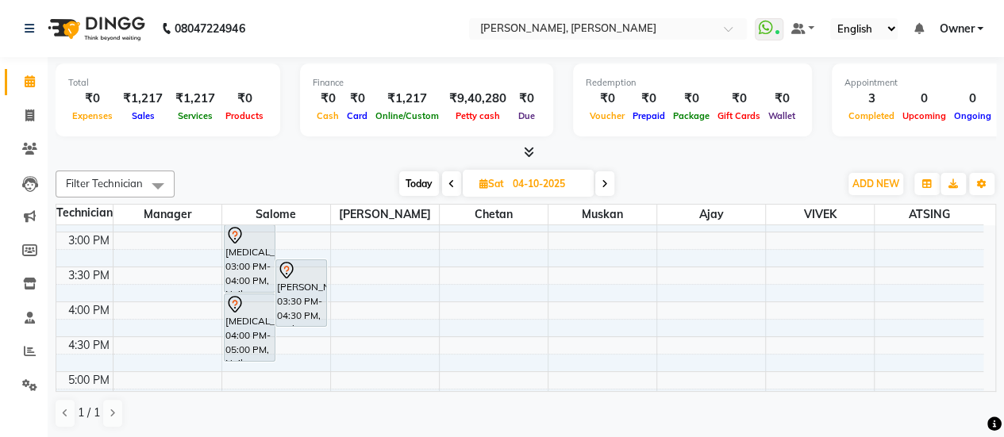
scroll to position [535, 0]
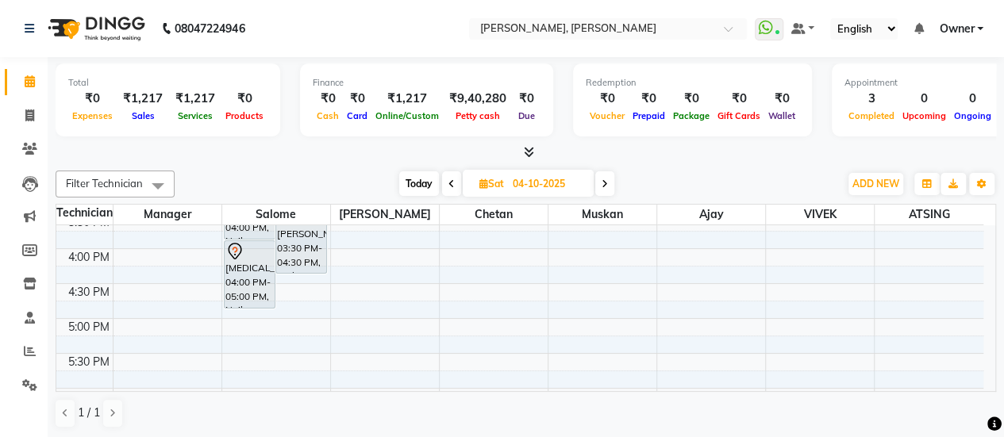
click at [406, 173] on span "Today" at bounding box center [419, 183] width 40 height 25
type input "03-10-2025"
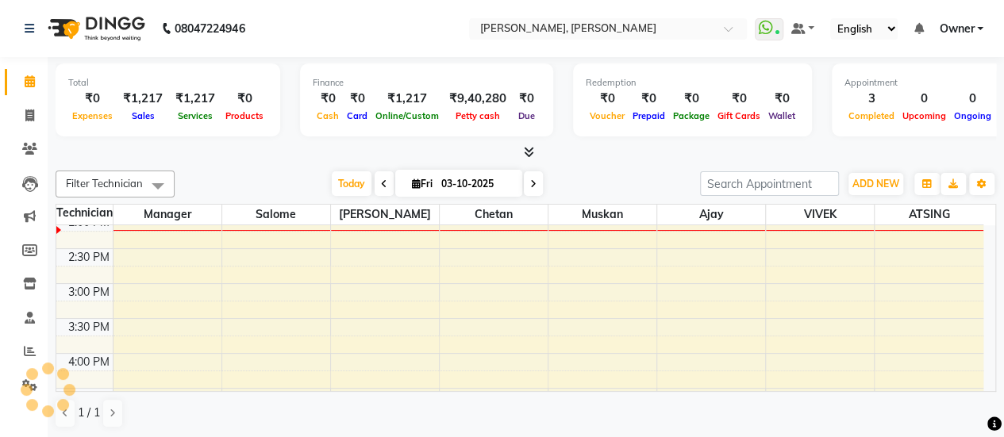
scroll to position [0, 0]
